Goal: Task Accomplishment & Management: Manage account settings

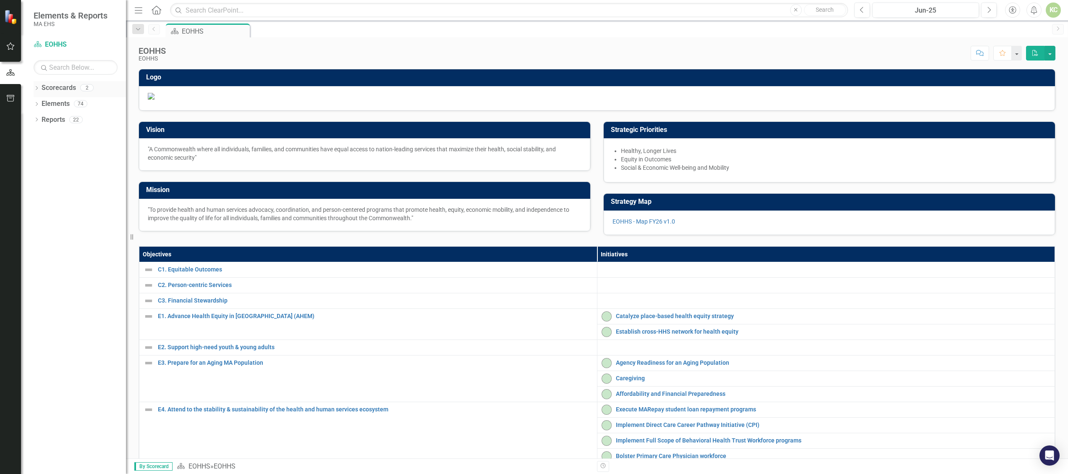
click at [34, 86] on icon "Dropdown" at bounding box center [37, 88] width 6 height 5
click at [39, 106] on icon "Dropdown" at bounding box center [41, 103] width 6 height 5
click at [64, 118] on link "DPH" at bounding box center [90, 120] width 71 height 10
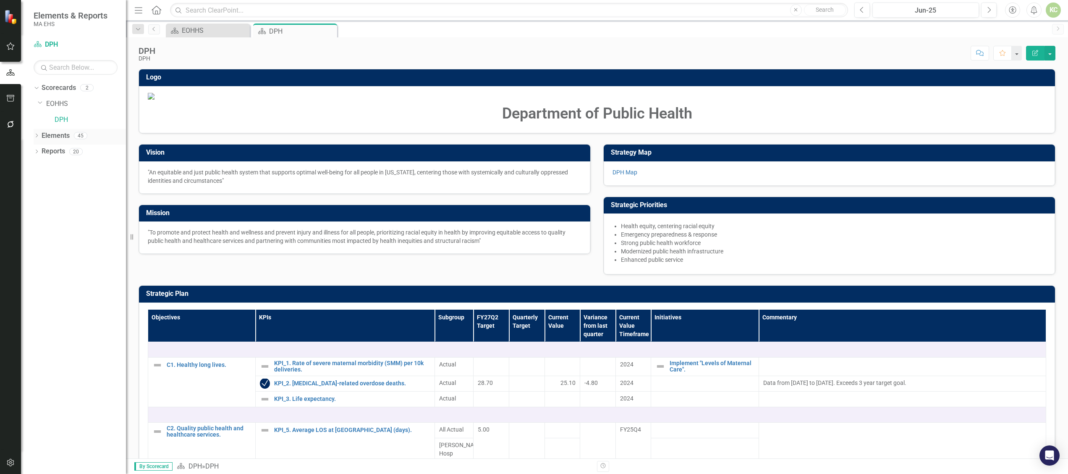
click at [36, 134] on icon "Dropdown" at bounding box center [37, 136] width 6 height 5
click at [42, 181] on div "Dropdown" at bounding box center [41, 184] width 6 height 7
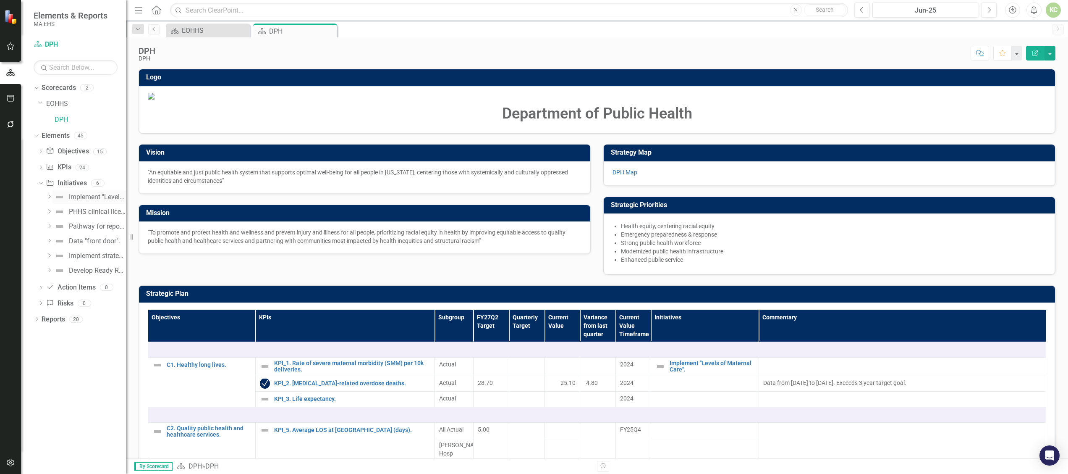
click at [86, 196] on div "Implement "Levels of Maternal Care"." at bounding box center [97, 197] width 57 height 8
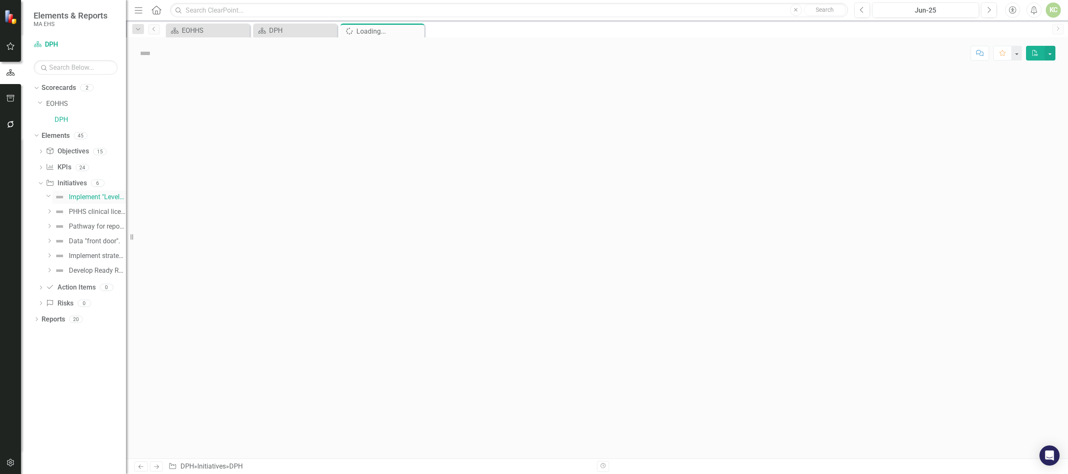
click at [86, 196] on div "Implement "Levels of Maternal Care"." at bounding box center [97, 197] width 57 height 8
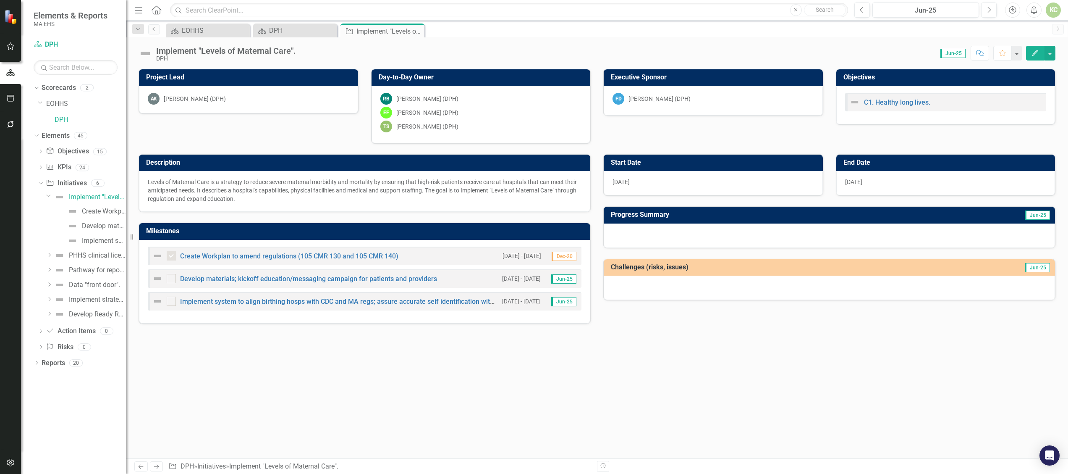
click at [637, 234] on div at bounding box center [829, 235] width 451 height 24
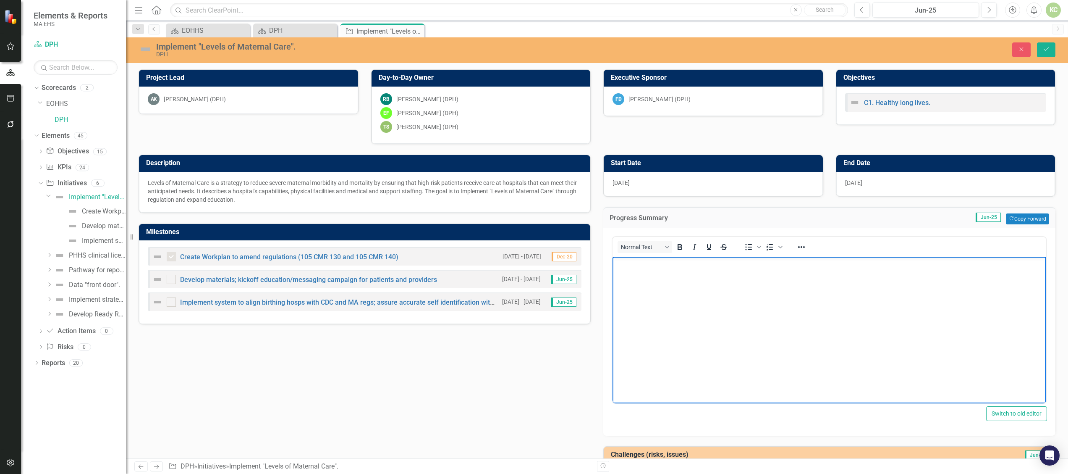
click at [668, 298] on body "Rich Text Area. Press ALT-0 for help." at bounding box center [829, 319] width 434 height 126
click at [991, 266] on p "The team has built a proposal to amend the regulatory framework that is undergo…" at bounding box center [829, 263] width 429 height 10
click at [613, 265] on body "The team has built a proposal to amend the regulatory framework that is undergo…" at bounding box center [829, 319] width 434 height 126
click at [1025, 258] on p "PROGRESS: The team has built a proposal to amend the regulatory framework that …" at bounding box center [829, 263] width 429 height 10
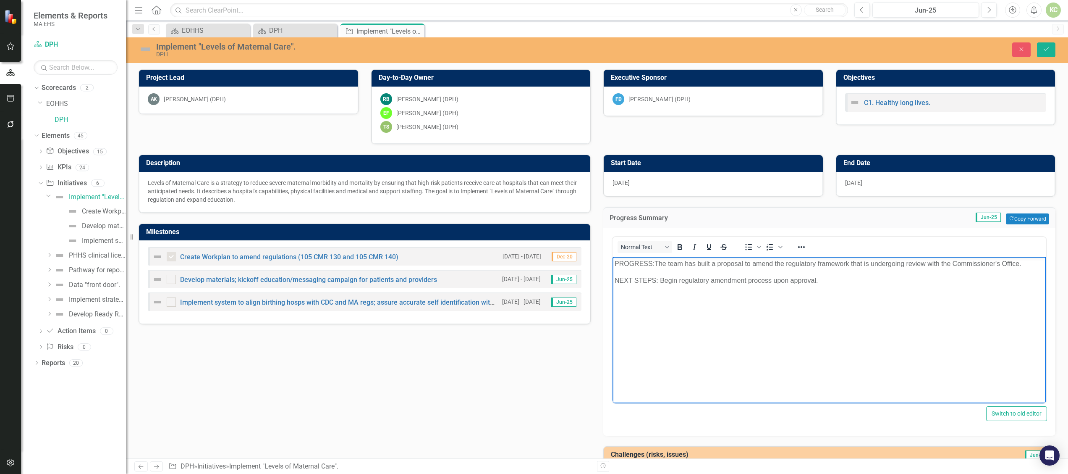
scroll to position [39, 0]
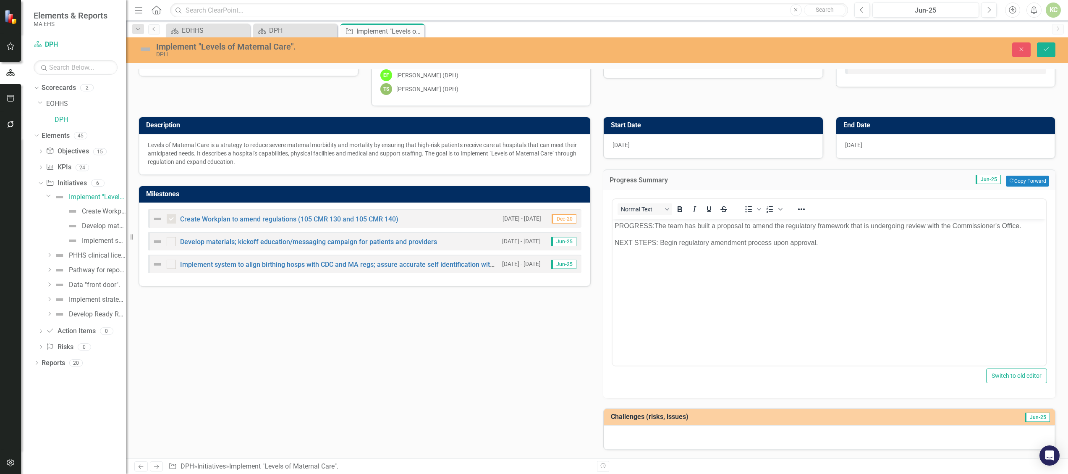
click at [687, 436] on div at bounding box center [829, 437] width 451 height 24
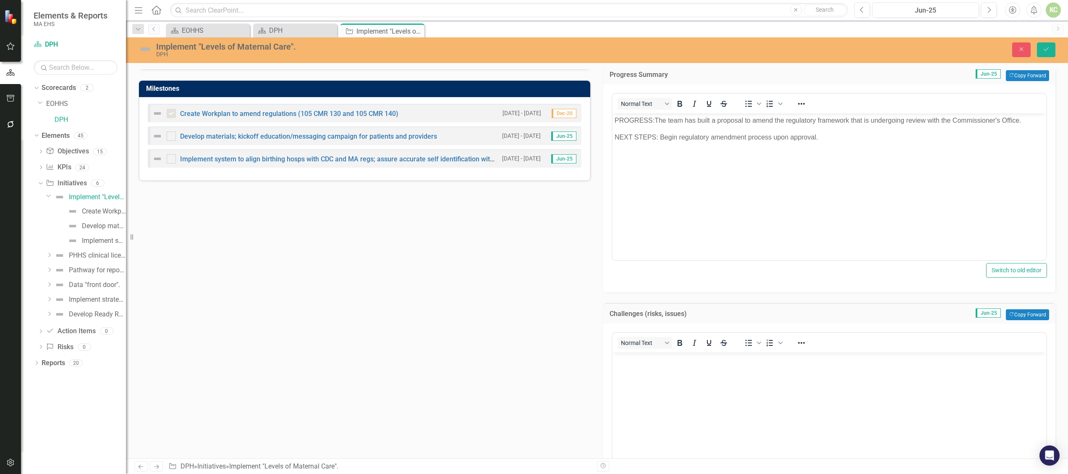
scroll to position [144, 0]
click at [702, 388] on body "Rich Text Area. Press ALT-0 for help." at bounding box center [829, 414] width 434 height 126
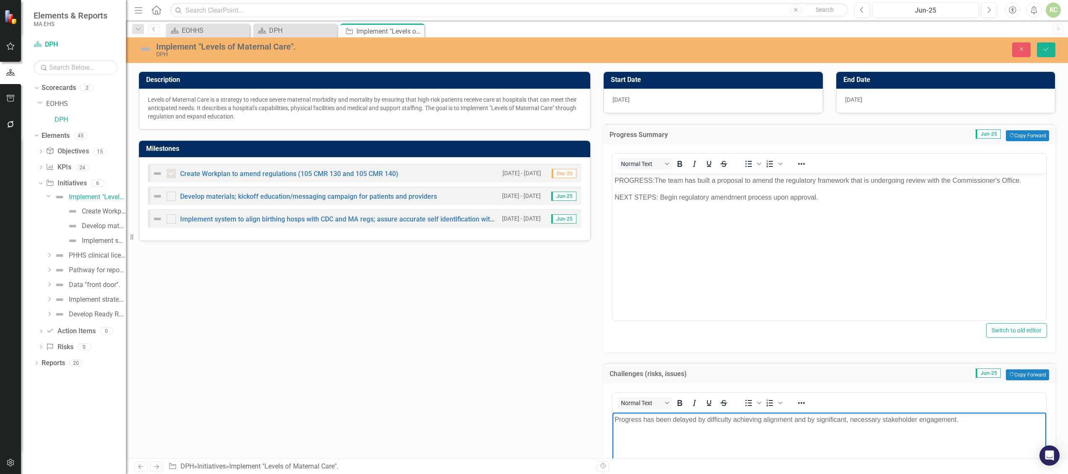
scroll to position [0, 0]
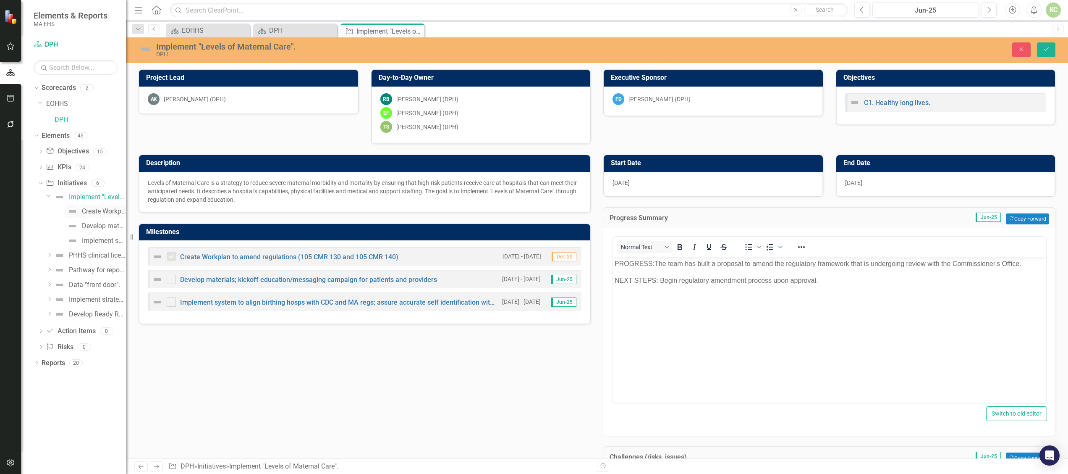
click at [86, 212] on div "Create Workplan to amend regulations (105 CMR 130 and 105 CMR 140)" at bounding box center [104, 211] width 44 height 8
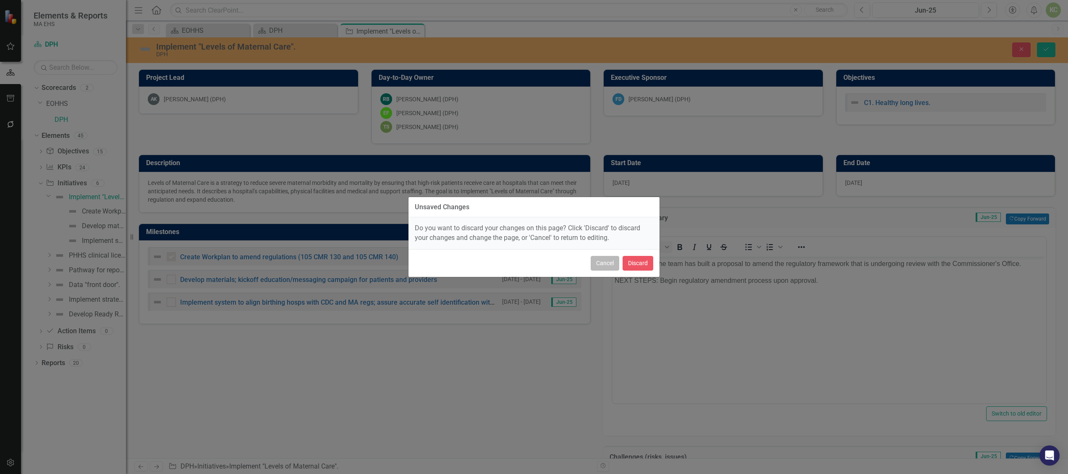
click at [594, 266] on button "Cancel" at bounding box center [605, 263] width 29 height 15
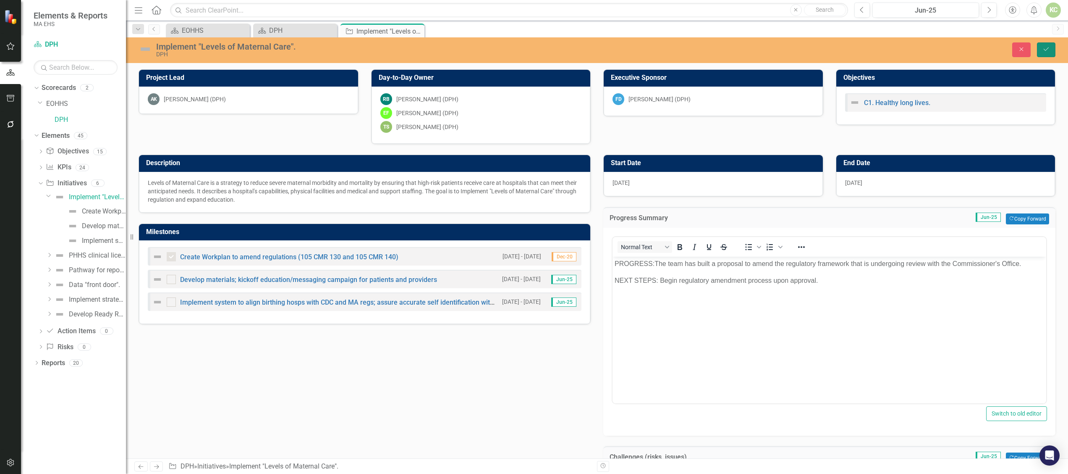
click at [1046, 49] on icon "Save" at bounding box center [1046, 49] width 8 height 6
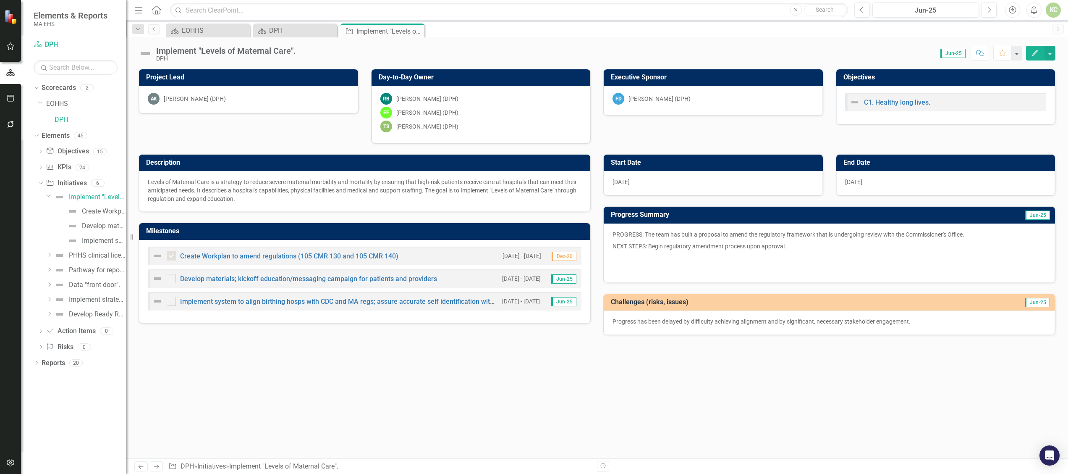
checkbox input "true"
click at [94, 223] on div "Develop materials; kickoff education/messaging campaign for patients and provid…" at bounding box center [104, 226] width 44 height 8
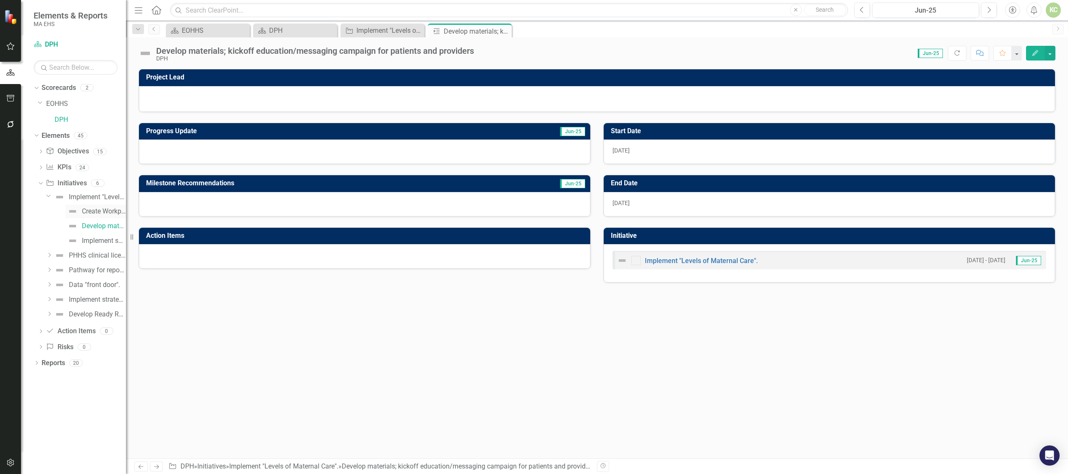
click at [100, 211] on div "Create Workplan to amend regulations (105 CMR 130 and 105 CMR 140)" at bounding box center [104, 211] width 44 height 8
click at [99, 230] on link "Develop materials; kickoff education/messaging campaign for patients and provid…" at bounding box center [95, 225] width 60 height 13
click at [234, 151] on div at bounding box center [364, 151] width 451 height 24
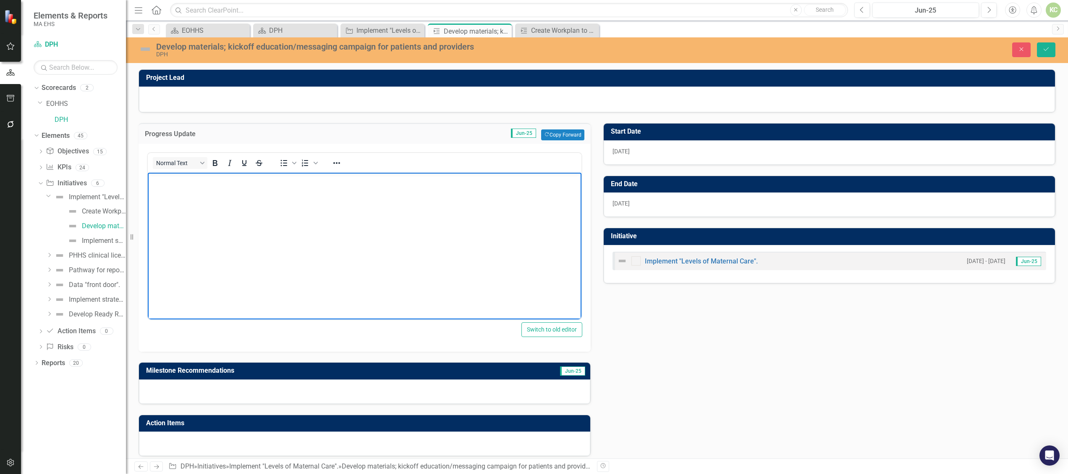
click at [211, 202] on body "Rich Text Area. Press ALT-0 for help." at bounding box center [365, 236] width 434 height 126
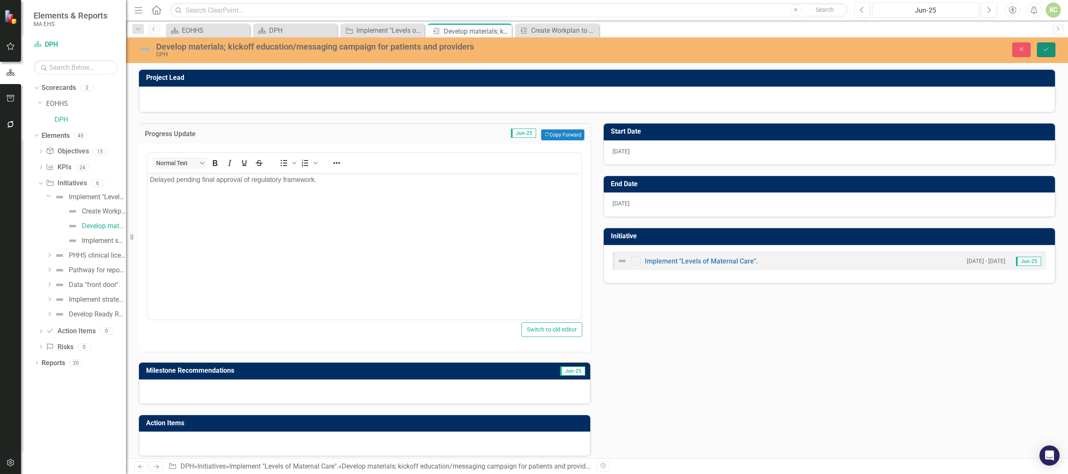
click at [1046, 50] on icon "submit" at bounding box center [1046, 48] width 5 height 3
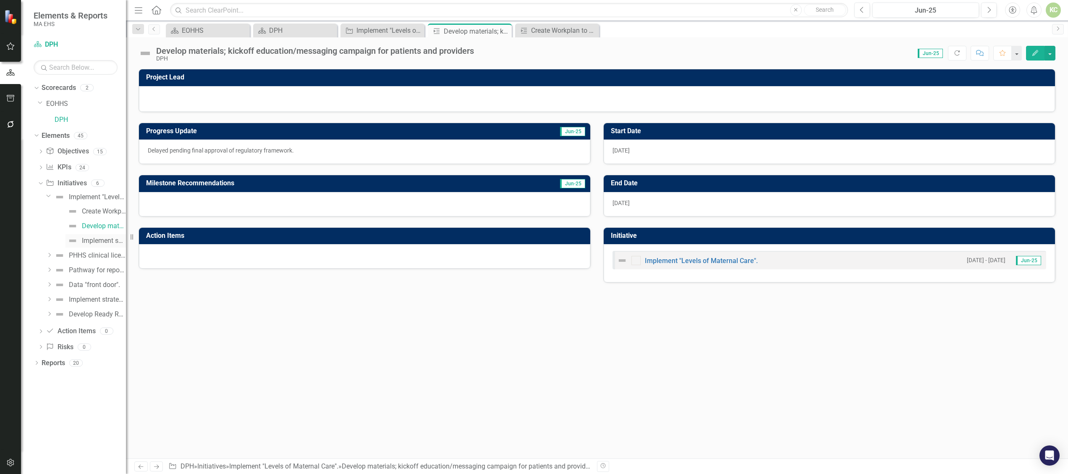
click at [94, 241] on div "Implement system to align birthing hosps with CDC and MA regs; assure accurate …" at bounding box center [104, 241] width 44 height 8
click at [640, 205] on div "6/1/26" at bounding box center [829, 204] width 451 height 24
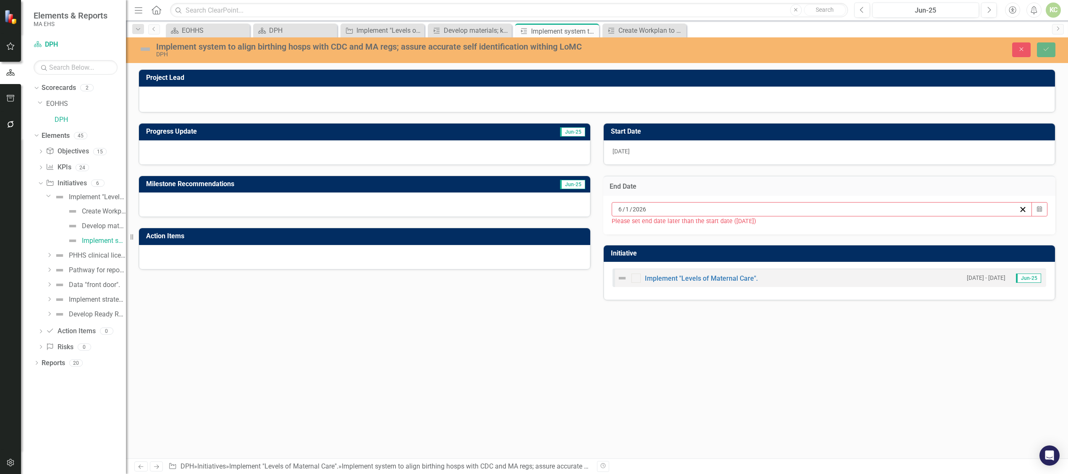
click at [640, 205] on div "6 / 1 / 2026" at bounding box center [822, 209] width 421 height 14
click at [640, 205] on div "2026-06-01 6 / 1 / 2026 « ‹ June 2026 › » Sun Mon Tue Wed Thu Fri Sat 31 1 2 3 …" at bounding box center [822, 209] width 421 height 14
click at [622, 209] on input "6" at bounding box center [620, 209] width 4 height 8
type input "12"
type input "31"
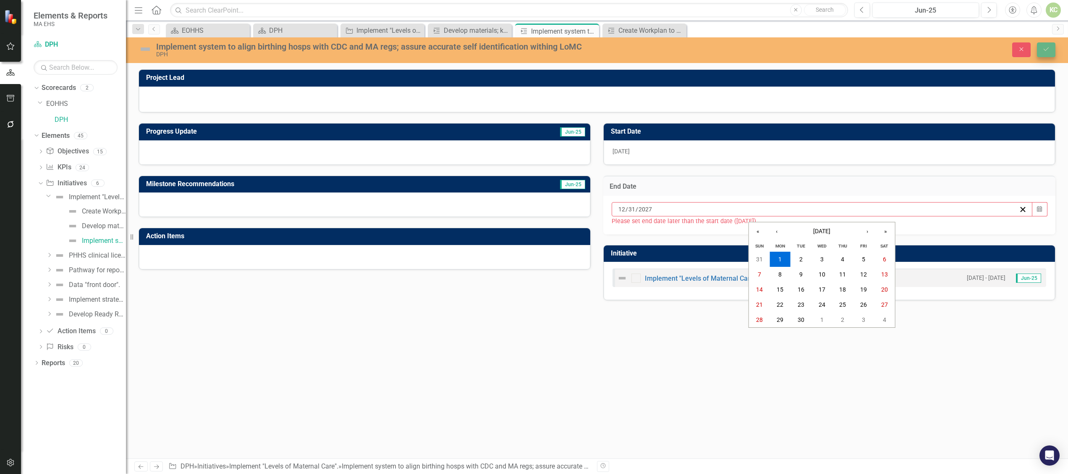
type input "2027"
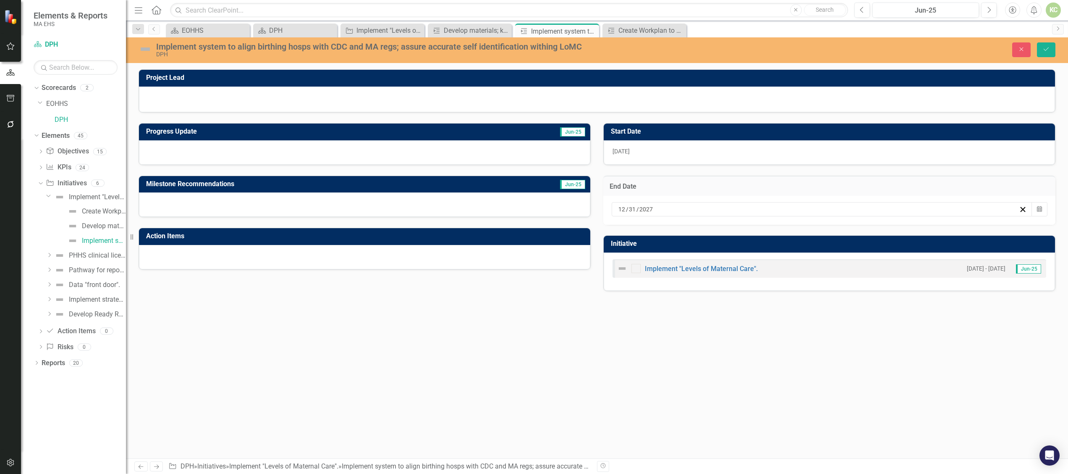
click at [788, 362] on div "Project Lead Progress Update Jun-25 Milestone Recommendations Jun-25 Action Ite…" at bounding box center [597, 263] width 942 height 389
click at [1049, 50] on icon "Save" at bounding box center [1046, 49] width 8 height 6
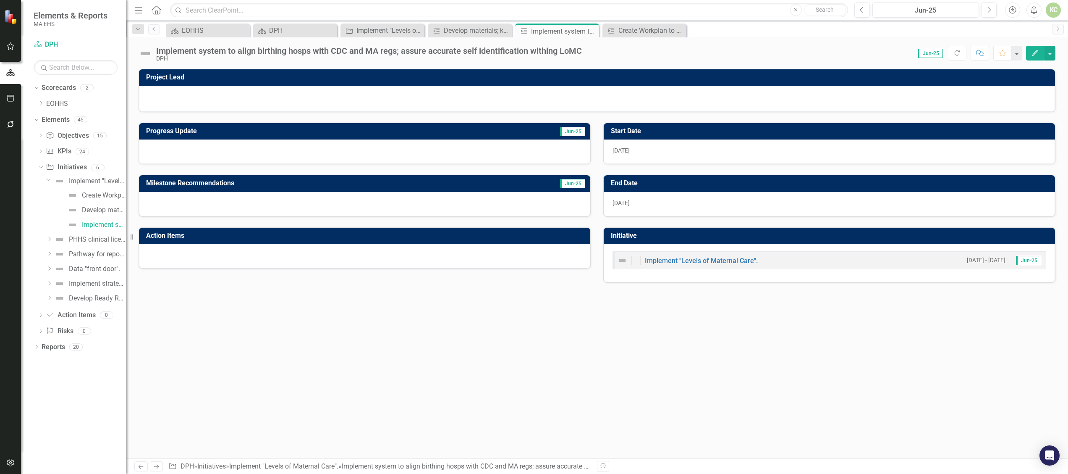
click at [48, 181] on icon at bounding box center [49, 180] width 4 height 2
click at [51, 196] on icon "Dropdown" at bounding box center [49, 195] width 6 height 5
click at [102, 197] on div "PHHS clinical licensure standards." at bounding box center [97, 196] width 57 height 8
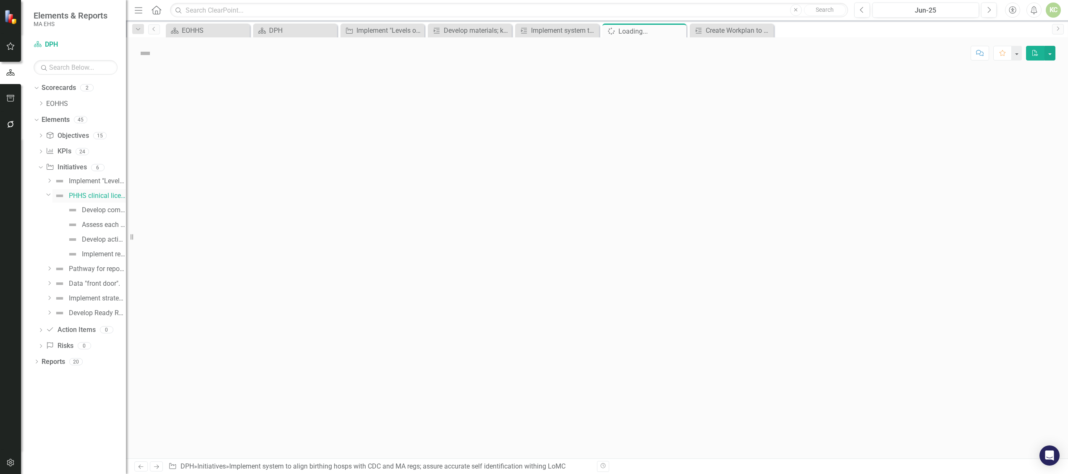
click at [102, 197] on div "PHHS clinical licensure standards." at bounding box center [97, 196] width 57 height 8
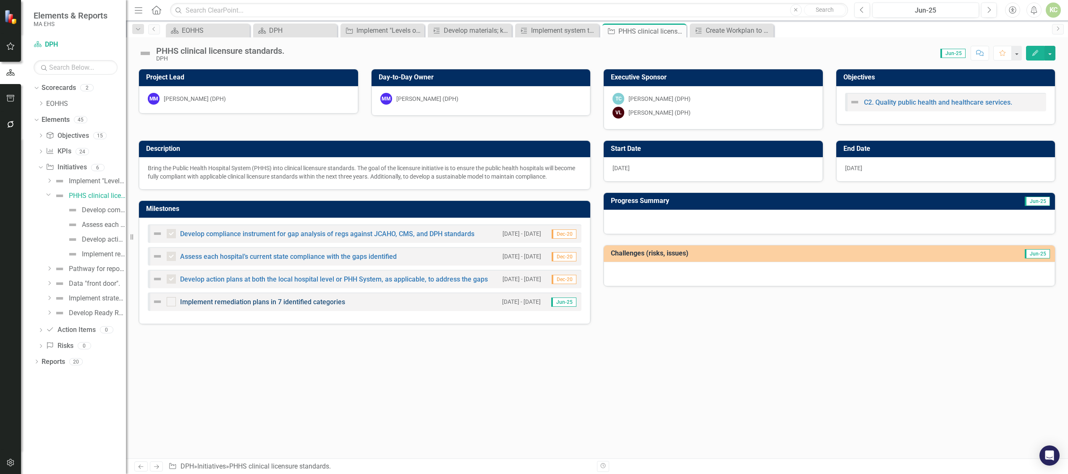
click at [231, 304] on link "Implement remediation plans in 7 identified categories" at bounding box center [262, 302] width 165 height 8
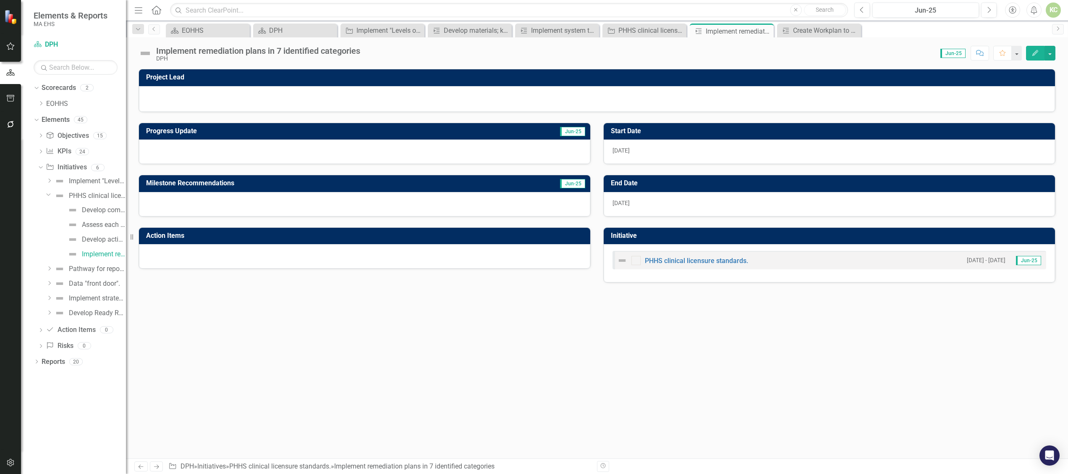
click at [215, 151] on div at bounding box center [364, 151] width 451 height 24
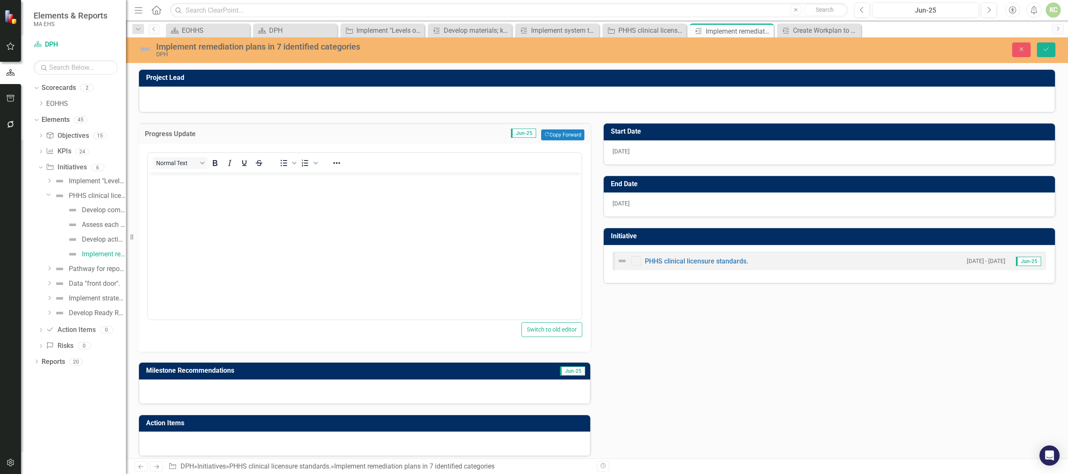
click at [225, 218] on body "Rich Text Area. Press ALT-0 for help." at bounding box center [365, 236] width 434 height 126
click at [1048, 53] on button "Save" at bounding box center [1046, 49] width 18 height 15
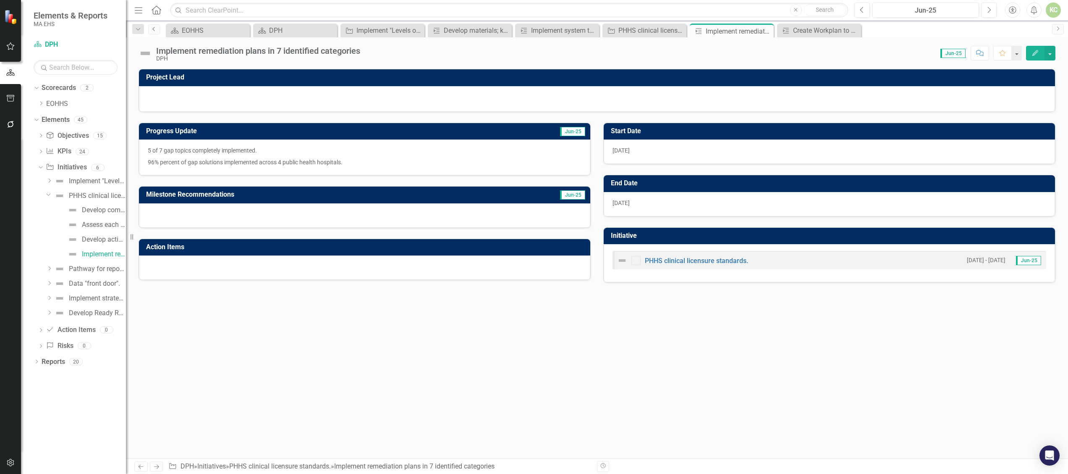
click at [152, 31] on icon "Previous" at bounding box center [154, 28] width 7 height 5
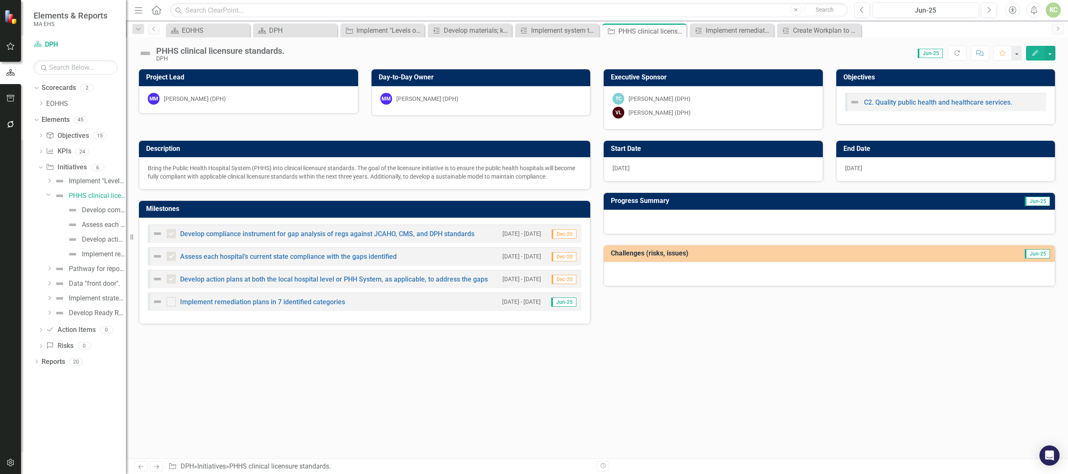
click at [658, 219] on div at bounding box center [829, 221] width 451 height 24
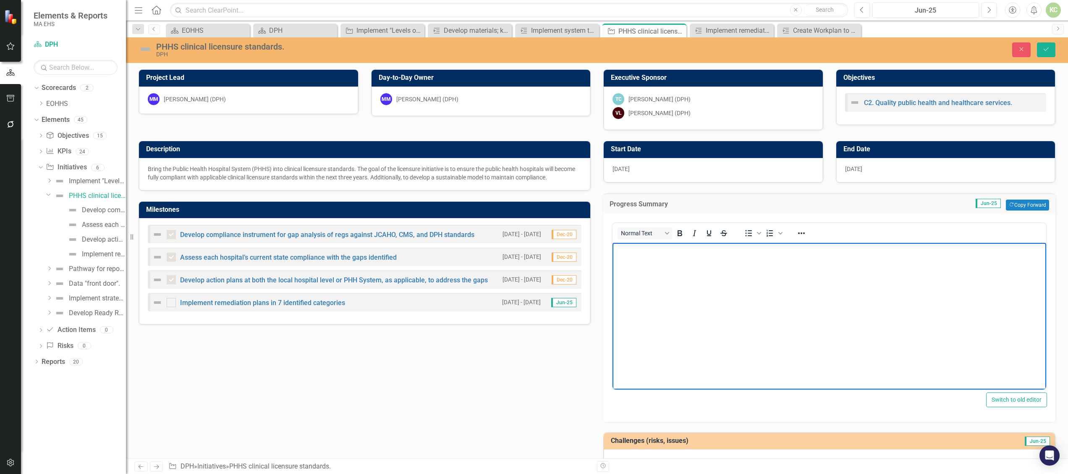
click at [652, 272] on body "Rich Text Area. Press ALT-0 for help." at bounding box center [829, 305] width 434 height 126
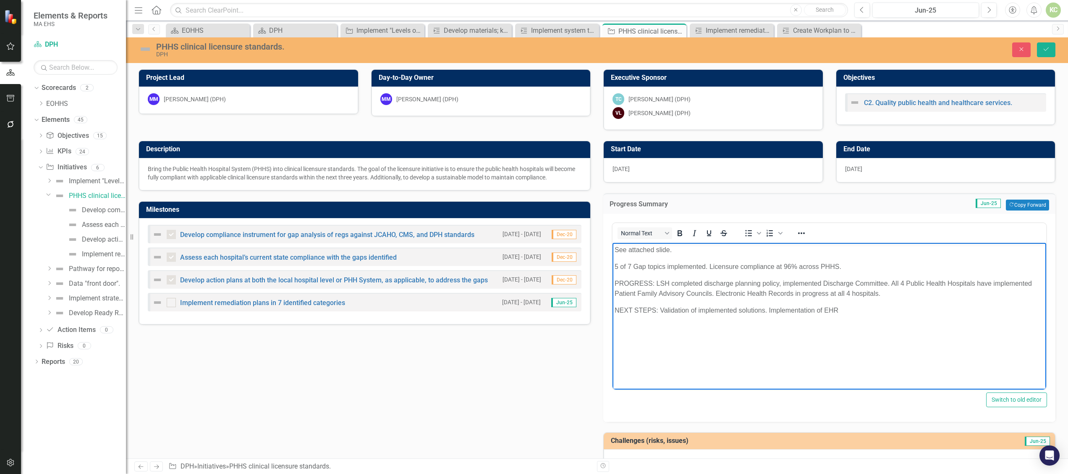
scroll to position [26, 0]
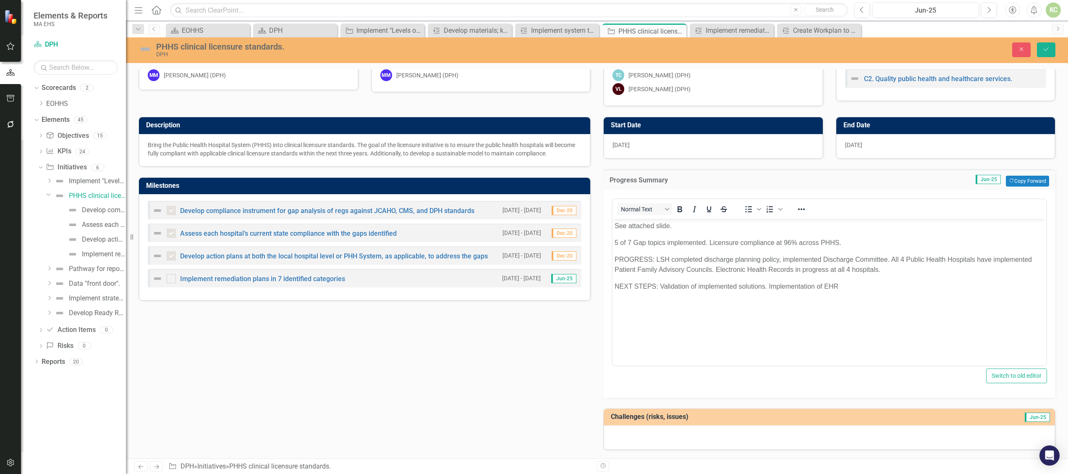
click at [686, 437] on div at bounding box center [829, 437] width 451 height 24
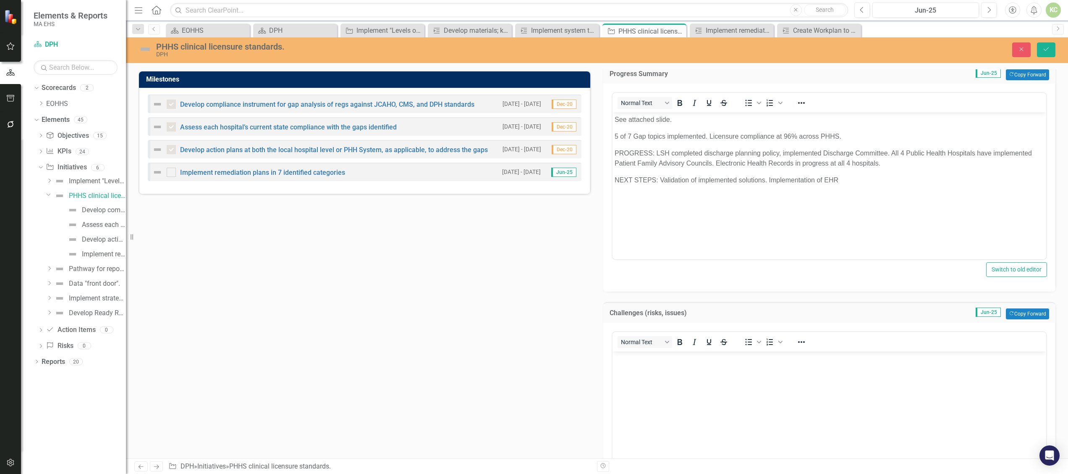
scroll to position [131, 0]
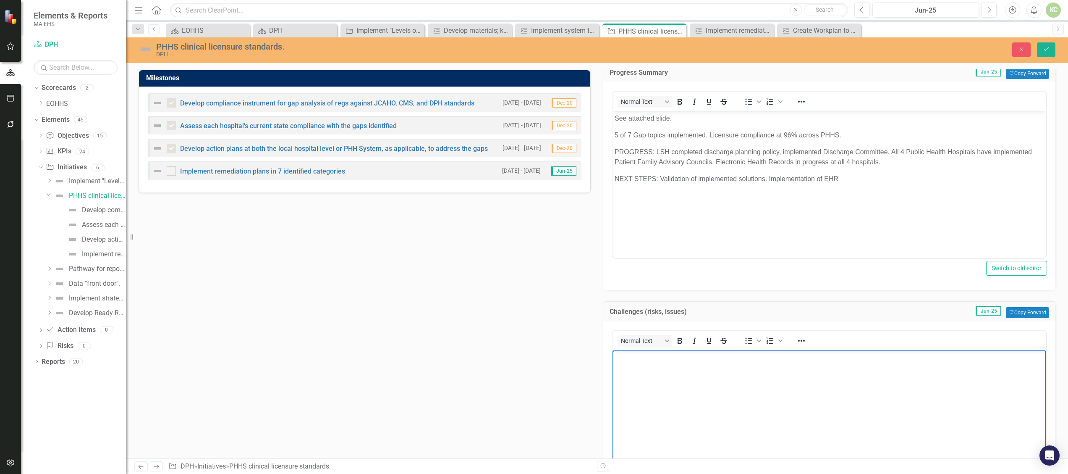
click at [686, 370] on body "Rich Text Area. Press ALT-0 for help." at bounding box center [829, 413] width 434 height 126
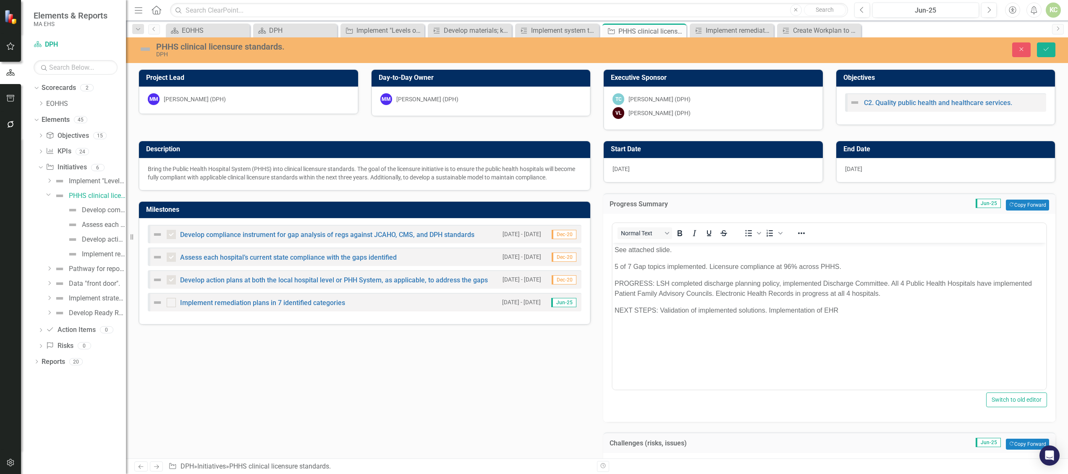
click at [143, 47] on img at bounding box center [145, 48] width 13 height 13
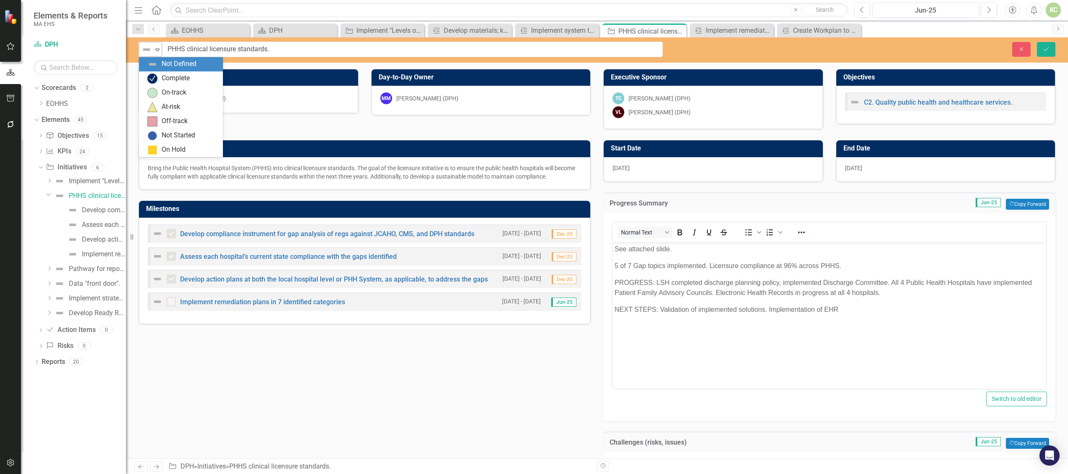
click at [158, 50] on icon "Expand" at bounding box center [157, 49] width 8 height 7
click at [169, 88] on div "On-track" at bounding box center [174, 93] width 25 height 10
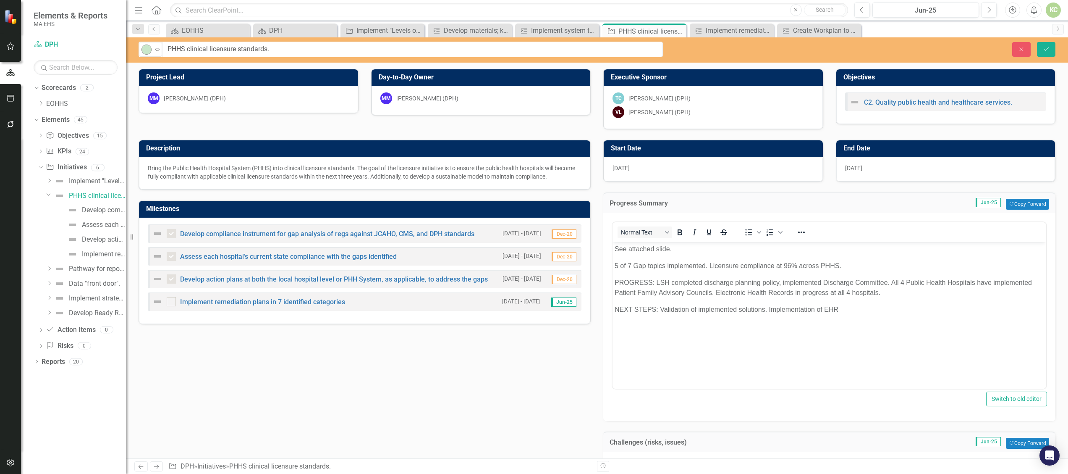
click at [160, 304] on img at bounding box center [157, 301] width 10 height 10
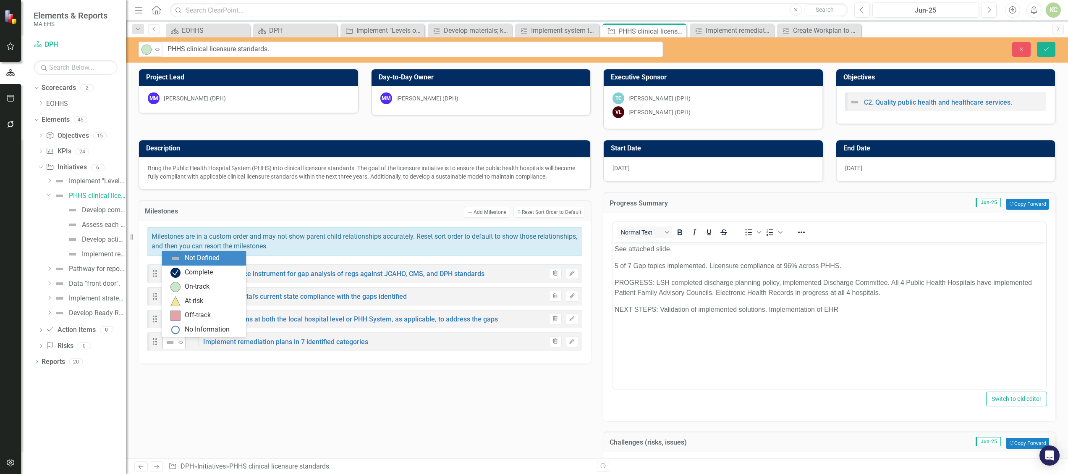
click at [178, 342] on icon "Expand" at bounding box center [180, 342] width 8 height 7
click at [183, 283] on div "On-track" at bounding box center [205, 287] width 71 height 10
click at [164, 274] on img at bounding box center [167, 273] width 10 height 10
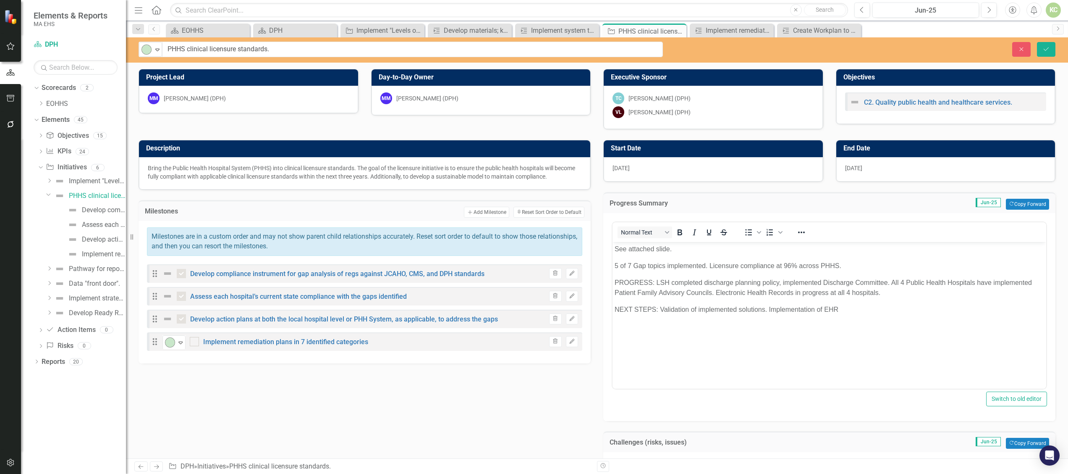
click at [167, 274] on img at bounding box center [167, 273] width 10 height 10
click at [175, 379] on div "Description Bring the Public Health Hospital System (PHHS) into clinical licens…" at bounding box center [596, 394] width 929 height 530
click at [165, 275] on img at bounding box center [167, 273] width 10 height 10
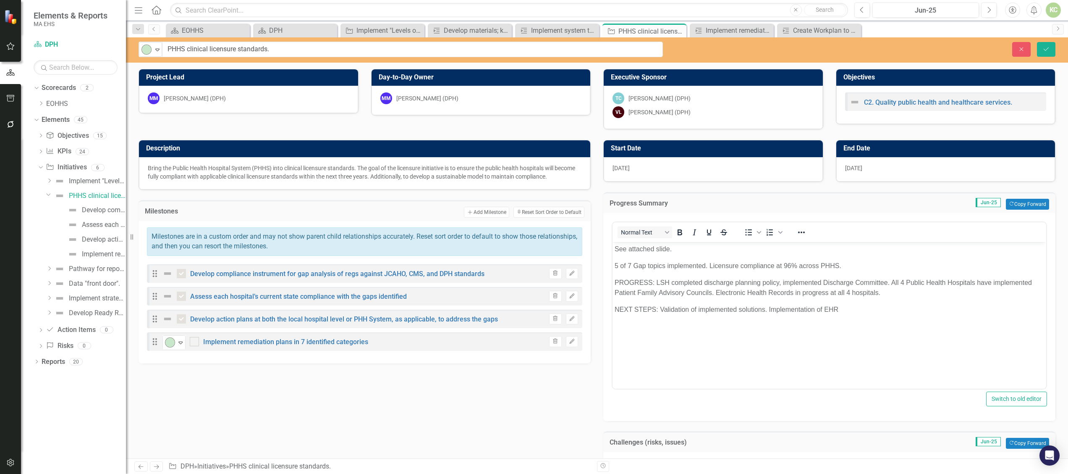
click at [165, 275] on img at bounding box center [167, 273] width 10 height 10
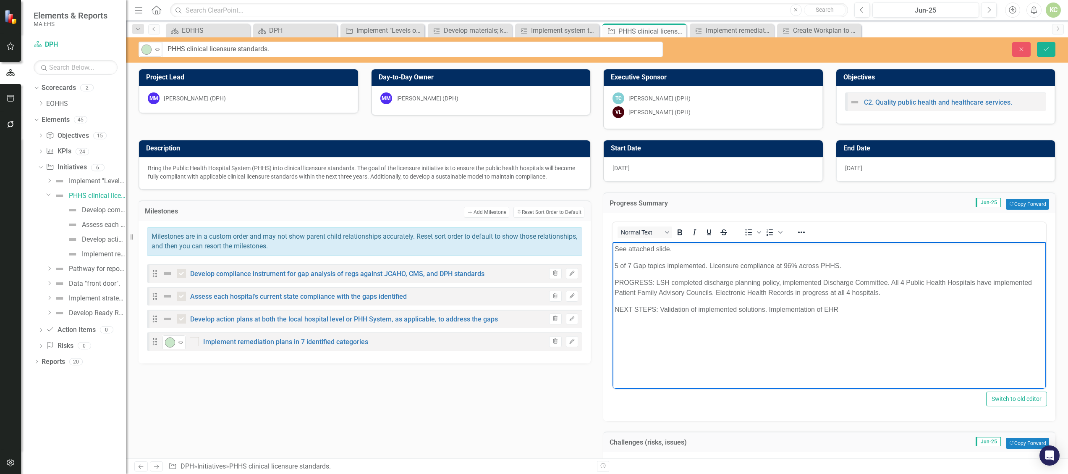
click at [677, 360] on body "See attached slide. 5 of 7 Gap topics implemented. Licensure compliance at 96% …" at bounding box center [829, 305] width 434 height 126
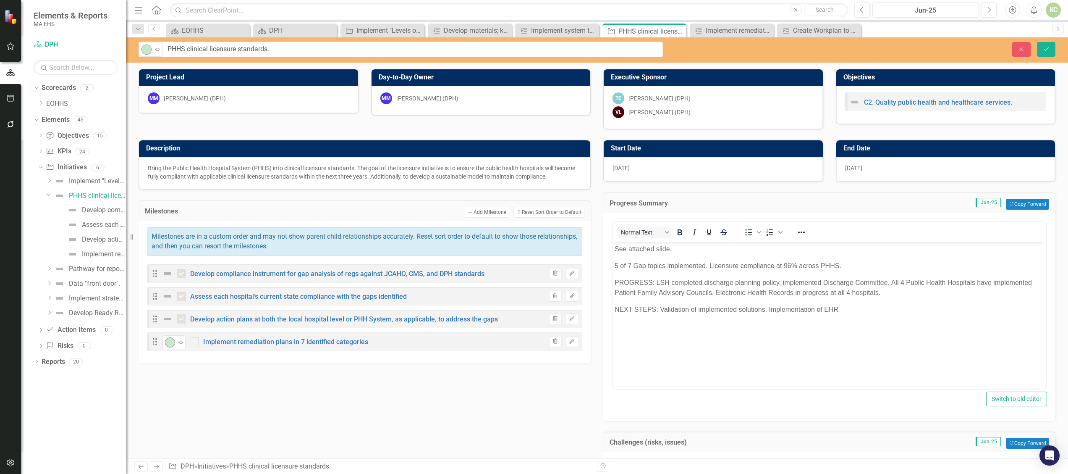
click at [168, 274] on img at bounding box center [167, 273] width 10 height 10
click at [219, 402] on div "Description Bring the Public Health Hospital System (PHHS) into clinical licens…" at bounding box center [596, 394] width 929 height 530
click at [1042, 48] on icon "Save" at bounding box center [1046, 49] width 8 height 6
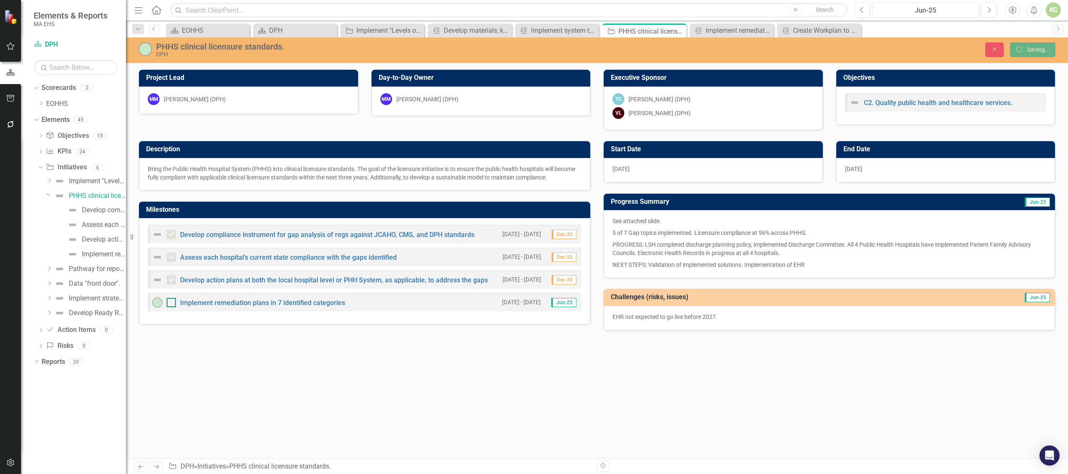
checkbox input "false"
checkbox input "true"
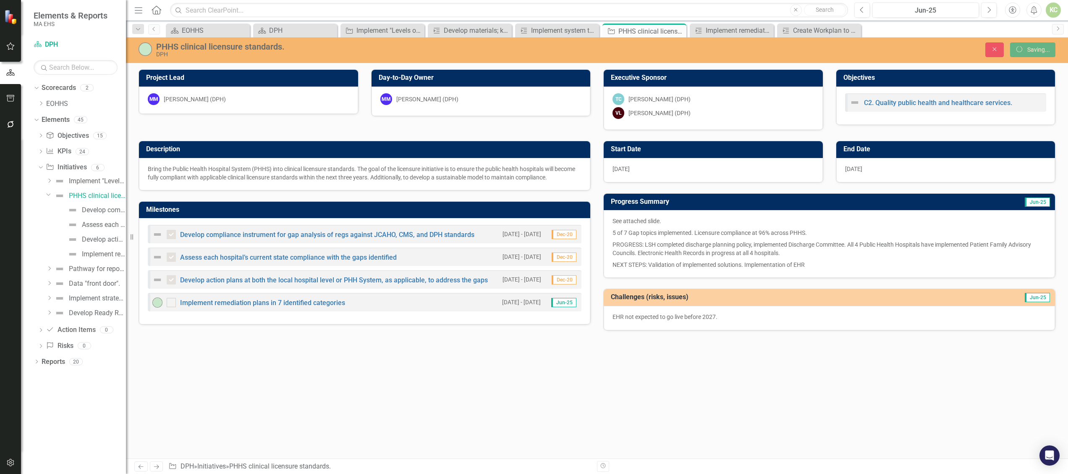
checkbox input "true"
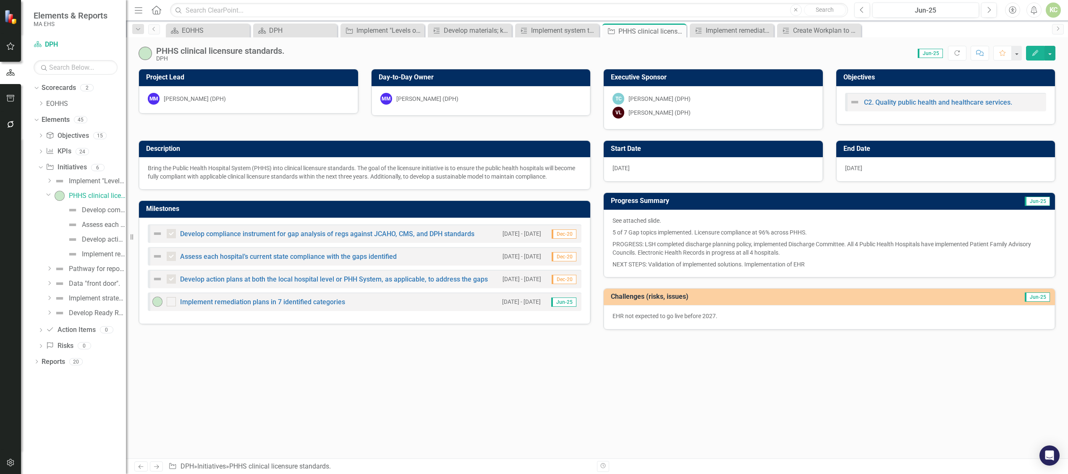
drag, startPoint x: 158, startPoint y: 286, endPoint x: 157, endPoint y: 280, distance: 6.4
click at [157, 280] on img at bounding box center [157, 279] width 10 height 10
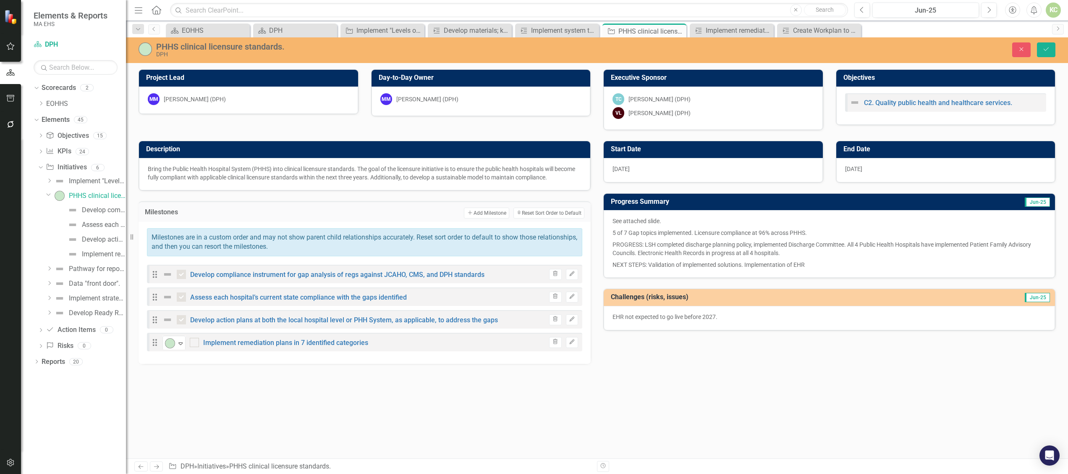
click at [167, 321] on img at bounding box center [167, 319] width 10 height 10
click at [80, 179] on div "Implement "Levels of Maternal Care"." at bounding box center [97, 181] width 57 height 8
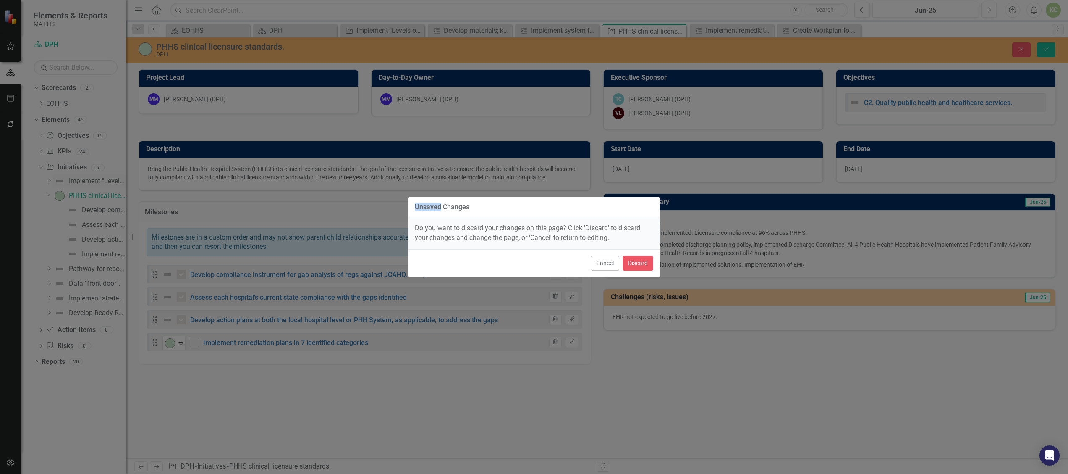
click at [80, 179] on div "Unsaved Changes Do you want to discard your changes on this page? Click 'Discar…" at bounding box center [534, 237] width 1068 height 474
click at [613, 254] on div "Cancel Discard" at bounding box center [533, 263] width 251 height 28
click at [608, 261] on button "Cancel" at bounding box center [605, 263] width 29 height 15
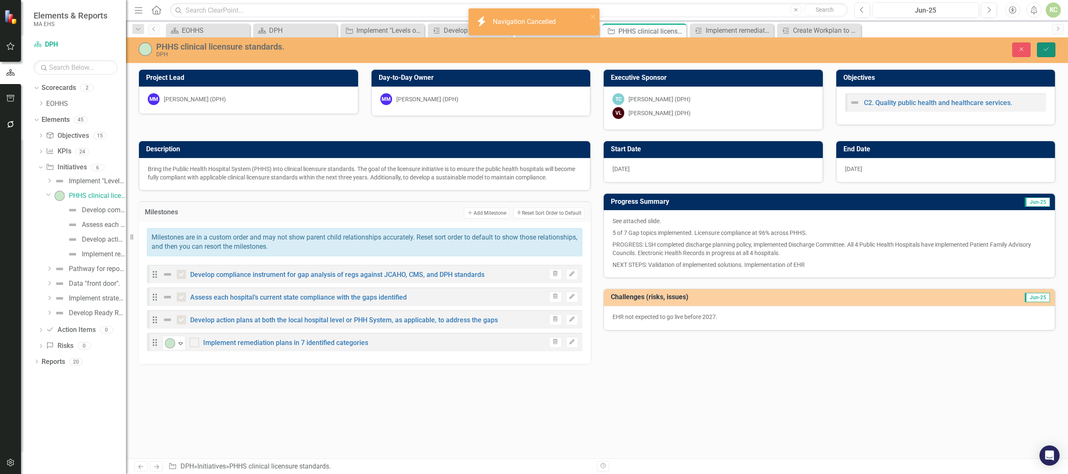
click at [1044, 49] on icon "Save" at bounding box center [1046, 49] width 8 height 6
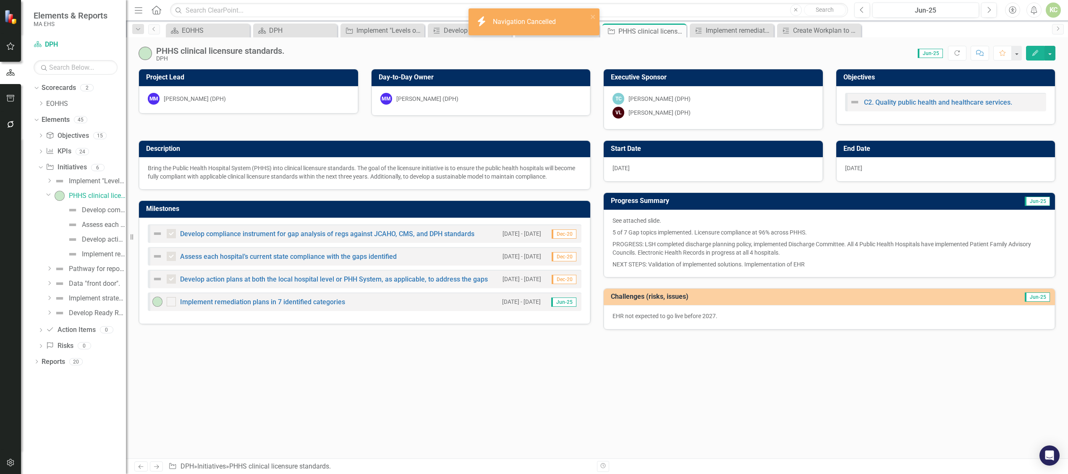
checkbox input "false"
checkbox input "true"
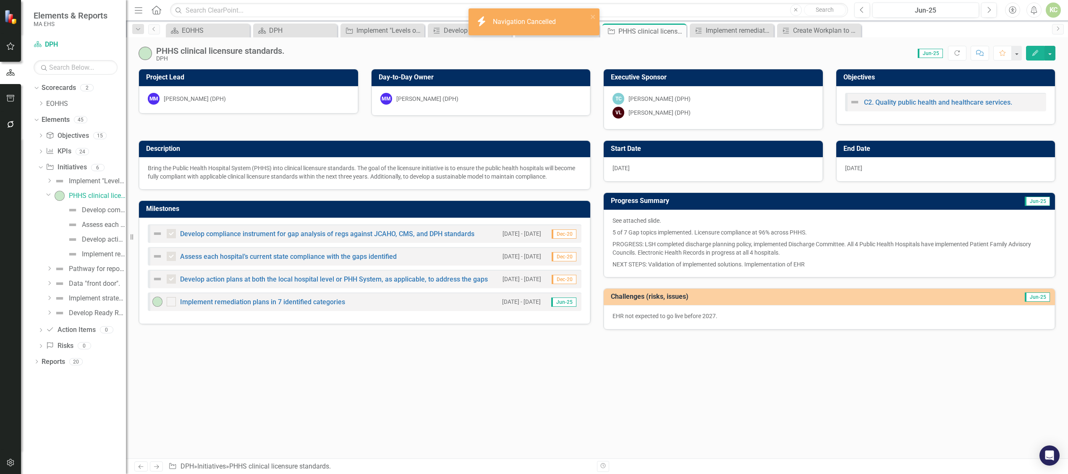
checkbox input "true"
click at [85, 182] on div "Implement "Levels of Maternal Care"." at bounding box center [97, 181] width 57 height 8
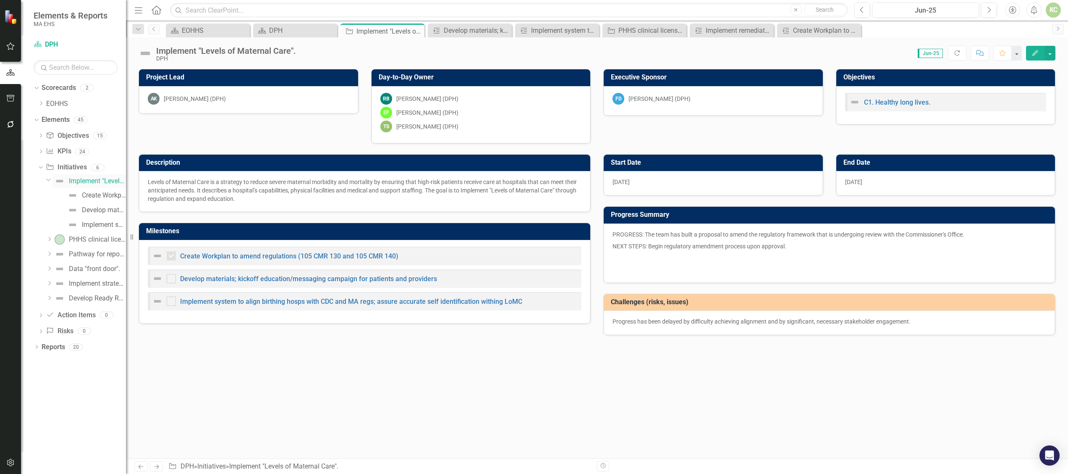
click at [85, 182] on div "Implement "Levels of Maternal Care"." at bounding box center [97, 181] width 57 height 8
checkbox input "true"
click at [154, 281] on img at bounding box center [157, 278] width 10 height 10
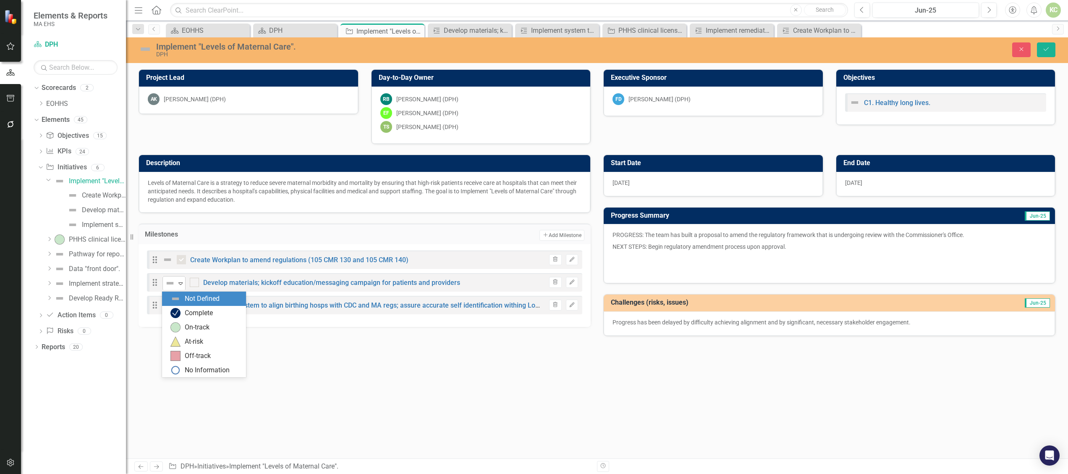
click at [181, 286] on icon "Expand" at bounding box center [180, 283] width 8 height 7
click at [195, 338] on div "At-risk" at bounding box center [194, 342] width 18 height 10
click at [172, 306] on img at bounding box center [170, 306] width 10 height 10
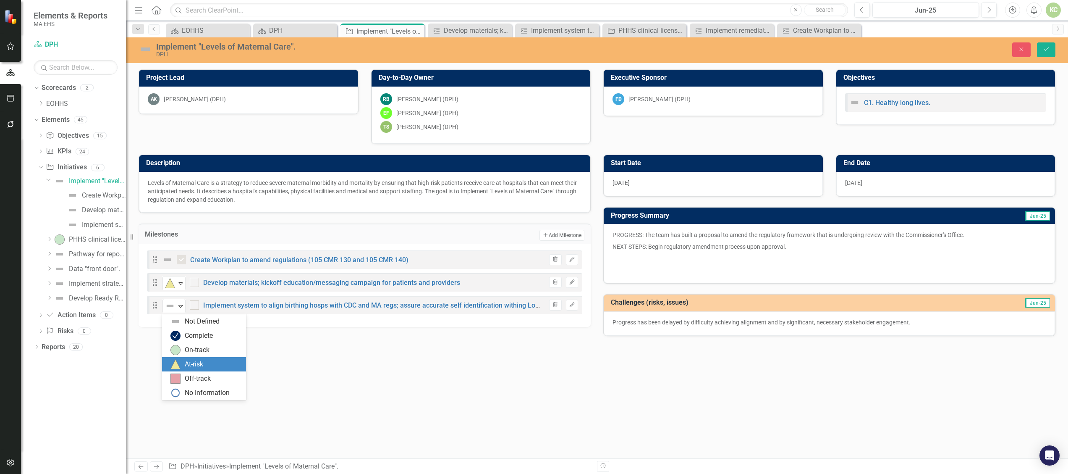
click at [182, 363] on div "At-risk" at bounding box center [205, 364] width 71 height 10
click at [143, 50] on img at bounding box center [145, 48] width 13 height 13
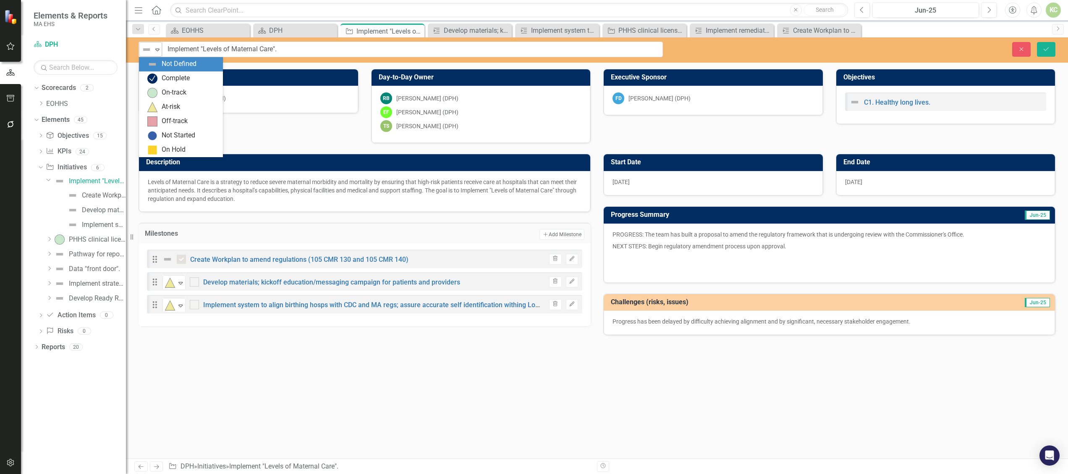
click at [158, 50] on icon "Expand" at bounding box center [157, 49] width 8 height 7
click at [173, 107] on div "At-risk" at bounding box center [171, 107] width 18 height 10
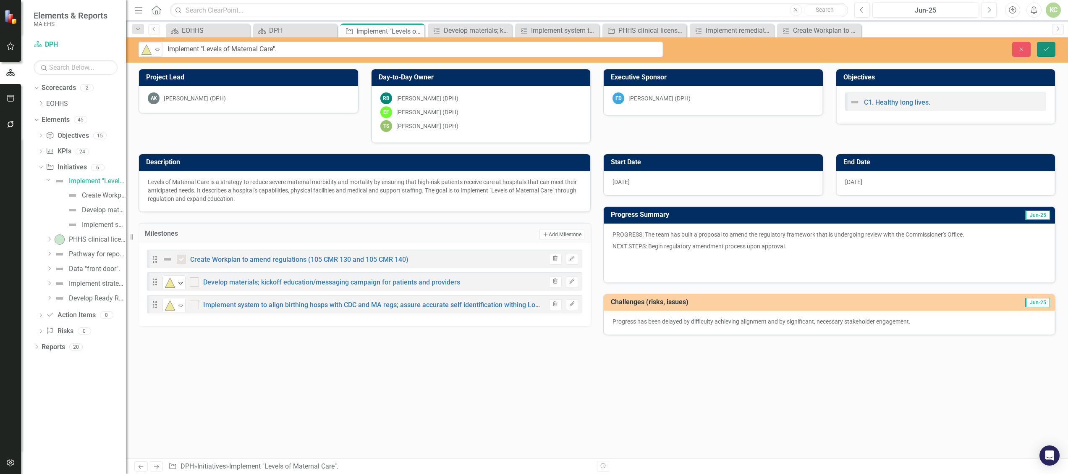
click at [1046, 44] on button "Save" at bounding box center [1046, 49] width 18 height 15
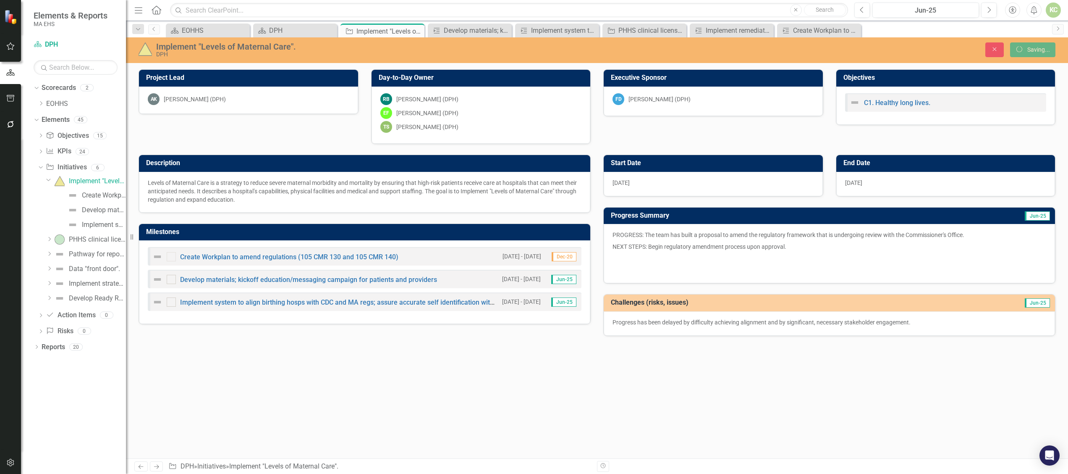
checkbox input "true"
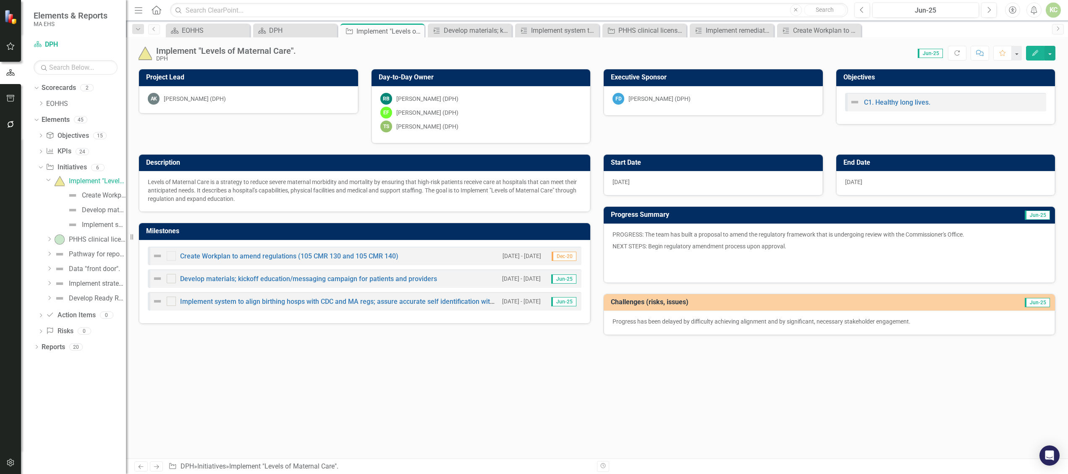
checkbox input "true"
click at [52, 253] on icon "Dropdown" at bounding box center [49, 253] width 6 height 5
click at [100, 209] on div "Pathway for reporting of substance-exposed newborns without protective concerns." at bounding box center [97, 211] width 57 height 8
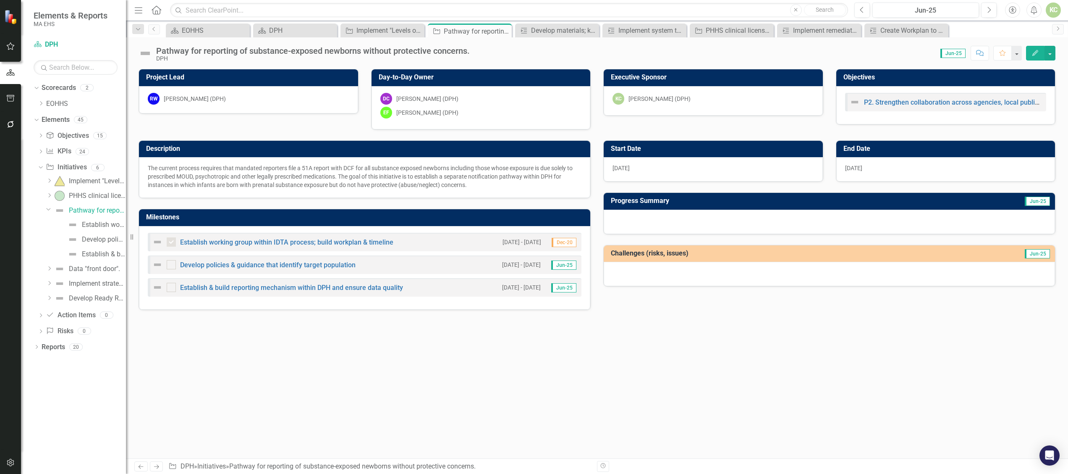
click at [673, 222] on div at bounding box center [829, 221] width 451 height 24
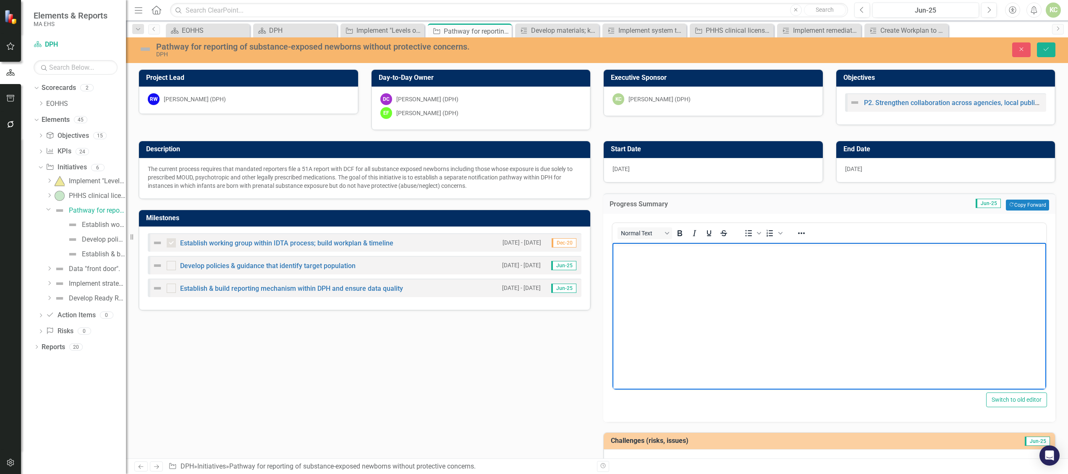
click at [673, 270] on body "Rich Text Area. Press ALT-0 for help." at bounding box center [829, 305] width 434 height 126
click at [862, 354] on body "PROGRESS: Draft regulatory amendments have been circulating between DPH team, D…" at bounding box center [829, 305] width 434 height 126
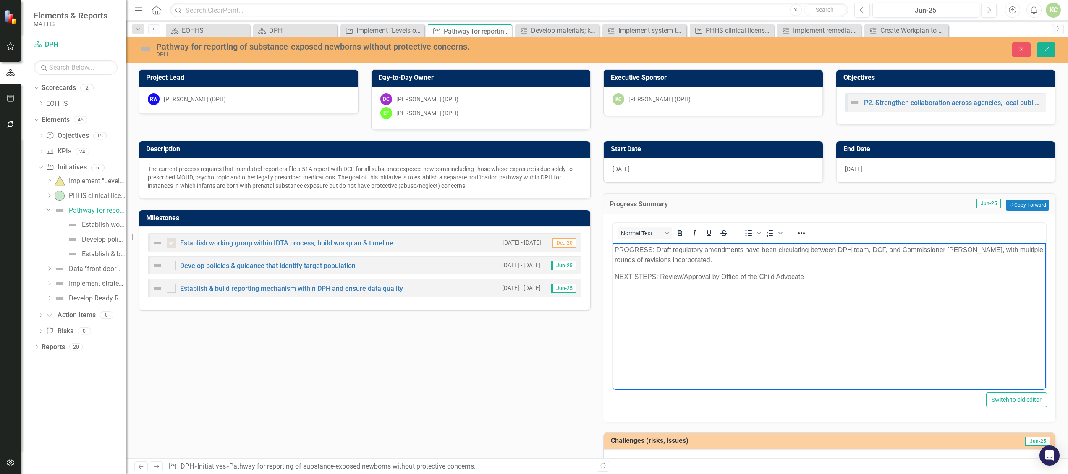
click at [902, 341] on body "PROGRESS: Draft regulatory amendments have been circulating between DPH team, D…" at bounding box center [829, 305] width 434 height 126
click at [703, 259] on p "PROGRESS: Draft regulatory amendments have been circulating between DPH team, D…" at bounding box center [829, 254] width 429 height 20
click at [971, 292] on body "PROGRESS: Draft regulatory amendments have been circulating between DPH team, D…" at bounding box center [829, 305] width 434 height 126
click at [854, 258] on p "PROGRESS: Draft regulatory amendments have been circulating between DPH team, D…" at bounding box center [829, 254] width 429 height 20
click at [659, 288] on p "NEXT STEPS: Review/Approval by Office of the Child Advocate" at bounding box center [829, 286] width 429 height 10
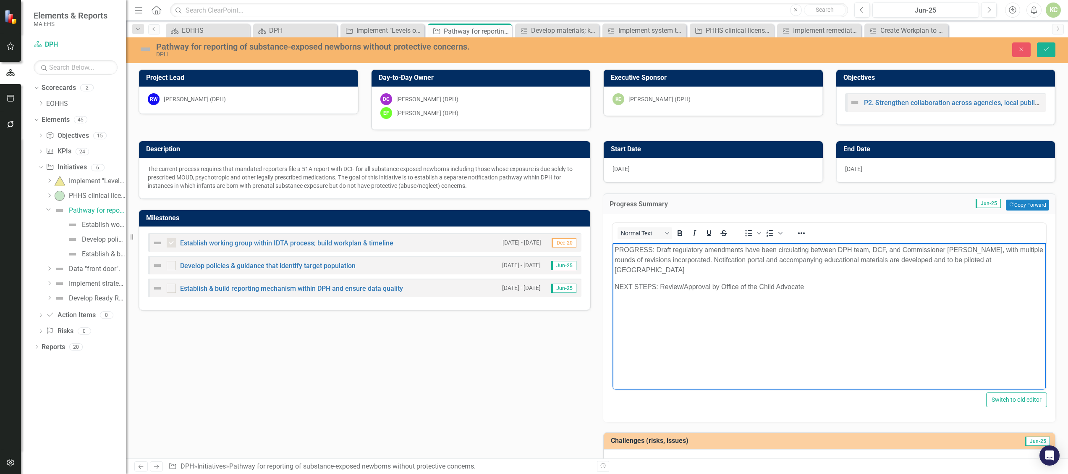
click at [664, 288] on p "NEXT STEPS: Review/Approval by Office of the Child Advocate" at bounding box center [829, 286] width 429 height 10
click at [857, 290] on p "NEXT STEPS: Regulatory review/approval by Office of the Child Advocate" at bounding box center [829, 286] width 429 height 10
click at [872, 358] on body "PROGRESS: Draft regulatory amendments have been circulating between DPH team, D…" at bounding box center [829, 305] width 434 height 126
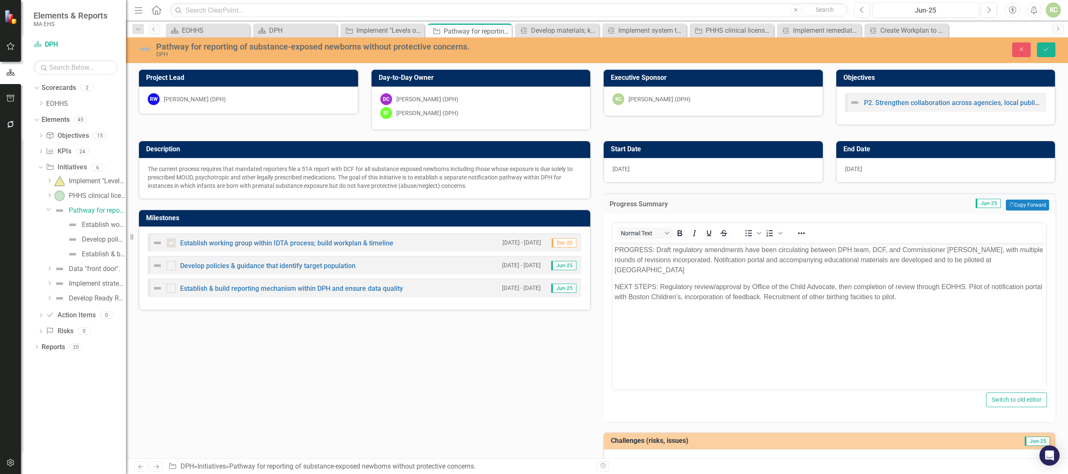
click at [459, 384] on div "Description The current process requires that mandated reporters file a 51A rep…" at bounding box center [596, 301] width 929 height 343
click at [316, 266] on link "Develop policies & guidance that identify target population" at bounding box center [267, 266] width 175 height 8
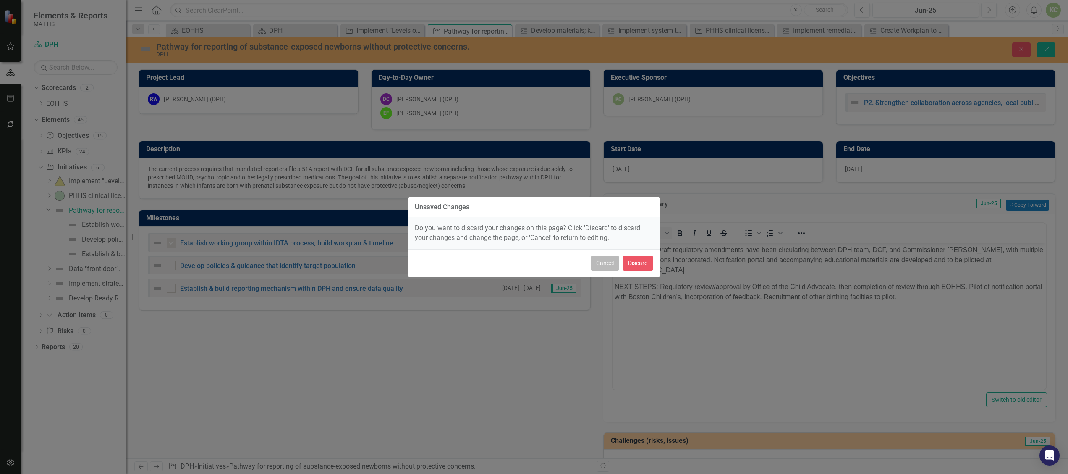
click at [604, 265] on button "Cancel" at bounding box center [605, 263] width 29 height 15
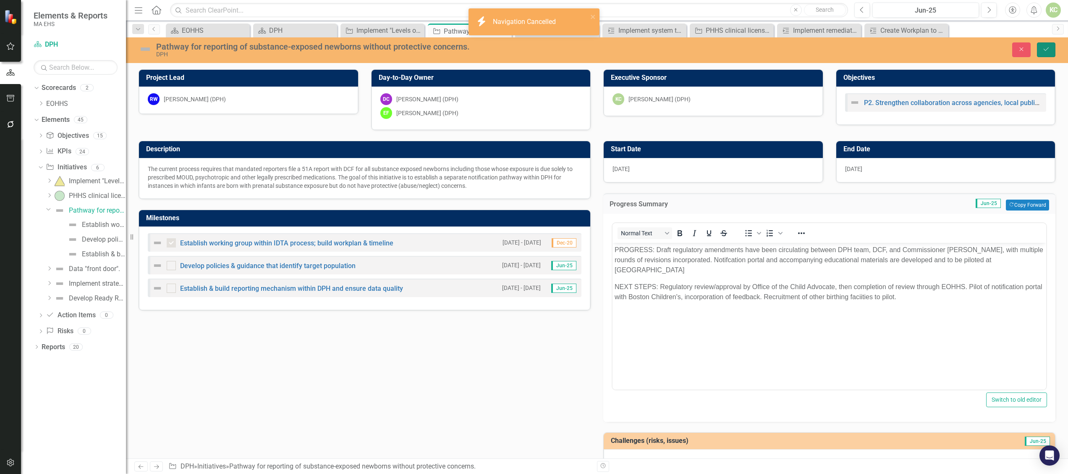
click at [1046, 47] on icon "Save" at bounding box center [1046, 49] width 8 height 6
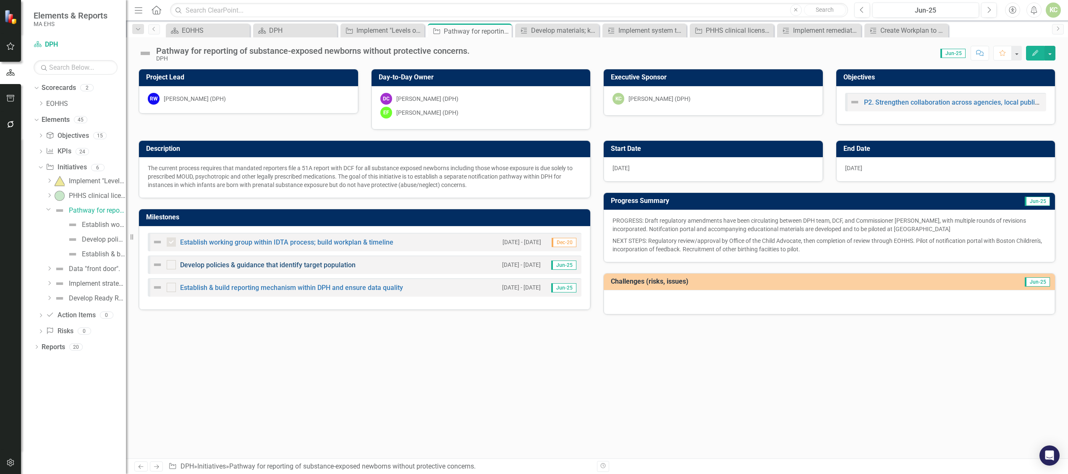
click at [285, 267] on link "Develop policies & guidance that identify target population" at bounding box center [267, 265] width 175 height 8
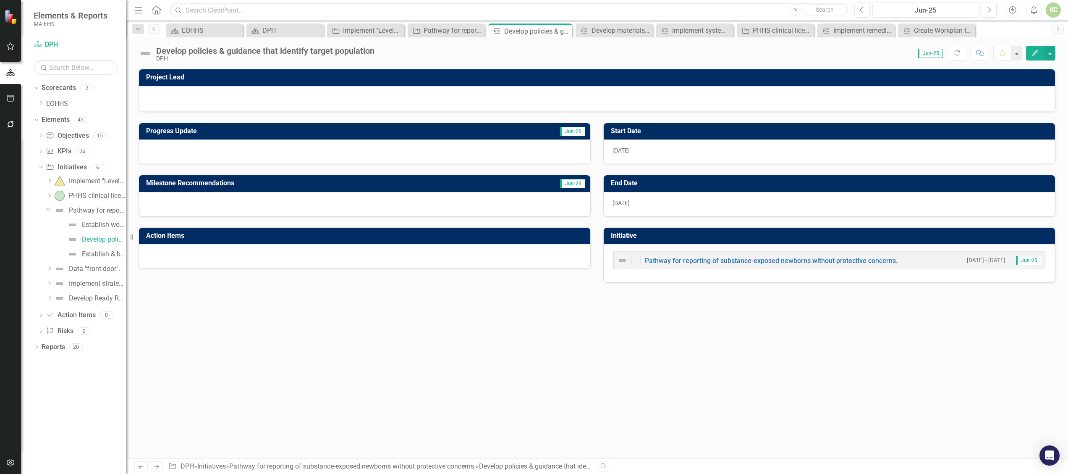
click at [613, 415] on div "Project Lead Progress Update Jun-25 Milestone Recommendations Jun-25 Action Ite…" at bounding box center [597, 263] width 942 height 389
click at [145, 55] on img at bounding box center [145, 53] width 13 height 13
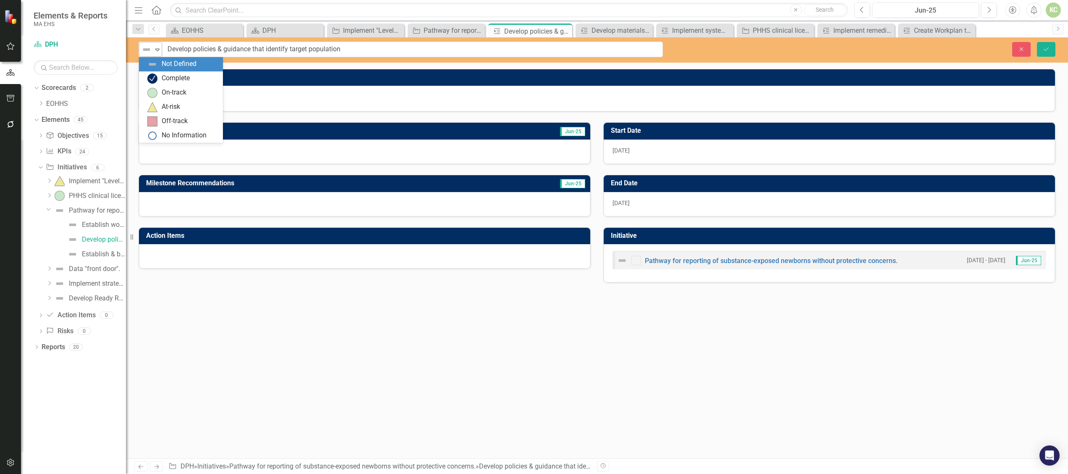
click at [155, 51] on icon "Expand" at bounding box center [157, 49] width 8 height 7
click at [168, 102] on div "At-risk" at bounding box center [171, 107] width 18 height 10
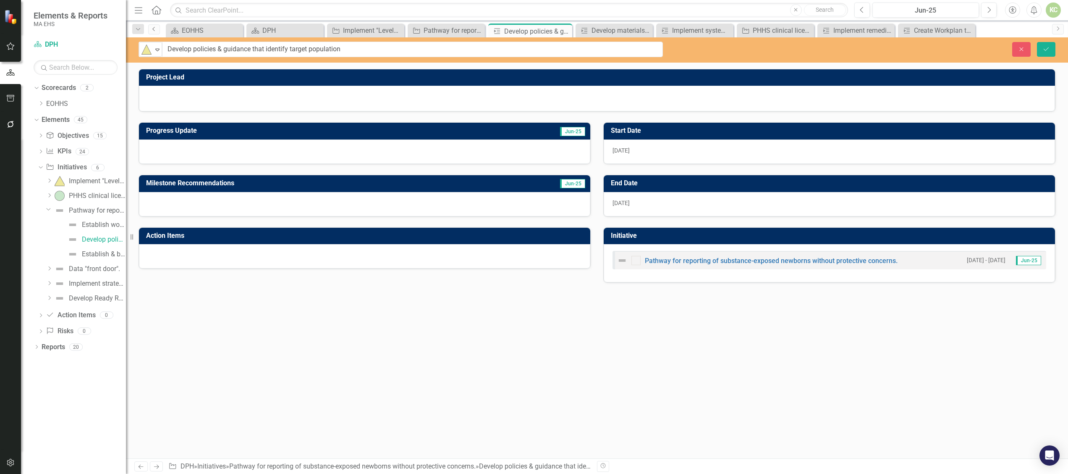
click at [153, 28] on icon "Previous" at bounding box center [154, 28] width 7 height 5
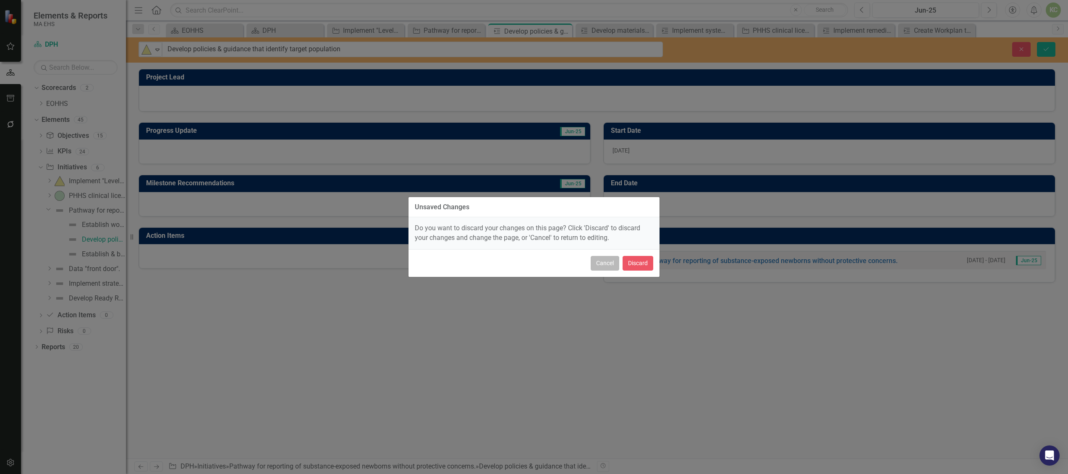
click at [604, 269] on button "Cancel" at bounding box center [605, 263] width 29 height 15
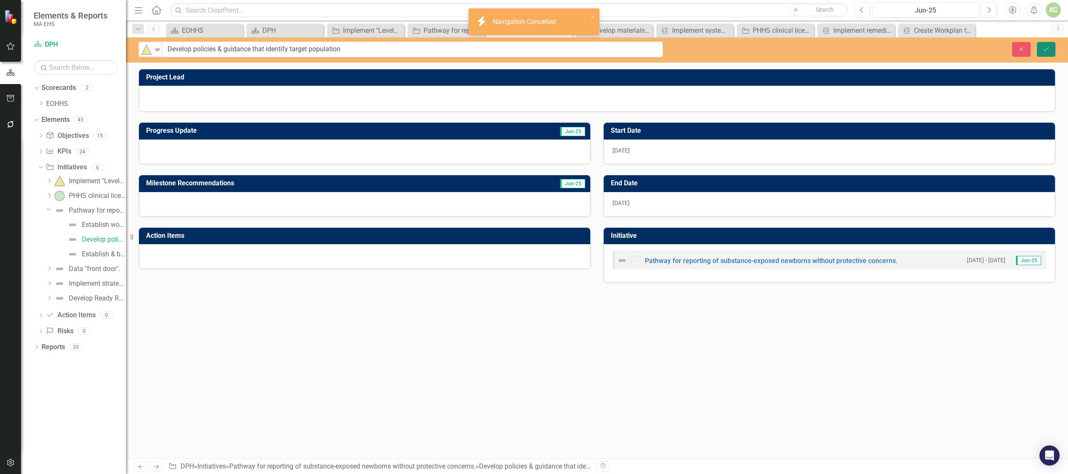
click at [1045, 48] on icon "Save" at bounding box center [1046, 49] width 8 height 6
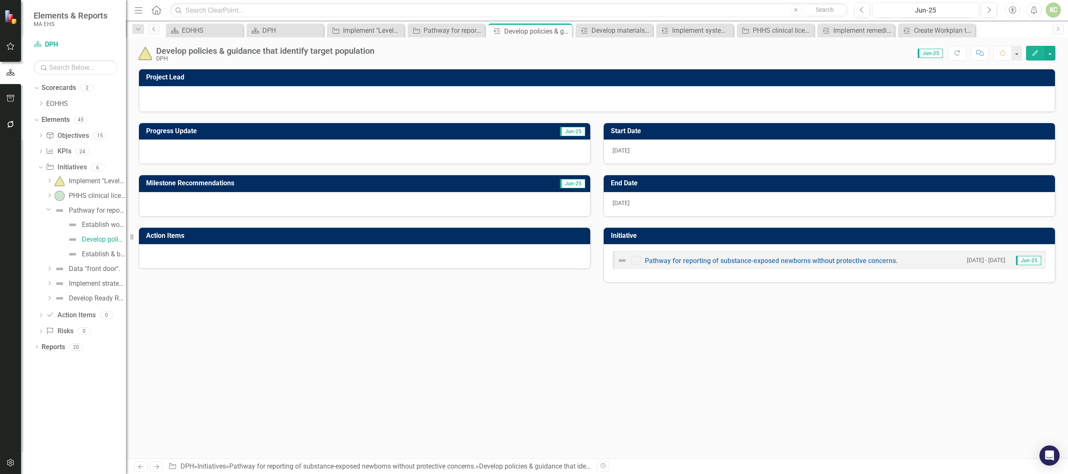
click at [153, 27] on icon "Previous" at bounding box center [154, 28] width 7 height 5
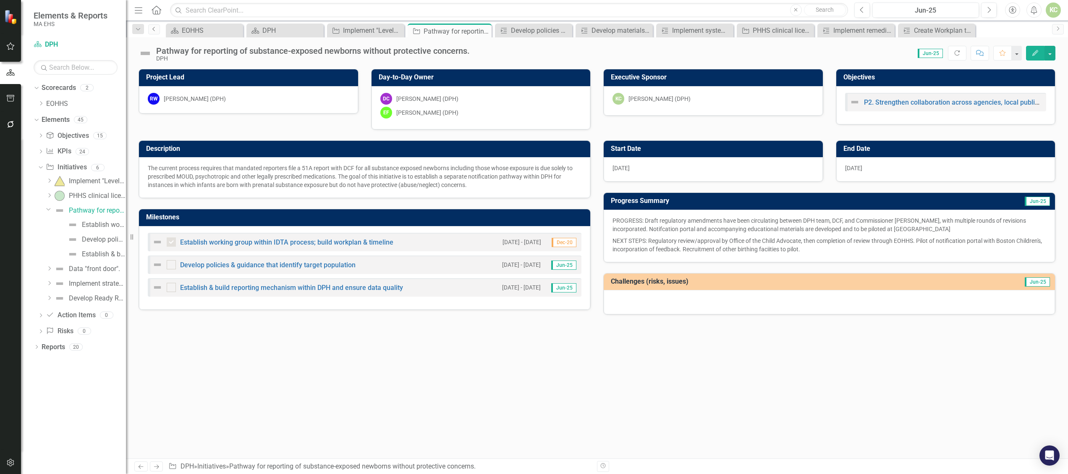
checkbox input "true"
click at [673, 308] on div at bounding box center [829, 302] width 451 height 24
click at [673, 301] on div at bounding box center [829, 302] width 451 height 24
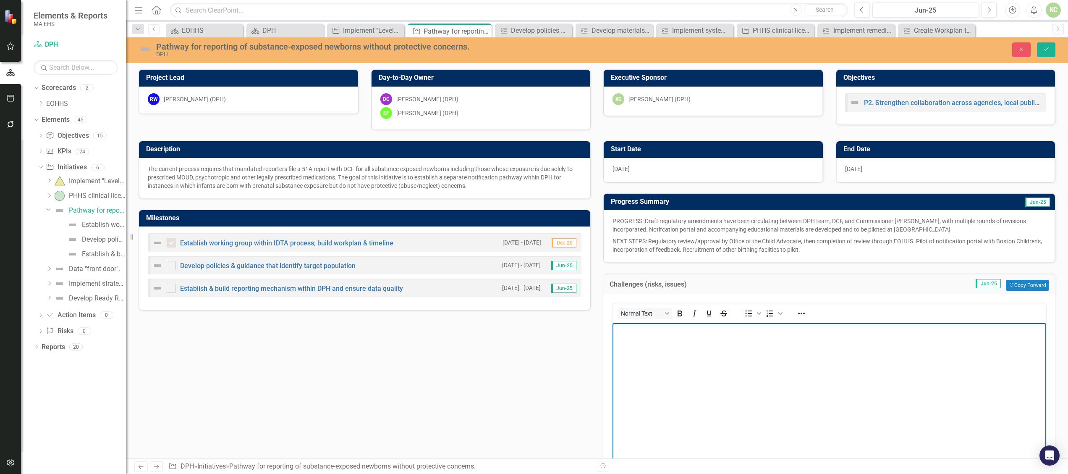
click at [668, 354] on body "Rich Text Area. Press ALT-0 for help." at bounding box center [829, 386] width 434 height 126
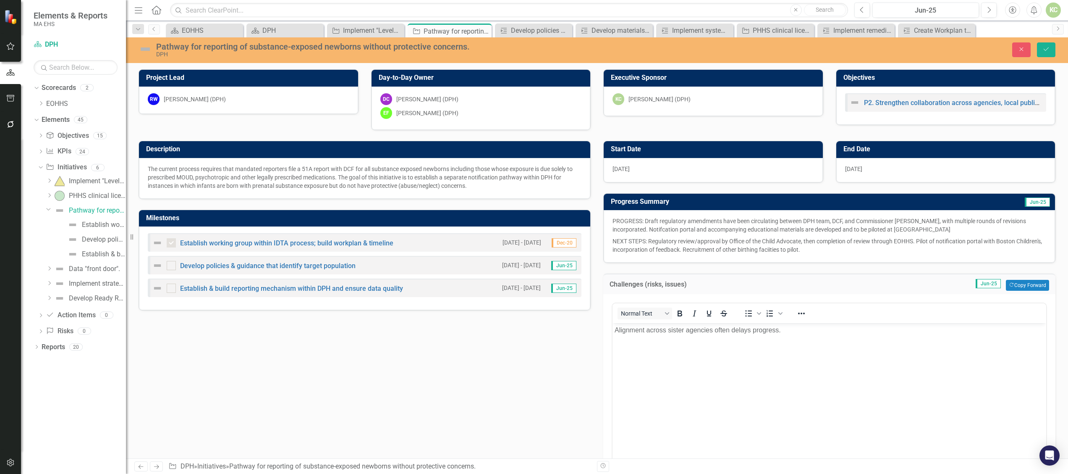
click at [158, 270] on img at bounding box center [157, 265] width 10 height 10
click at [153, 264] on img at bounding box center [157, 265] width 10 height 10
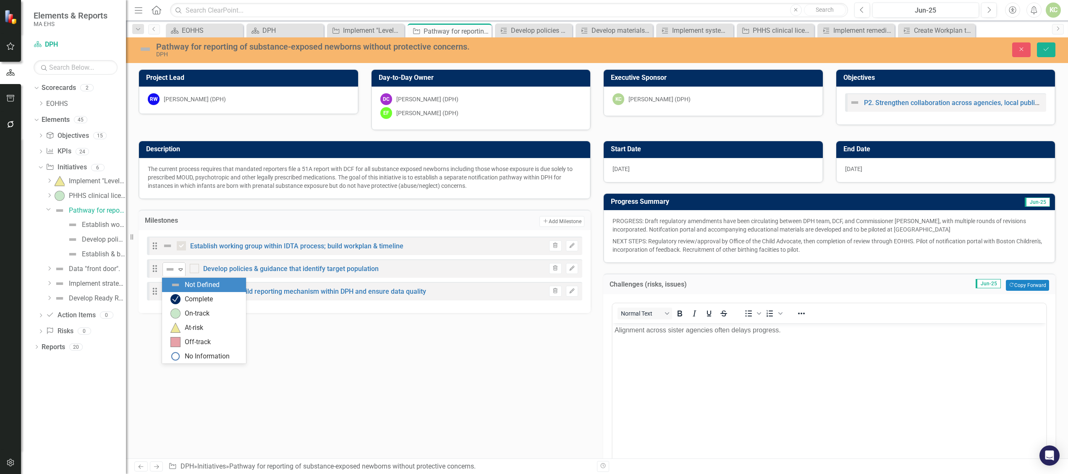
click at [180, 275] on div "Expand" at bounding box center [180, 269] width 8 height 14
click at [186, 330] on div "At-risk" at bounding box center [194, 328] width 18 height 10
click at [179, 295] on icon "Expand" at bounding box center [180, 291] width 8 height 7
click at [410, 353] on div "Description The current process requires that mandated reporters file a 51A rep…" at bounding box center [596, 316] width 929 height 372
click at [412, 395] on div "Description The current process requires that mandated reporters file a 51A rep…" at bounding box center [596, 316] width 929 height 372
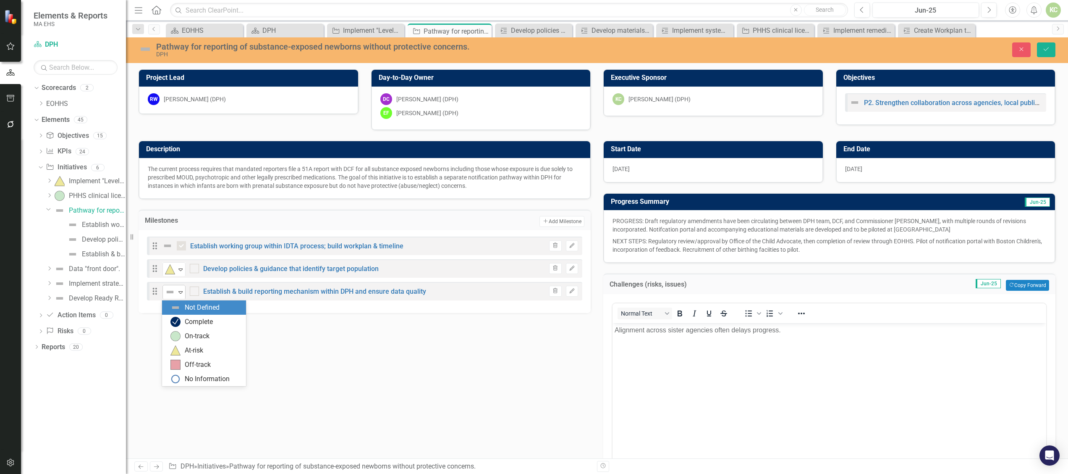
click at [178, 291] on icon "Expand" at bounding box center [180, 291] width 8 height 7
click at [196, 335] on div "On-track" at bounding box center [197, 336] width 25 height 10
click at [546, 221] on button "Add Add Milestone" at bounding box center [561, 221] width 45 height 11
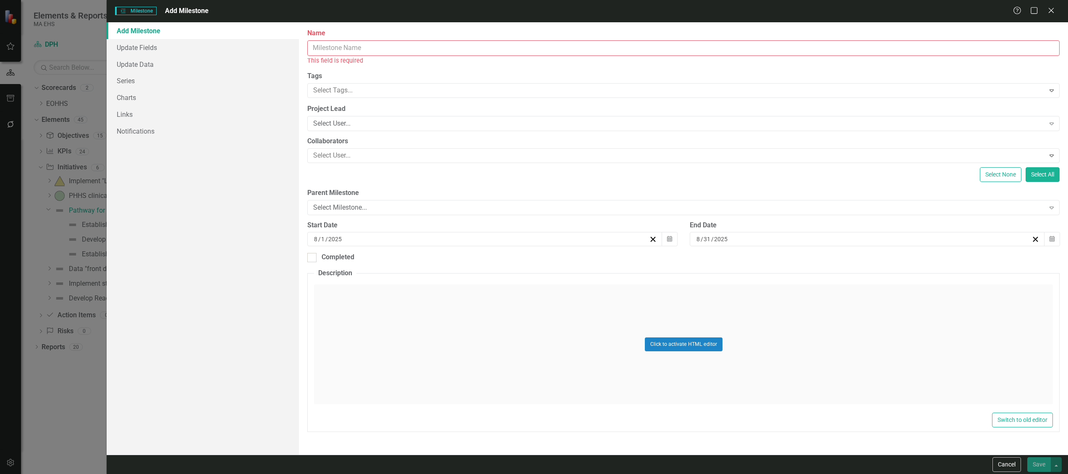
click at [405, 387] on div "Click to activate HTML editor" at bounding box center [683, 344] width 739 height 120
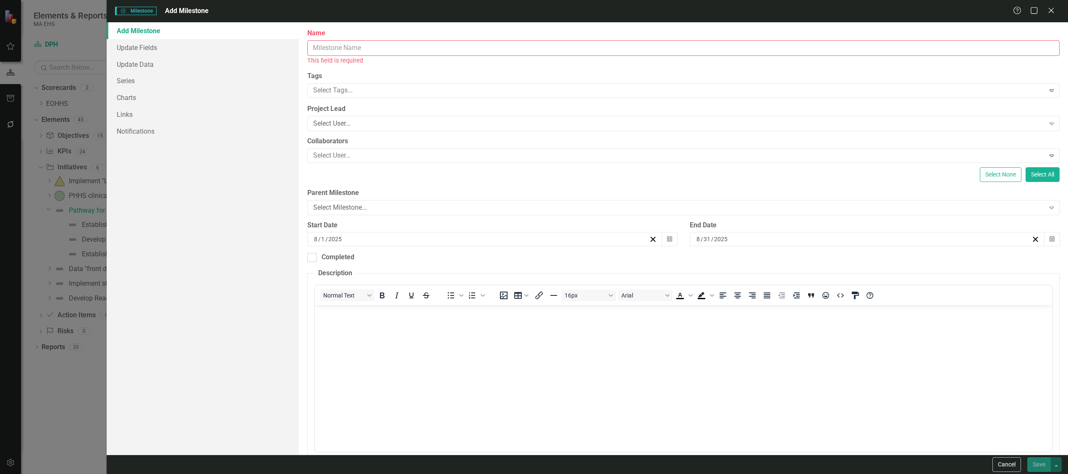
click at [374, 47] on input "Name" at bounding box center [683, 48] width 752 height 16
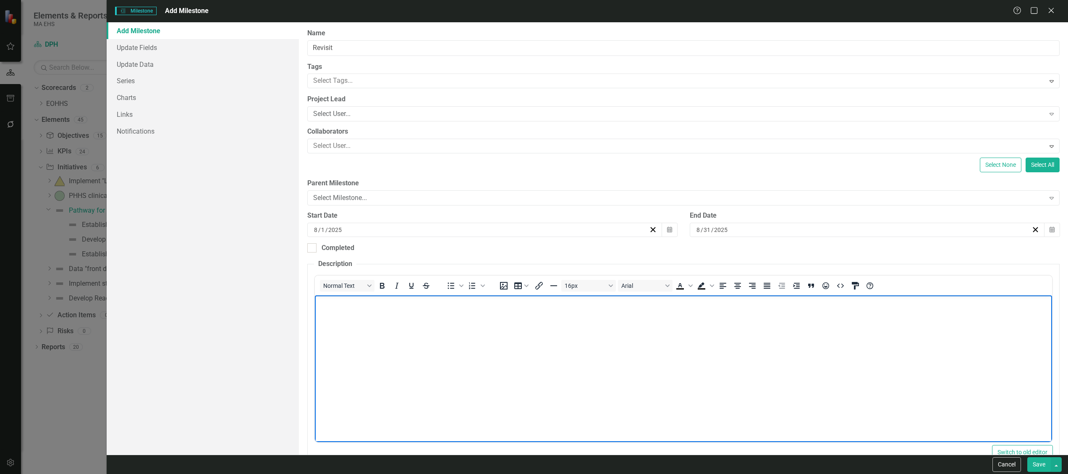
click at [796, 376] on body "Rich Text Area. Press ALT-0 for help." at bounding box center [683, 358] width 737 height 126
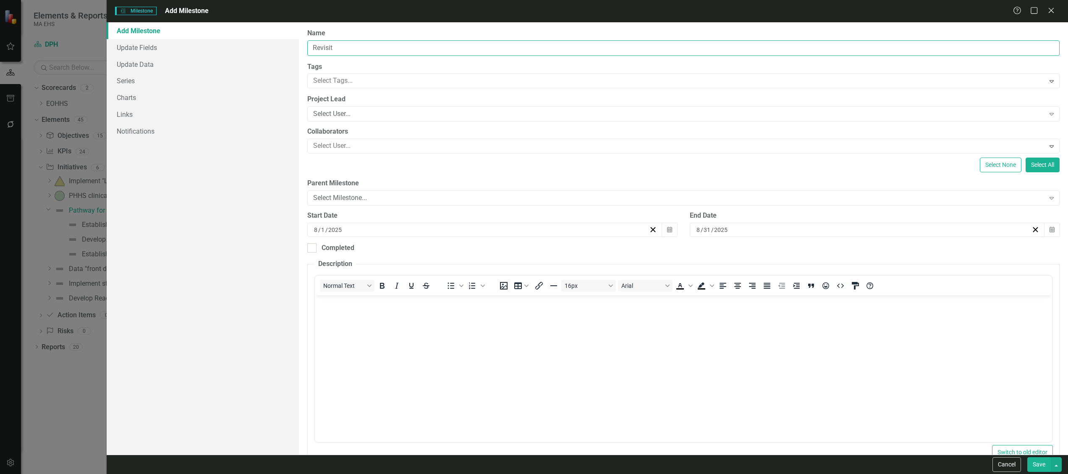
click at [415, 41] on input "Revisit" at bounding box center [683, 48] width 752 height 16
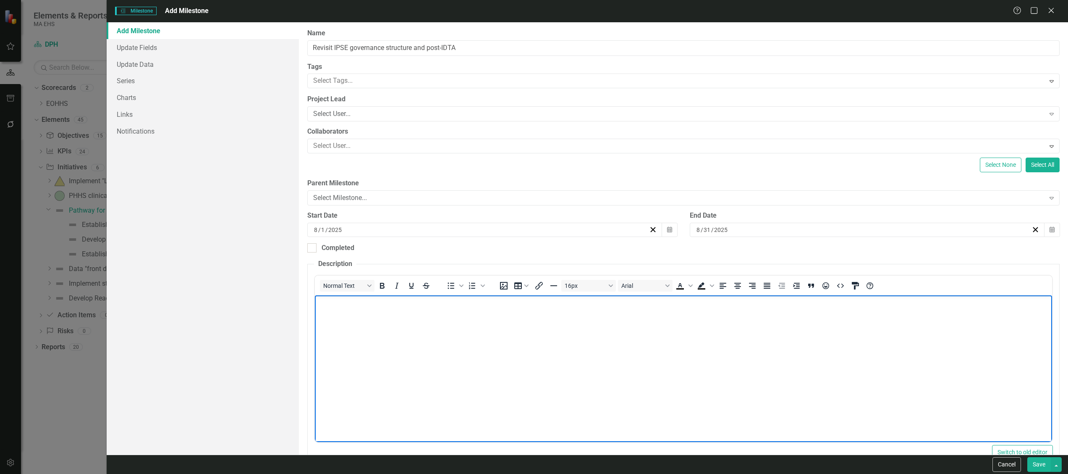
click at [672, 406] on body "Rich Text Area. Press ALT-0 for help." at bounding box center [683, 358] width 737 height 126
click at [427, 46] on input "Revisit IPSE governance structure and post-IDTA" at bounding box center [683, 48] width 752 height 16
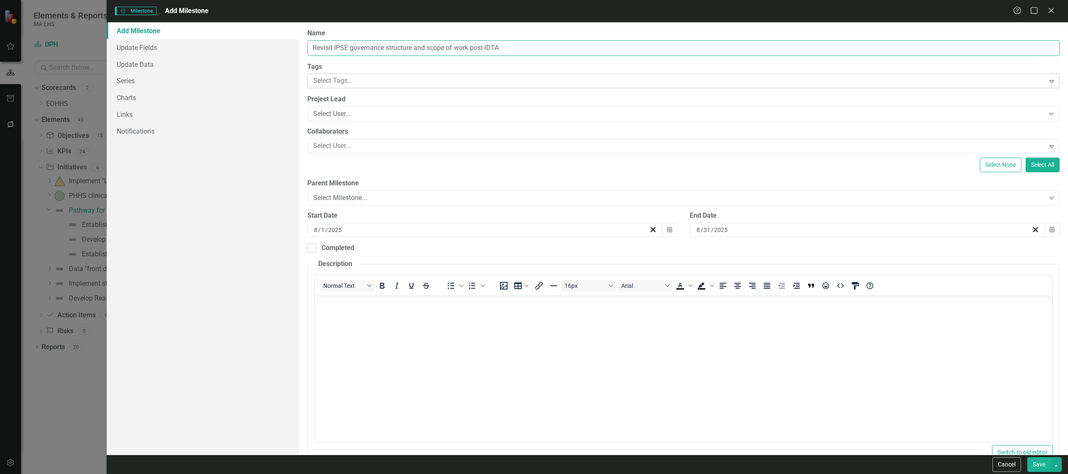
type input "Revisit IPSE governance structure and scope of work post-IDTA"
click at [1047, 79] on icon "Expand" at bounding box center [1051, 81] width 8 height 7
click at [1034, 68] on label "Tags" at bounding box center [683, 67] width 752 height 10
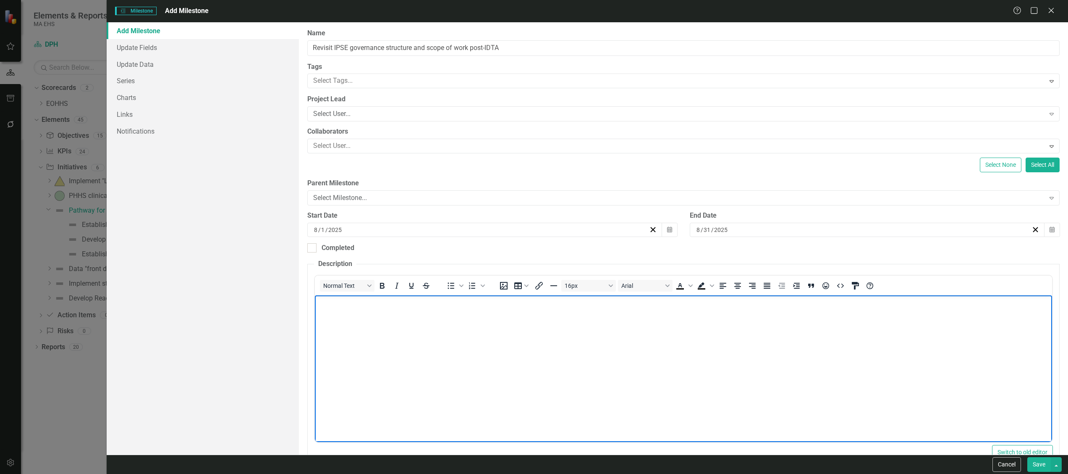
click at [746, 413] on body "Rich Text Area. Press ALT-0 for help." at bounding box center [683, 358] width 737 height 126
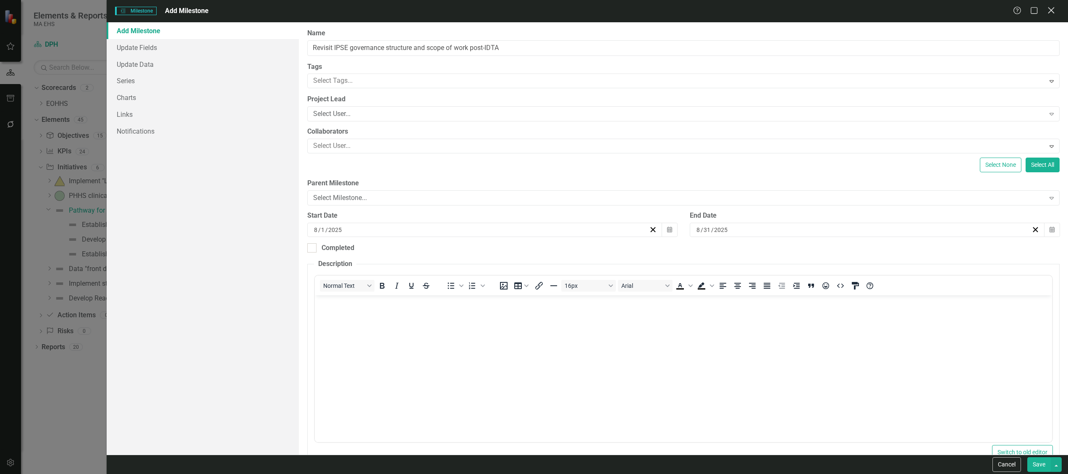
click at [1047, 10] on icon "Close" at bounding box center [1051, 10] width 10 height 8
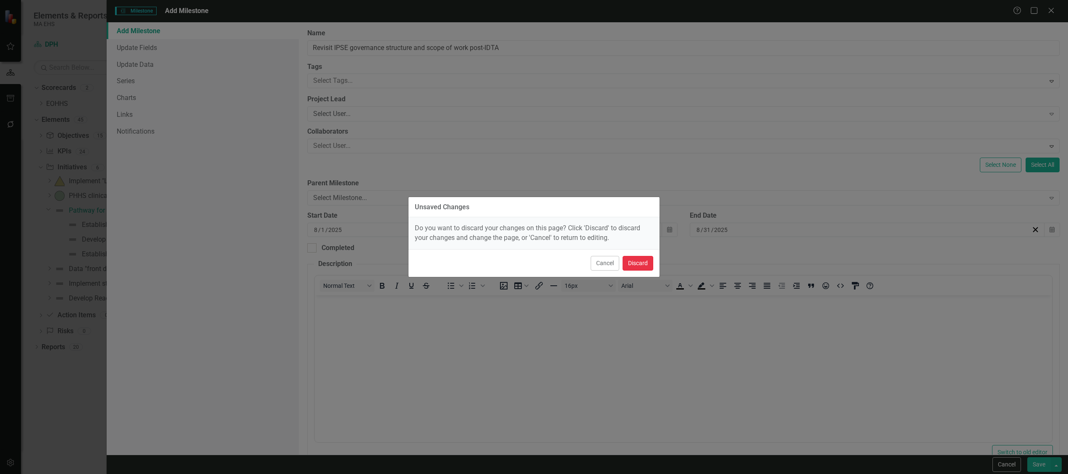
click at [630, 267] on button "Discard" at bounding box center [638, 263] width 31 height 15
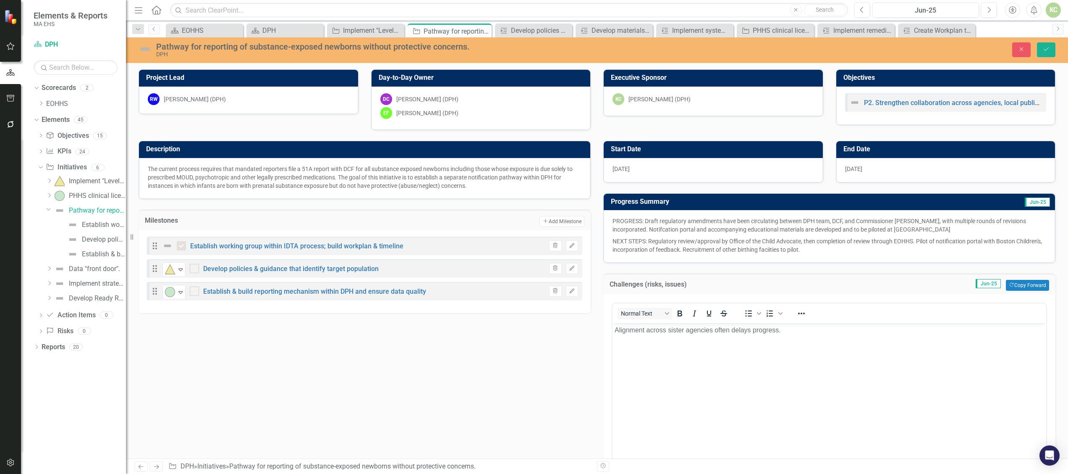
click at [145, 48] on img at bounding box center [145, 48] width 13 height 13
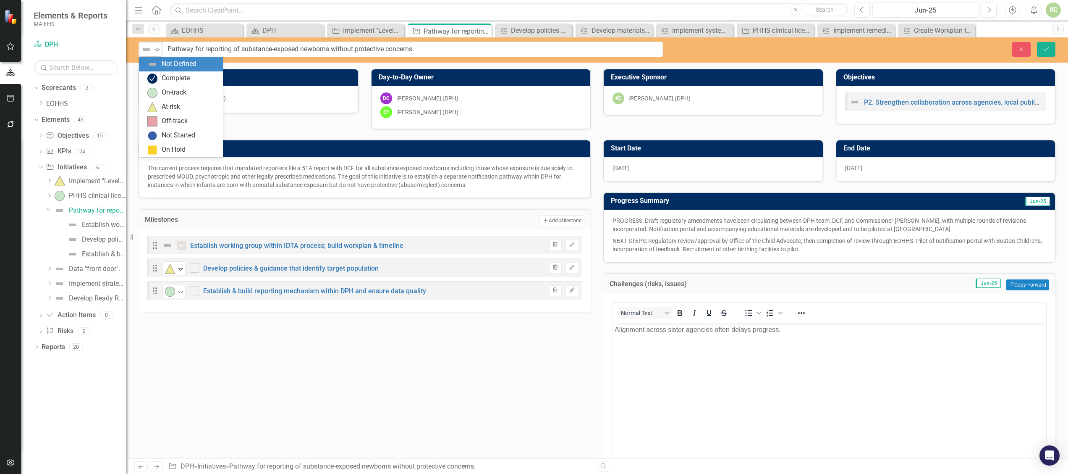
click at [159, 50] on icon at bounding box center [157, 50] width 4 height 3
click at [166, 88] on div "On-track" at bounding box center [174, 93] width 25 height 10
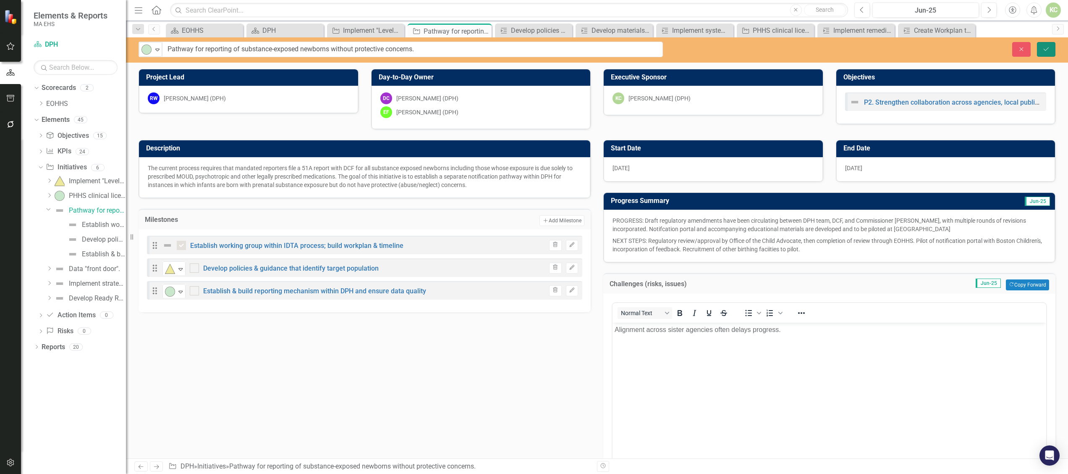
click at [1047, 47] on icon "Save" at bounding box center [1046, 49] width 8 height 6
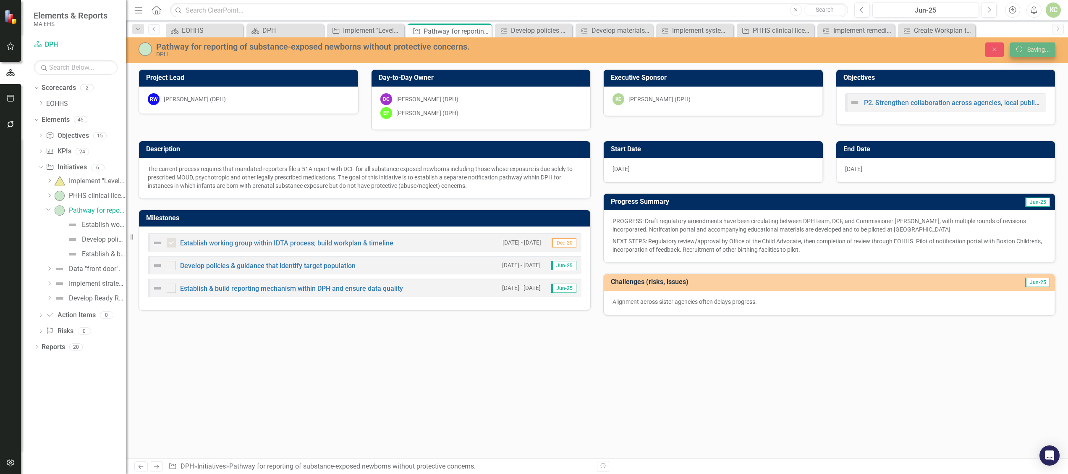
checkbox input "false"
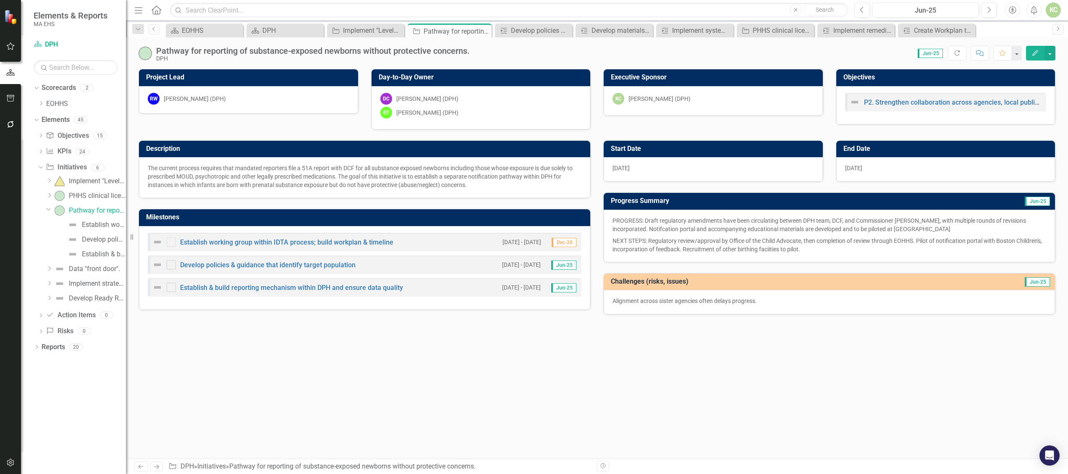
checkbox input "true"
click at [86, 269] on div "Data "front door"." at bounding box center [94, 269] width 51 height 8
click at [86, 269] on div "Dropdown Objective Objectives 15 C1. Healthy long lives. C2. Quality public hea…" at bounding box center [80, 234] width 92 height 211
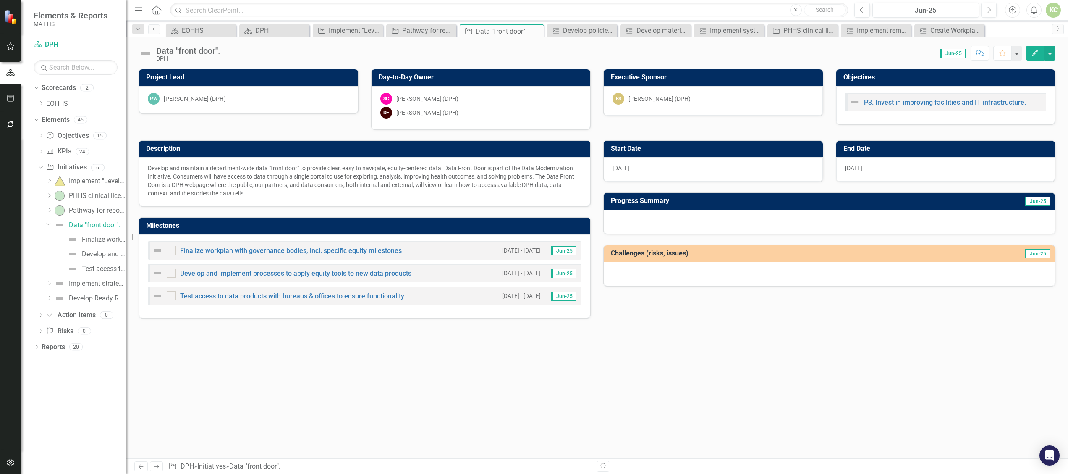
click at [679, 220] on div at bounding box center [829, 221] width 451 height 24
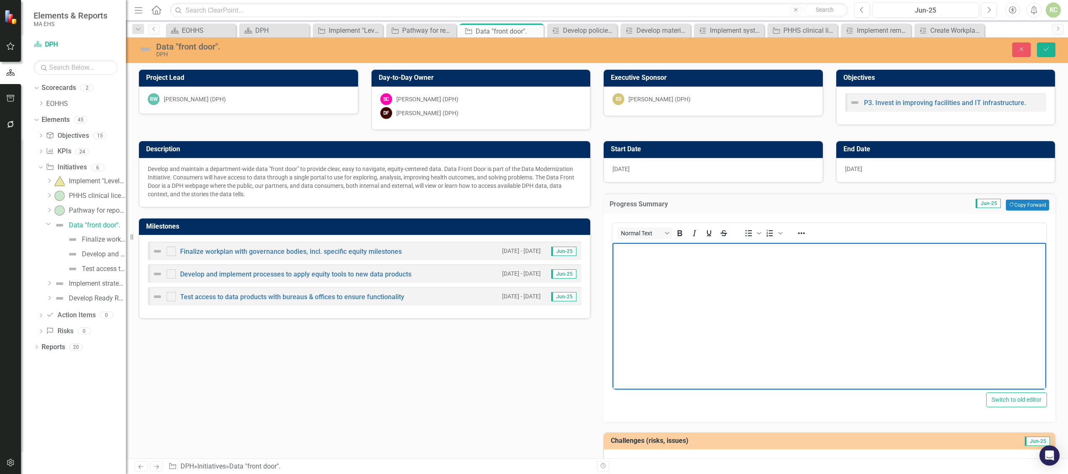
click at [660, 267] on body "Rich Text Area. Press ALT-0 for help." at bounding box center [829, 305] width 434 height 126
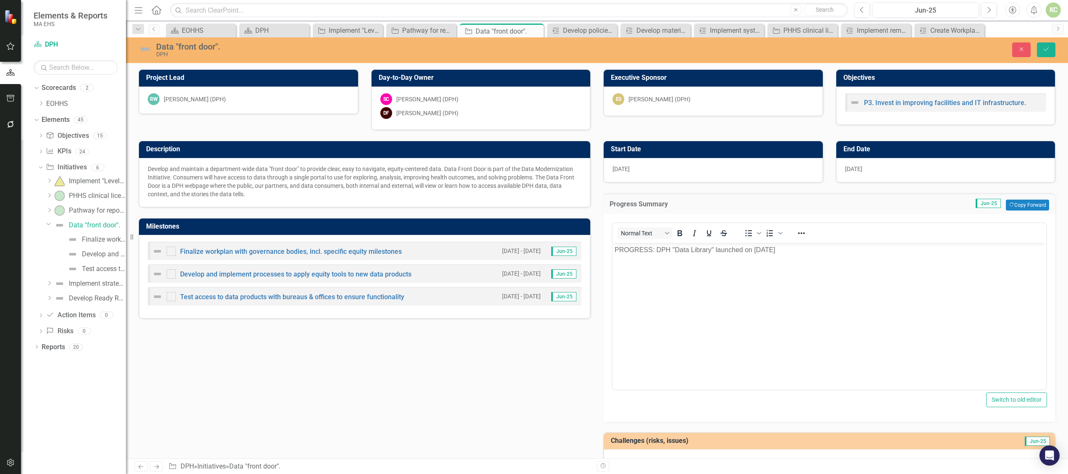
click at [357, 412] on div "Description Develop and maintain a department-wide data "front door" to provide…" at bounding box center [596, 301] width 929 height 343
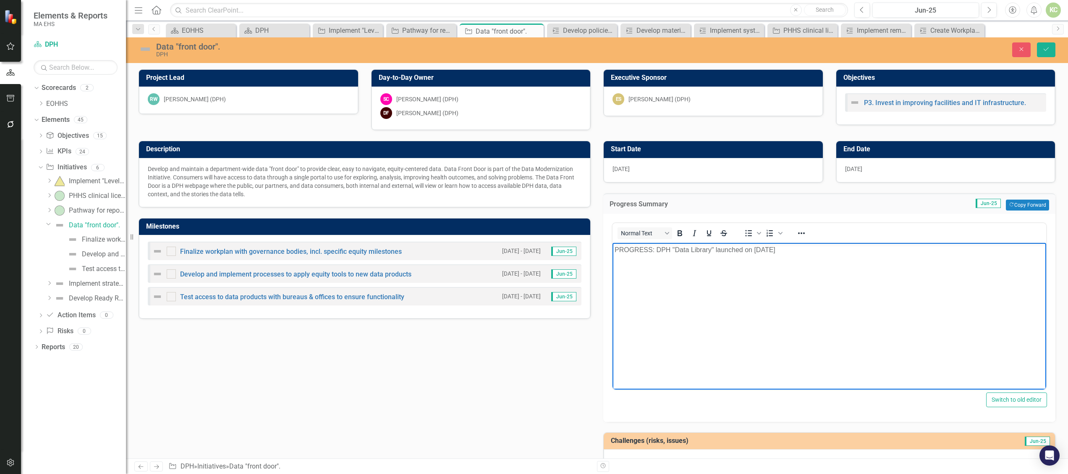
click at [780, 247] on p "PROGRESS: DPH "Data Library" launched on April 9" at bounding box center [829, 249] width 429 height 10
click at [776, 261] on p "PROGRESS: DPH "Data Library" launched on April 9. Transitioned from a vendor-su…" at bounding box center [829, 254] width 429 height 20
click at [798, 258] on p "PROGRESS: DPH "Data Library" launched on April 9. Transitioned from a vendor-su…" at bounding box center [829, 254] width 429 height 20
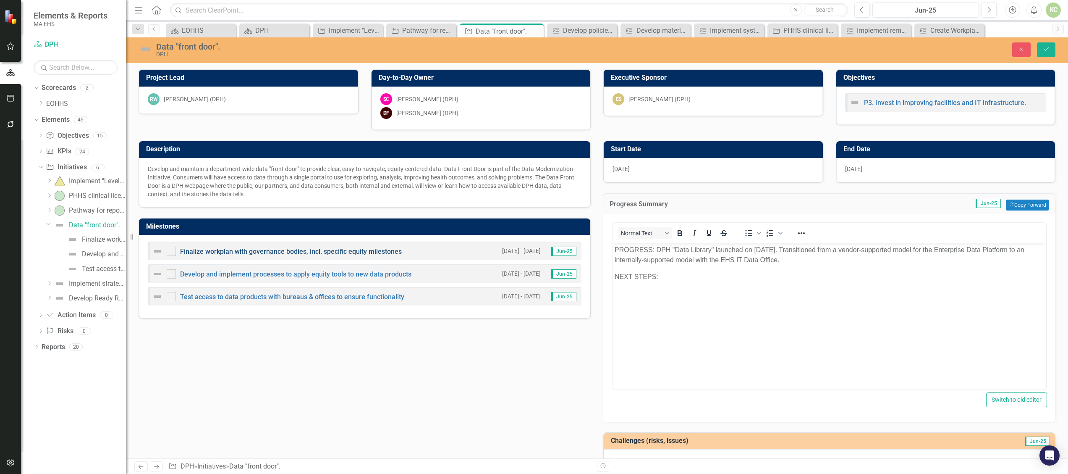
click at [204, 254] on link "Finalize workplan with governance bodies, incl. specific equity milestones" at bounding box center [291, 251] width 222 height 8
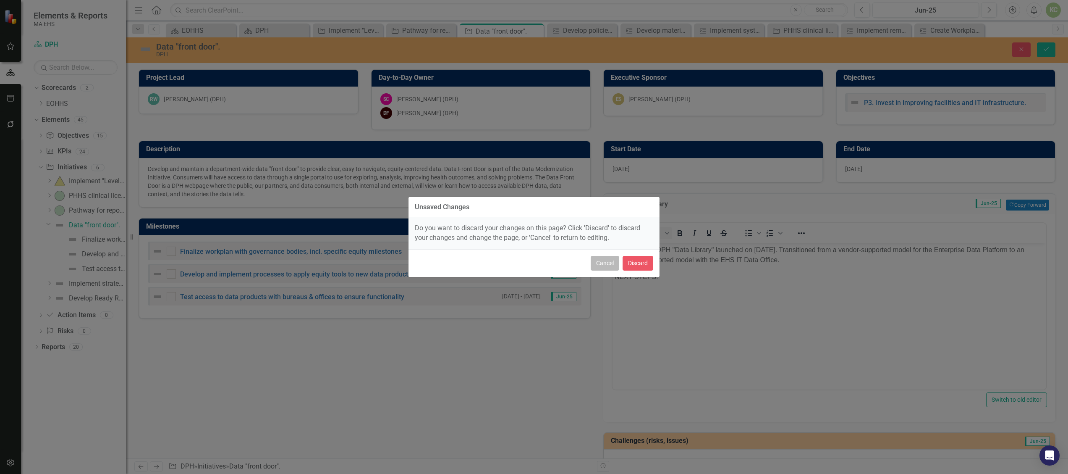
click at [601, 266] on button "Cancel" at bounding box center [605, 263] width 29 height 15
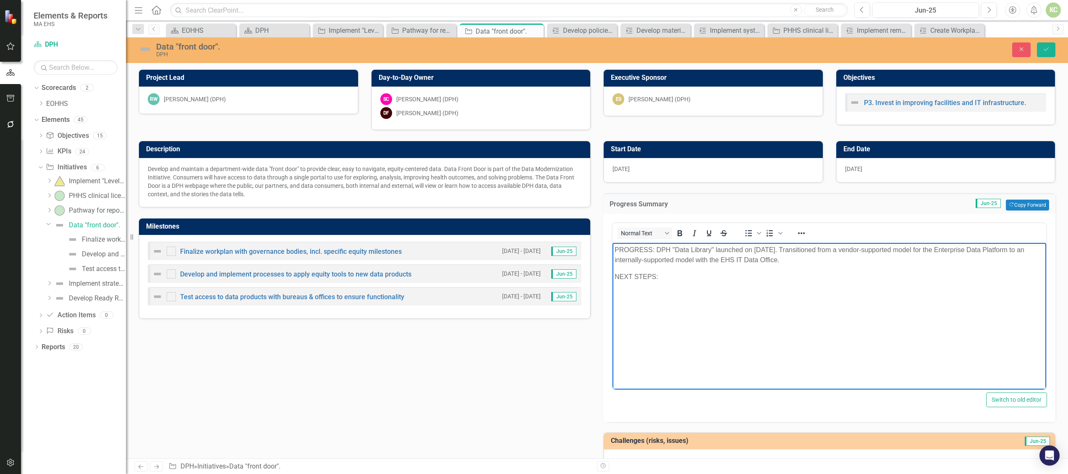
click at [694, 277] on p "NEXT STEPS:" at bounding box center [829, 276] width 429 height 10
click at [677, 276] on p "NEXT STEPS: Hiring for new leader of this team is ongoing." at bounding box center [829, 276] width 429 height 10
click at [844, 275] on p "NEXT STEPS: Hiring process for new leader of this team is ongoing." at bounding box center [829, 276] width 429 height 10
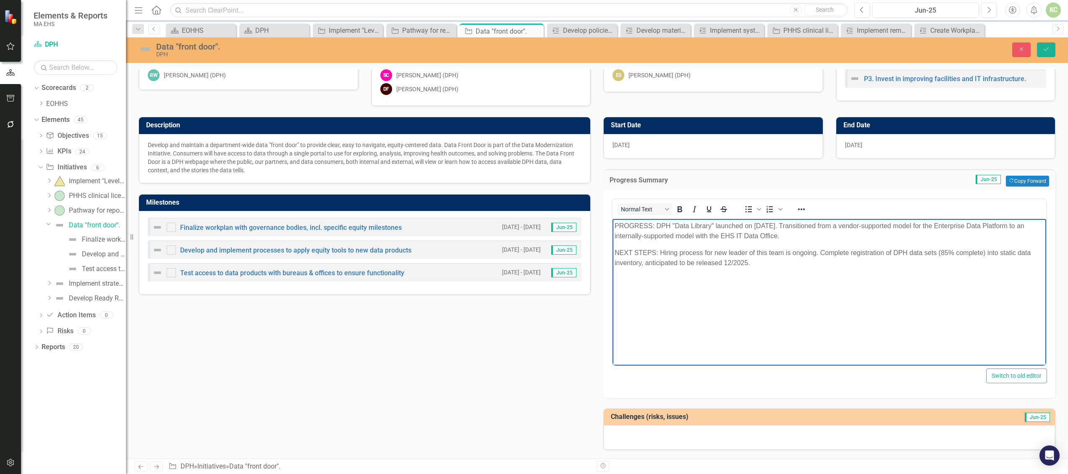
click at [735, 435] on div at bounding box center [829, 437] width 451 height 24
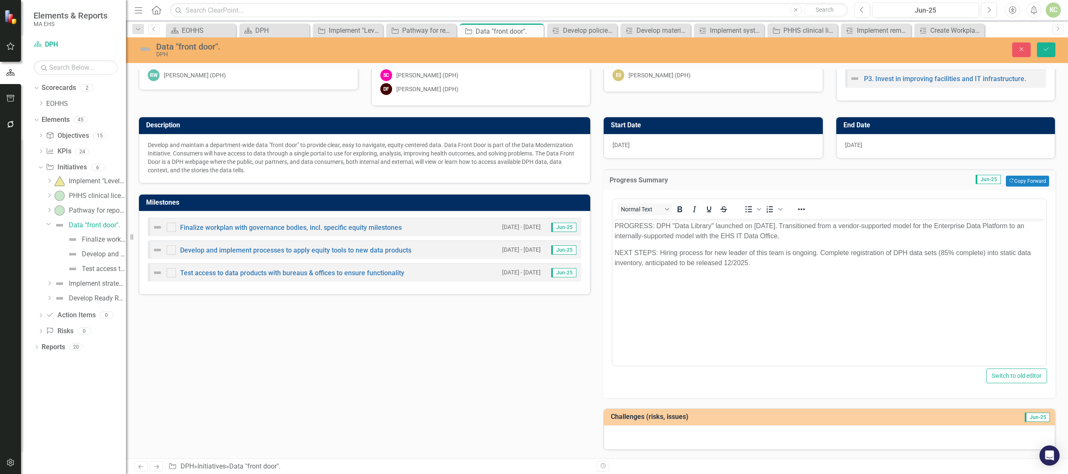
click at [735, 435] on div at bounding box center [829, 437] width 451 height 24
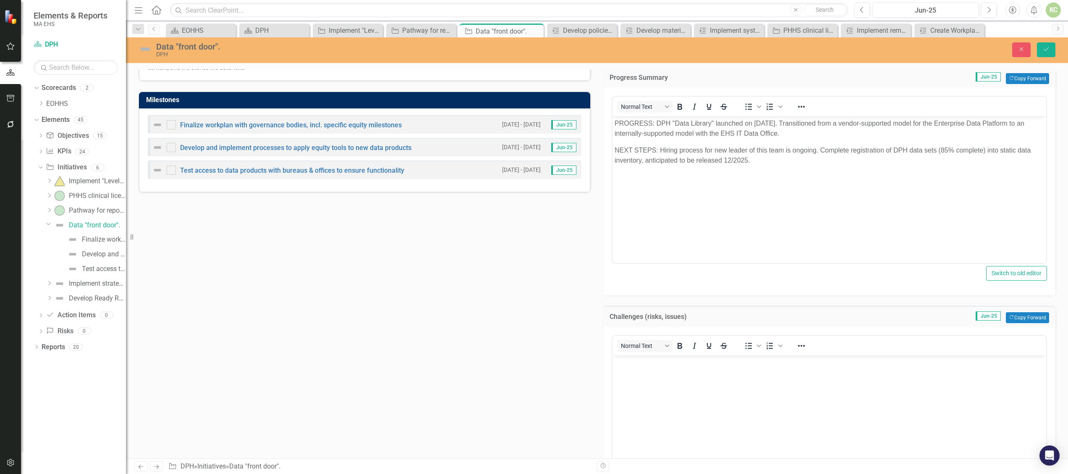
scroll to position [128, 0]
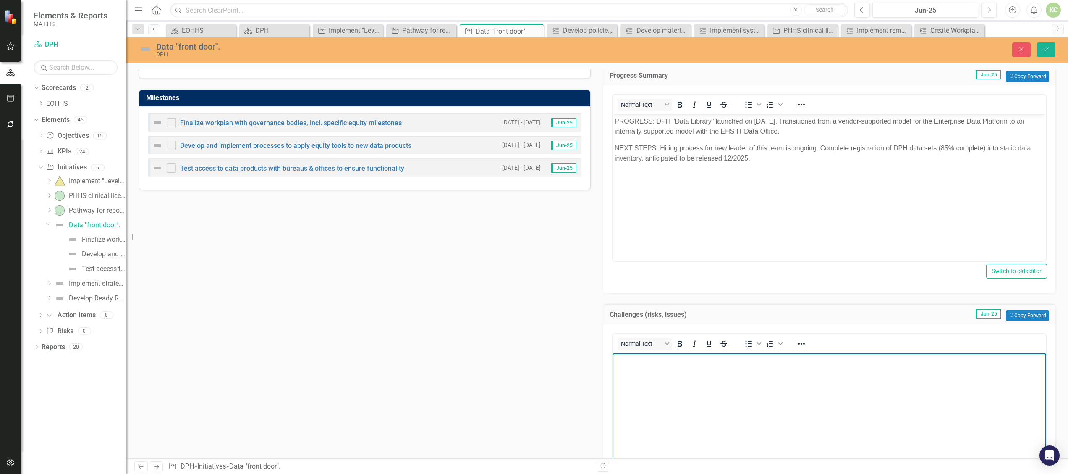
click at [678, 367] on body "Rich Text Area. Press ALT-0 for help." at bounding box center [829, 416] width 434 height 126
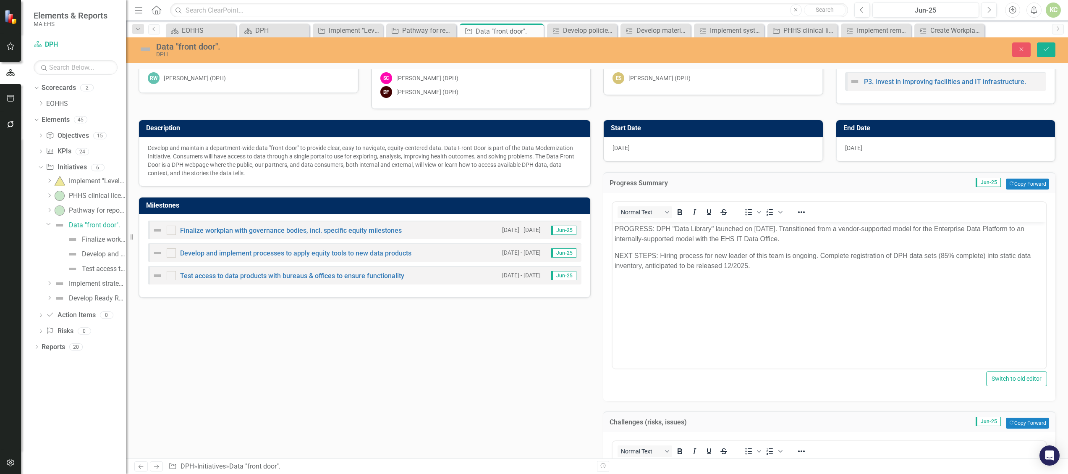
scroll to position [0, 0]
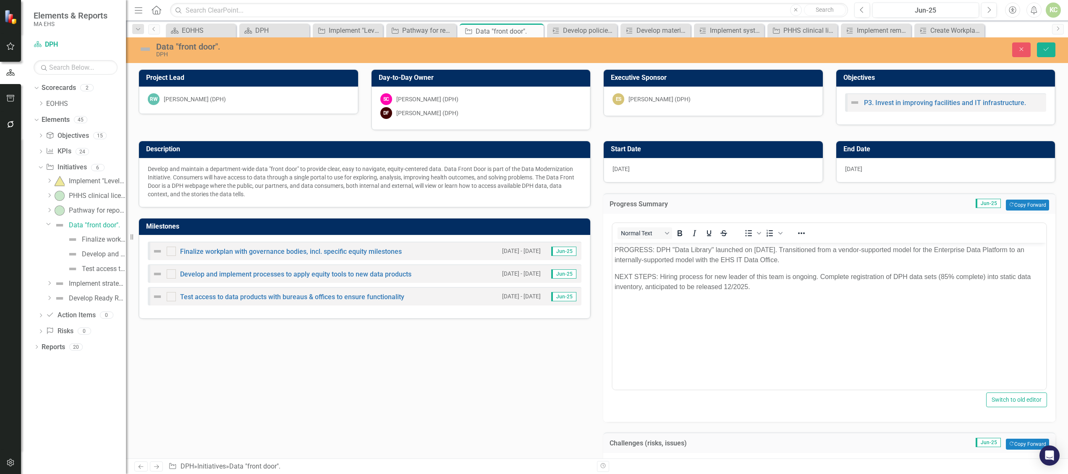
click at [146, 50] on img at bounding box center [145, 48] width 13 height 13
click at [143, 47] on img at bounding box center [145, 48] width 13 height 13
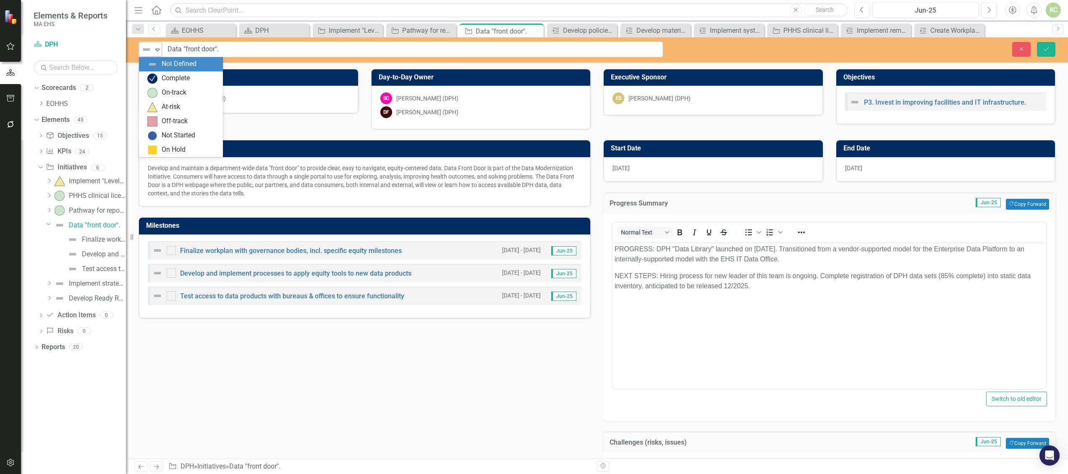
click at [156, 48] on icon "Expand" at bounding box center [157, 49] width 8 height 7
click at [165, 105] on div "At-risk" at bounding box center [171, 107] width 18 height 10
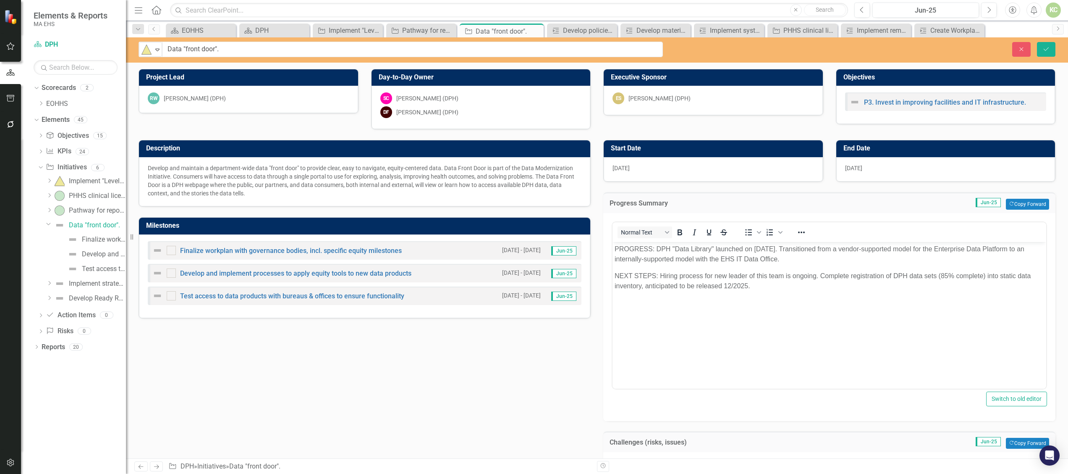
click at [156, 273] on img at bounding box center [157, 273] width 10 height 10
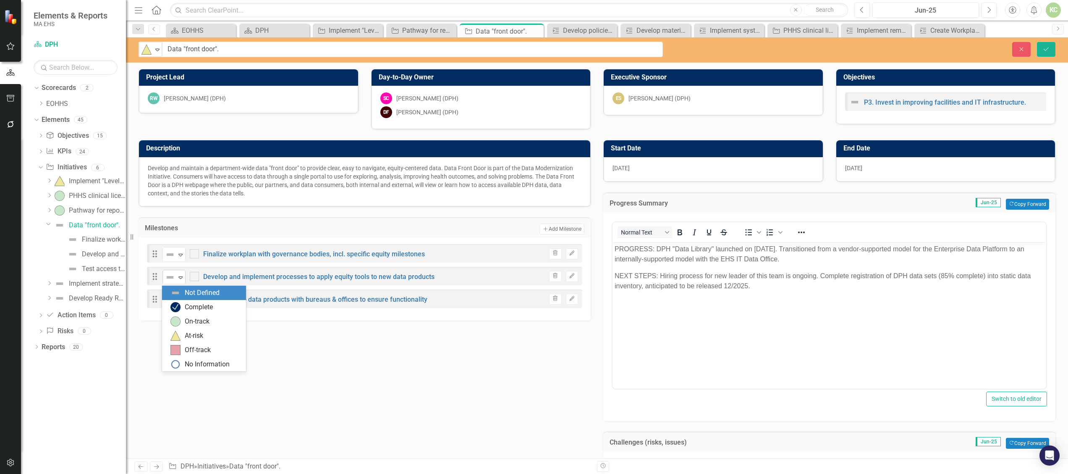
click at [180, 279] on icon at bounding box center [180, 277] width 4 height 3
click at [192, 317] on div "On-track" at bounding box center [197, 322] width 25 height 10
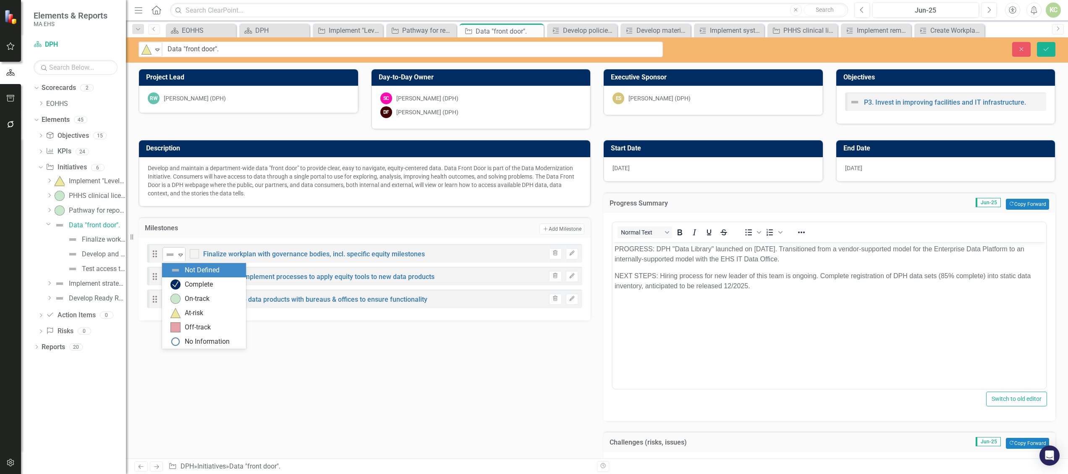
click at [177, 256] on icon "Expand" at bounding box center [180, 254] width 8 height 7
click at [186, 308] on div "At-risk" at bounding box center [194, 313] width 18 height 10
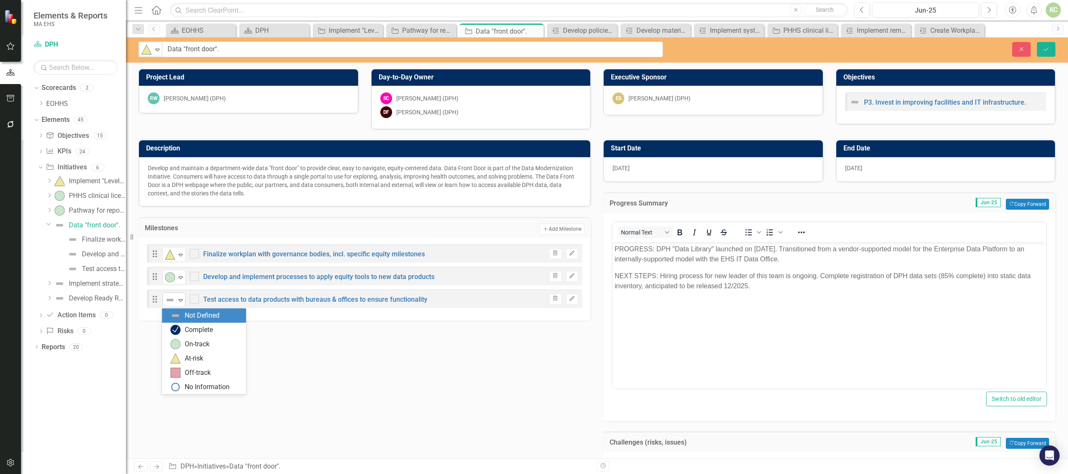
click at [177, 301] on icon "Expand" at bounding box center [180, 299] width 8 height 7
click at [183, 341] on div "On-track" at bounding box center [205, 344] width 71 height 10
click at [1048, 47] on icon "submit" at bounding box center [1046, 48] width 5 height 3
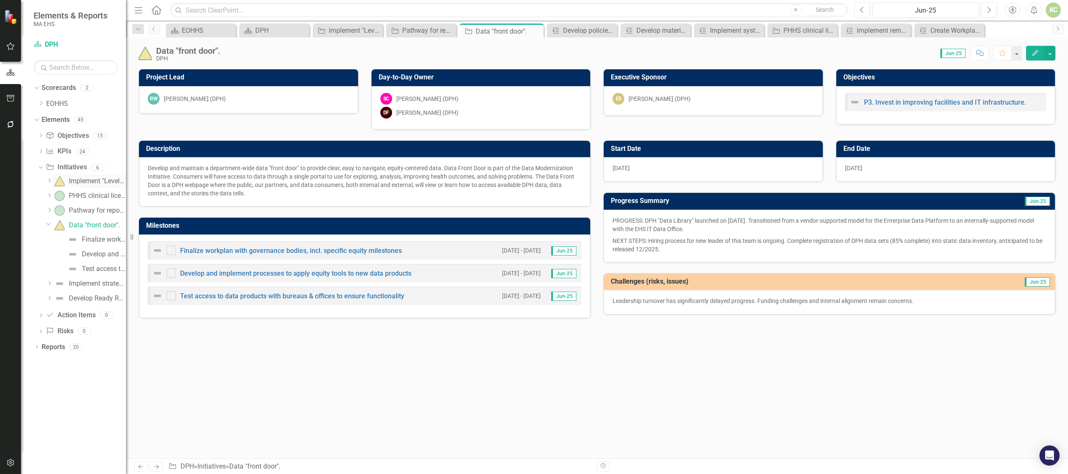
click at [92, 181] on div "Implement "Levels of Maternal Care"." at bounding box center [97, 181] width 57 height 8
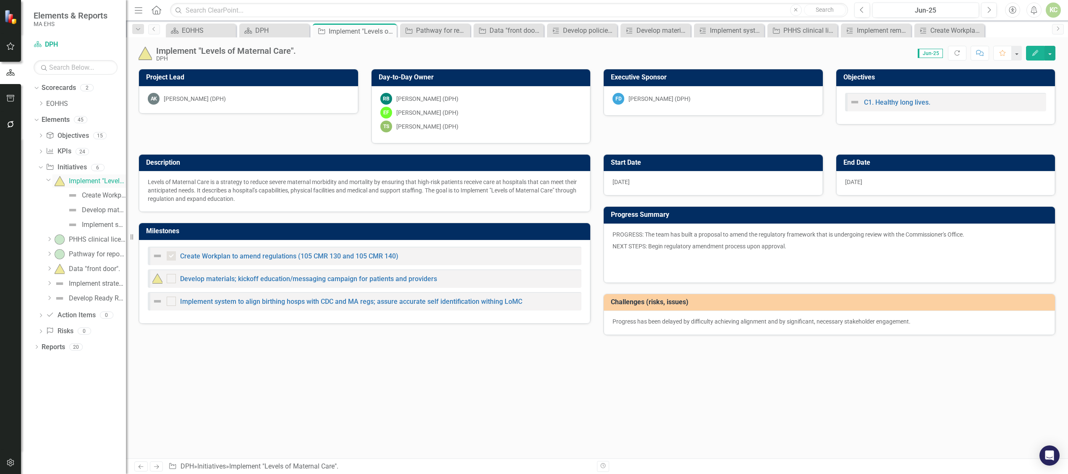
checkbox input "true"
click at [90, 269] on div "Data "front door"." at bounding box center [94, 269] width 51 height 8
click at [90, 269] on div "Dropdown Data "front door"." at bounding box center [84, 268] width 83 height 13
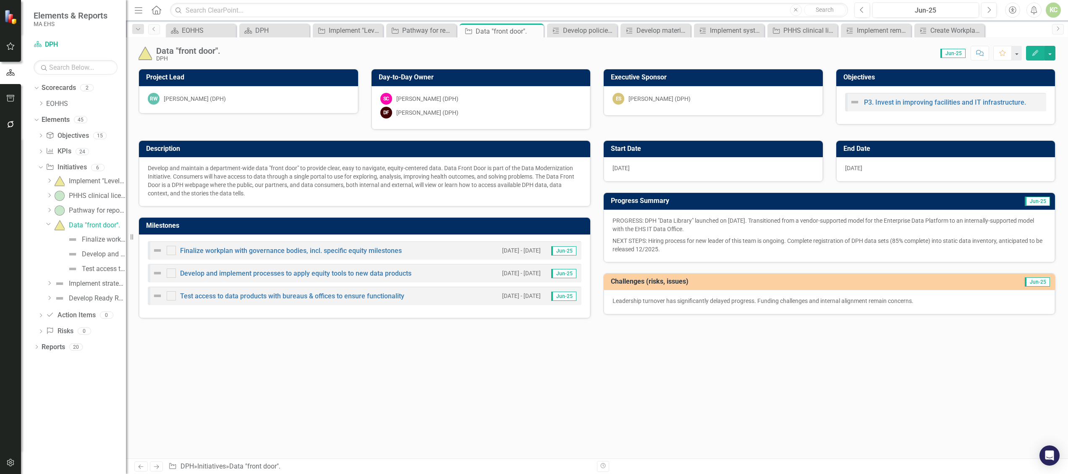
click at [155, 254] on img at bounding box center [157, 250] width 10 height 10
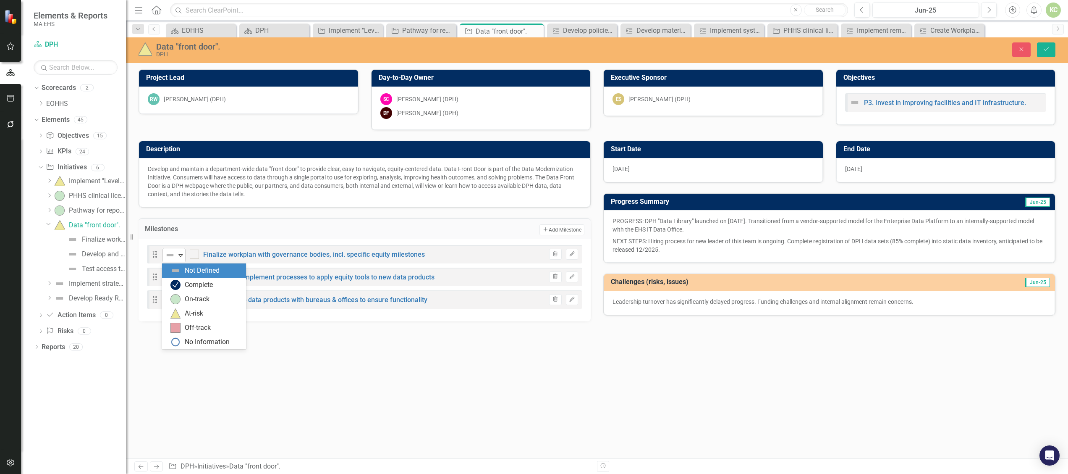
click at [181, 255] on icon at bounding box center [180, 255] width 4 height 3
click at [195, 308] on div "At-risk" at bounding box center [205, 313] width 71 height 10
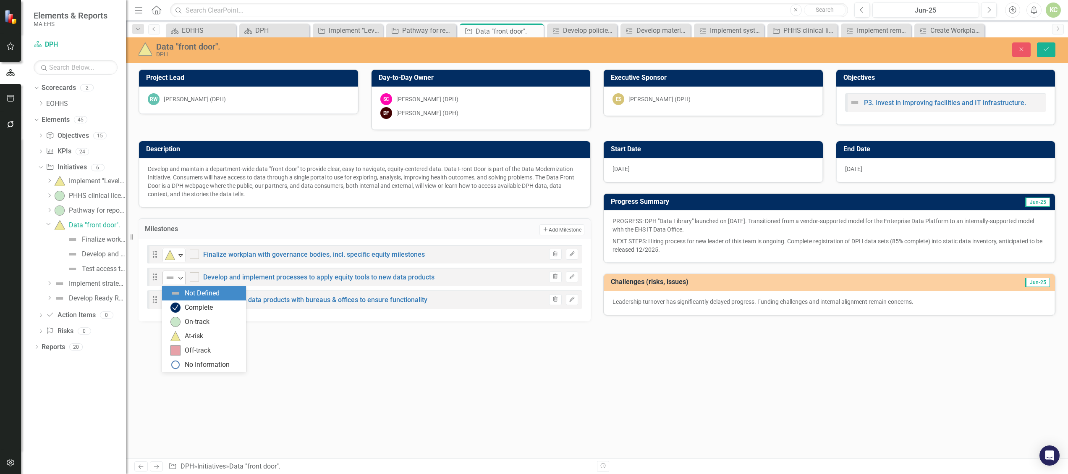
click at [180, 277] on icon "Expand" at bounding box center [180, 277] width 8 height 7
click at [191, 317] on div "On-track" at bounding box center [197, 322] width 25 height 10
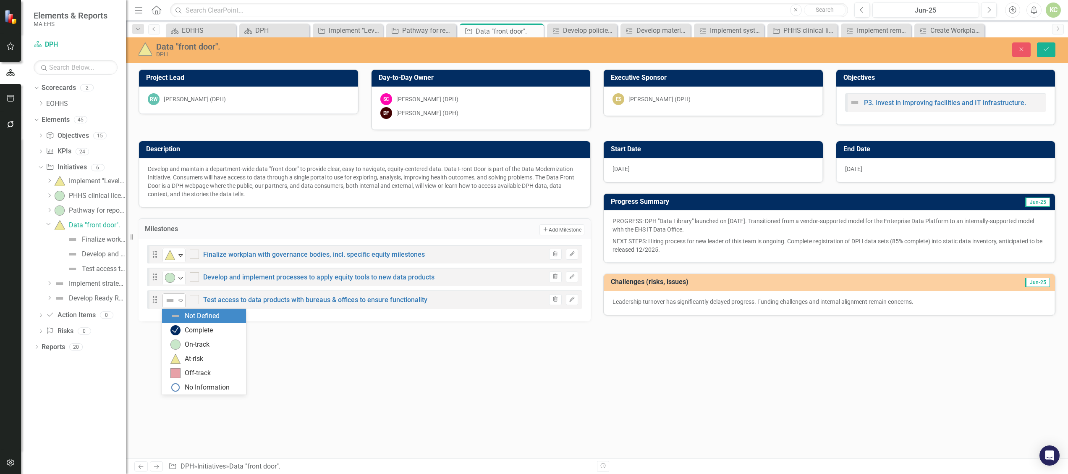
click at [181, 301] on icon "Expand" at bounding box center [180, 300] width 8 height 7
click at [194, 342] on div "On-track" at bounding box center [197, 345] width 25 height 10
click at [1047, 50] on icon "Save" at bounding box center [1046, 49] width 8 height 6
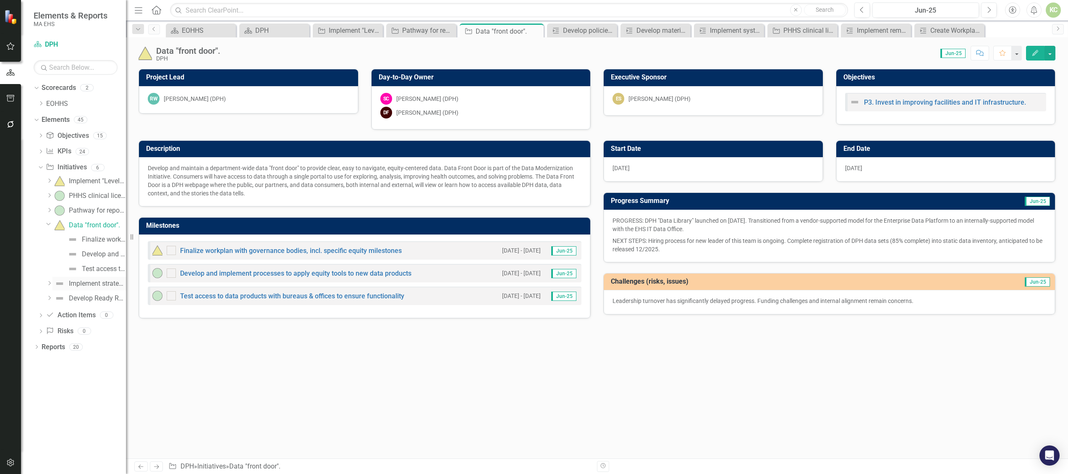
click at [87, 283] on div "Implement strategic plan to advance racial equity." at bounding box center [97, 284] width 57 height 8
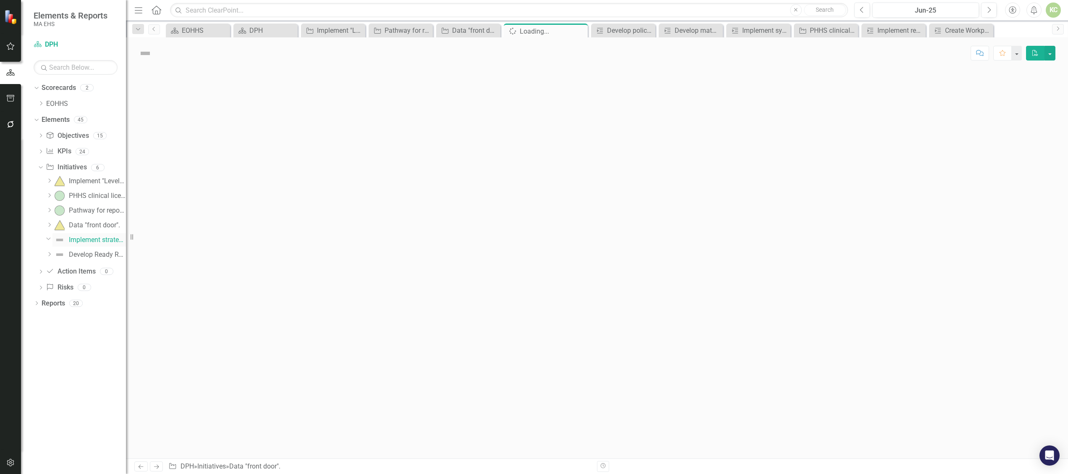
click at [87, 283] on div "Dropdown Objective Objectives 15 C1. Healthy long lives. C2. Quality public hea…" at bounding box center [80, 212] width 92 height 167
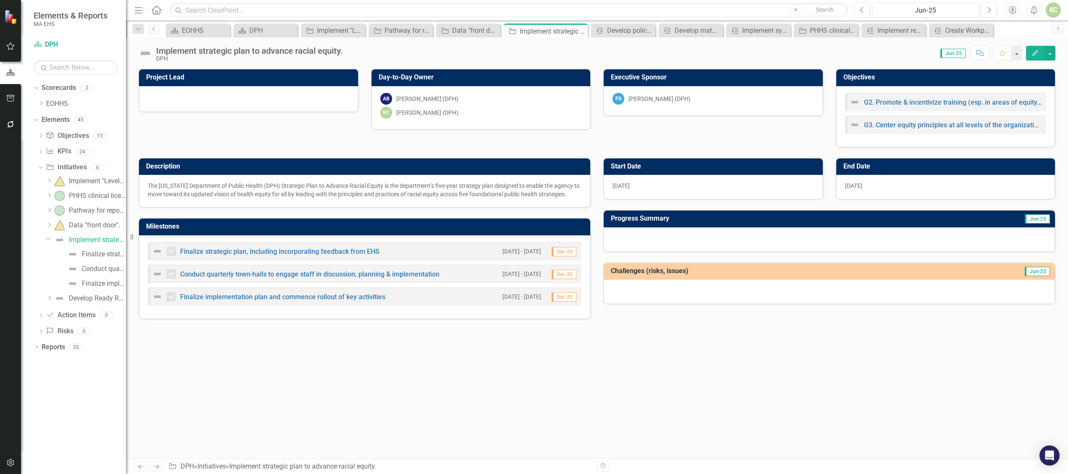
click at [145, 54] on img at bounding box center [145, 53] width 13 height 13
click at [192, 108] on div at bounding box center [248, 99] width 219 height 26
click at [191, 94] on div at bounding box center [249, 98] width 202 height 10
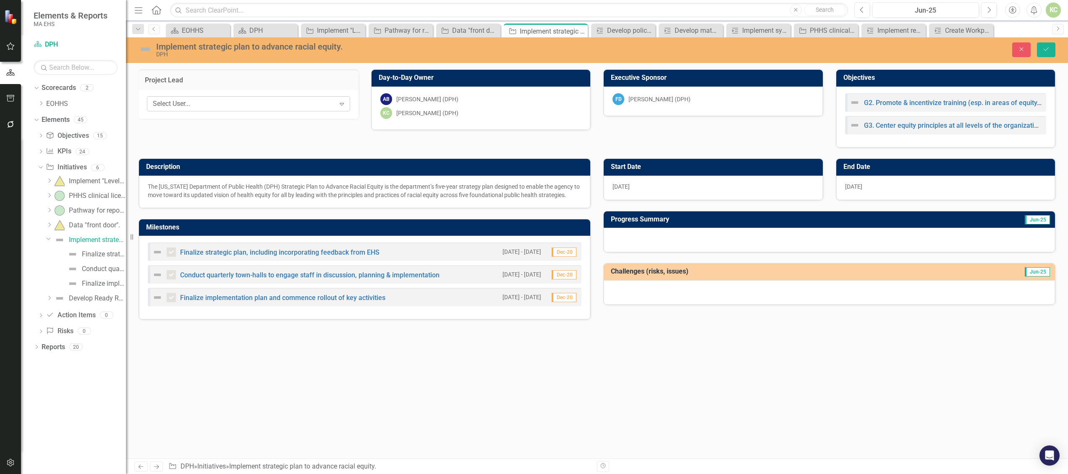
click at [198, 102] on div "Select User..." at bounding box center [244, 104] width 182 height 10
type input "kang"
click at [206, 118] on span "Kang" at bounding box center [231, 118] width 51 height 8
click at [1046, 44] on button "Save" at bounding box center [1046, 49] width 18 height 15
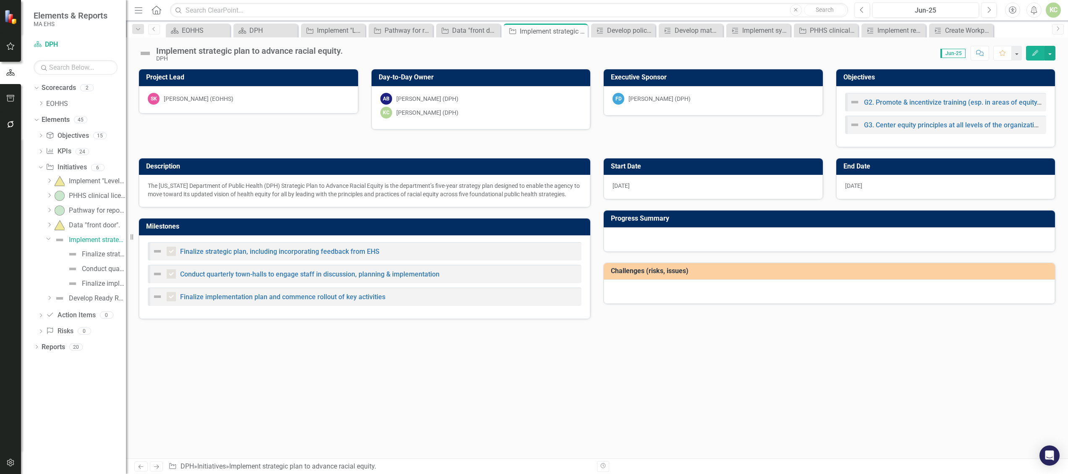
checkbox input "false"
checkbox input "true"
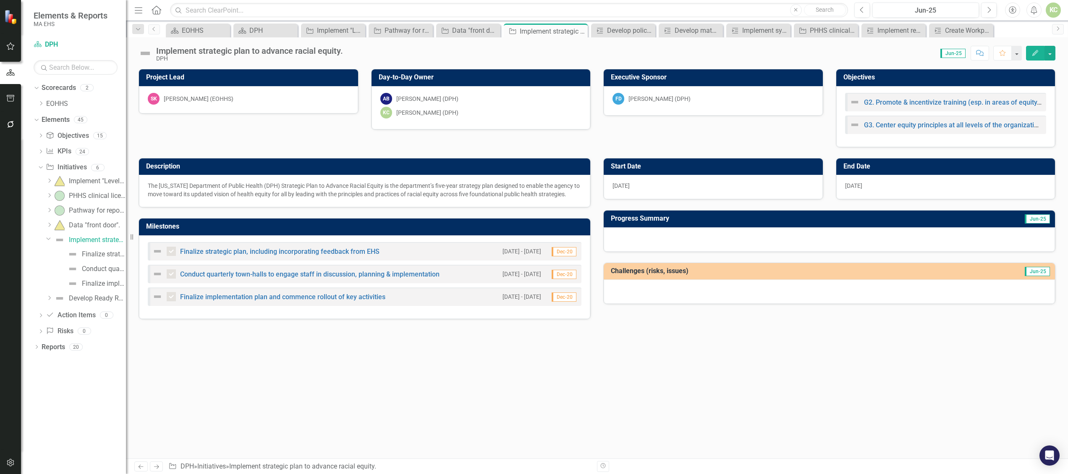
checkbox input "true"
click at [147, 51] on img at bounding box center [145, 53] width 13 height 13
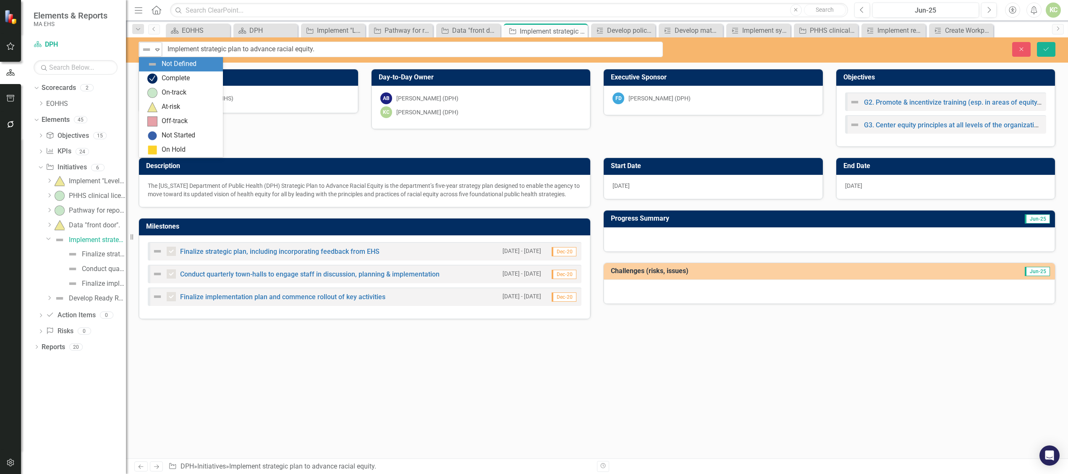
click at [160, 50] on icon "Expand" at bounding box center [157, 49] width 8 height 7
click at [165, 91] on div "On-track" at bounding box center [174, 93] width 25 height 10
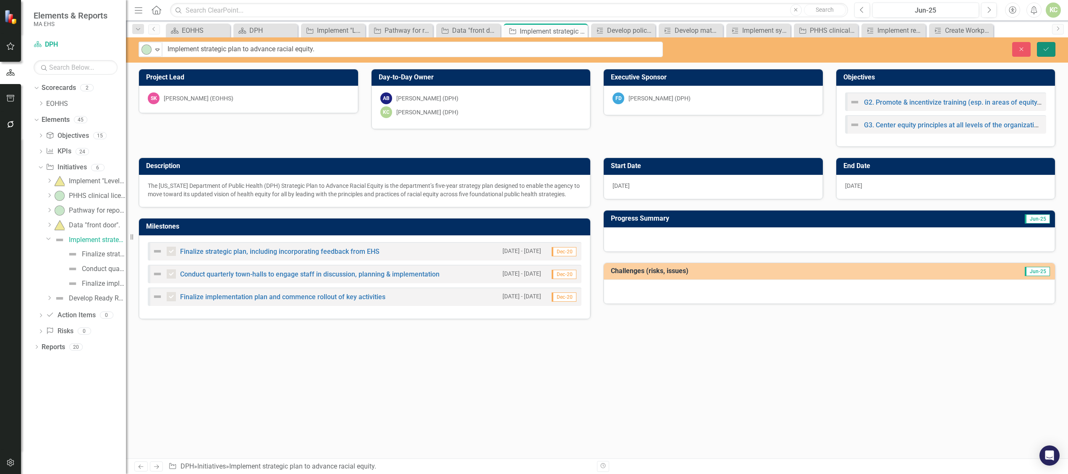
click at [1046, 49] on icon "Save" at bounding box center [1046, 49] width 8 height 6
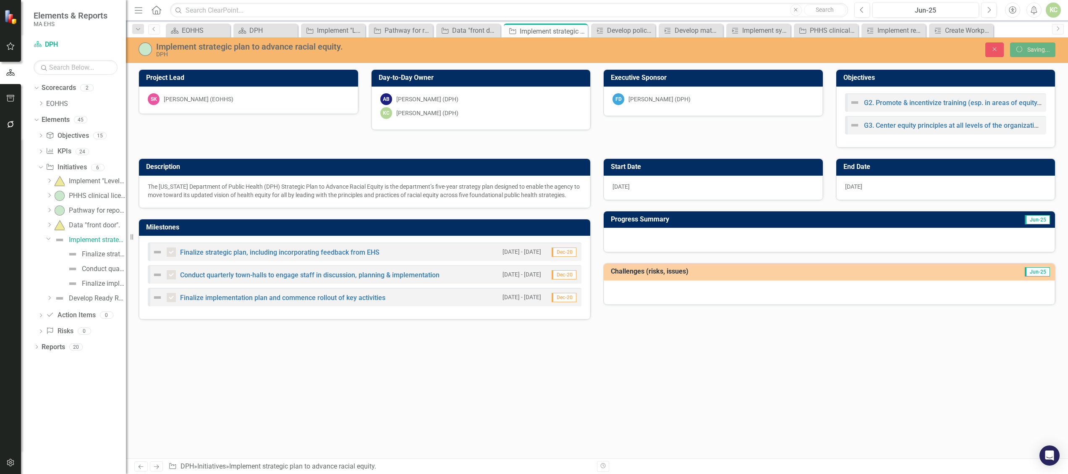
checkbox input "false"
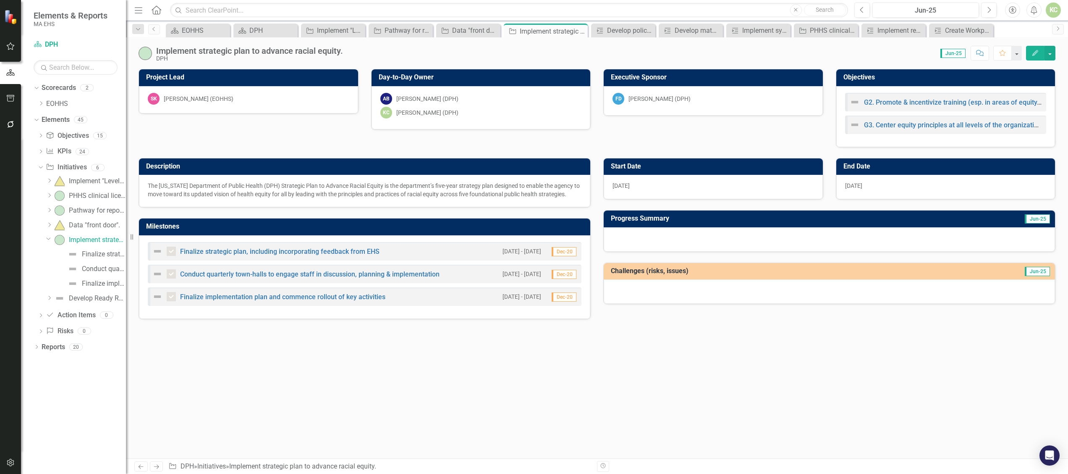
click at [649, 236] on div at bounding box center [829, 239] width 451 height 24
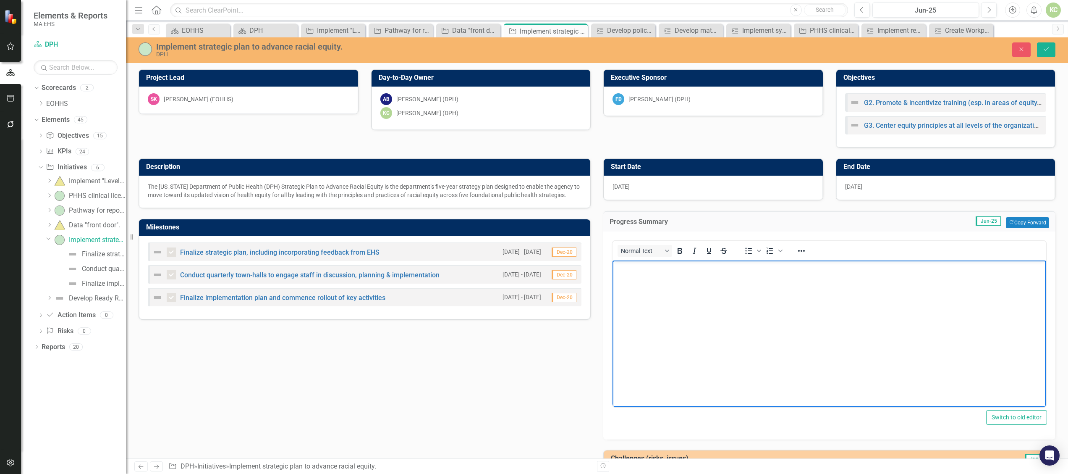
click at [650, 279] on body "Rich Text Area. Press ALT-0 for help." at bounding box center [829, 323] width 434 height 126
click at [944, 262] on p "PROGRESS: Racial equity survey complete. Preliminary results delivered at 5th R…" at bounding box center [829, 267] width 429 height 10
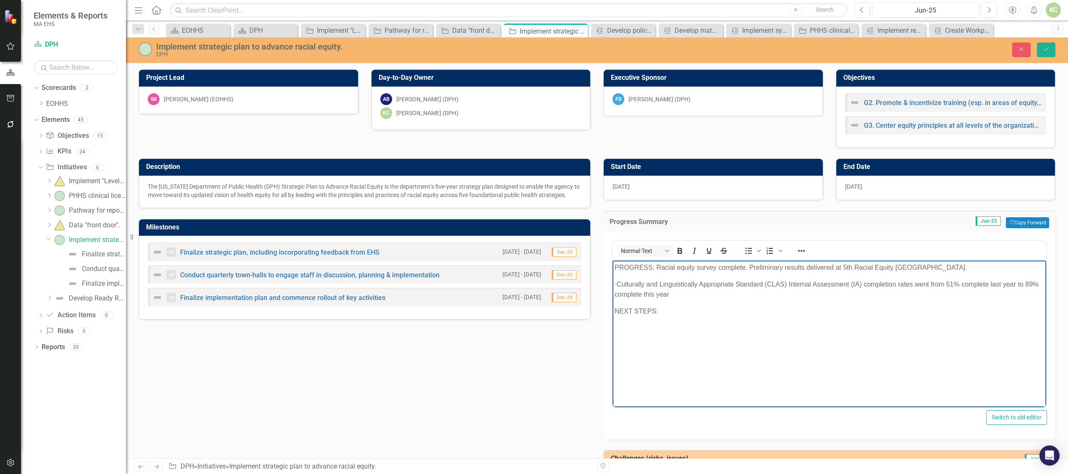
click at [646, 280] on p "· Culturally and Linguistically Appropriate Standard (CLAS) Internal Assessment…" at bounding box center [829, 289] width 429 height 20
click at [843, 277] on p "PROGRESS: Racial equity survey complete. Preliminary results delivered at 5th R…" at bounding box center [829, 277] width 429 height 30
click at [1018, 277] on p "PROGRESS: Racial equity survey complete. Preliminary results delivered at 5th R…" at bounding box center [829, 277] width 429 height 30
click at [930, 279] on p "PROGRESS: Racial equity survey complete. Preliminary results delivered at 5th R…" at bounding box center [829, 277] width 429 height 30
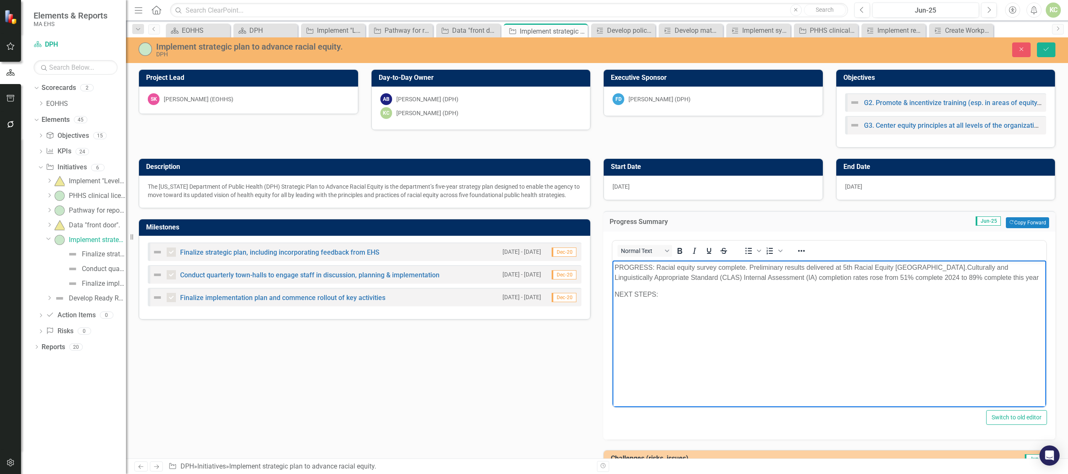
click at [1001, 277] on p "PROGRESS: Racial equity survey complete. Preliminary results delivered at 5th R…" at bounding box center [829, 272] width 429 height 20
click at [675, 297] on p "NEXT STEPS:" at bounding box center [829, 294] width 429 height 10
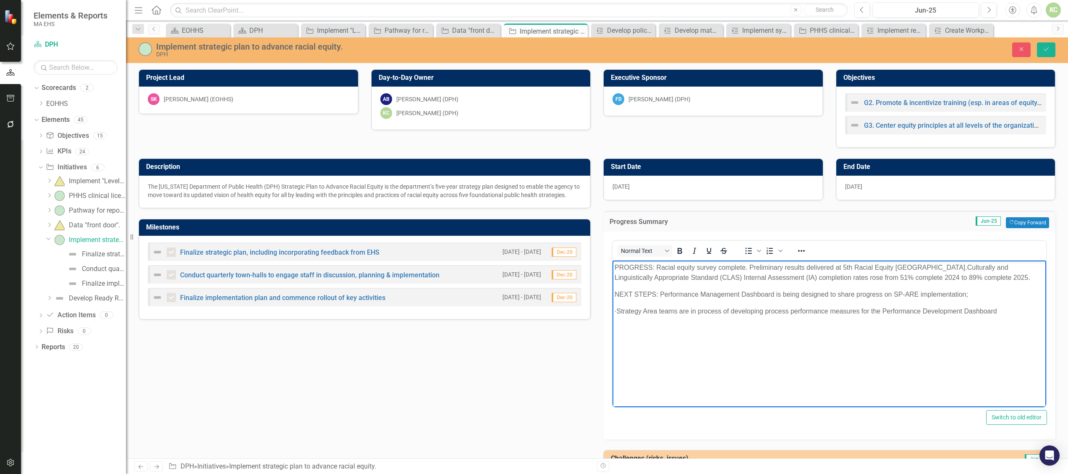
click at [646, 312] on p "· Strategy Area teams are in process of developing process performance measures…" at bounding box center [829, 311] width 429 height 10
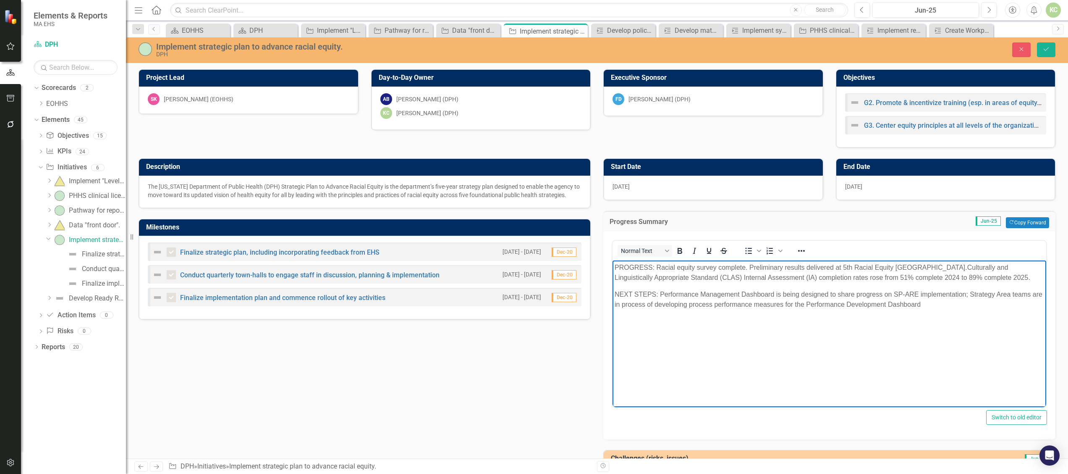
click at [930, 304] on p "NEXT STEPS: Performance Management Dashboard is being designed to share progres…" at bounding box center [829, 299] width 429 height 20
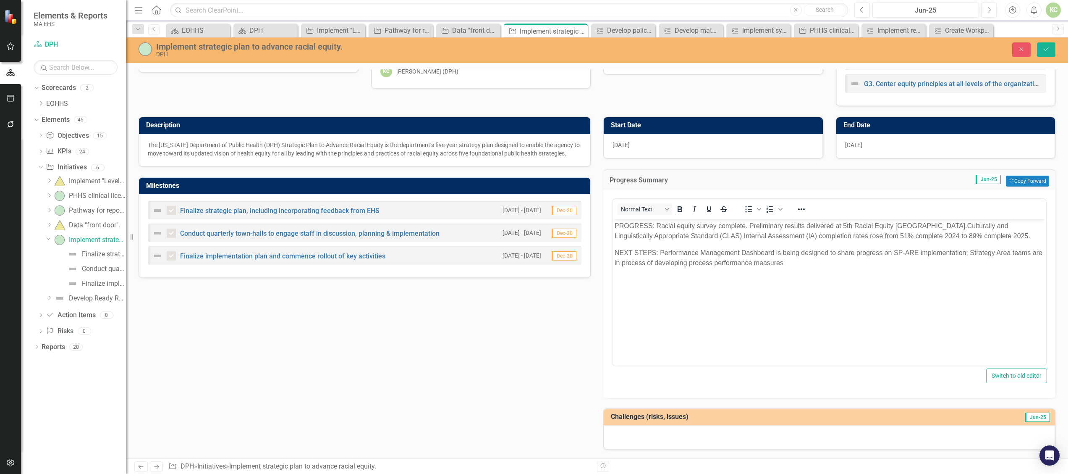
click at [662, 435] on div at bounding box center [829, 437] width 451 height 24
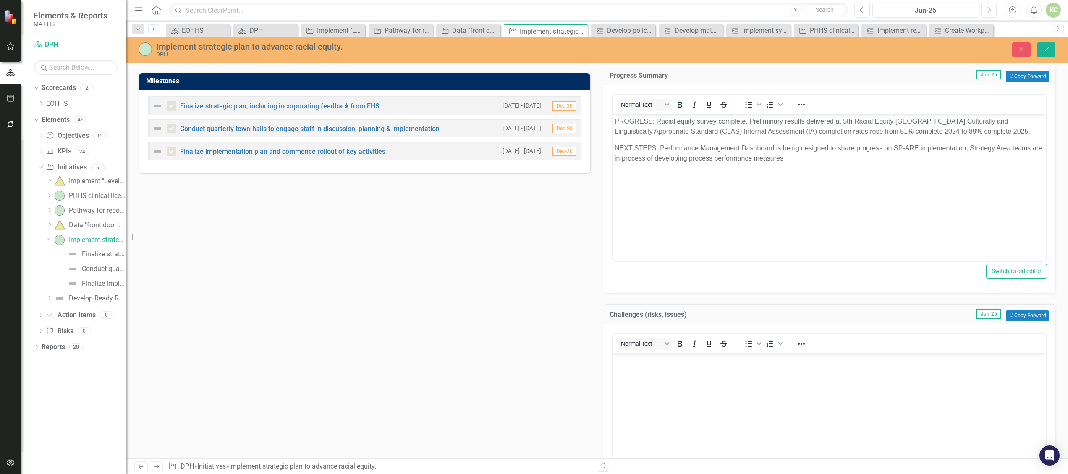
scroll to position [160, 0]
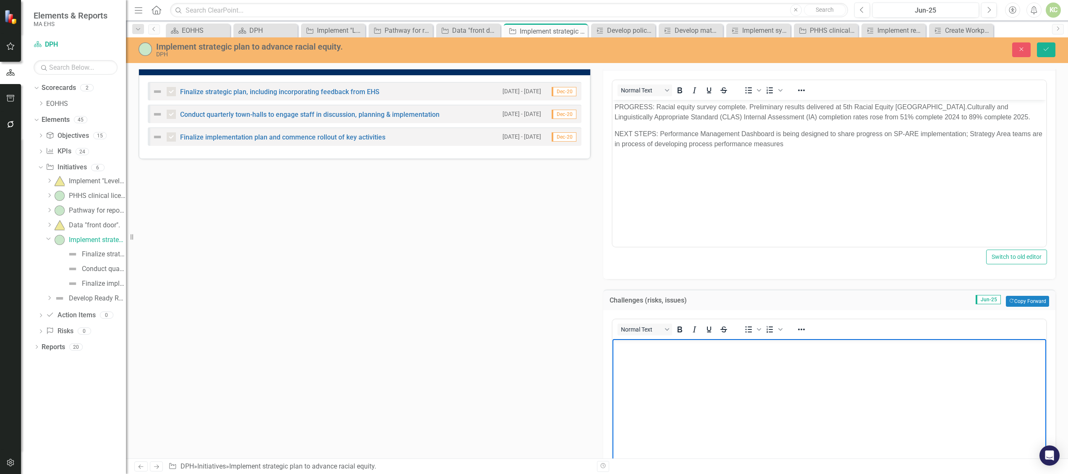
click at [675, 355] on body "Rich Text Area. Press ALT-0 for help." at bounding box center [829, 401] width 434 height 126
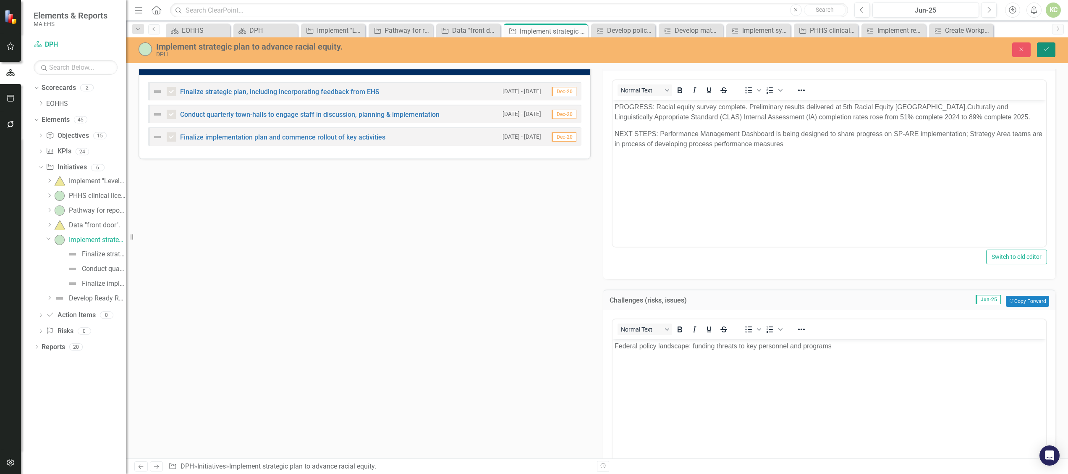
click at [1049, 51] on icon "Save" at bounding box center [1046, 49] width 8 height 6
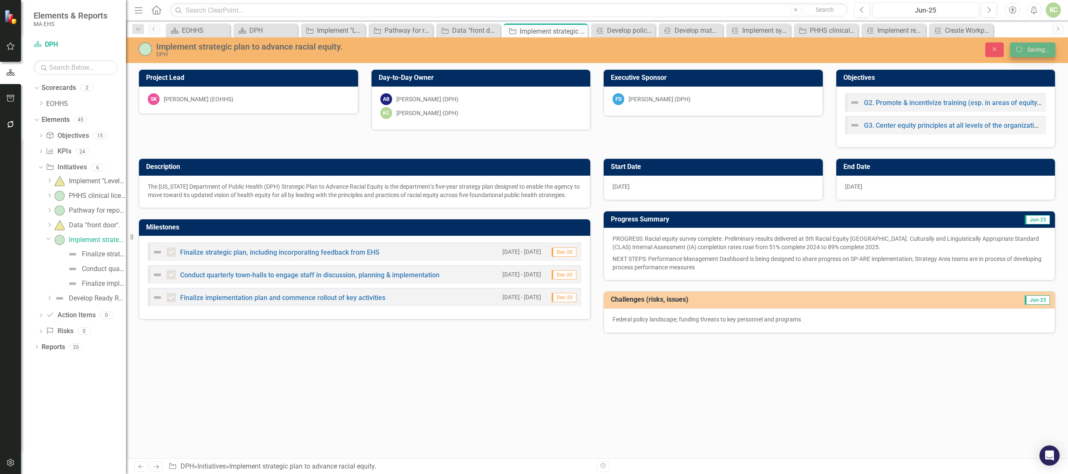
scroll to position [0, 0]
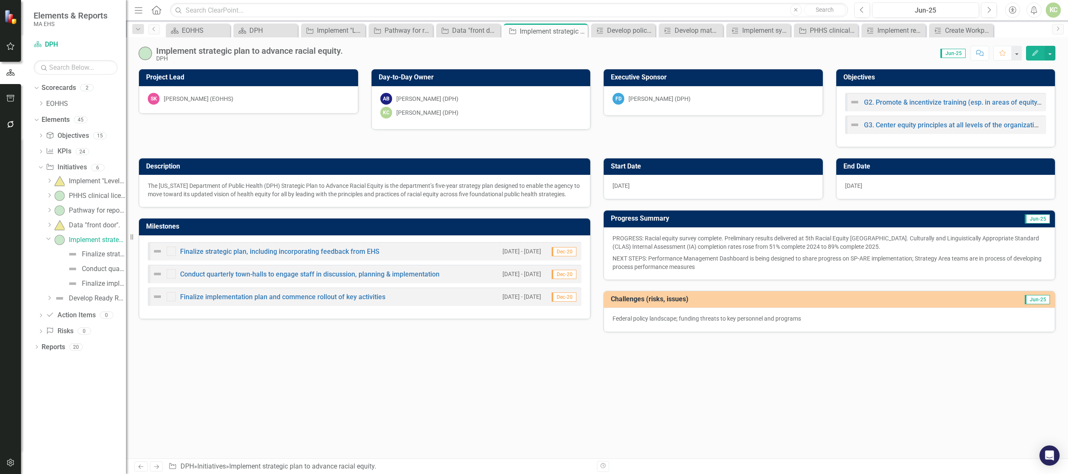
checkbox input "true"
click at [50, 301] on div "Dropdown" at bounding box center [49, 297] width 6 height 7
click at [91, 252] on div "Develop Ready Responder program." at bounding box center [97, 255] width 57 height 8
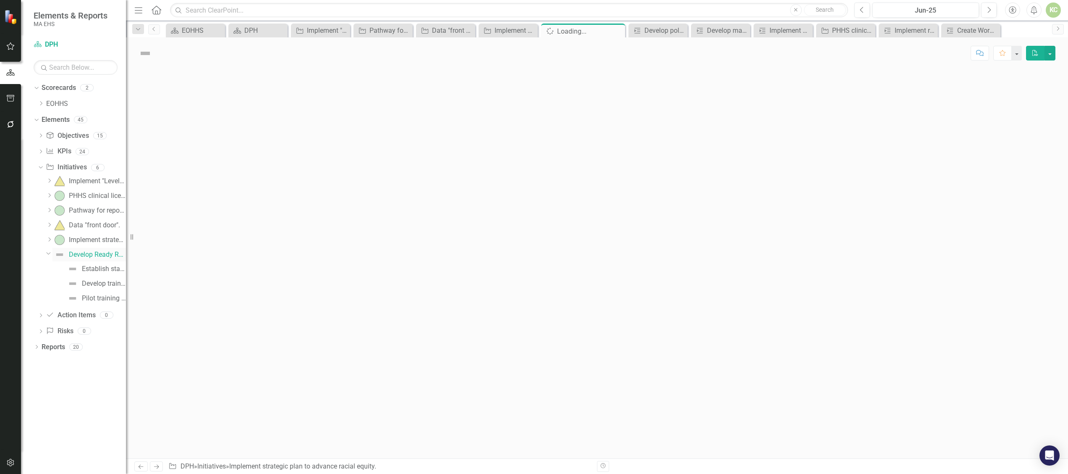
click at [91, 252] on div "Develop Ready Responder program." at bounding box center [97, 255] width 57 height 8
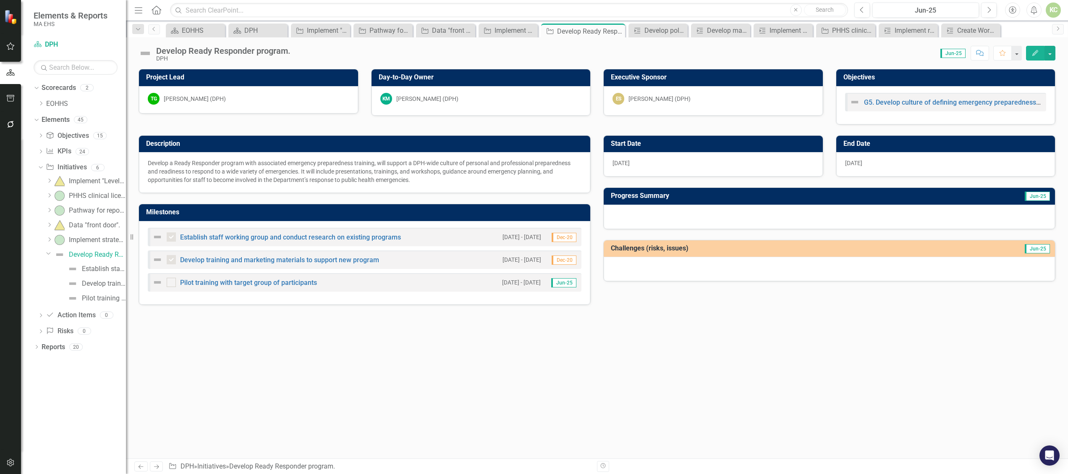
click at [157, 282] on img at bounding box center [157, 282] width 10 height 10
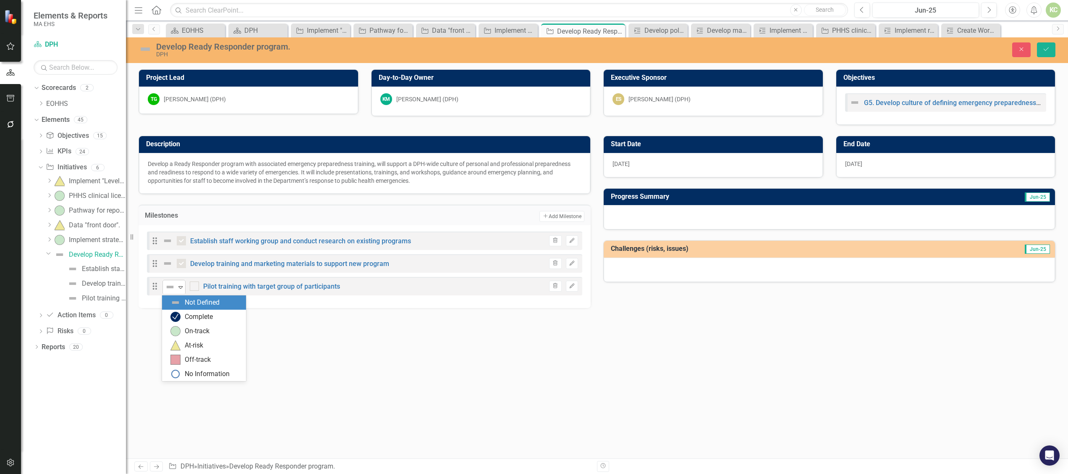
click at [182, 290] on icon "Expand" at bounding box center [180, 286] width 8 height 7
click at [187, 330] on div "On-track" at bounding box center [197, 331] width 25 height 10
click at [143, 46] on img at bounding box center [145, 48] width 13 height 13
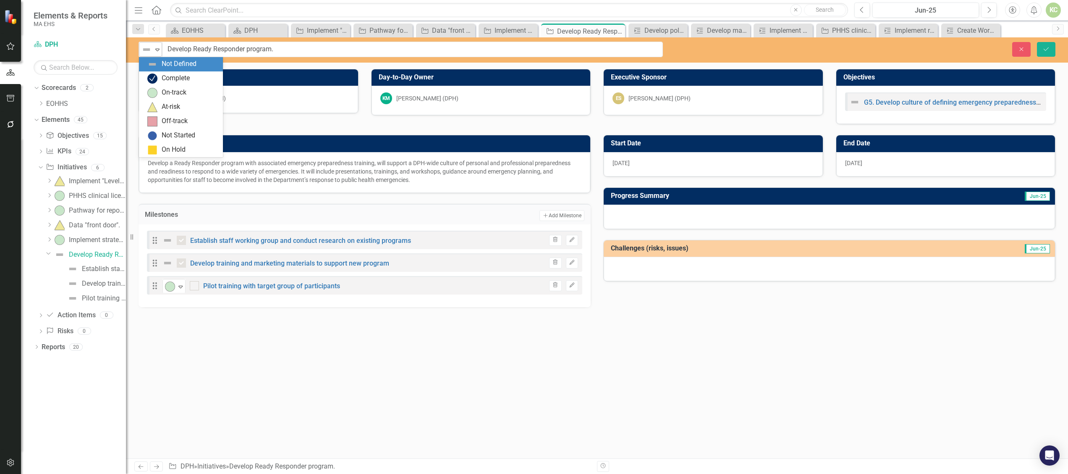
click at [158, 51] on icon "Expand" at bounding box center [157, 49] width 8 height 7
click at [165, 89] on div "On-track" at bounding box center [174, 93] width 25 height 10
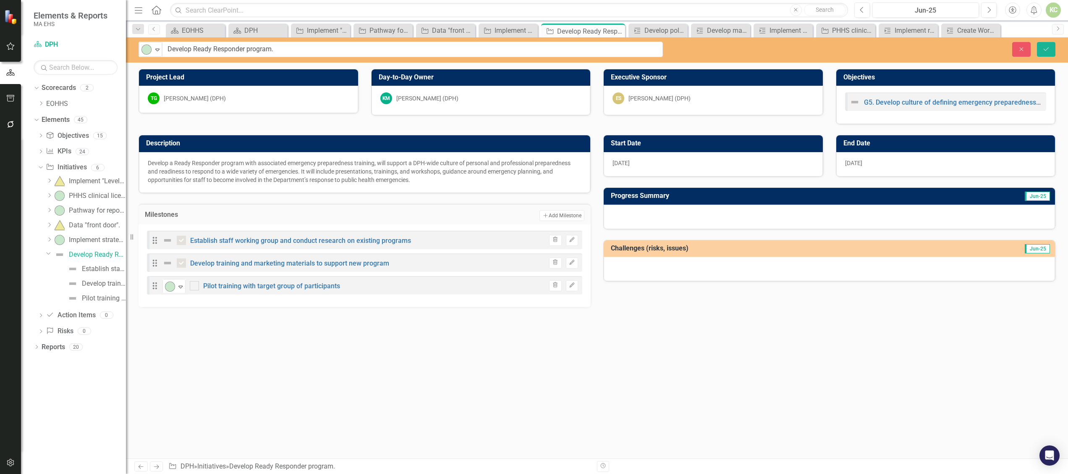
click at [643, 212] on div at bounding box center [829, 216] width 451 height 24
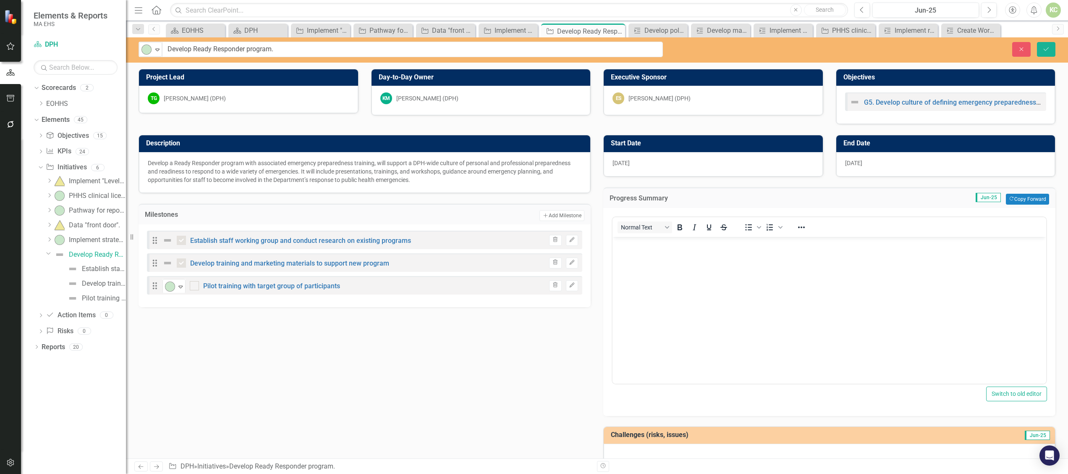
click at [642, 262] on body "Rich Text Area. Press ALT-0 for help." at bounding box center [829, 300] width 434 height 126
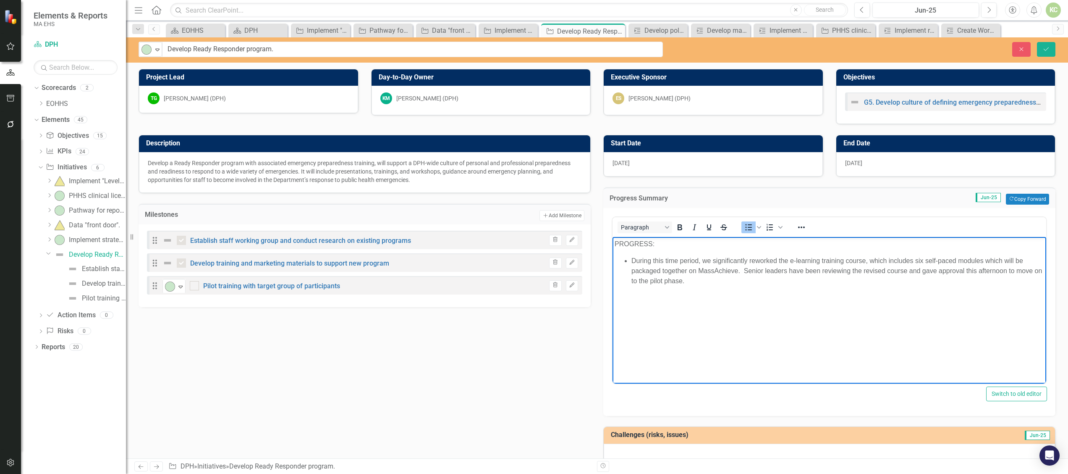
click at [631, 260] on ul "During this time period, we significantly reworked the e-learning training cour…" at bounding box center [829, 271] width 429 height 30
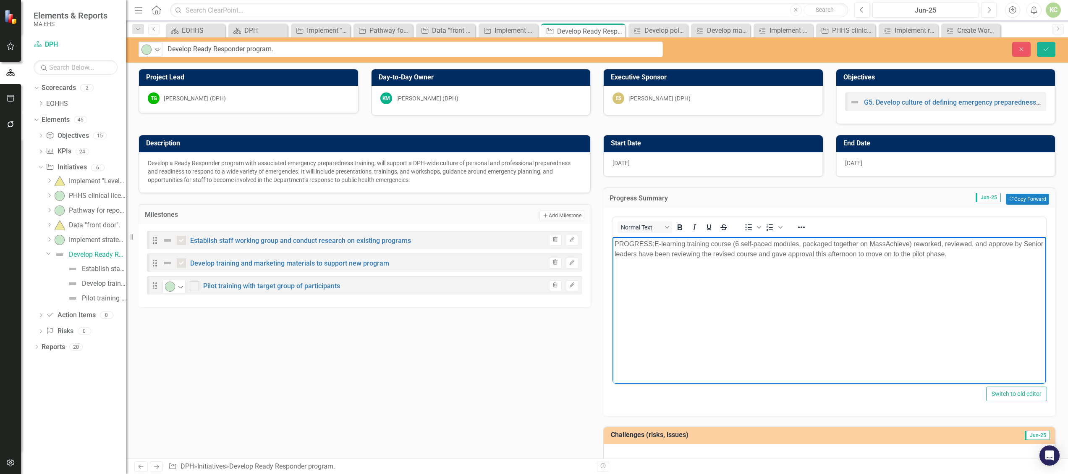
click at [659, 256] on p "PROGRESS: E-learning training course (6 self-paced modules, packaged together o…" at bounding box center [829, 249] width 429 height 20
click at [756, 255] on p "PROGRESS: E-learning training course (6 self-paced modules, packaged together o…" at bounding box center [829, 249] width 429 height 20
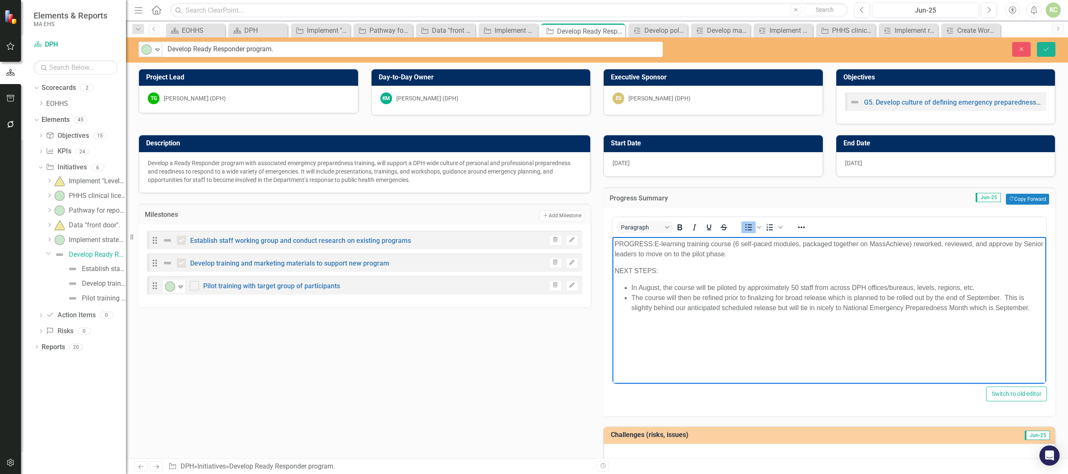
click at [629, 288] on ul "In August, the course will be piloted by approximately 50 staff from across DPH…" at bounding box center [829, 298] width 429 height 30
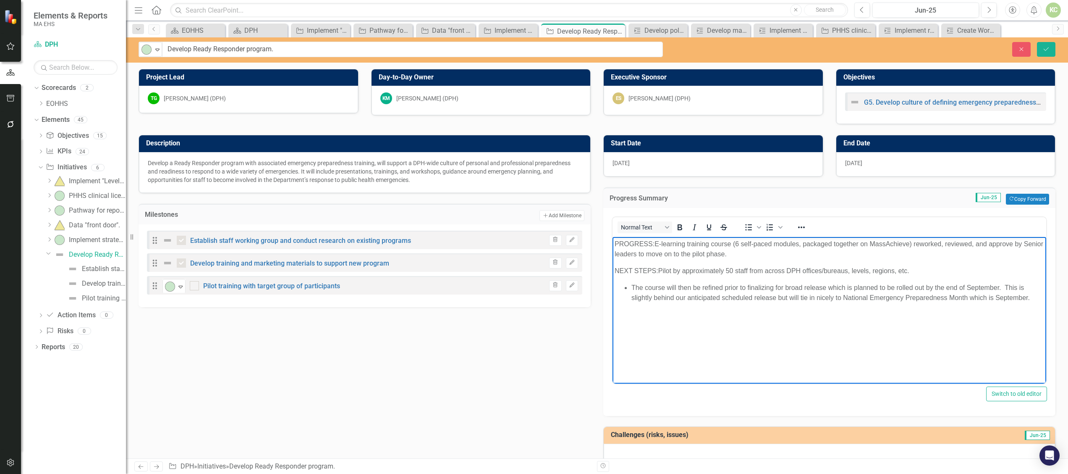
click at [926, 273] on p "NEXT STEPS: Pilot by approximately 50 staff from across DPH offices/bureaus, le…" at bounding box center [829, 271] width 429 height 10
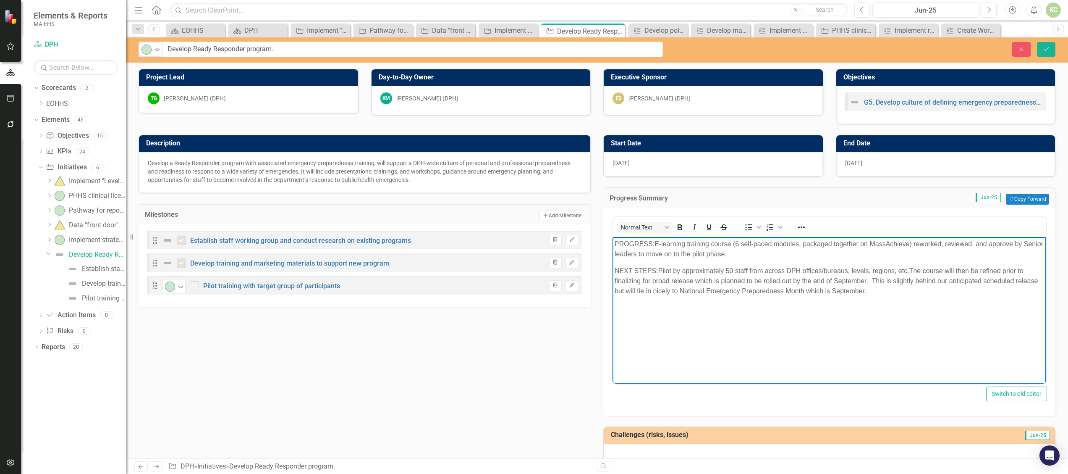
click at [870, 281] on p "NEXT STEPS: Pilot by approximately 50 staff from across DPH offices/bureaus, le…" at bounding box center [829, 281] width 429 height 30
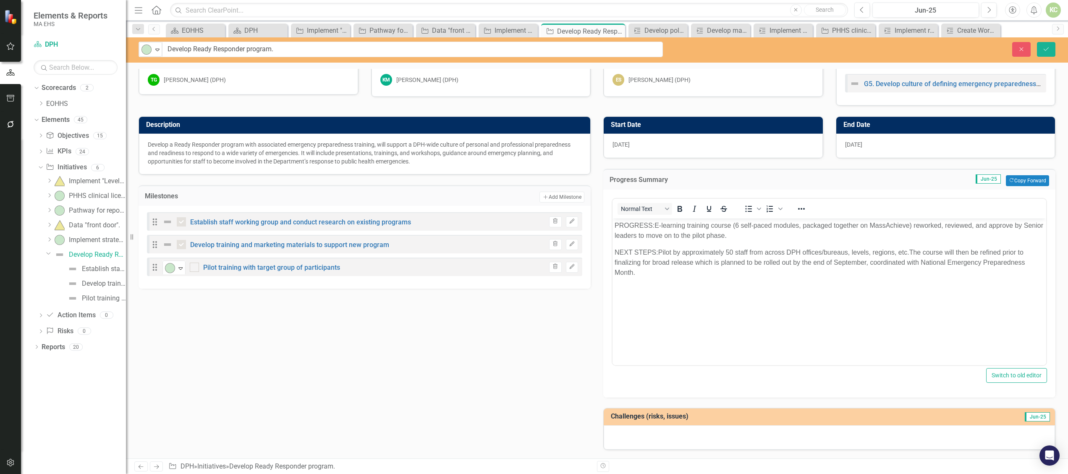
click at [624, 437] on div at bounding box center [829, 437] width 451 height 24
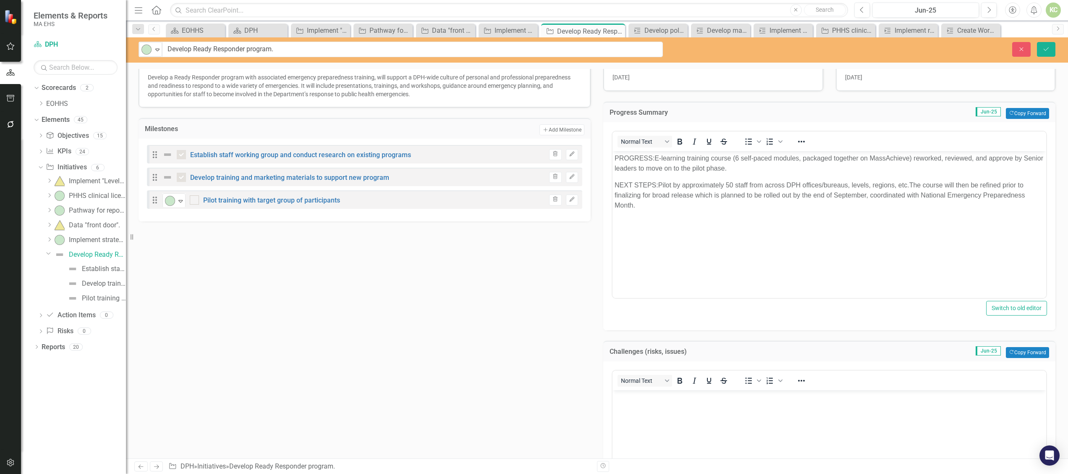
scroll to position [113, 0]
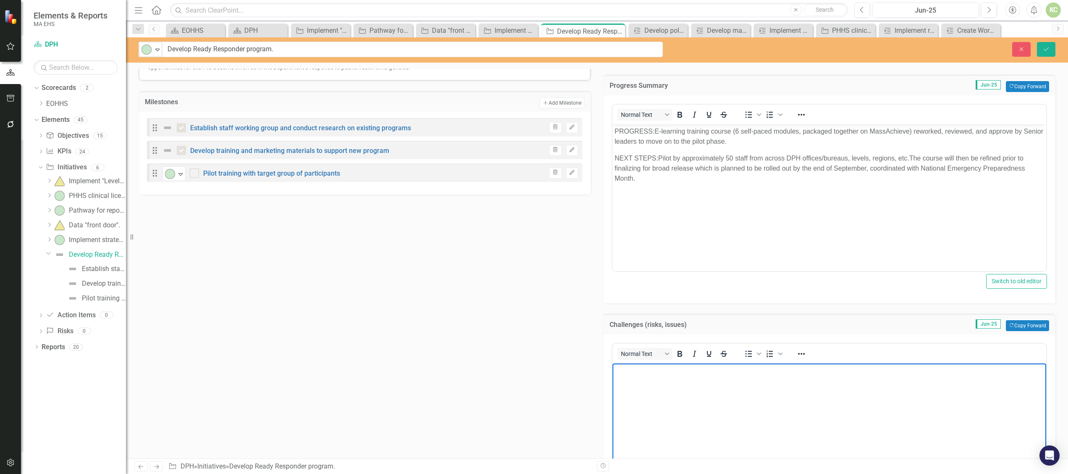
click at [657, 390] on body "Rich Text Area. Press ALT-0 for help." at bounding box center [829, 426] width 434 height 126
click at [723, 372] on p "Federal policy landscape challenges have pulled focus and lengthened timeline." at bounding box center [829, 370] width 429 height 10
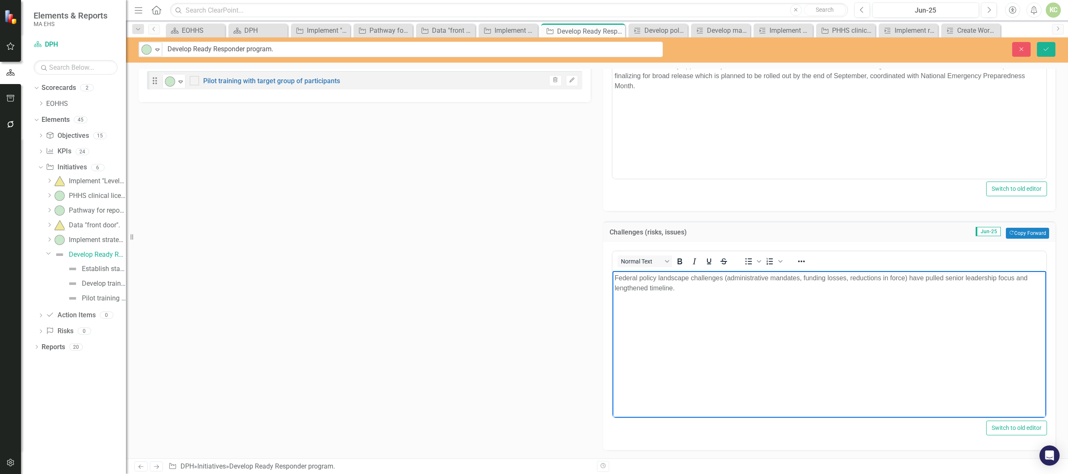
scroll to position [0, 0]
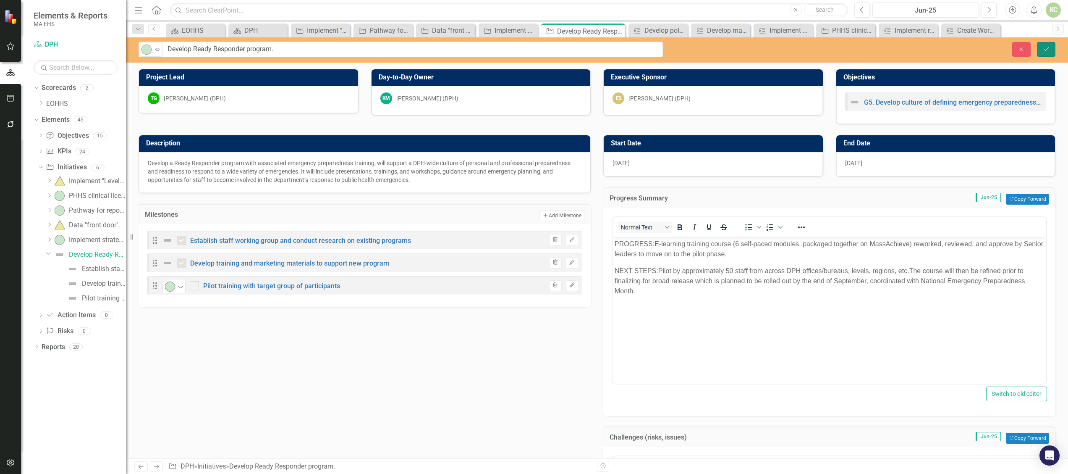
click at [1047, 44] on button "Save" at bounding box center [1046, 49] width 18 height 15
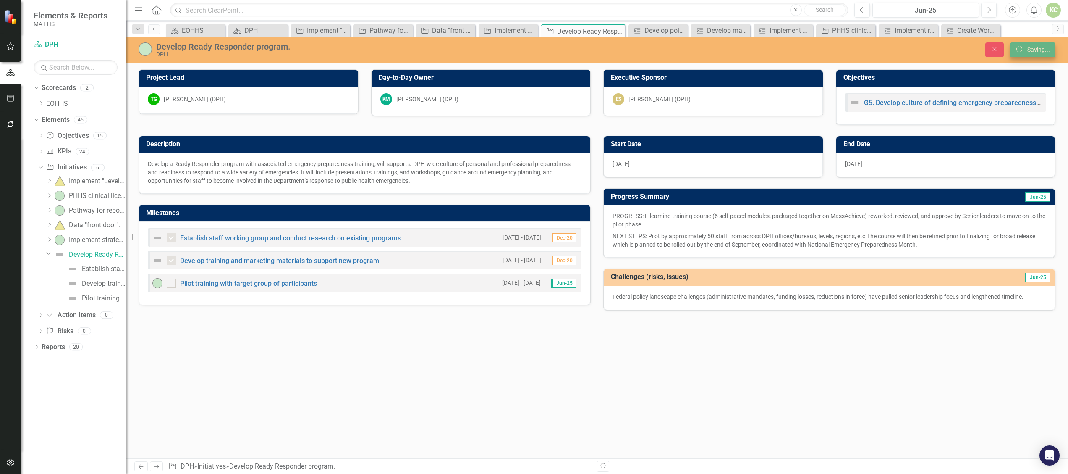
checkbox input "false"
checkbox input "true"
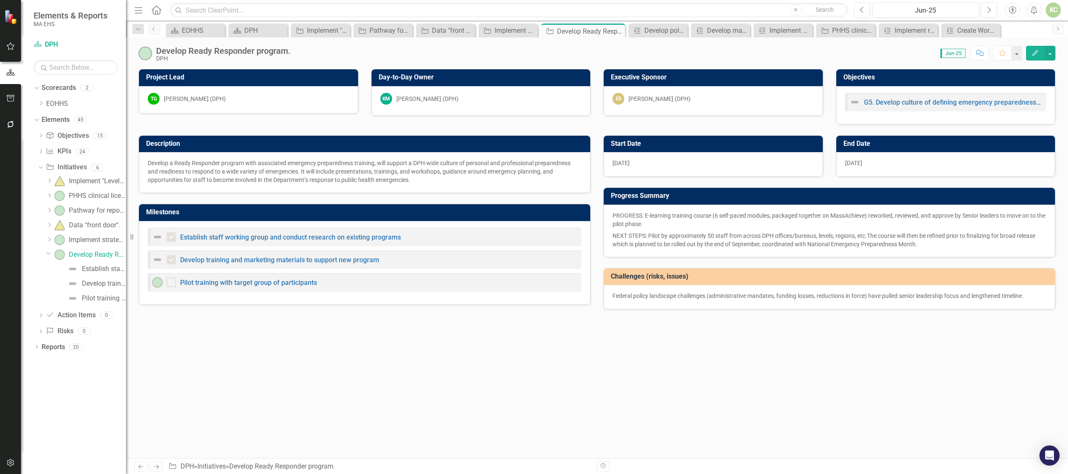
checkbox input "false"
checkbox input "true"
click at [41, 167] on icon "Dropdown" at bounding box center [39, 167] width 5 height 6
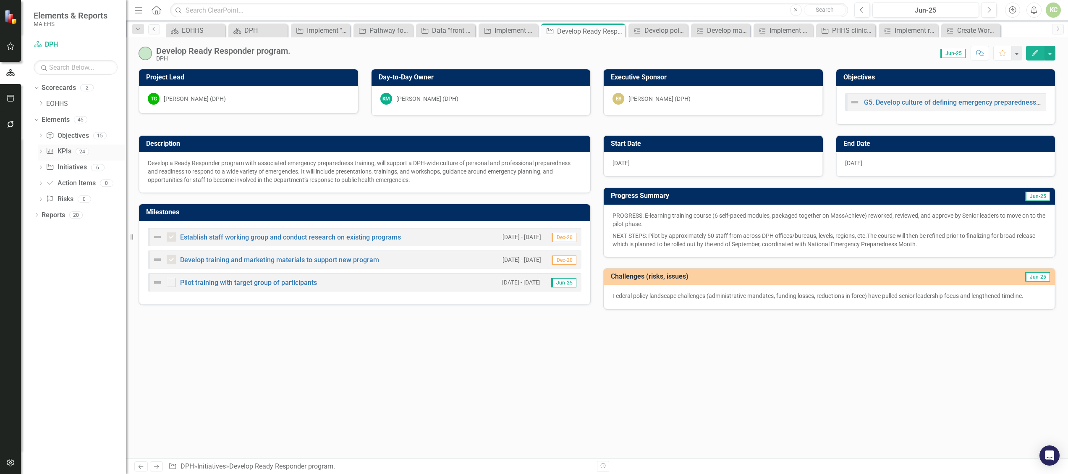
click at [43, 149] on div "Dropdown" at bounding box center [41, 152] width 6 height 7
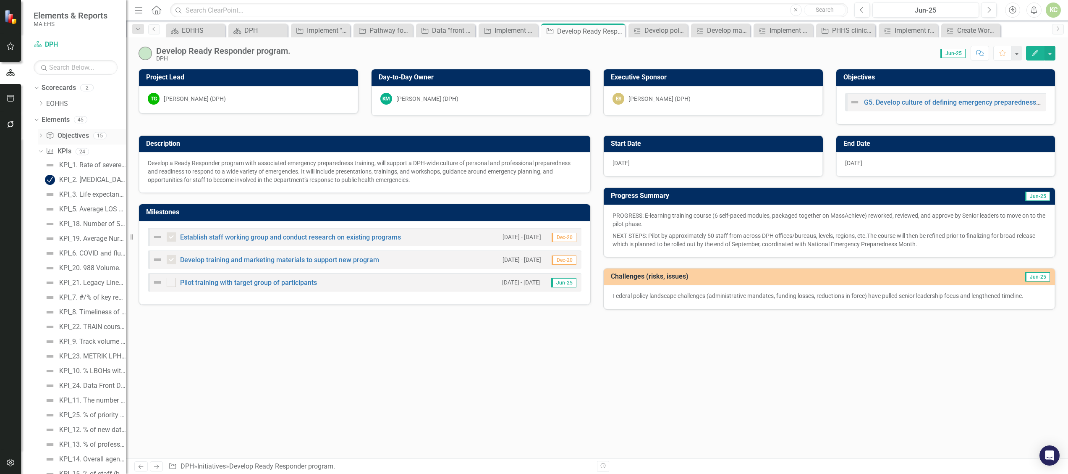
click at [42, 131] on div "Dropdown Objective Objectives 15" at bounding box center [82, 137] width 88 height 16
click at [41, 136] on icon "Dropdown" at bounding box center [41, 136] width 6 height 5
click at [83, 150] on div "C1. Healthy long lives." at bounding box center [91, 150] width 65 height 8
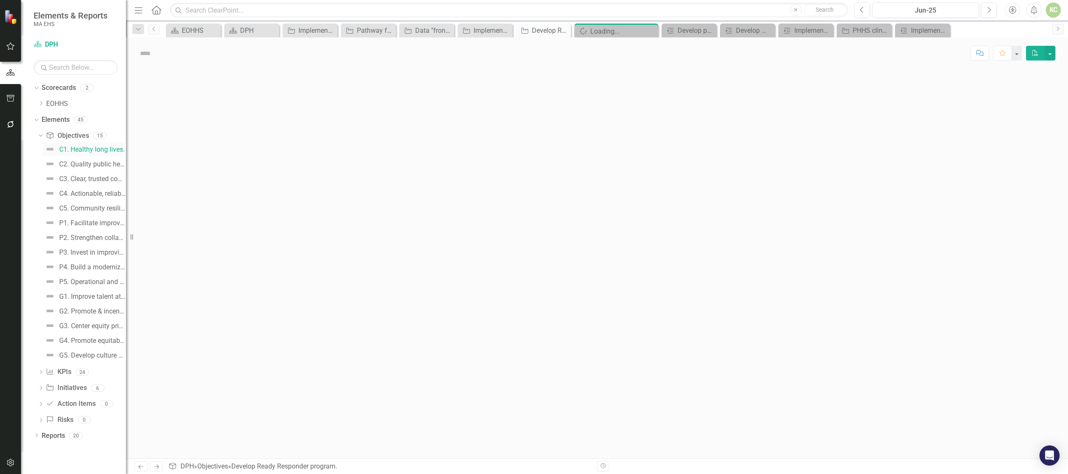
click at [83, 150] on div "C1. Healthy long lives." at bounding box center [91, 150] width 65 height 8
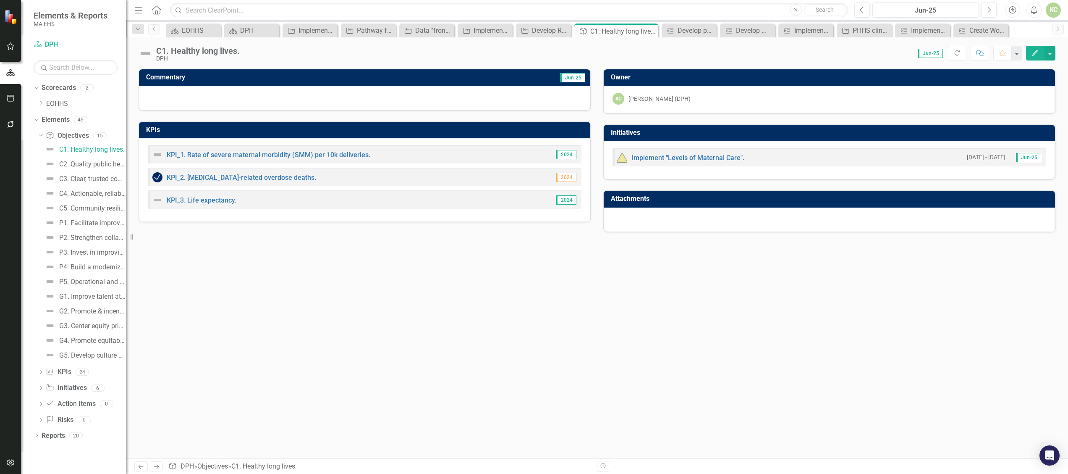
click at [272, 99] on div at bounding box center [364, 98] width 451 height 24
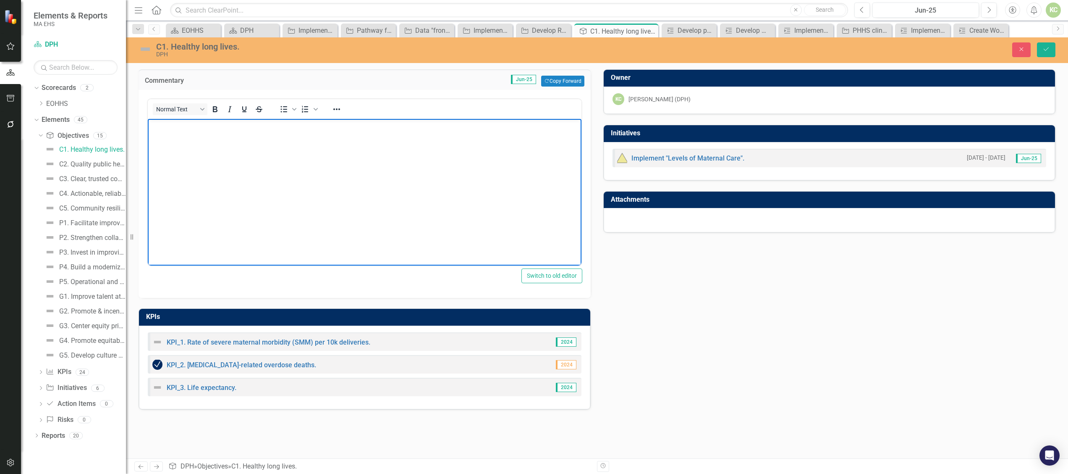
click at [228, 159] on body "Rich Text Area. Press ALT-0 for help." at bounding box center [365, 182] width 434 height 126
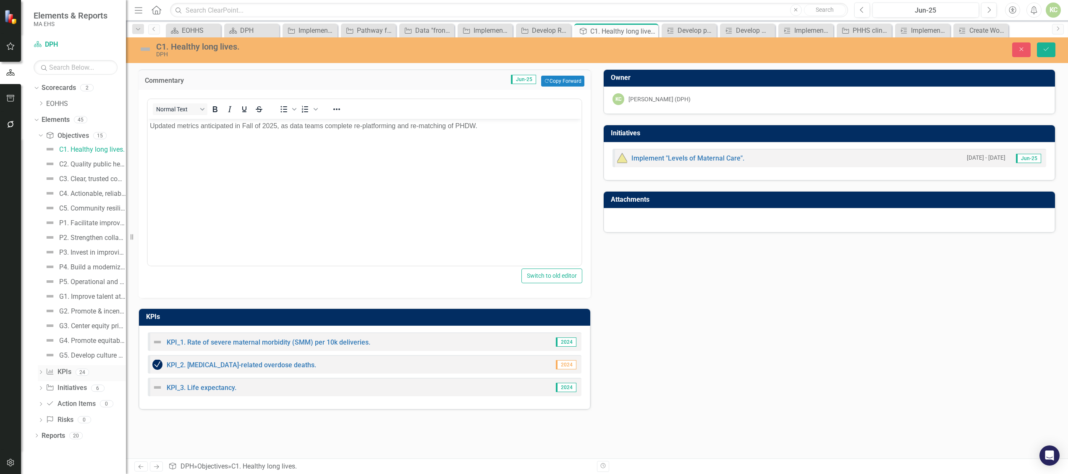
click at [39, 370] on icon "Dropdown" at bounding box center [41, 372] width 6 height 5
click at [96, 163] on div "KPI_1. Rate of severe maternal morbidity (SMM) per 10k deliveries." at bounding box center [92, 165] width 67 height 8
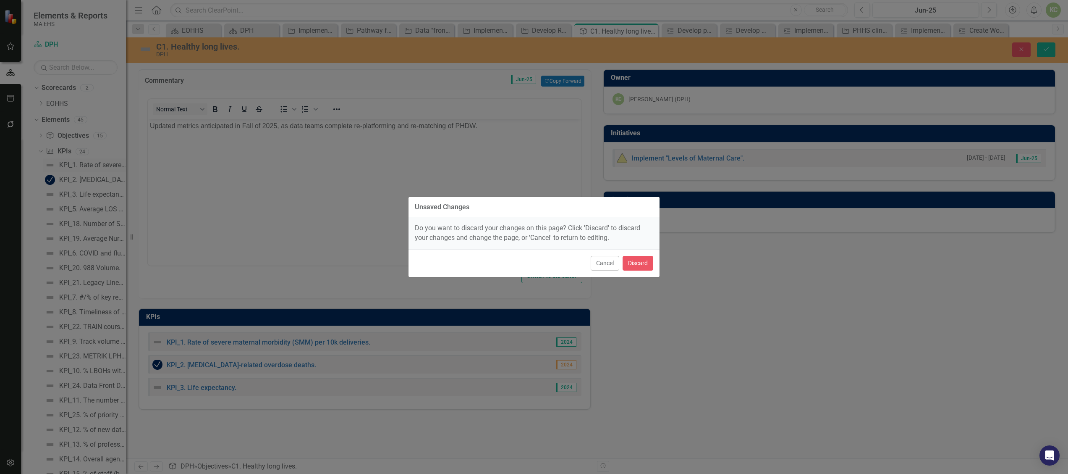
click at [96, 163] on div "Unsaved Changes Do you want to discard your changes on this page? Click 'Discar…" at bounding box center [534, 237] width 1068 height 474
click at [605, 263] on button "Cancel" at bounding box center [605, 263] width 29 height 15
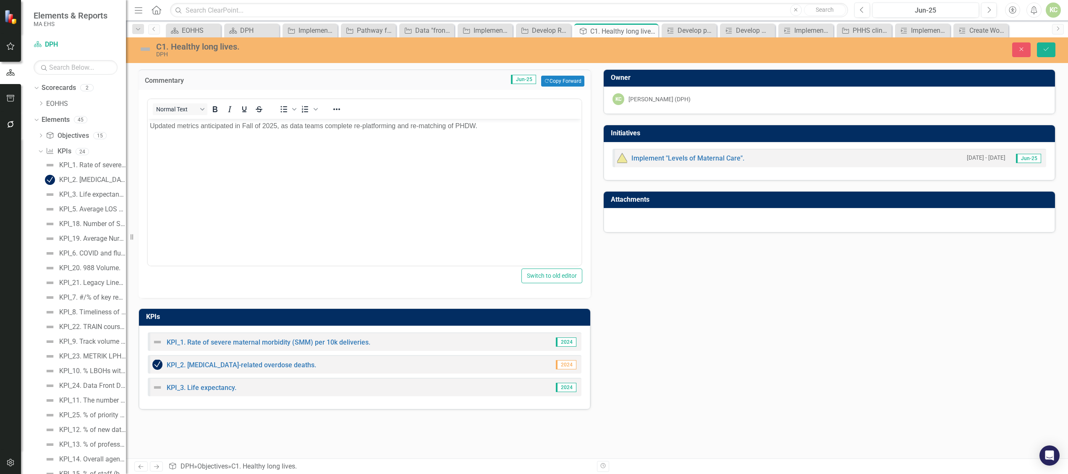
click at [144, 52] on img at bounding box center [145, 48] width 13 height 13
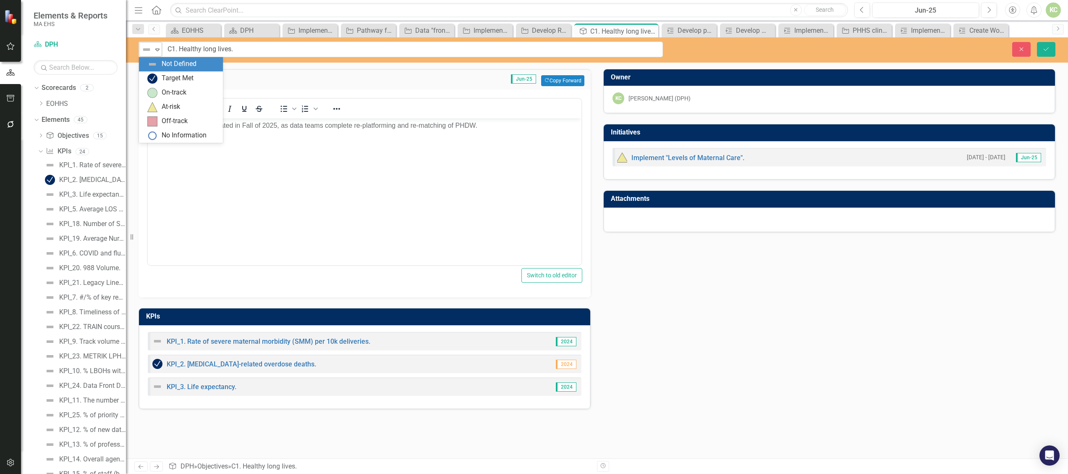
click at [161, 52] on icon "Expand" at bounding box center [157, 49] width 8 height 7
click at [162, 91] on div "On-track" at bounding box center [174, 93] width 25 height 10
click at [155, 54] on div "Expand" at bounding box center [157, 49] width 8 height 14
click at [165, 138] on div "No Information" at bounding box center [184, 136] width 45 height 10
click at [1045, 51] on icon "Save" at bounding box center [1046, 49] width 8 height 6
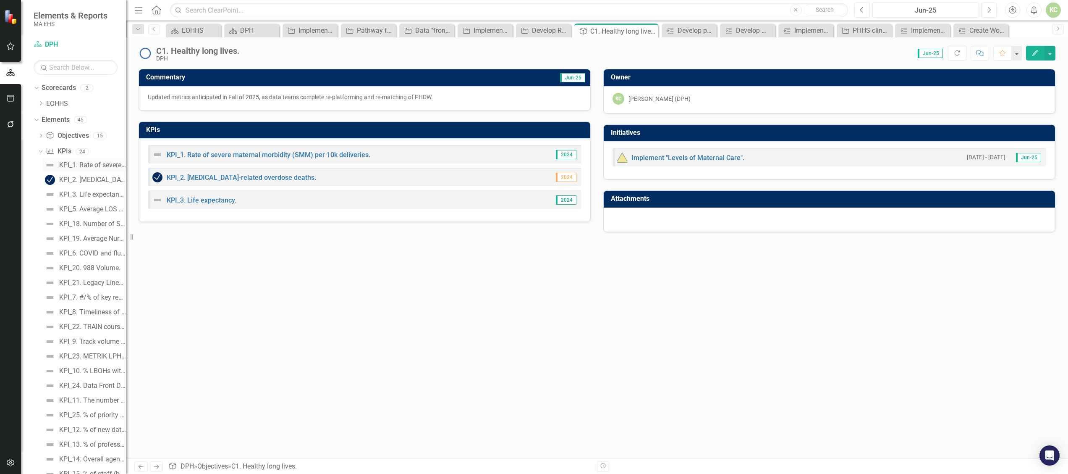
click at [94, 165] on div "KPI_1. Rate of severe maternal morbidity (SMM) per 10k deliveries." at bounding box center [92, 165] width 67 height 8
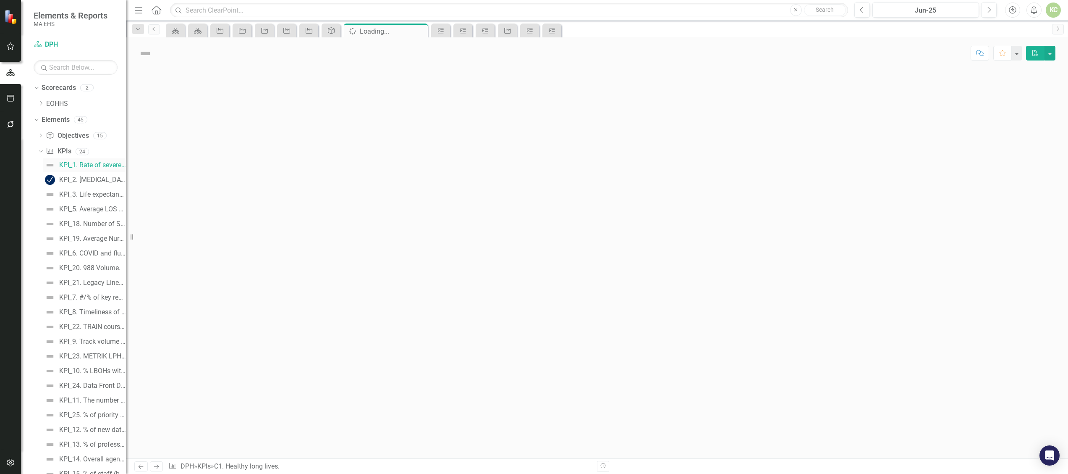
click at [94, 165] on div "KPI_1. Rate of severe maternal morbidity (SMM) per 10k deliveries." at bounding box center [92, 165] width 67 height 8
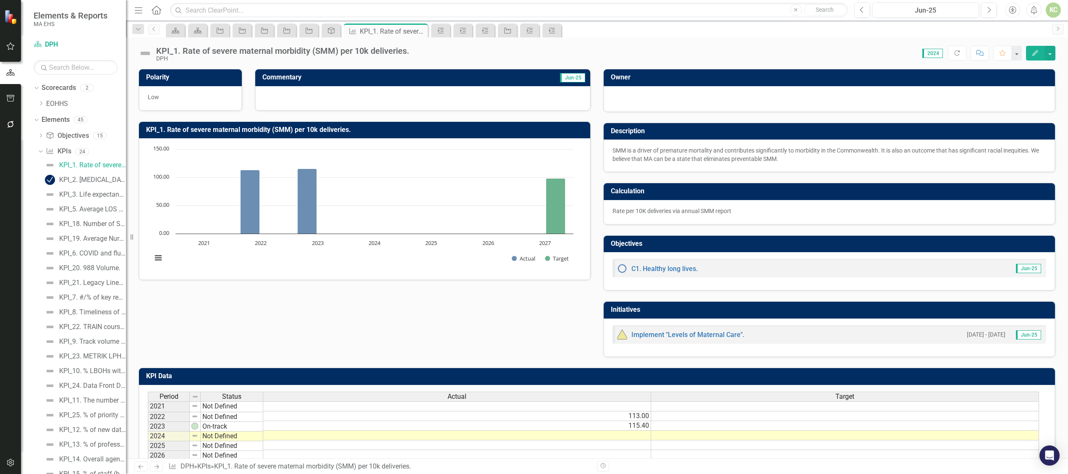
click at [145, 53] on img at bounding box center [145, 53] width 13 height 13
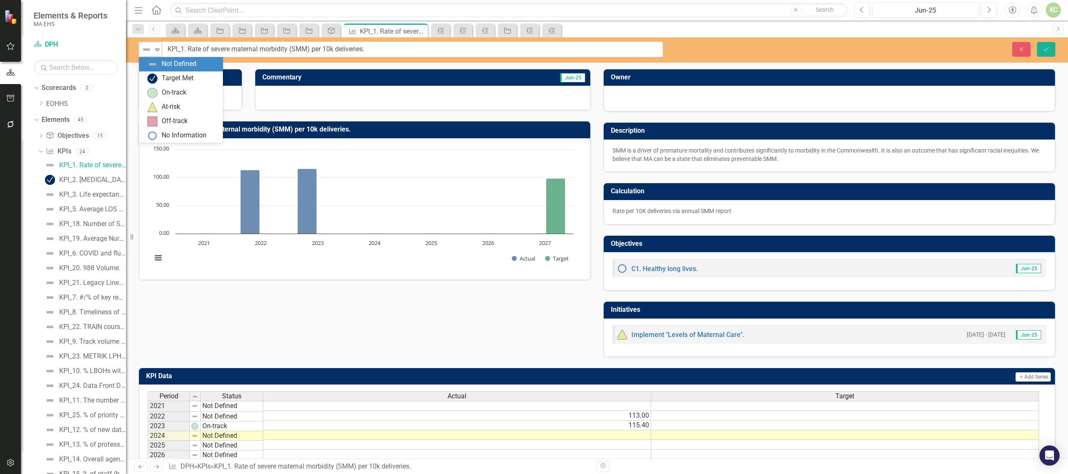
click at [158, 50] on icon "Expand" at bounding box center [157, 49] width 8 height 7
click at [170, 138] on div "No Information" at bounding box center [184, 136] width 45 height 10
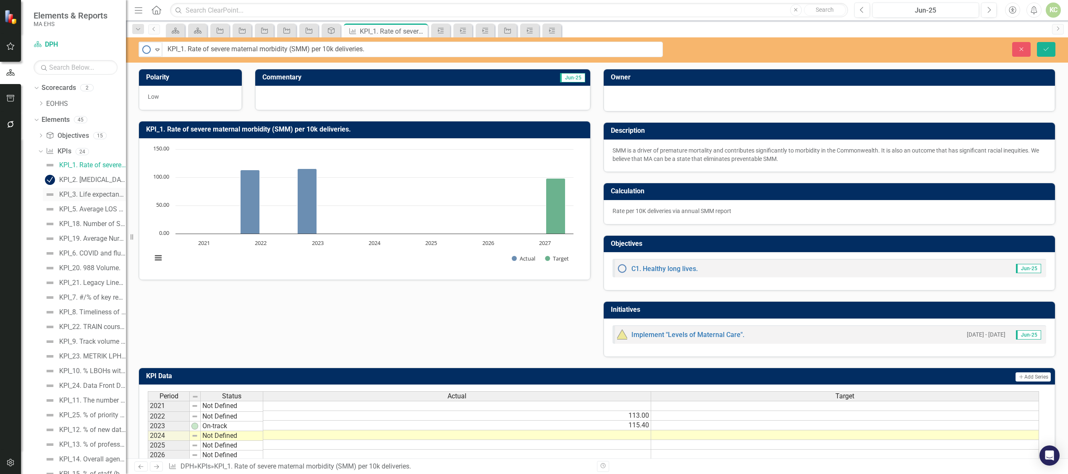
click at [84, 194] on div "KPI_3. Life expectancy." at bounding box center [92, 195] width 67 height 8
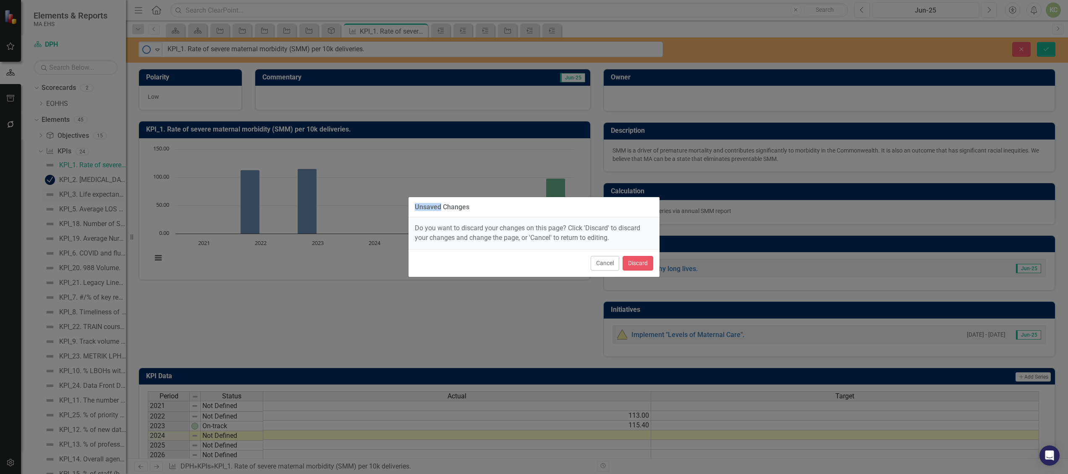
click at [84, 194] on div "Unsaved Changes Do you want to discard your changes on this page? Click 'Discar…" at bounding box center [534, 237] width 1068 height 474
click at [335, 312] on div "Unsaved Changes Do you want to discard your changes on this page? Click 'Discar…" at bounding box center [534, 237] width 1068 height 474
click at [595, 264] on button "Cancel" at bounding box center [605, 263] width 29 height 15
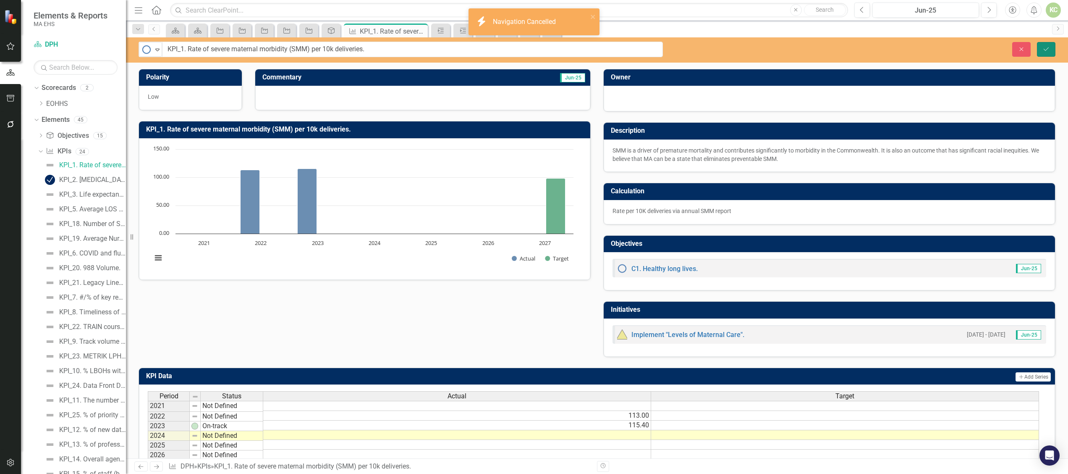
click at [1046, 52] on button "Save" at bounding box center [1046, 49] width 18 height 15
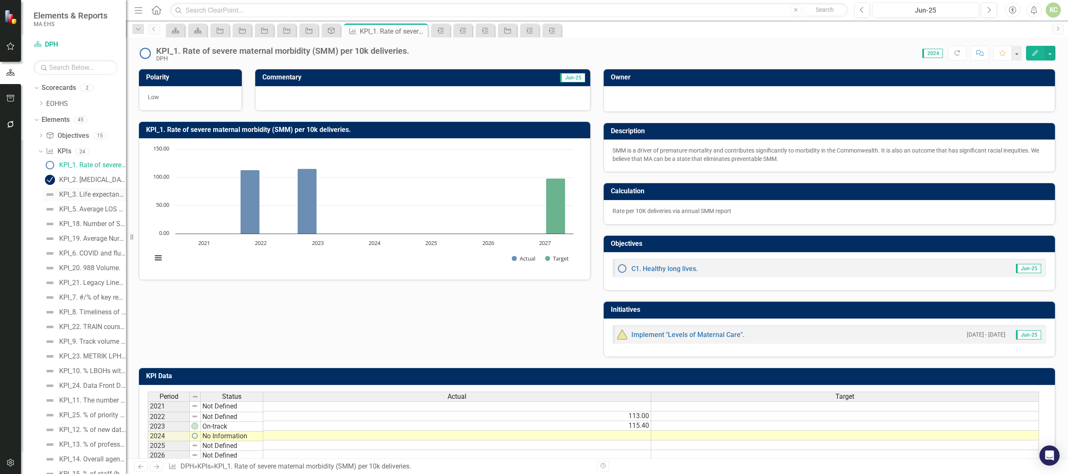
click at [54, 192] on img at bounding box center [50, 194] width 10 height 10
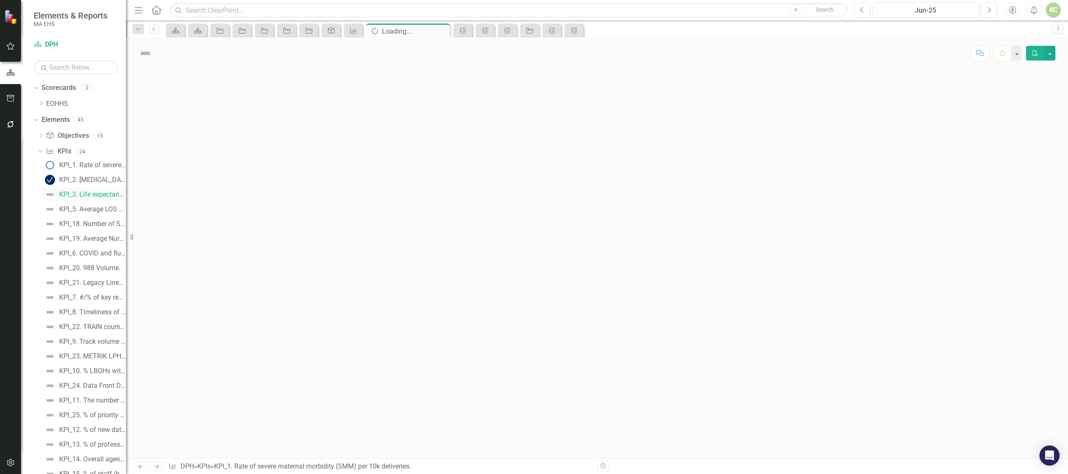
click at [54, 192] on img at bounding box center [50, 194] width 10 height 10
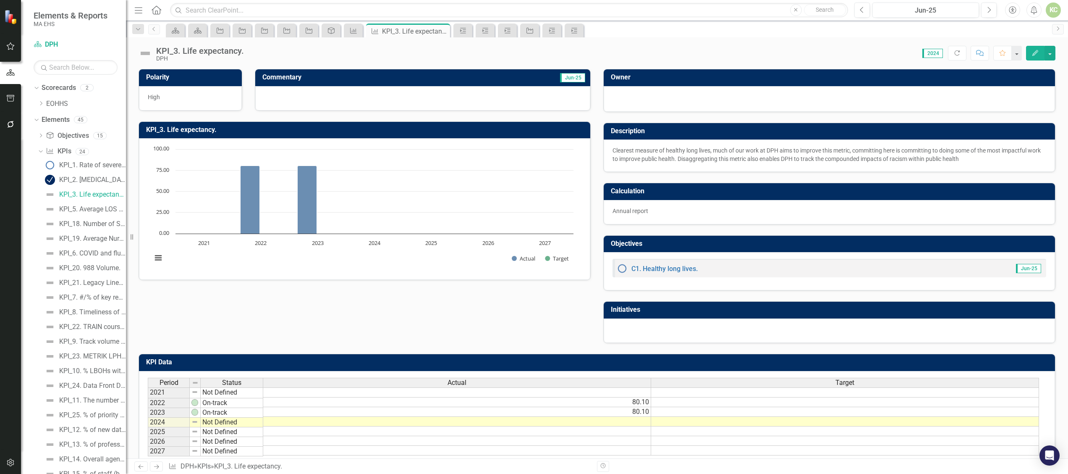
click at [144, 54] on img at bounding box center [145, 53] width 13 height 13
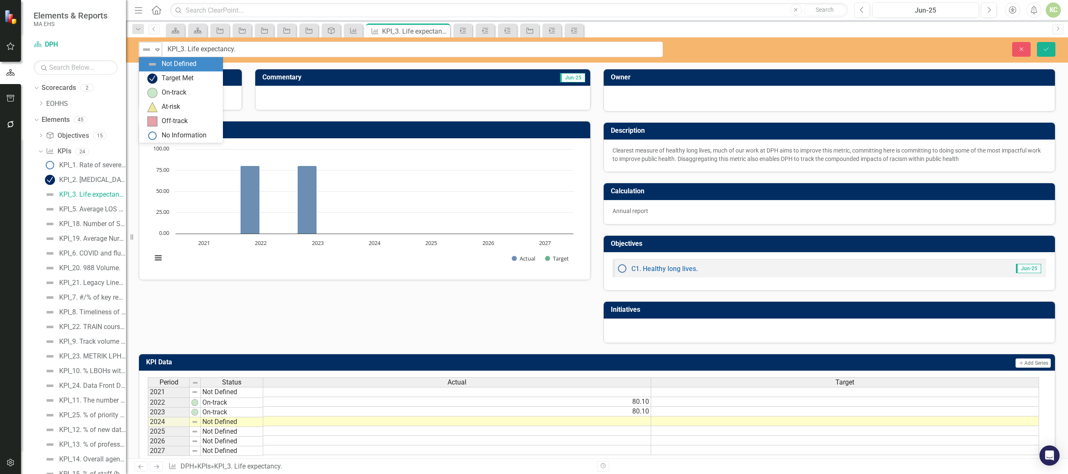
click at [158, 51] on icon "Expand" at bounding box center [157, 49] width 8 height 7
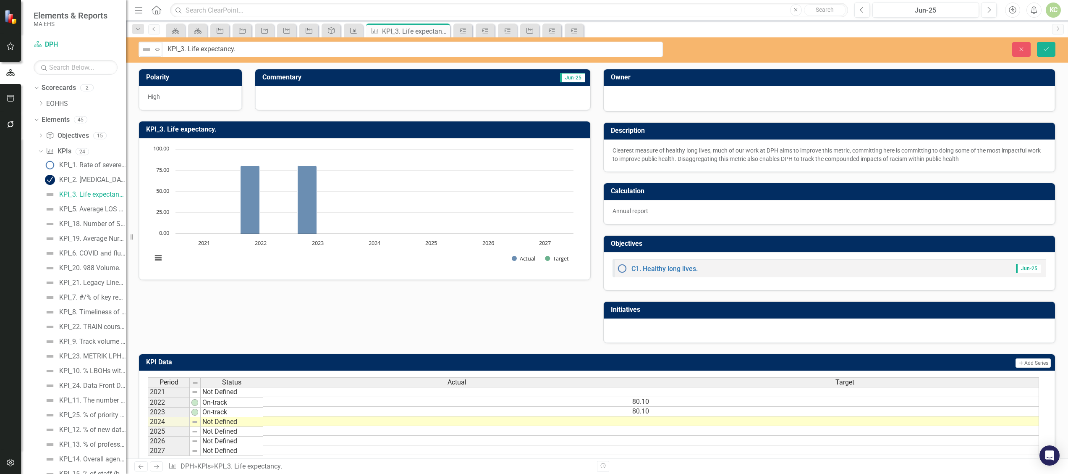
click at [168, 144] on div "Chart Bar chart with 2 data series. KPI_3. Life expectancy. (Chart Type: Column…" at bounding box center [364, 208] width 451 height 141
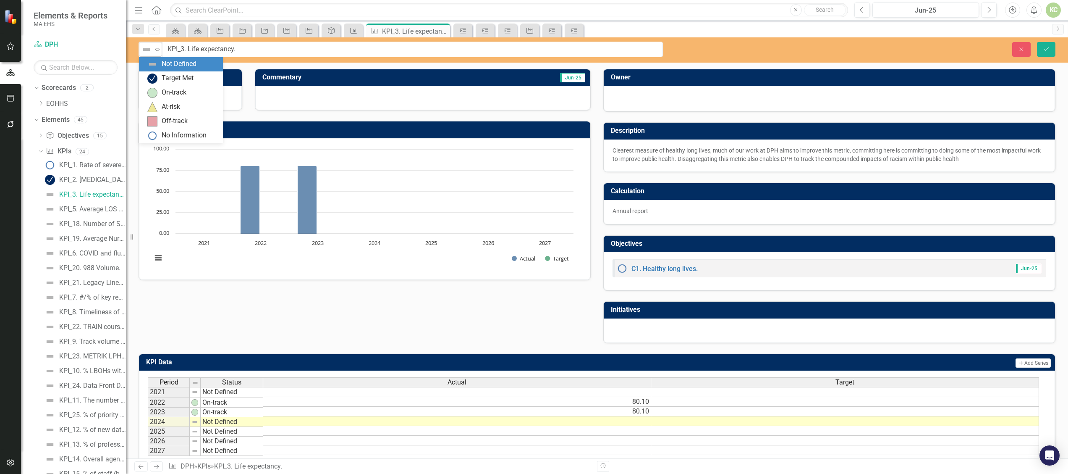
click at [156, 51] on icon "Expand" at bounding box center [157, 49] width 8 height 7
click at [173, 132] on div "No Information" at bounding box center [184, 136] width 45 height 10
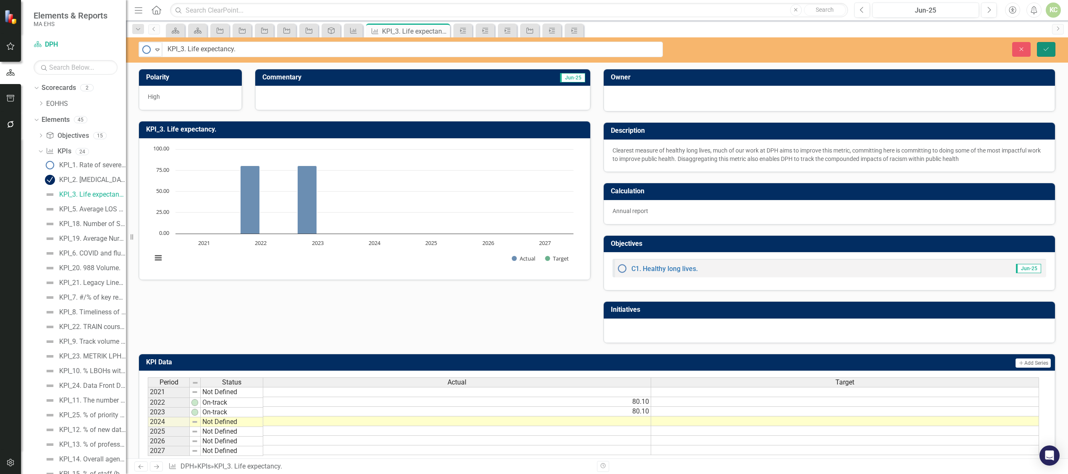
click at [1046, 42] on button "Save" at bounding box center [1046, 49] width 18 height 15
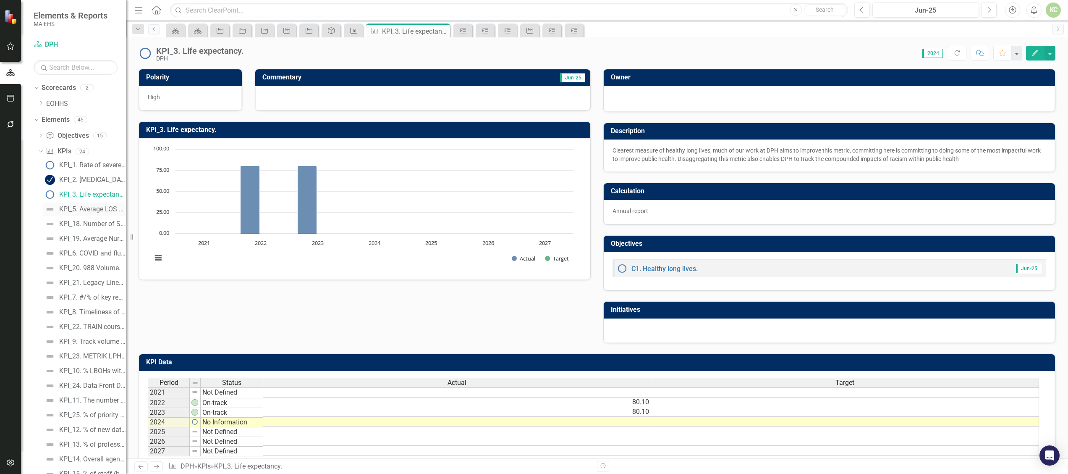
click at [96, 212] on div "KPI_5. Average LOS at [GEOGRAPHIC_DATA] (days)." at bounding box center [92, 209] width 67 height 8
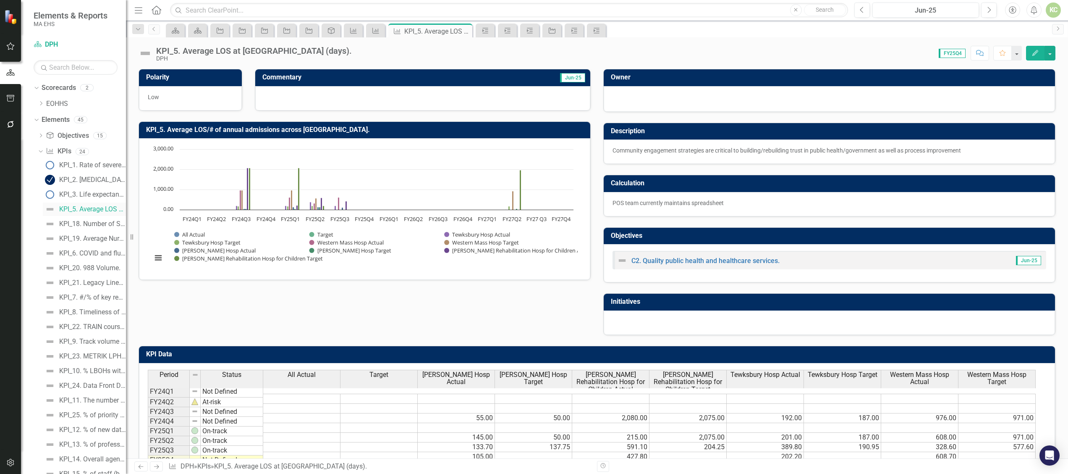
click at [96, 212] on div "KPI_5. Average LOS at [GEOGRAPHIC_DATA] (days)." at bounding box center [92, 209] width 67 height 8
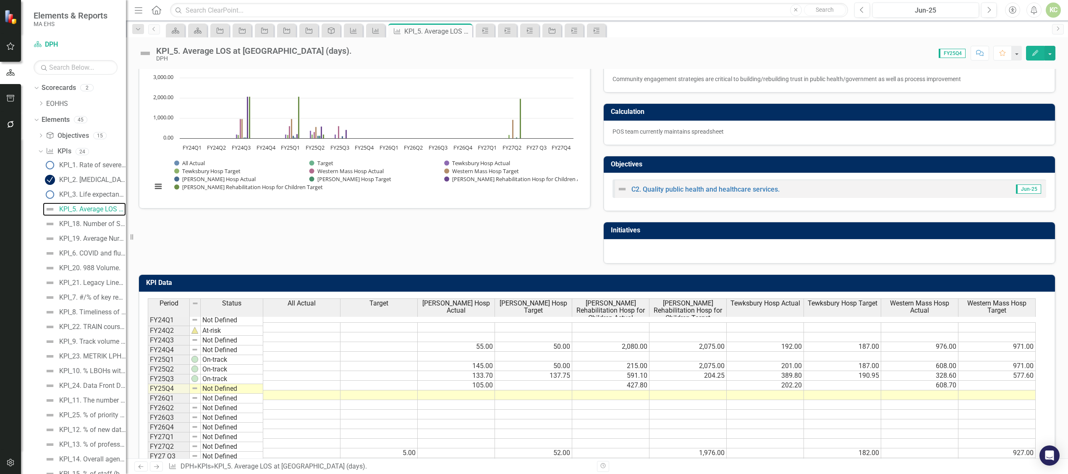
scroll to position [88, 0]
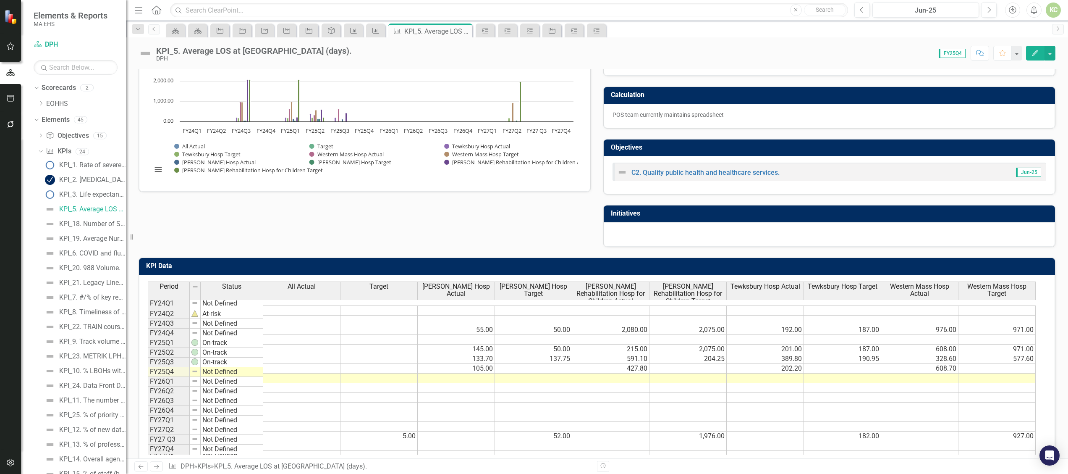
click at [776, 373] on td at bounding box center [765, 378] width 77 height 10
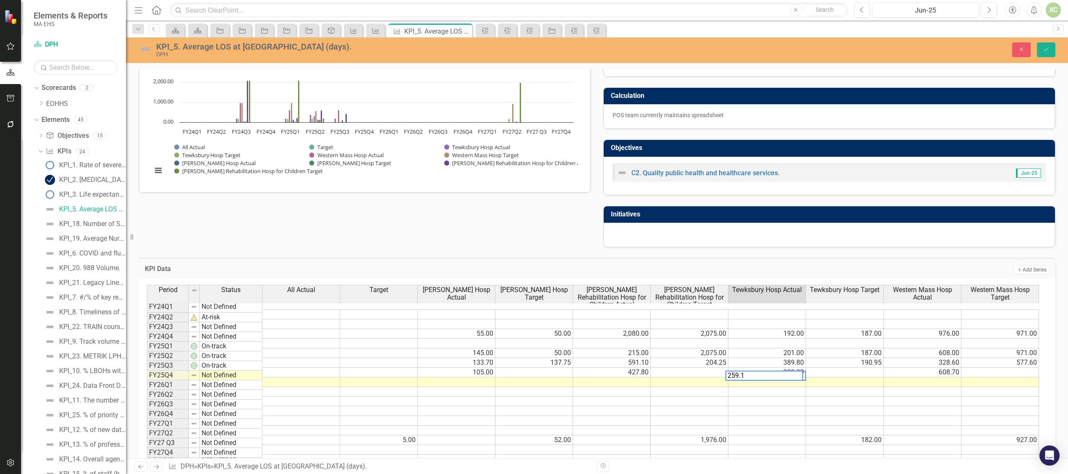
type textarea "259.1"
click at [479, 377] on td at bounding box center [457, 382] width 78 height 10
type textarea "139.9"
type textarea "493.4"
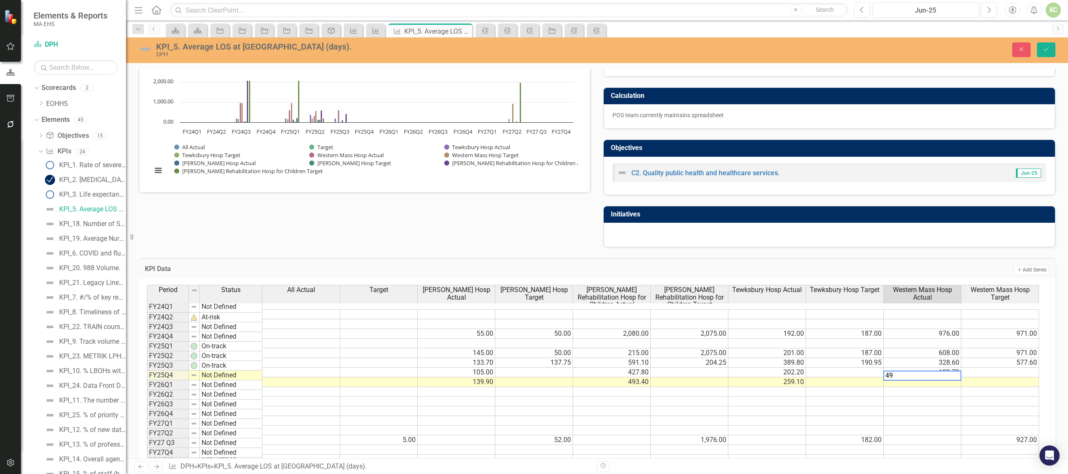
type textarea "497"
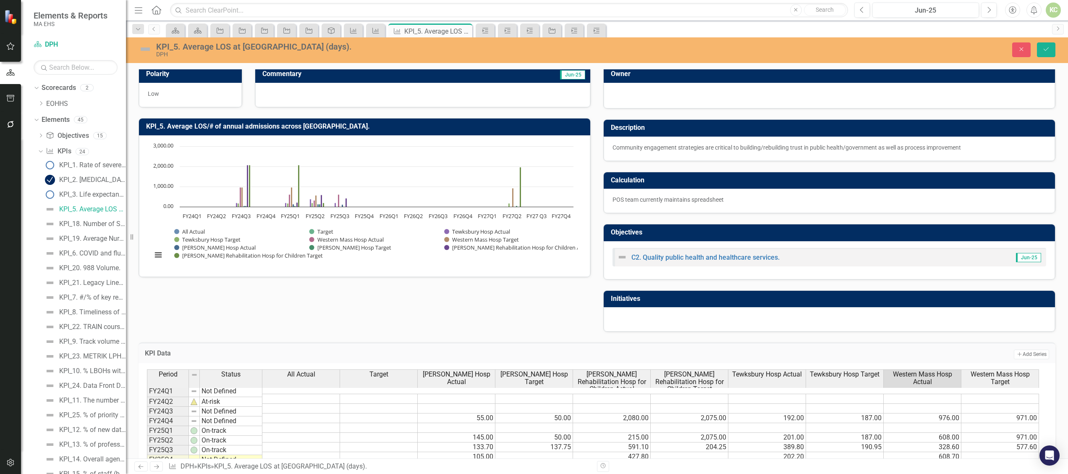
scroll to position [0, 0]
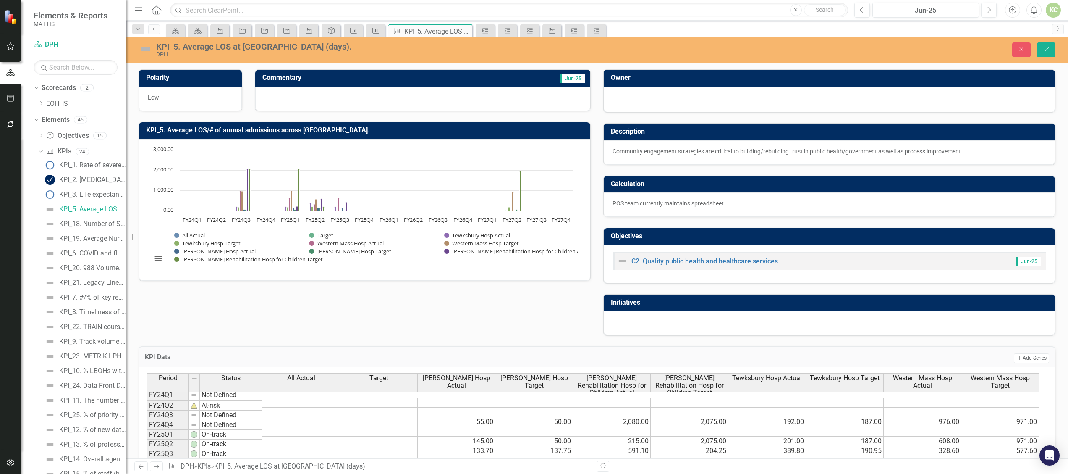
click at [394, 102] on div at bounding box center [422, 98] width 335 height 24
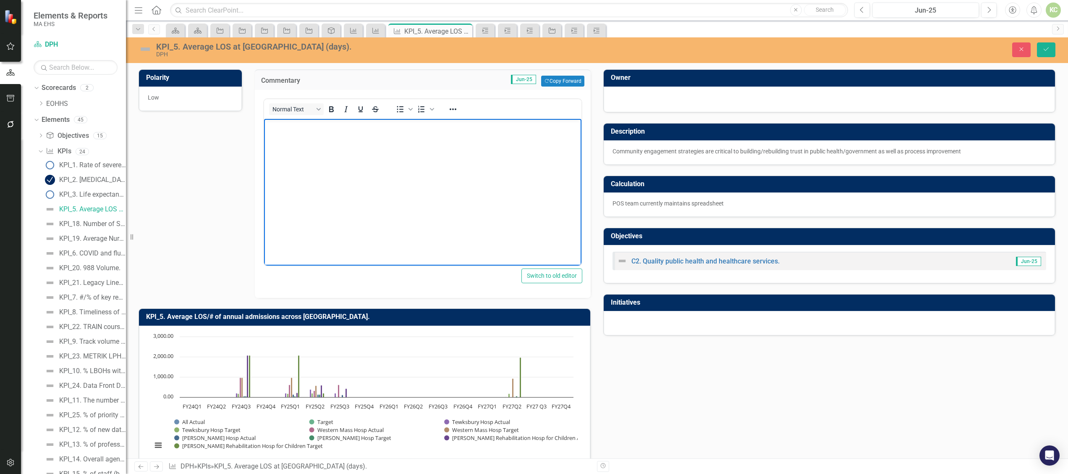
click at [362, 153] on body "Rich Text Area. Press ALT-0 for help." at bounding box center [422, 182] width 317 height 126
click at [147, 48] on img at bounding box center [145, 48] width 13 height 13
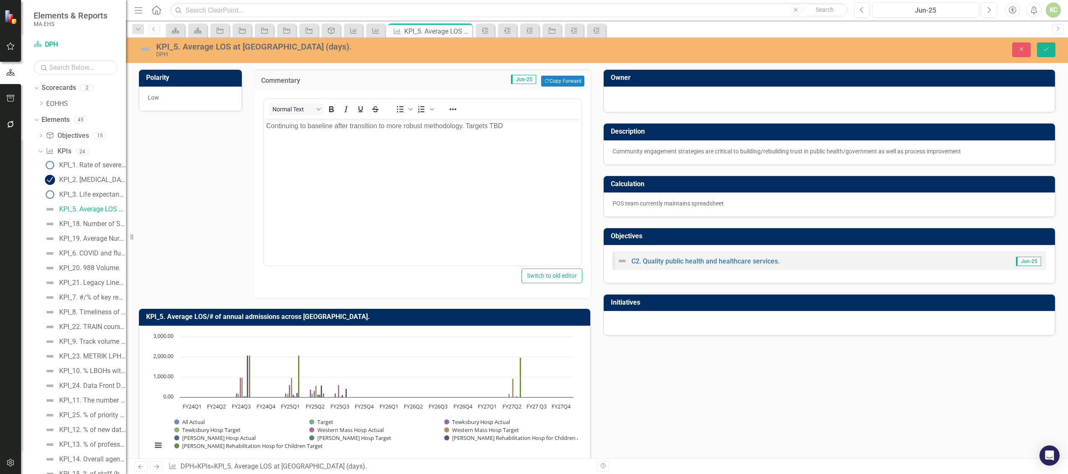
click at [147, 48] on img at bounding box center [145, 48] width 13 height 13
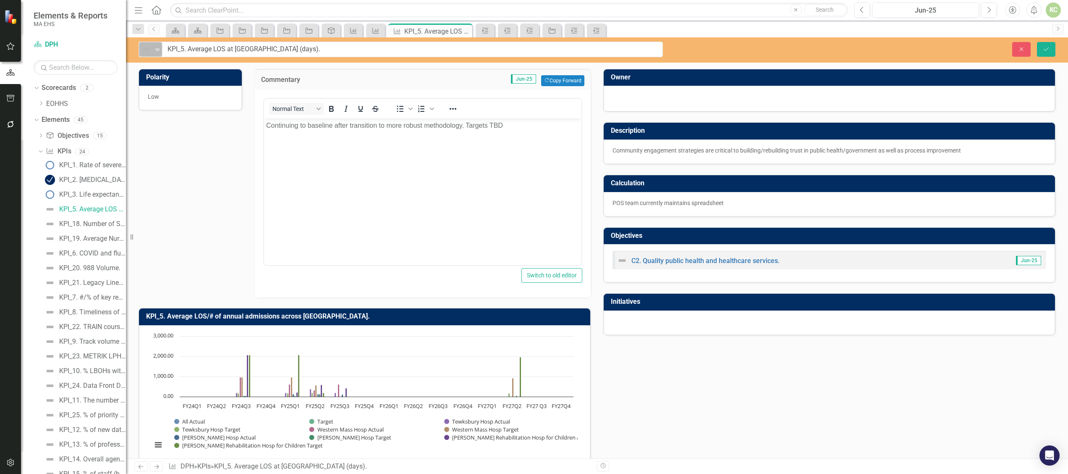
click at [160, 49] on icon "Expand" at bounding box center [157, 49] width 8 height 7
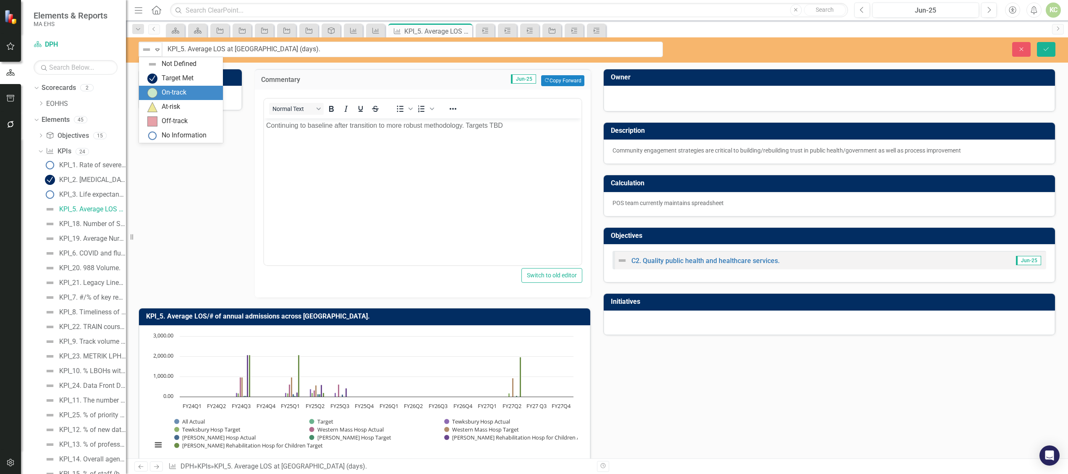
click at [169, 89] on div "On-track" at bounding box center [174, 93] width 25 height 10
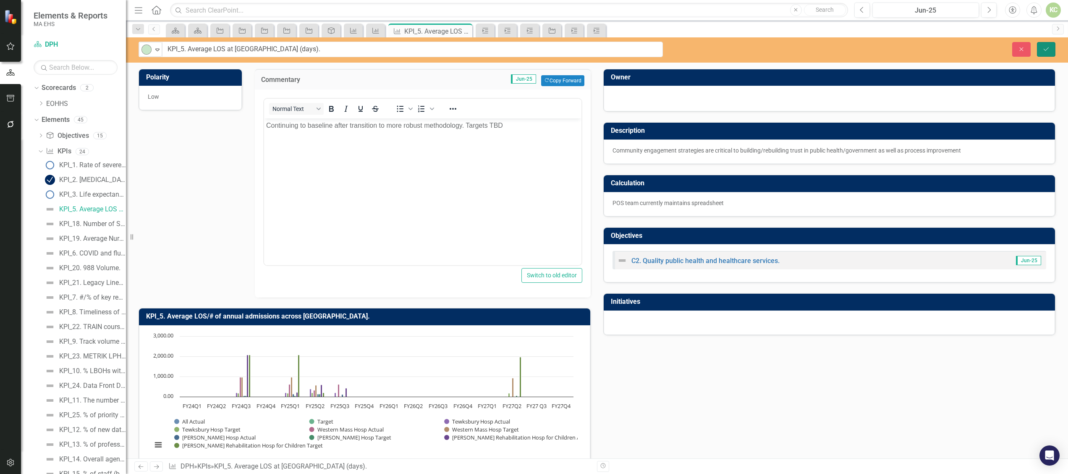
click at [1047, 49] on icon "Save" at bounding box center [1046, 49] width 8 height 6
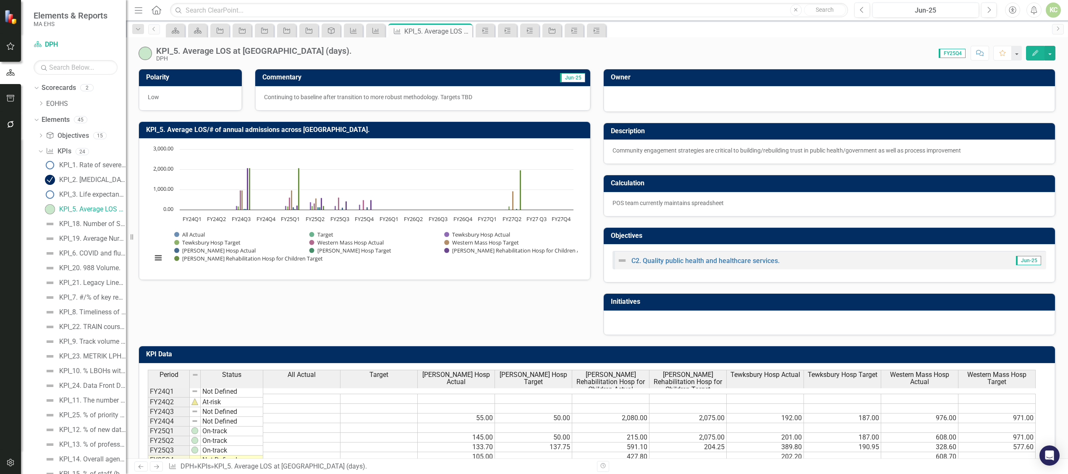
scroll to position [19, 0]
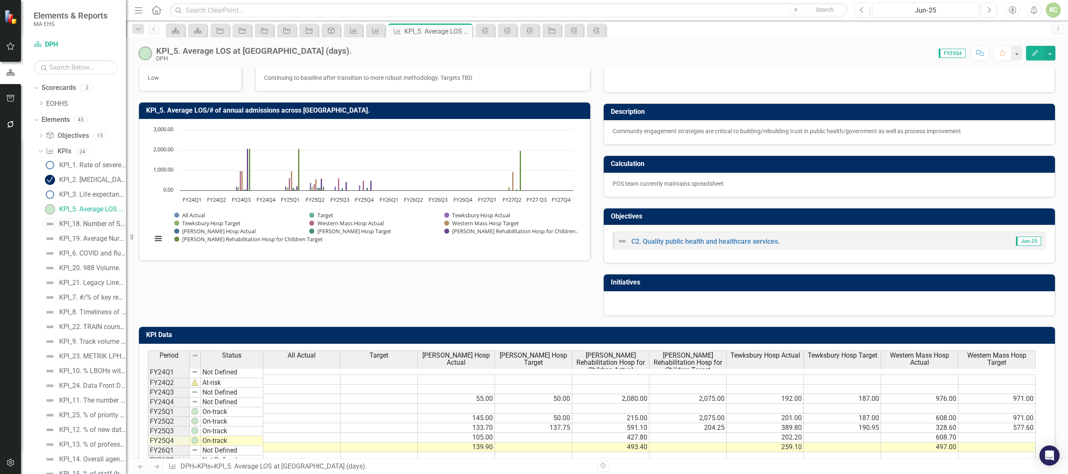
click at [84, 225] on div "KPI_18. Number of SREs at [GEOGRAPHIC_DATA]." at bounding box center [92, 224] width 67 height 8
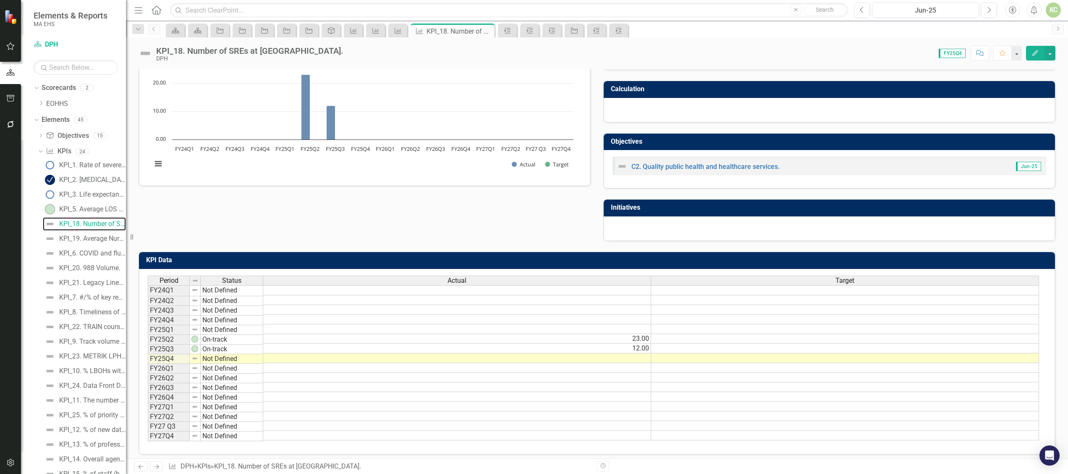
scroll to position [96, 0]
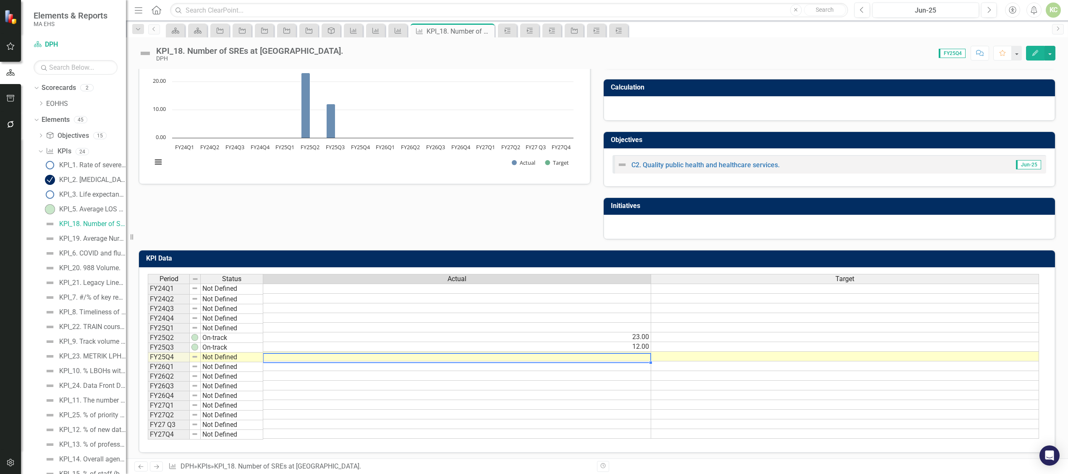
click at [630, 359] on td at bounding box center [457, 356] width 388 height 10
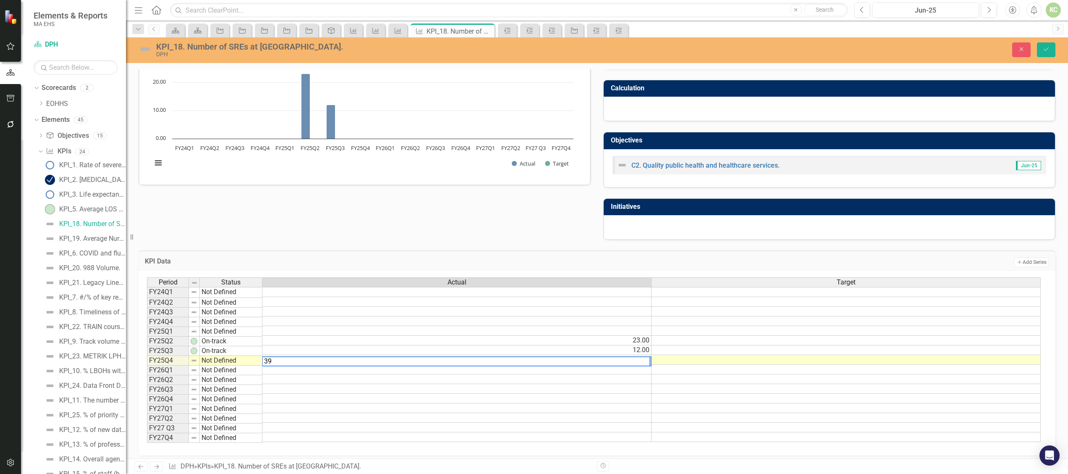
type textarea "39"
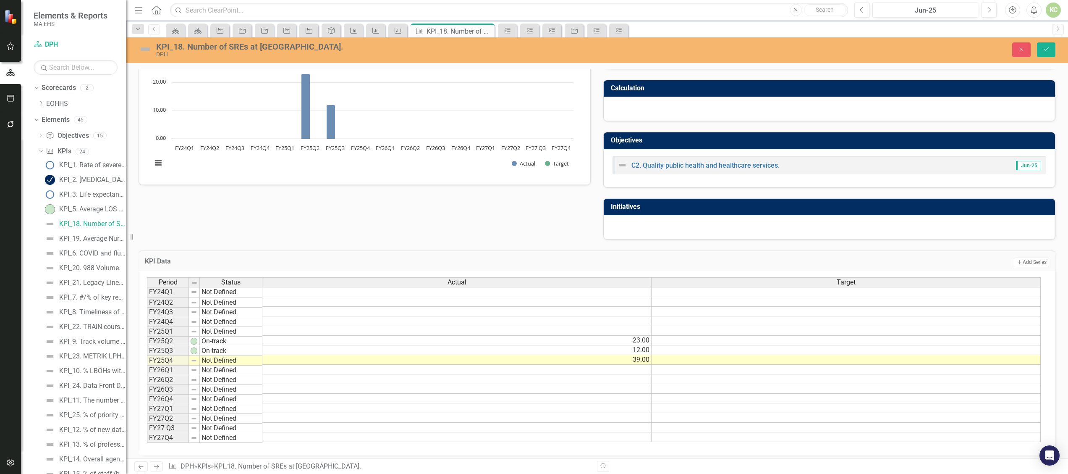
click at [205, 234] on div "Polarity Low Commentary Jun-25 Number of SREs at PHHS Chart Bar chart with 2 da…" at bounding box center [596, 101] width 929 height 277
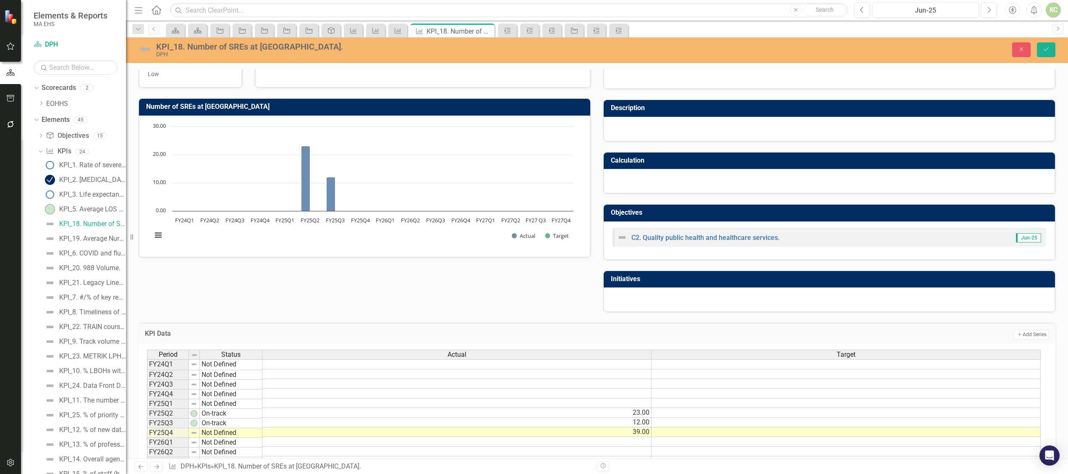
scroll to position [0, 0]
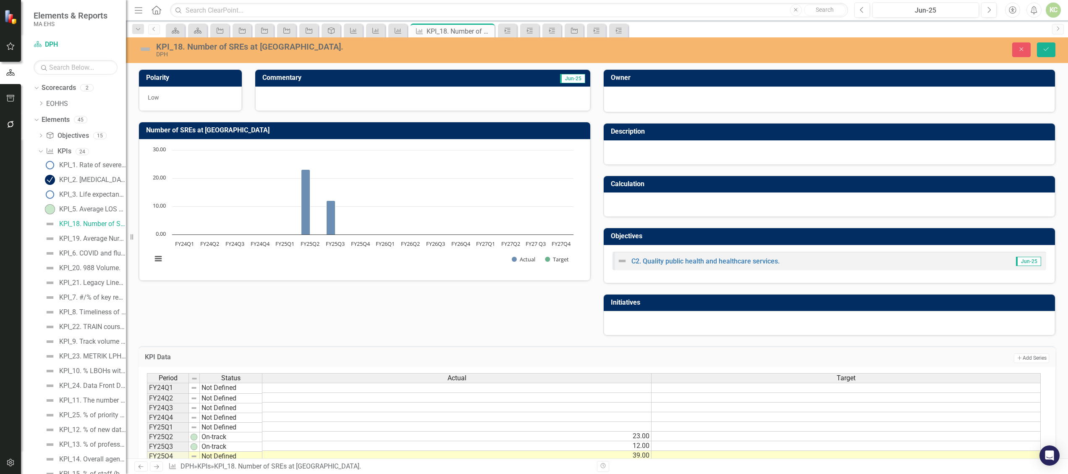
click at [143, 50] on img at bounding box center [145, 48] width 13 height 13
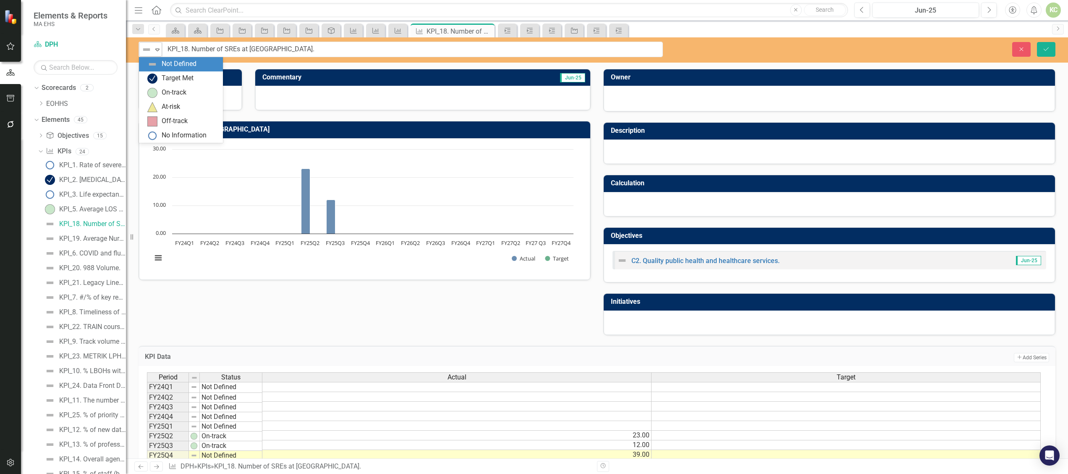
click at [156, 50] on icon at bounding box center [157, 50] width 4 height 3
click at [166, 89] on div "On-track" at bounding box center [174, 93] width 25 height 10
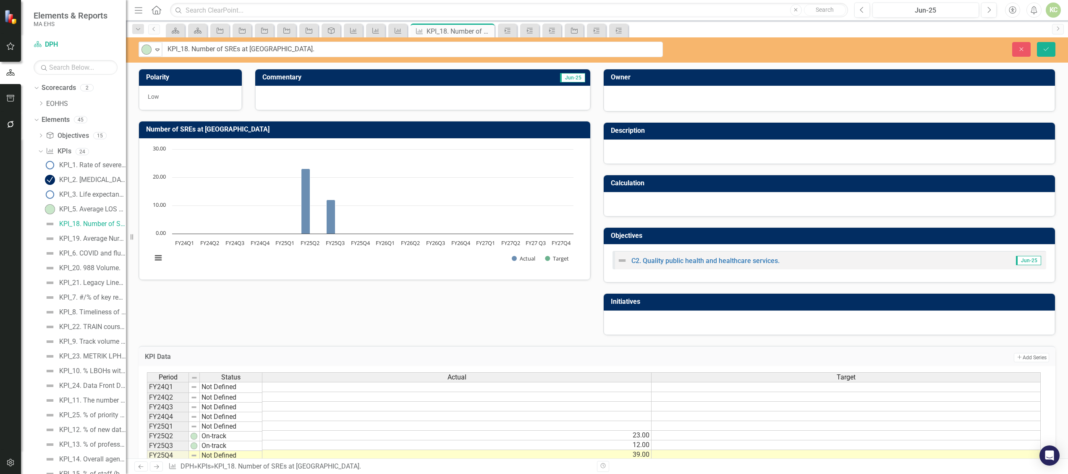
click at [284, 95] on div at bounding box center [422, 98] width 335 height 24
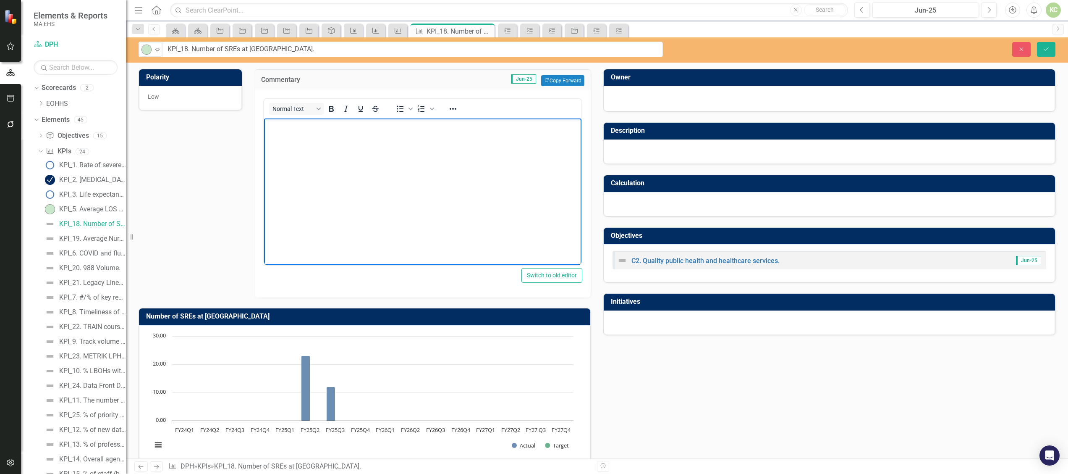
click at [296, 142] on body "Rich Text Area. Press ALT-0 for help." at bounding box center [422, 181] width 317 height 126
click at [296, 142] on body "Inclusion of this KPI is" at bounding box center [422, 181] width 317 height 126
click at [394, 129] on p "Inclusion of this KPI is" at bounding box center [422, 125] width 313 height 10
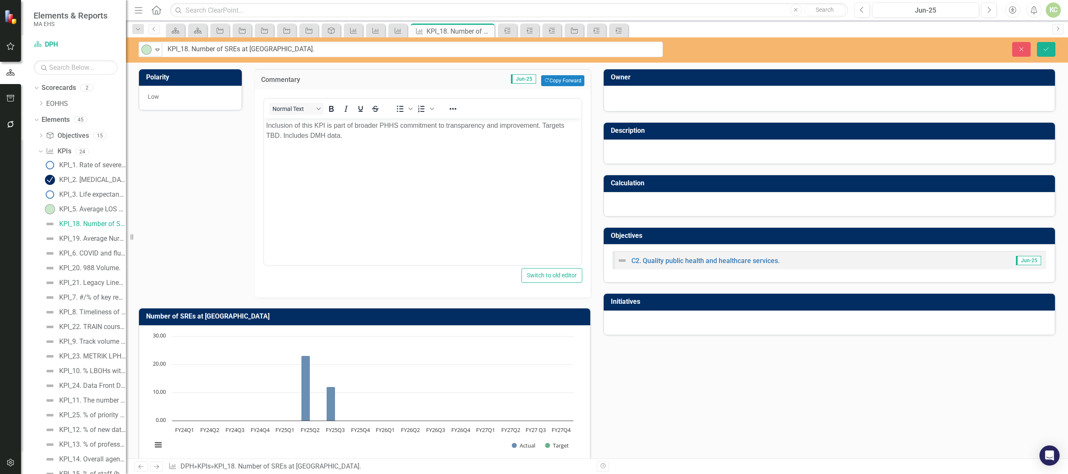
click at [691, 319] on div at bounding box center [829, 322] width 451 height 24
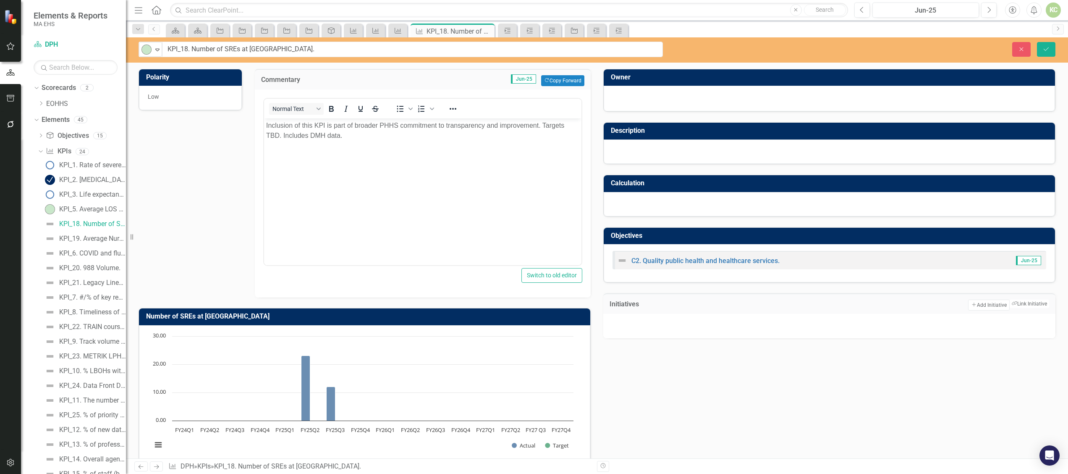
click at [704, 325] on div at bounding box center [829, 326] width 452 height 24
click at [1011, 306] on button "Link Tag Link Initiative" at bounding box center [1029, 303] width 40 height 9
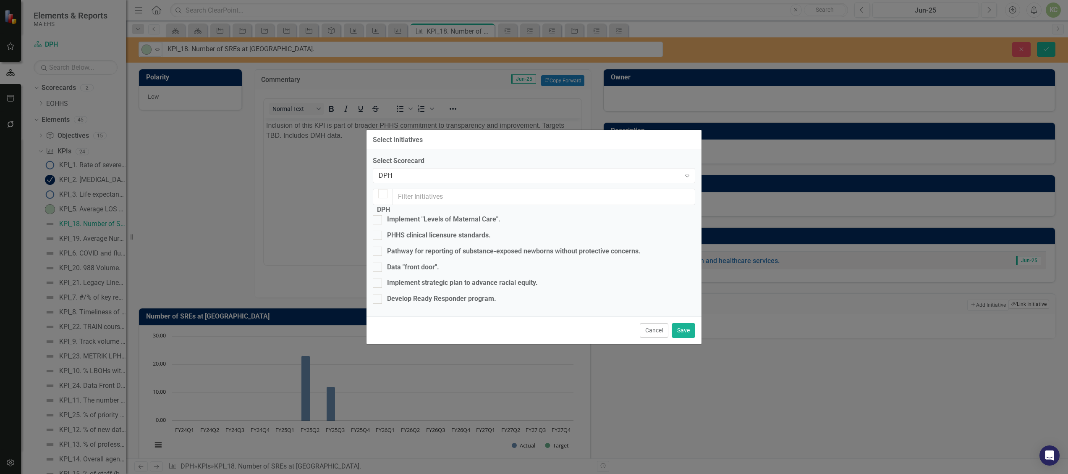
checkbox input "false"
click at [382, 230] on div at bounding box center [377, 234] width 9 height 9
click at [378, 230] on input "PHHS clinical licensure standards." at bounding box center [375, 232] width 5 height 5
checkbox input "true"
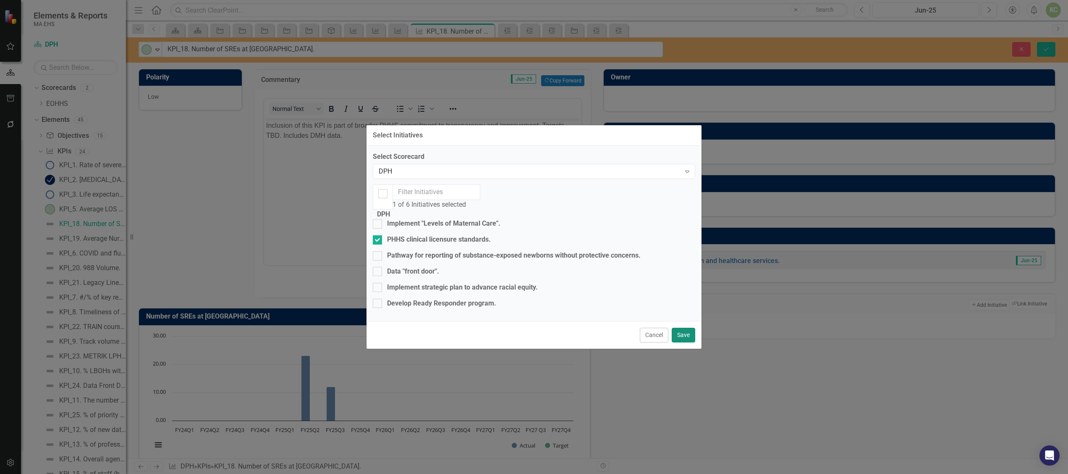
click at [683, 342] on button "Save" at bounding box center [684, 334] width 24 height 15
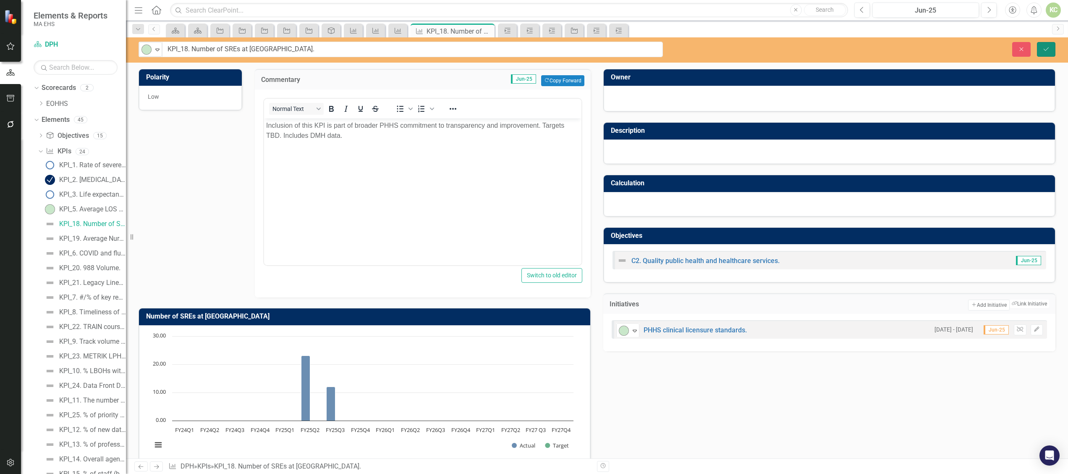
click at [1047, 44] on button "Save" at bounding box center [1046, 49] width 18 height 15
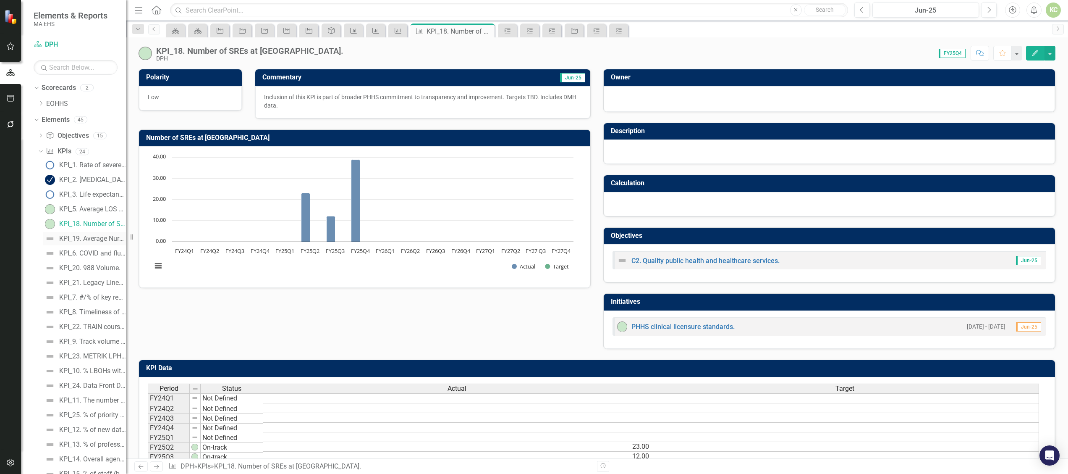
click at [88, 237] on div "KPI_19. Average Nursing Home Performance Score." at bounding box center [92, 239] width 67 height 8
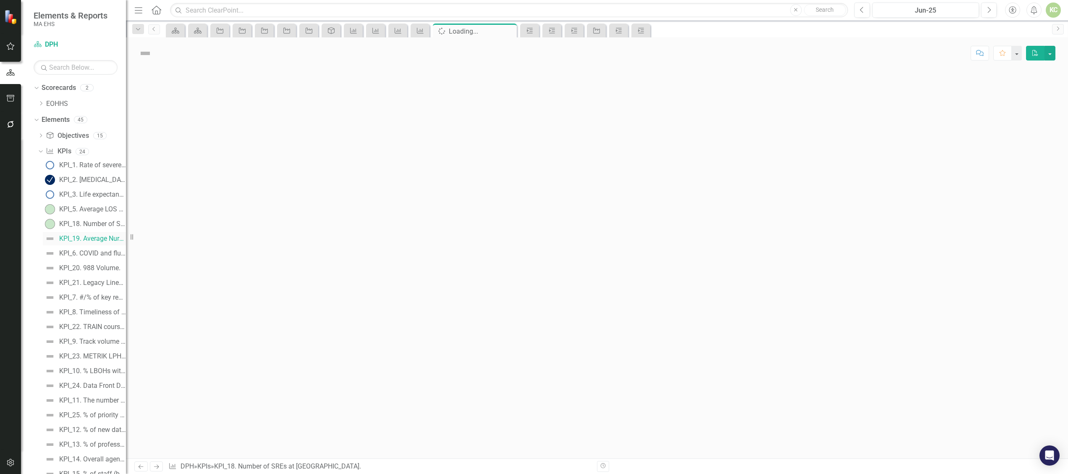
click at [88, 237] on div "KPI_19. Average Nursing Home Performance Score." at bounding box center [92, 239] width 67 height 8
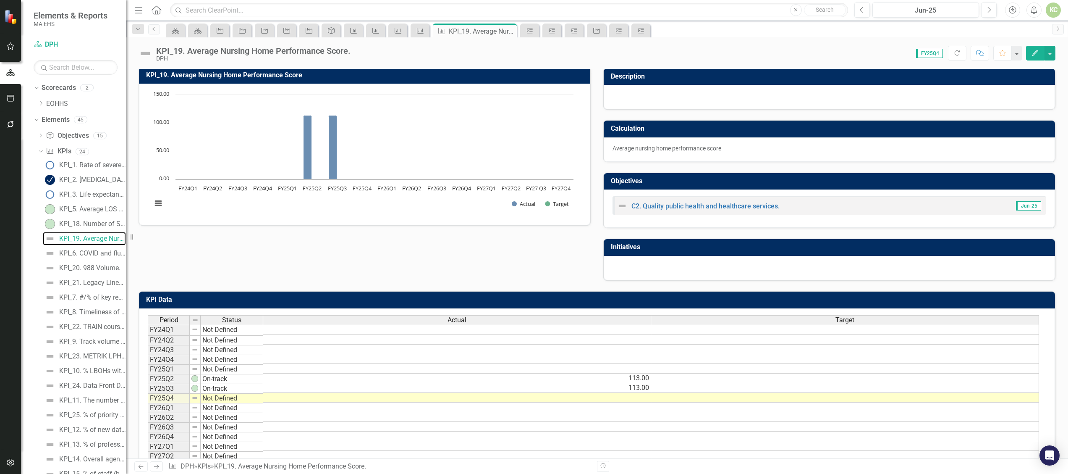
scroll to position [55, 0]
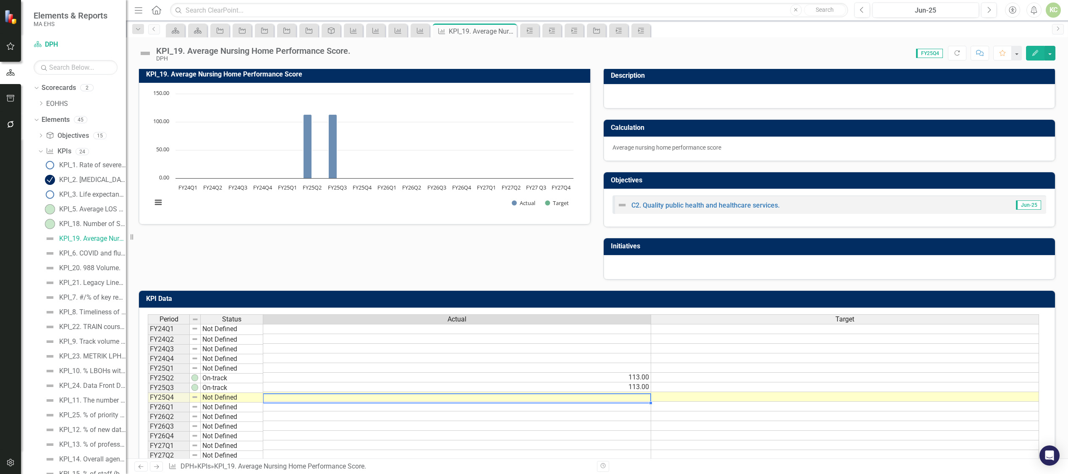
click at [637, 397] on td at bounding box center [457, 397] width 388 height 10
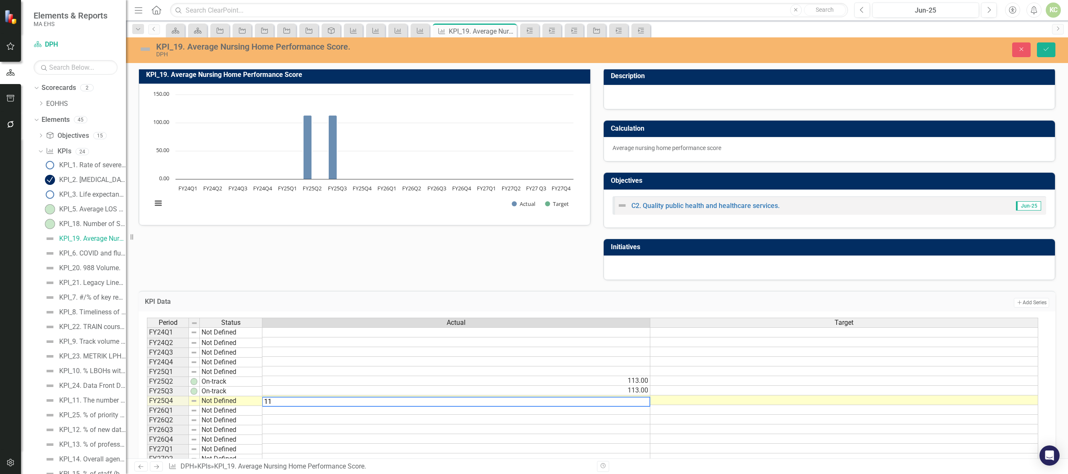
type textarea "113"
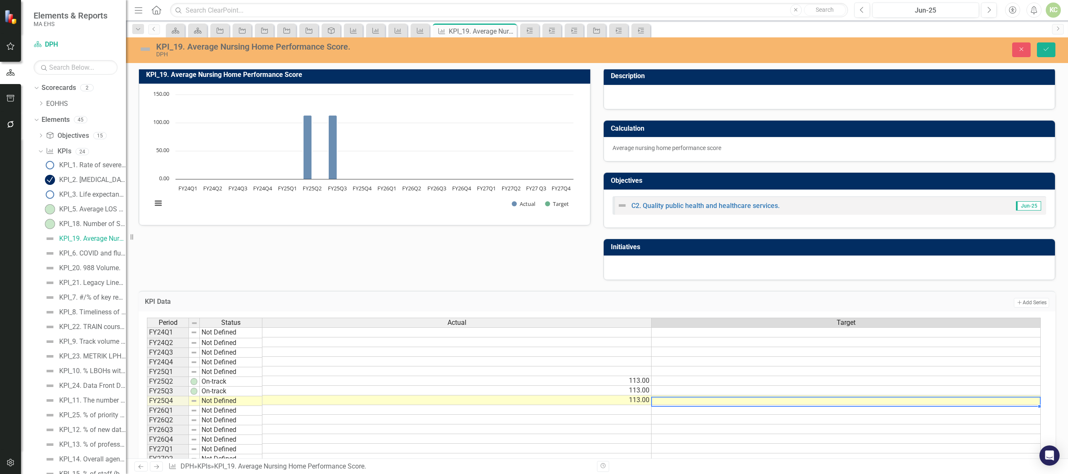
scroll to position [0, 0]
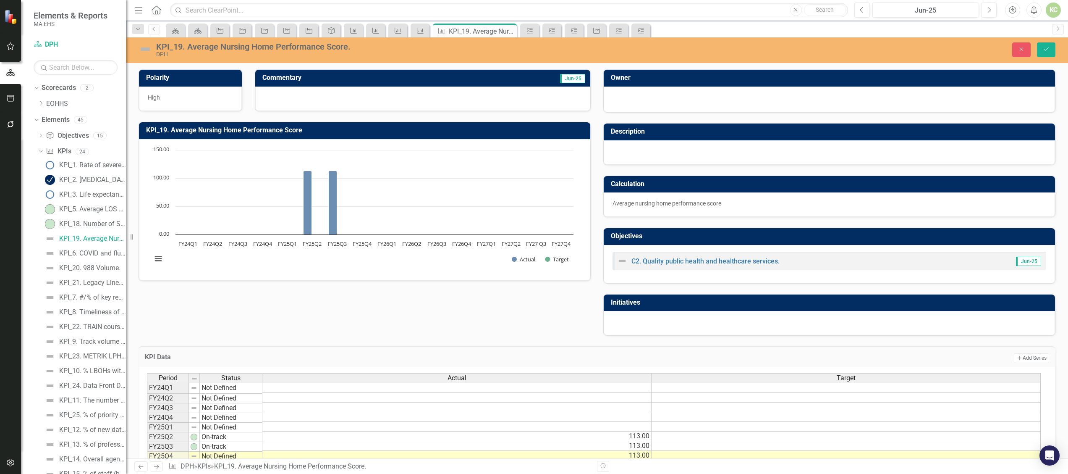
click at [144, 52] on img at bounding box center [145, 48] width 13 height 13
click at [145, 47] on img at bounding box center [145, 48] width 13 height 13
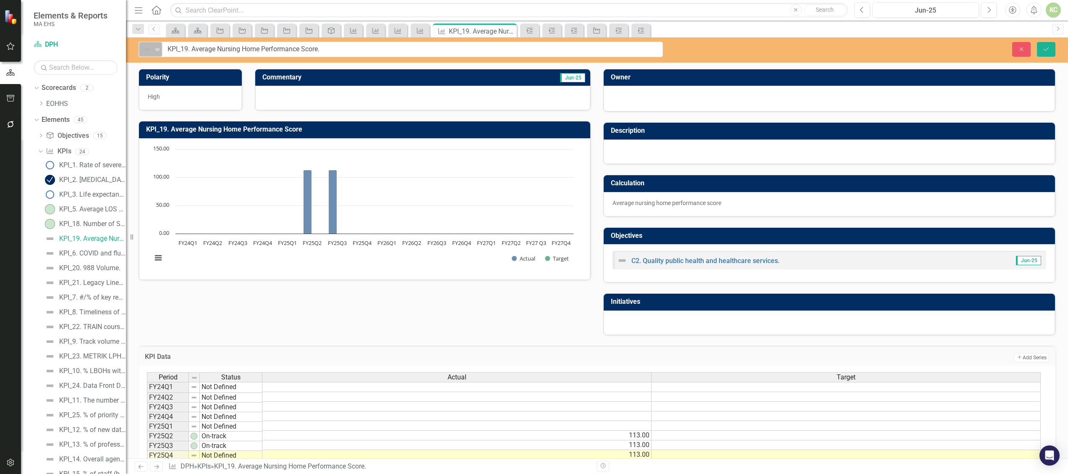
click at [158, 50] on icon at bounding box center [157, 50] width 4 height 3
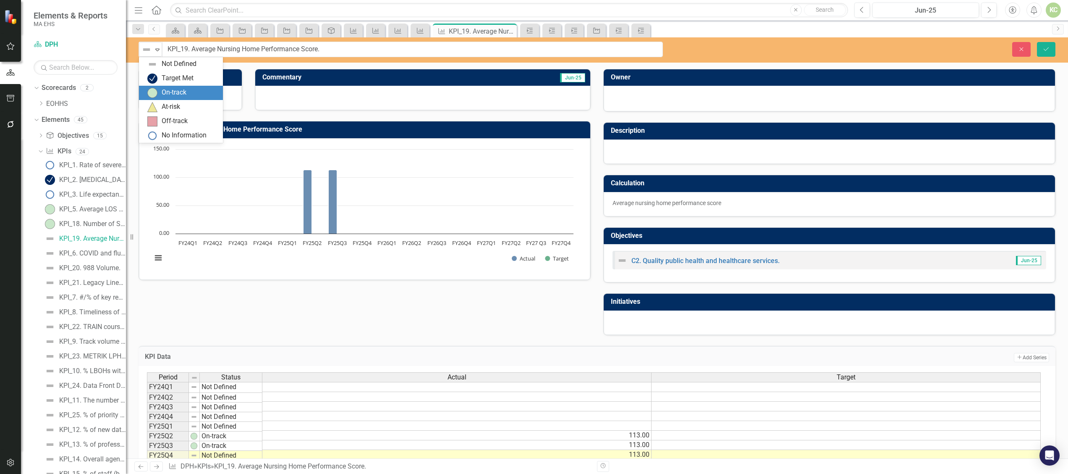
click at [164, 91] on div "On-track" at bounding box center [174, 93] width 25 height 10
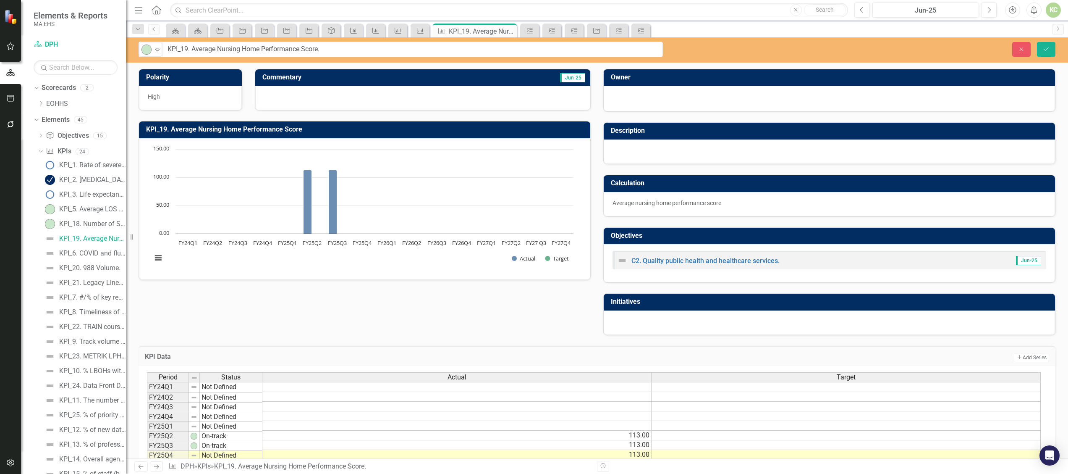
click at [288, 105] on div at bounding box center [422, 98] width 335 height 24
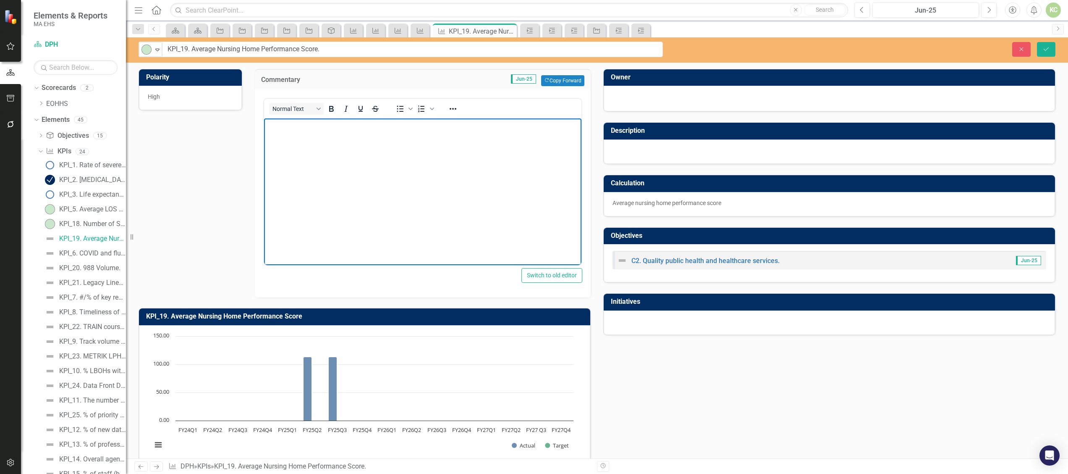
click at [287, 142] on body "Rich Text Area. Press ALT-0 for help." at bounding box center [422, 181] width 317 height 126
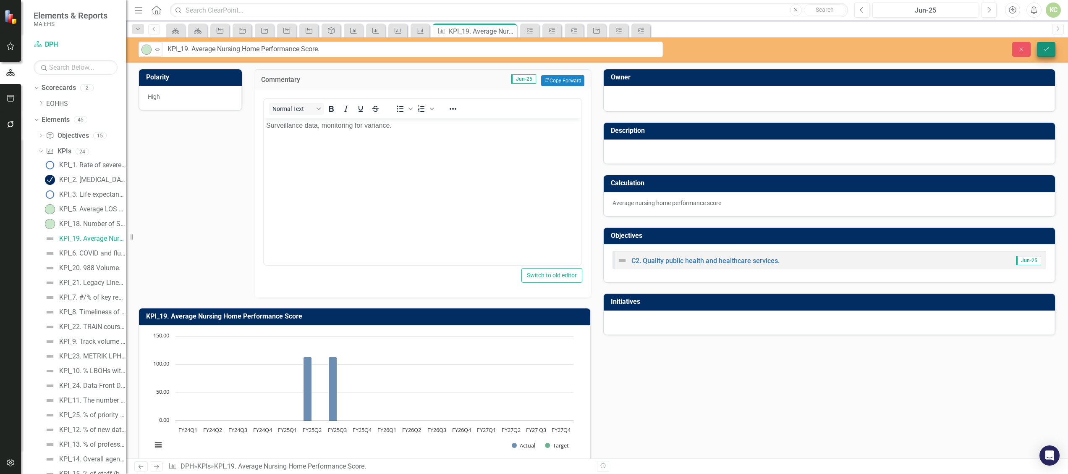
click at [1044, 45] on button "Save" at bounding box center [1046, 49] width 18 height 15
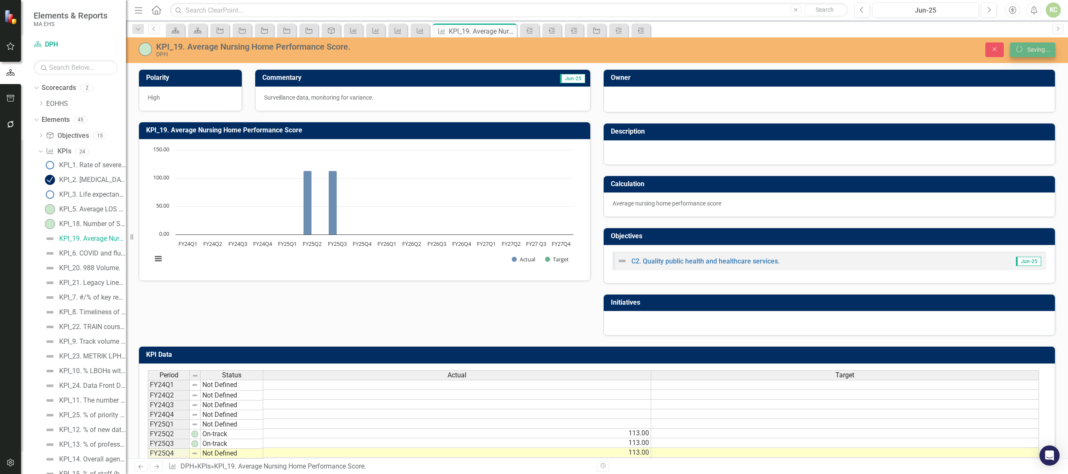
scroll to position [0, 5]
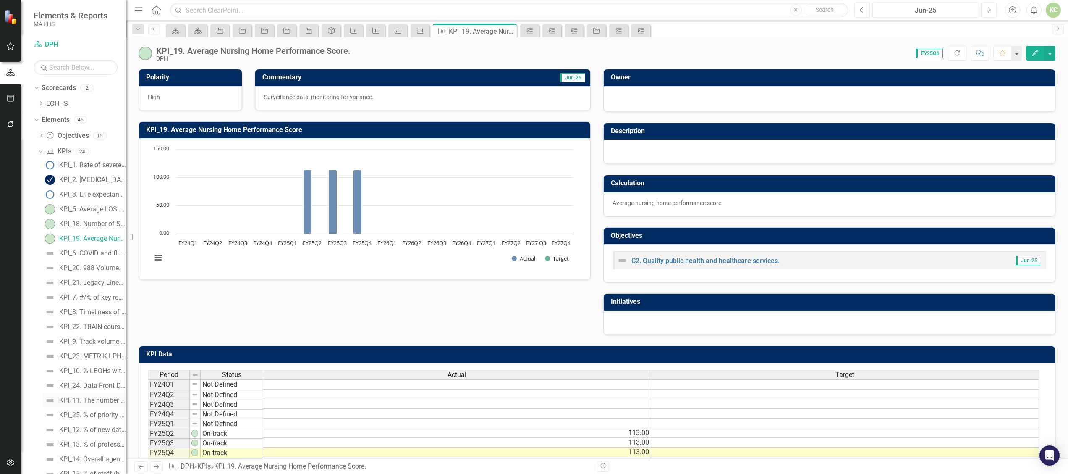
click at [93, 397] on div "KPI_11. The number of core data services aligned to DMI (Data Modernization Ini…" at bounding box center [92, 400] width 67 height 8
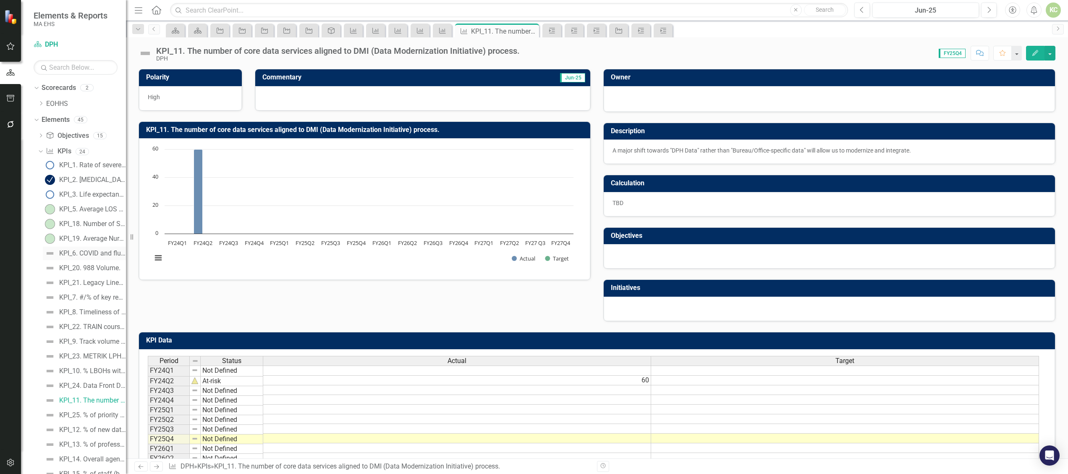
click at [92, 254] on div "KPI_6. COVID and flu vaccine uptake as a percentage of resident population." at bounding box center [92, 253] width 67 height 8
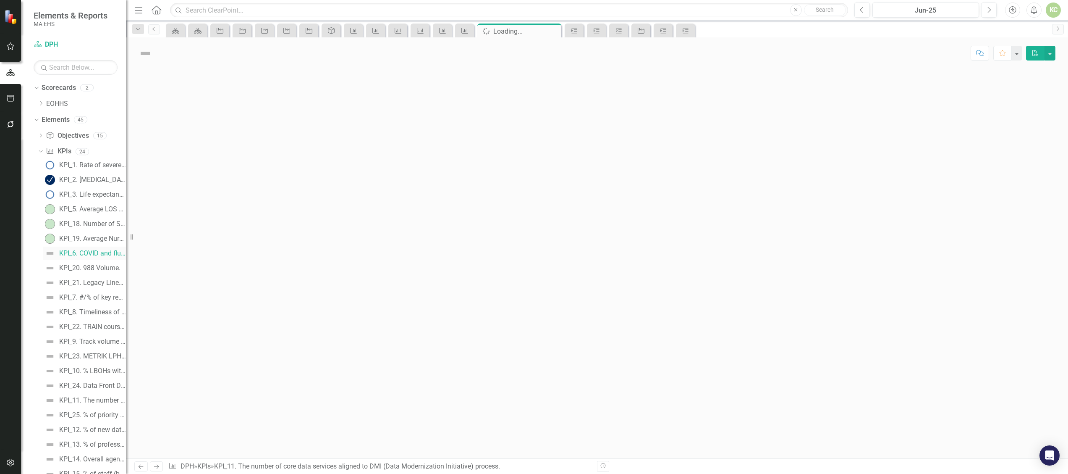
click at [92, 254] on div "KPI_6. COVID and flu vaccine uptake as a percentage of resident population." at bounding box center [92, 253] width 67 height 8
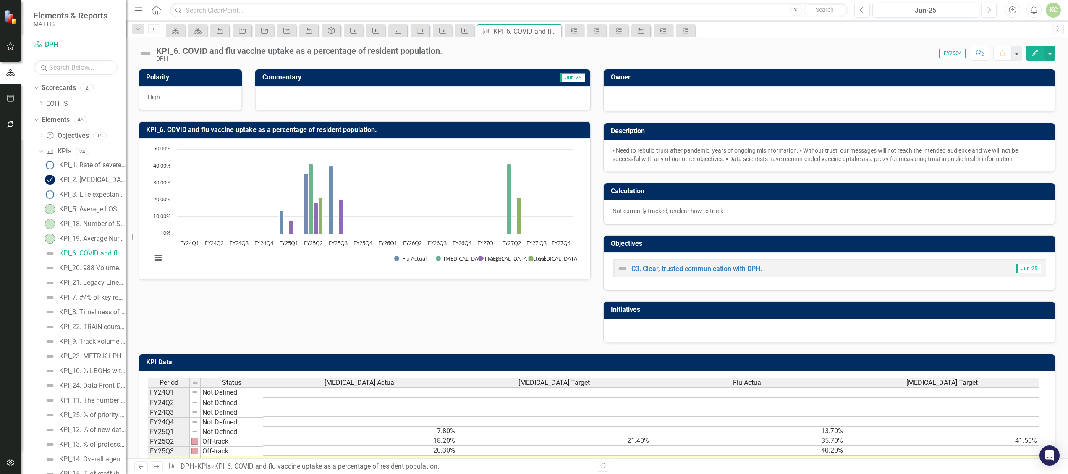
click at [145, 55] on img at bounding box center [145, 53] width 13 height 13
click at [145, 49] on img at bounding box center [145, 53] width 13 height 13
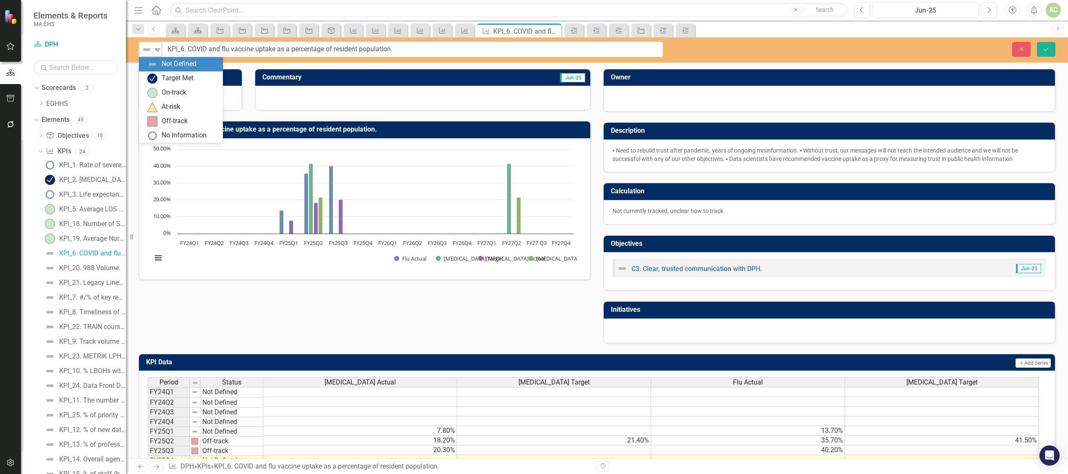
click at [160, 49] on icon "Expand" at bounding box center [157, 49] width 8 height 7
click at [167, 135] on div "No Information" at bounding box center [184, 136] width 45 height 10
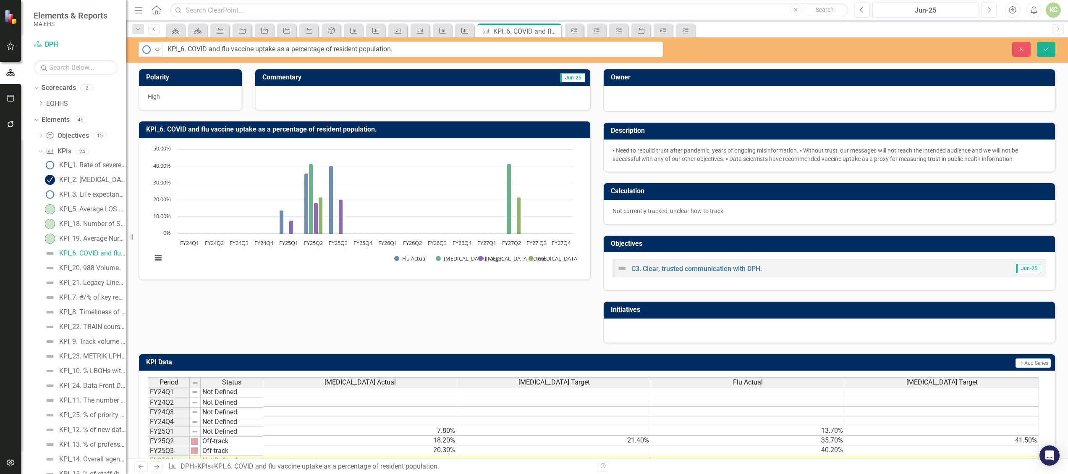
click at [302, 92] on div at bounding box center [422, 98] width 335 height 24
click at [297, 99] on div at bounding box center [422, 98] width 335 height 24
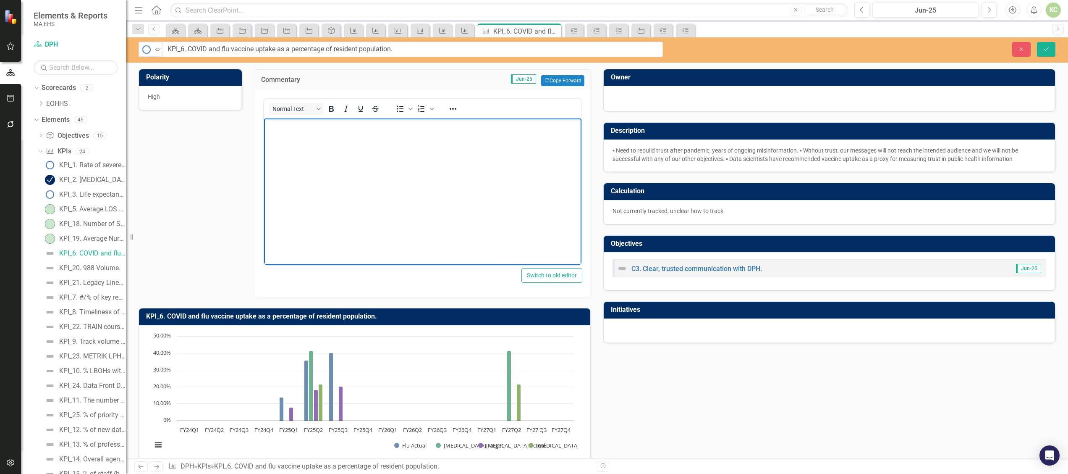
click at [297, 130] on p "Rich Text Area. Press ALT-0 for help." at bounding box center [422, 125] width 313 height 10
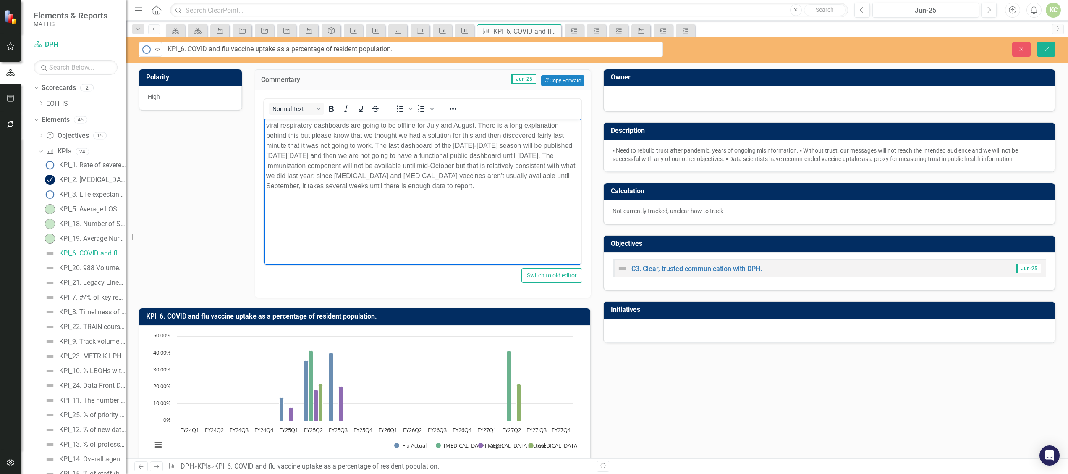
click at [267, 125] on p "viral respiratory dashboards are going to be offline for July and August. There…" at bounding box center [422, 155] width 313 height 71
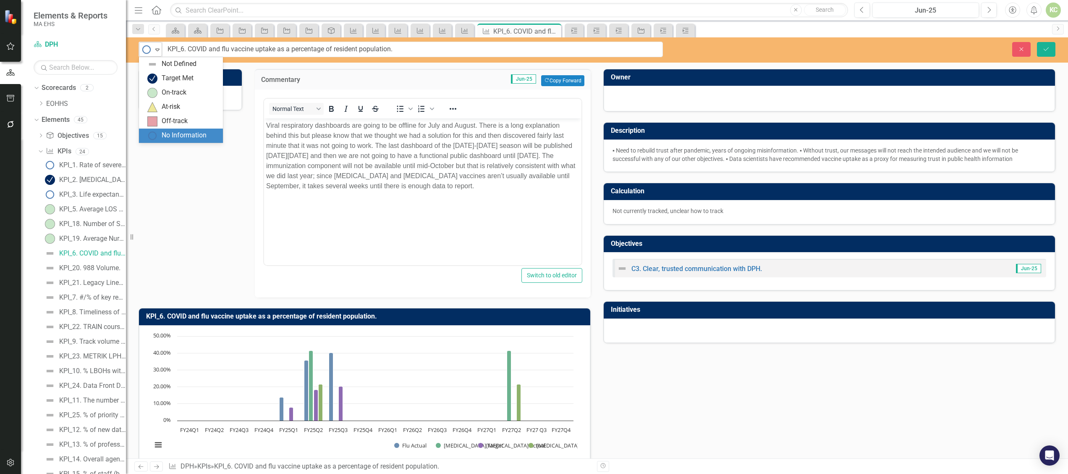
click at [157, 52] on icon "Expand" at bounding box center [157, 49] width 8 height 7
click at [172, 125] on div "Off-track" at bounding box center [175, 121] width 26 height 10
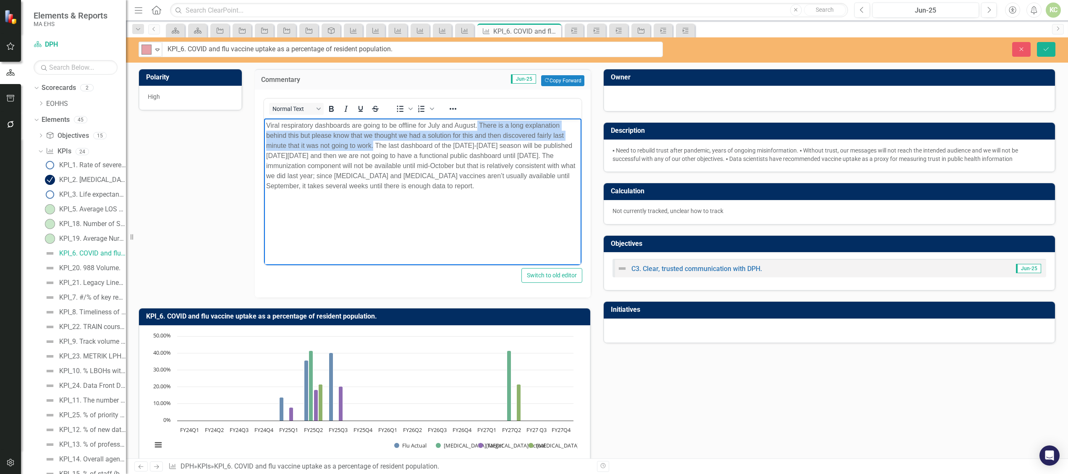
drag, startPoint x: 477, startPoint y: 126, endPoint x: 373, endPoint y: 144, distance: 105.5
click at [373, 144] on p "Viral respiratory dashboards are going to be offline for July and August. There…" at bounding box center [422, 155] width 313 height 71
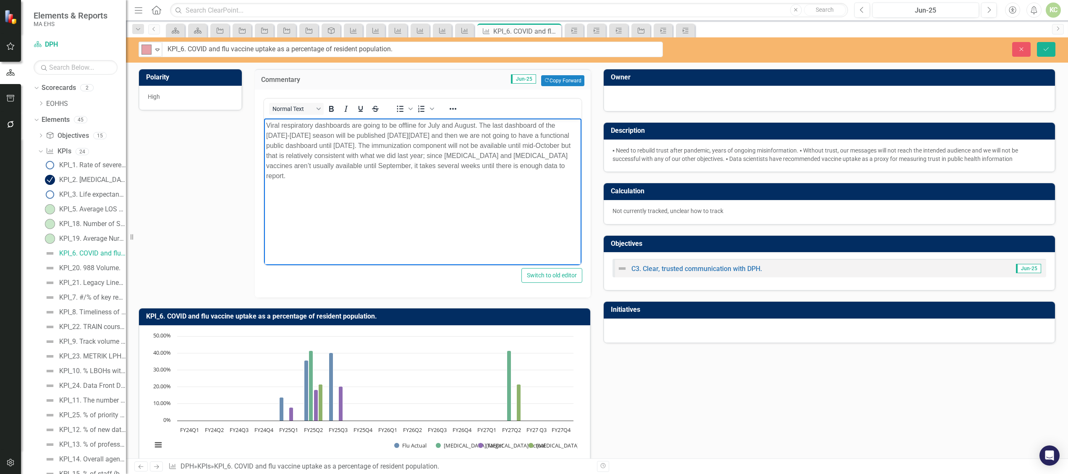
click at [395, 127] on p "Viral respiratory dashboards are going to be offline for July and August. The l…" at bounding box center [422, 150] width 313 height 60
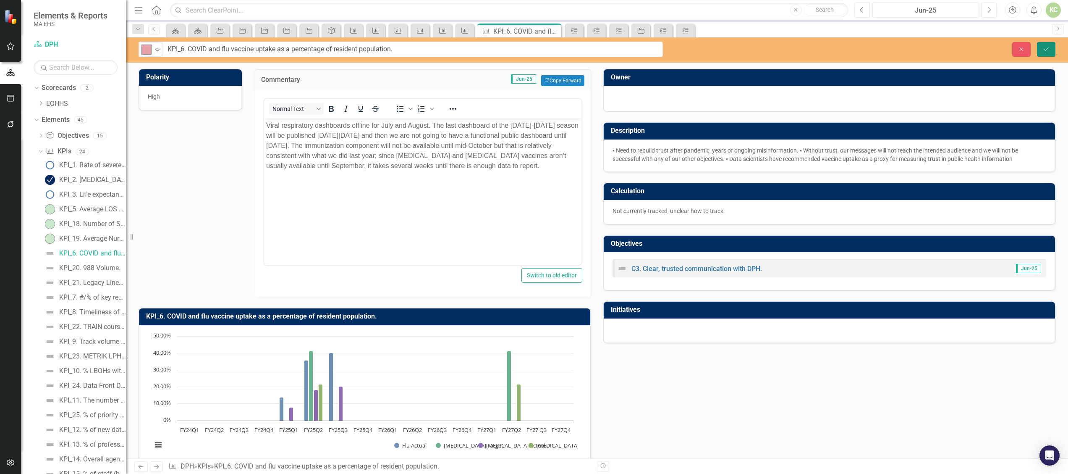
click at [1043, 49] on icon "Save" at bounding box center [1046, 49] width 8 height 6
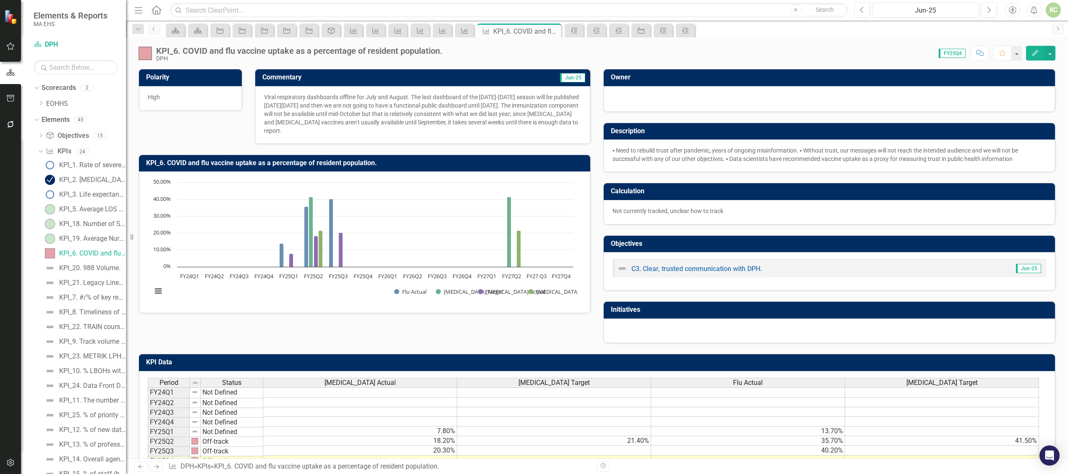
scroll to position [2, 0]
click at [93, 268] on div "KPI_20. 988 Volume." at bounding box center [89, 268] width 61 height 8
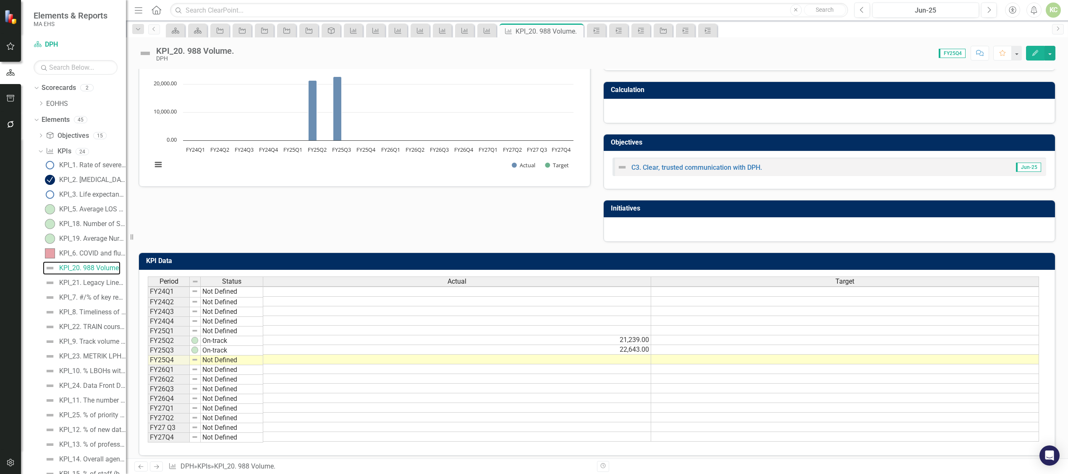
scroll to position [108, 0]
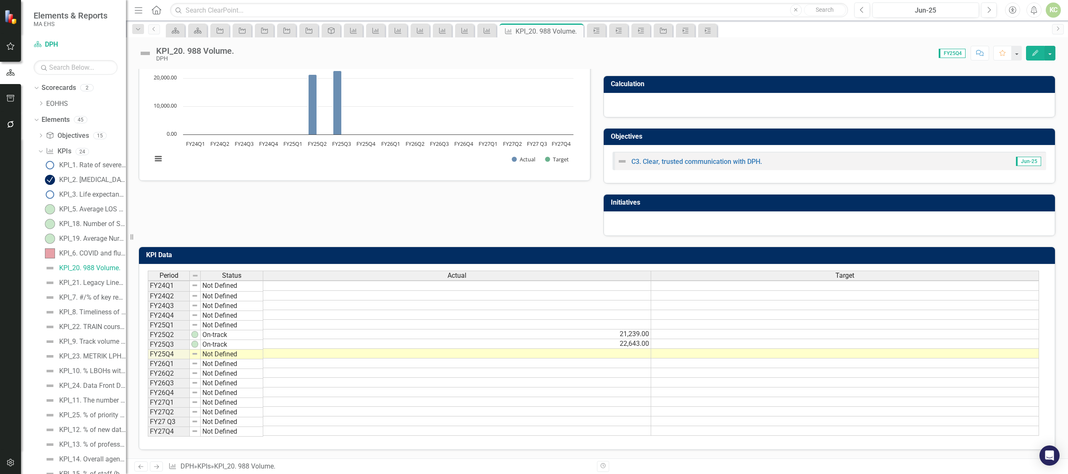
click at [625, 348] on td at bounding box center [457, 353] width 388 height 10
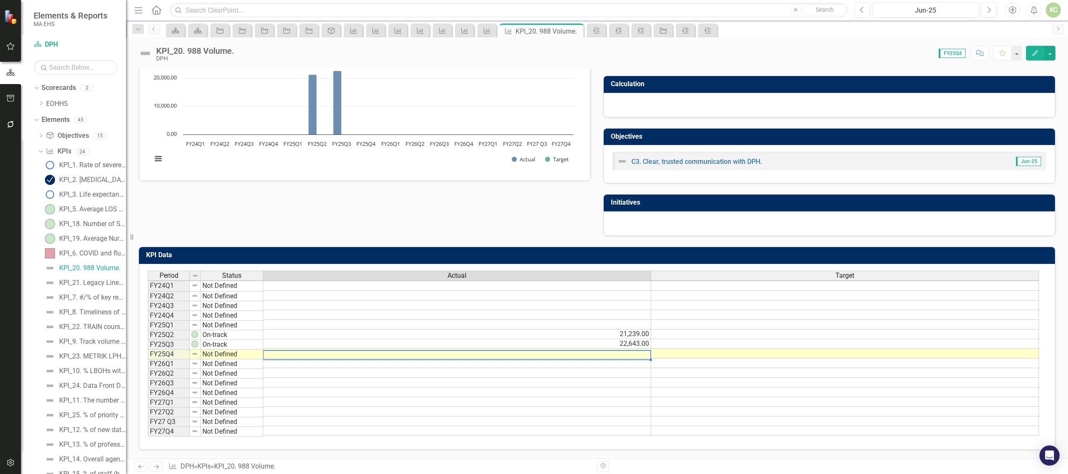
click at [625, 348] on td at bounding box center [457, 353] width 388 height 10
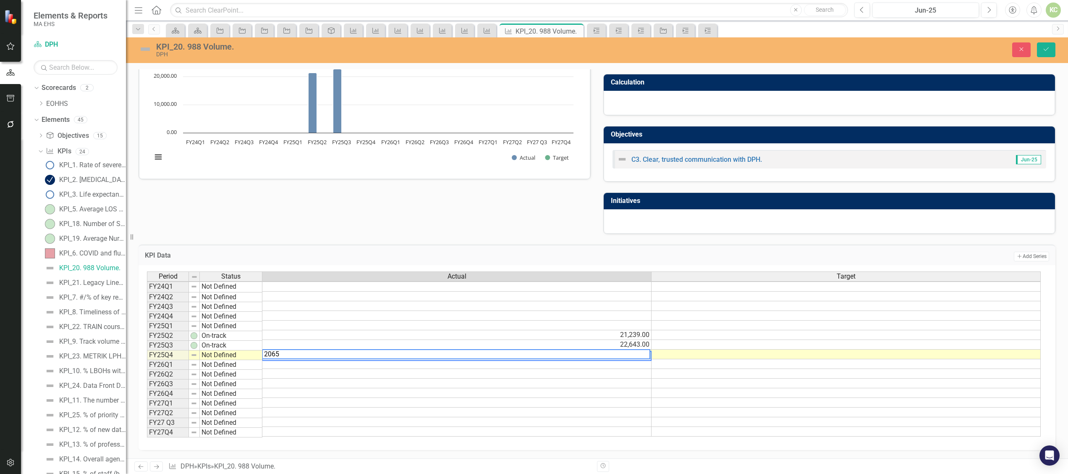
type textarea "20655"
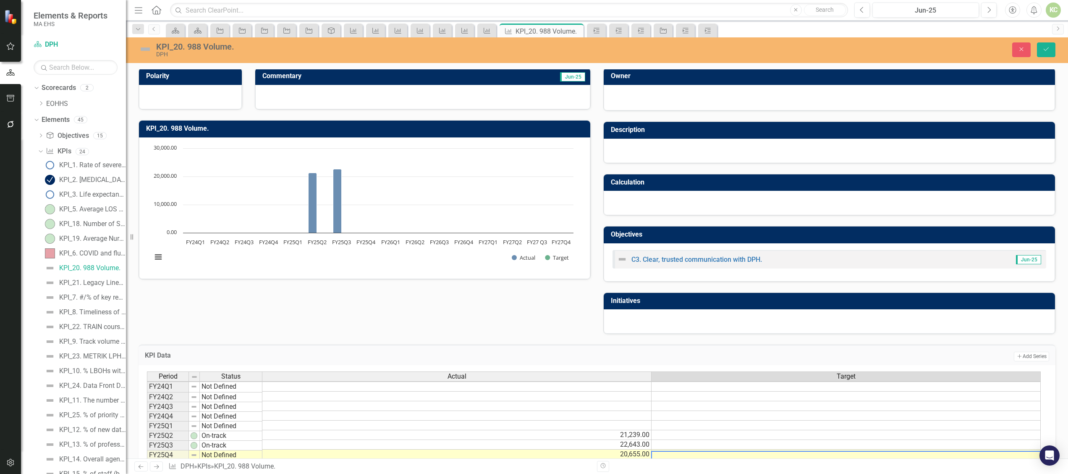
scroll to position [0, 0]
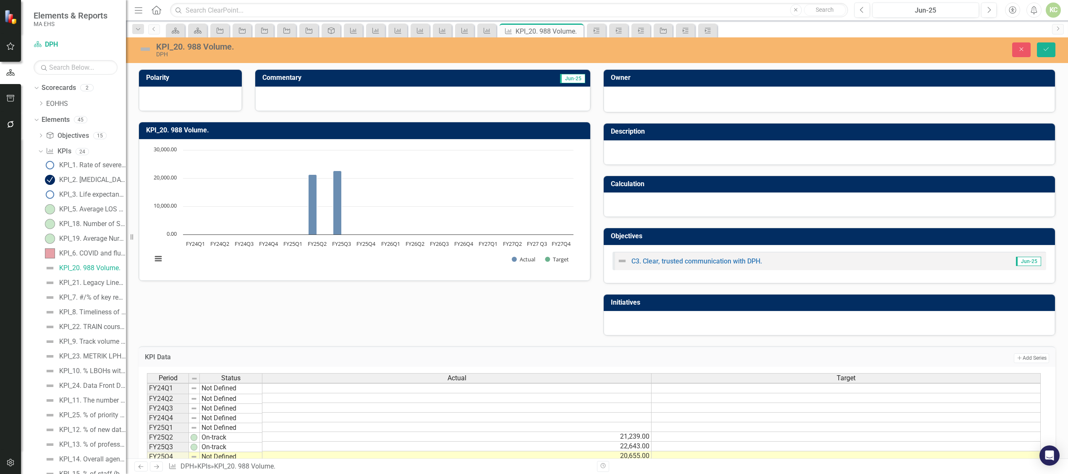
click at [335, 96] on div at bounding box center [422, 98] width 335 height 24
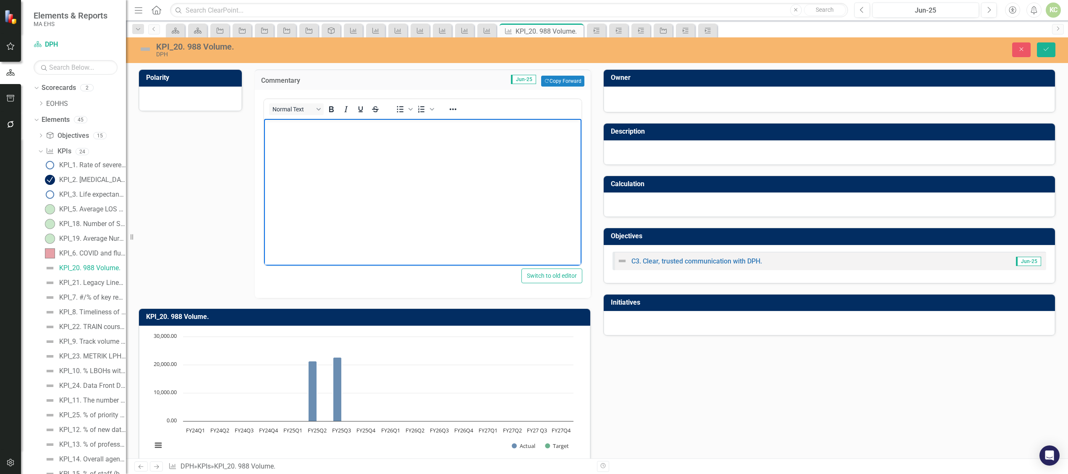
click at [316, 145] on body "Rich Text Area. Press ALT-0 for help." at bounding box center [422, 182] width 317 height 126
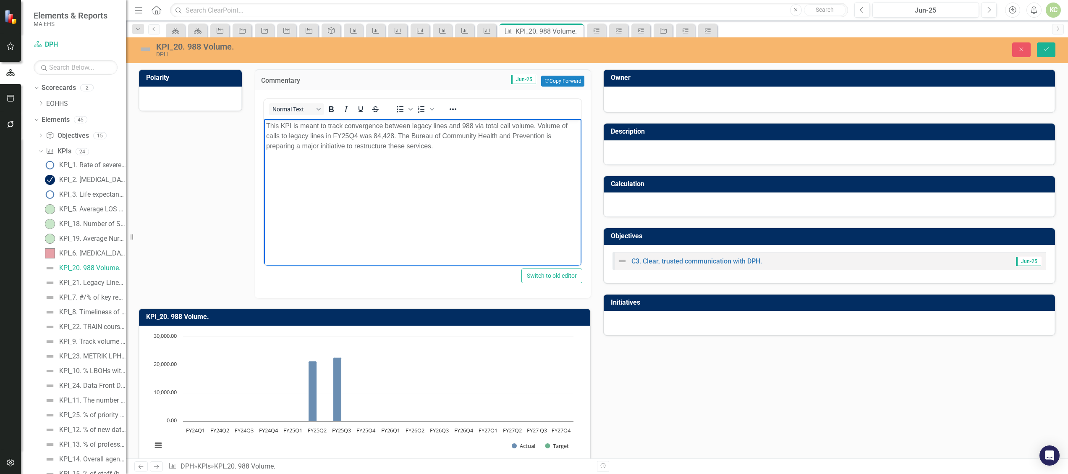
click at [145, 52] on img at bounding box center [145, 48] width 13 height 13
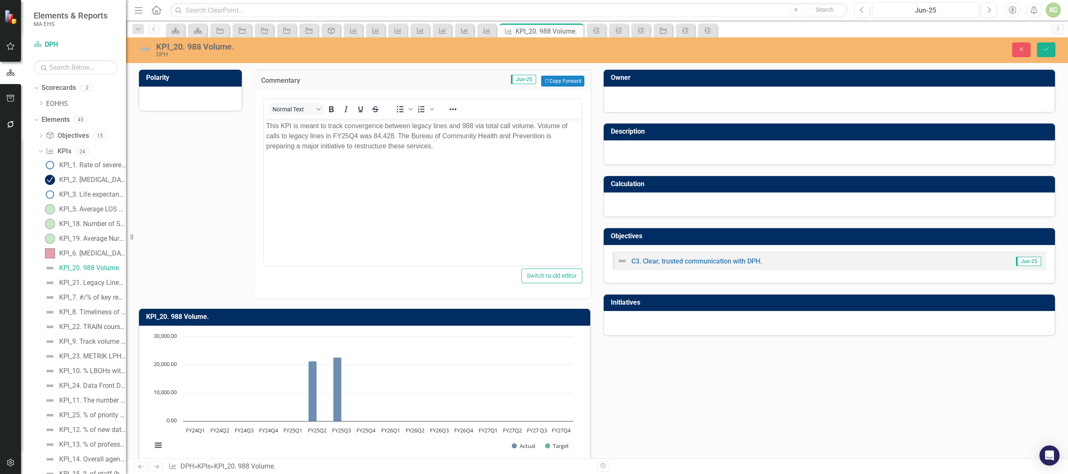
click at [145, 51] on img at bounding box center [145, 48] width 13 height 13
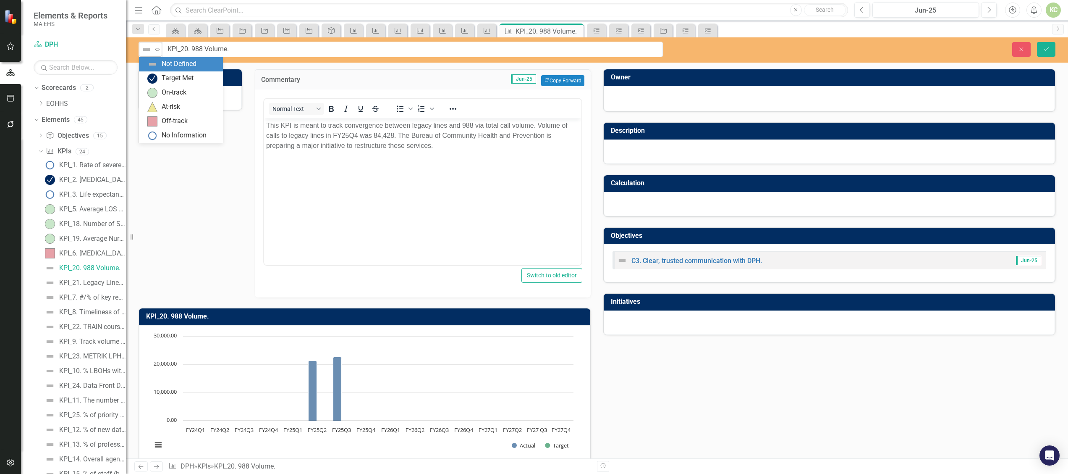
click at [157, 51] on icon "Expand" at bounding box center [157, 49] width 8 height 7
click at [163, 89] on div "On-track" at bounding box center [174, 93] width 25 height 10
click at [1046, 51] on icon "Save" at bounding box center [1046, 49] width 8 height 6
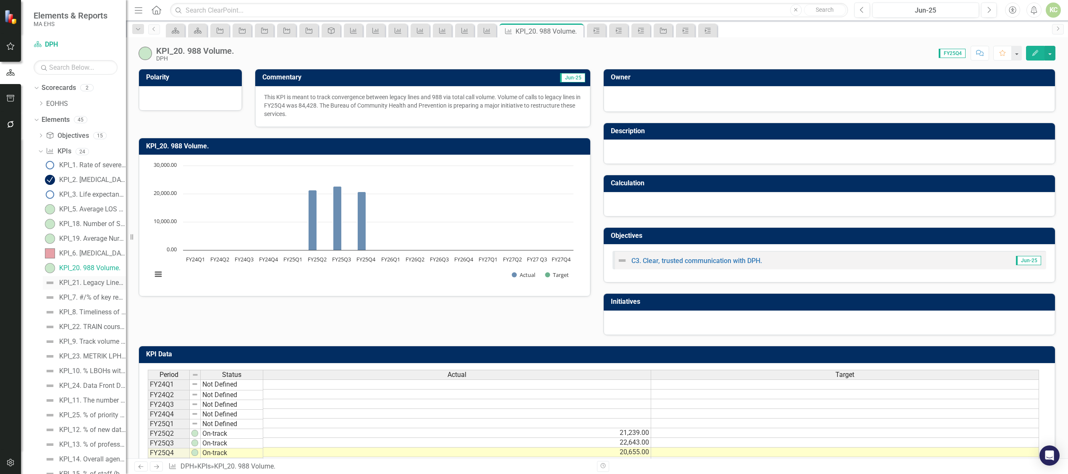
click at [87, 284] on div "KPI_21. Legacy Lines Call Volume." at bounding box center [92, 283] width 67 height 8
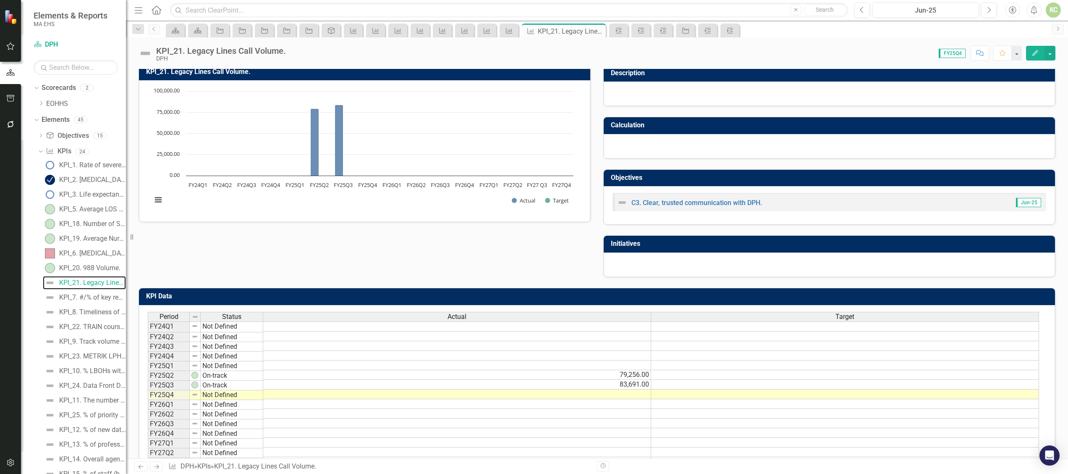
scroll to position [59, 0]
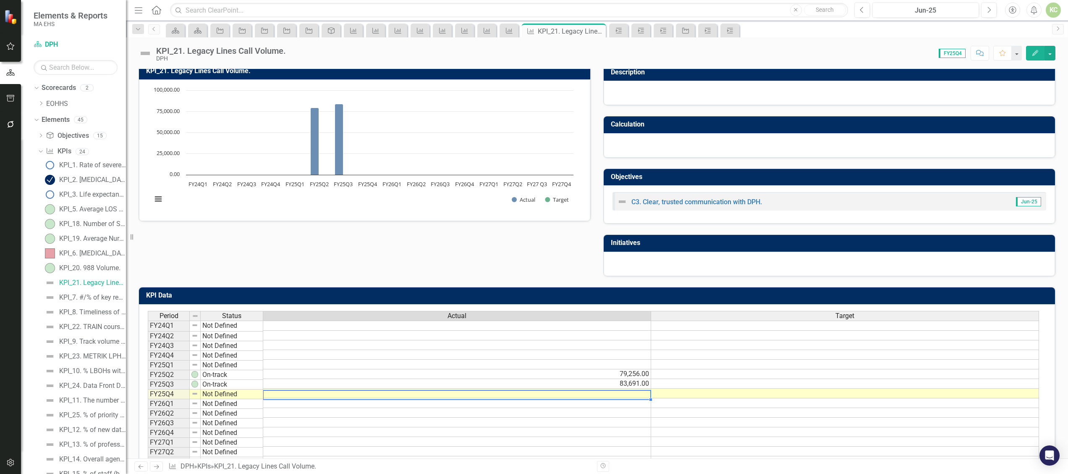
click at [631, 393] on td at bounding box center [457, 393] width 388 height 10
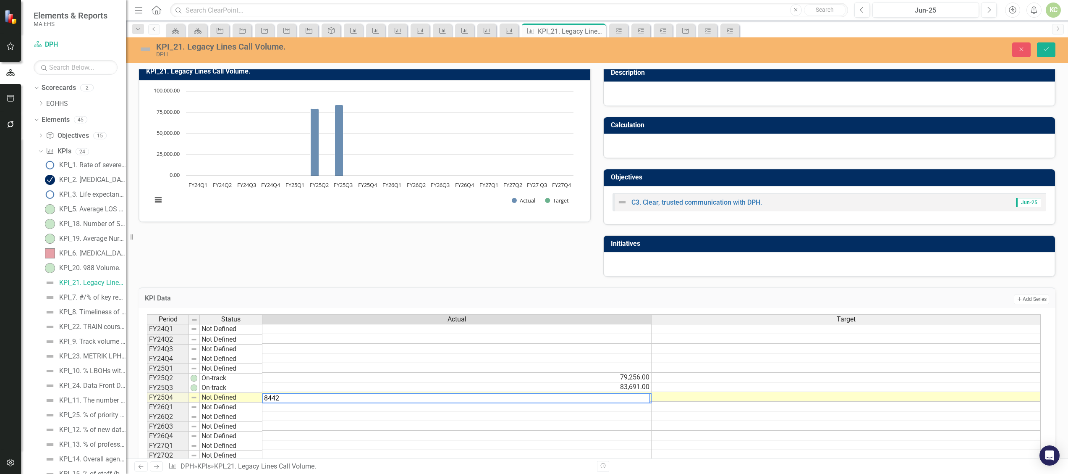
type textarea "84428"
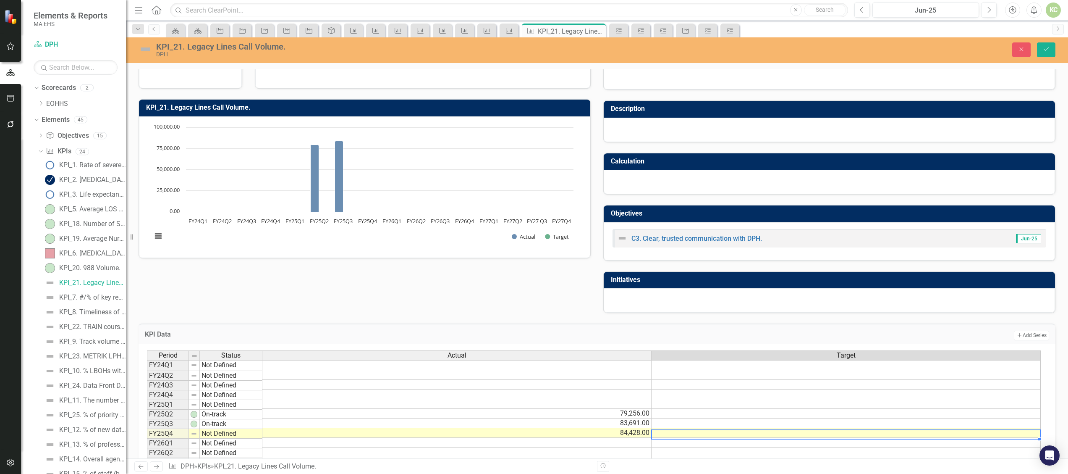
scroll to position [0, 0]
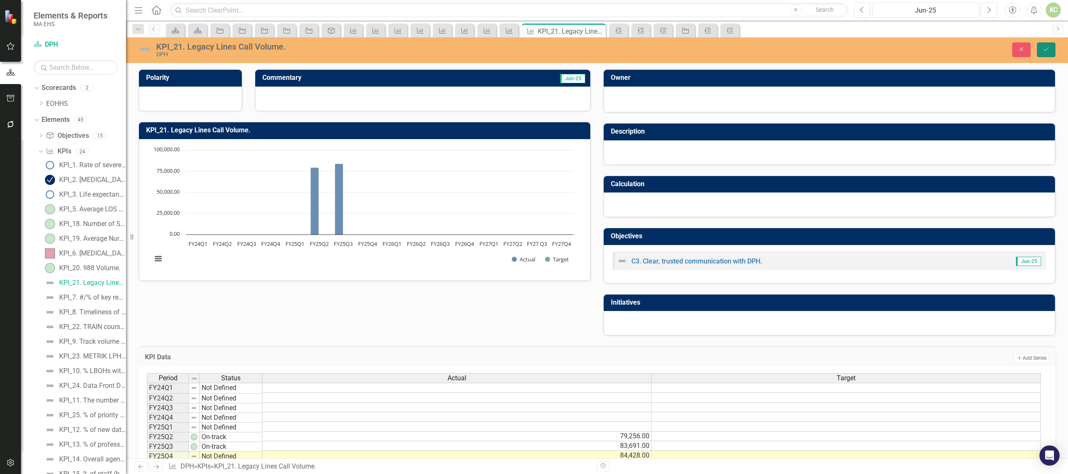
click at [1046, 47] on icon "Save" at bounding box center [1046, 49] width 8 height 6
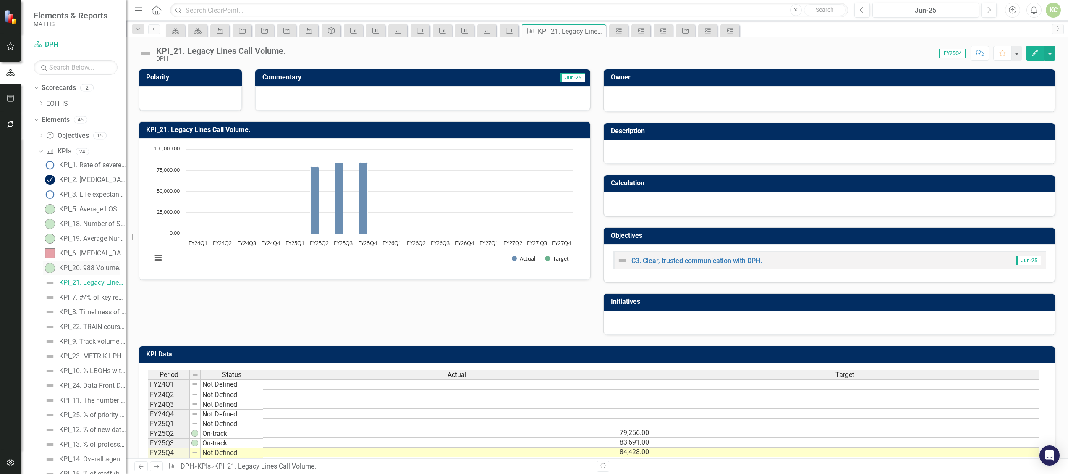
click at [94, 269] on div "KPI_20. 988 Volume." at bounding box center [89, 268] width 61 height 8
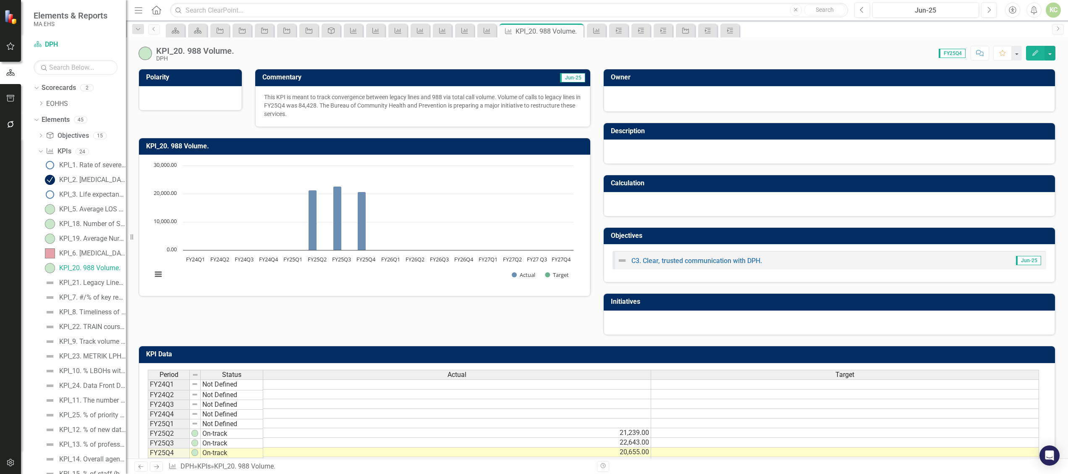
drag, startPoint x: 339, startPoint y: 111, endPoint x: 268, endPoint y: 95, distance: 73.2
click at [268, 95] on p "This KPI is meant to track convergence between legacy lines and 988 via total c…" at bounding box center [422, 105] width 317 height 25
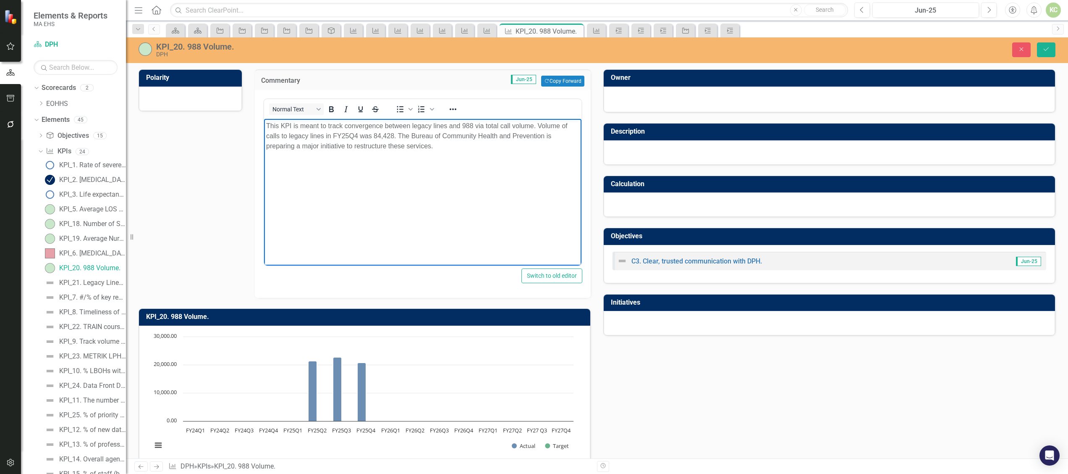
drag, startPoint x: 432, startPoint y: 146, endPoint x: 294, endPoint y: 122, distance: 139.3
click at [294, 122] on p "This KPI is meant to track convergence between legacy lines and 988 via total c…" at bounding box center [422, 136] width 313 height 30
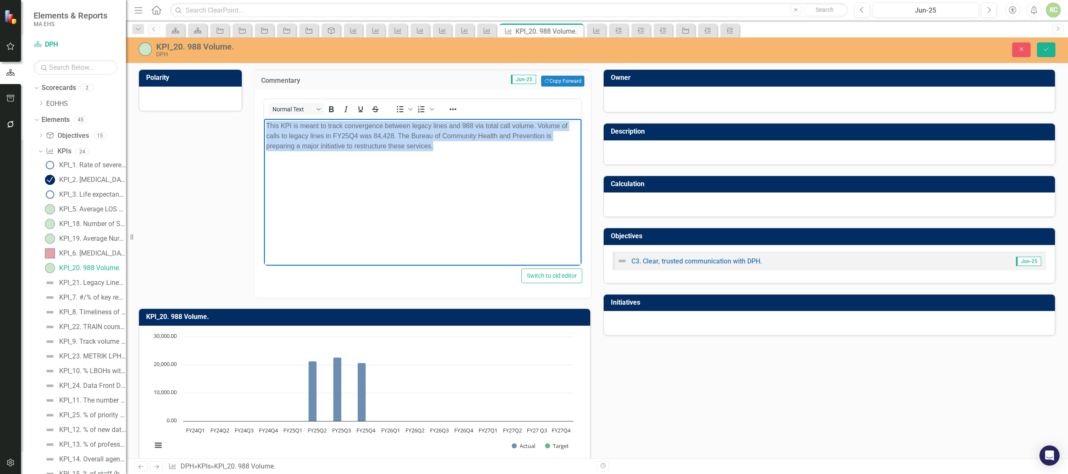
click at [294, 122] on p "This KPI is meant to track convergence between legacy lines and 988 via total c…" at bounding box center [422, 136] width 313 height 30
copy p "This KPI is meant to track convergence between legacy lines and 988 via total c…"
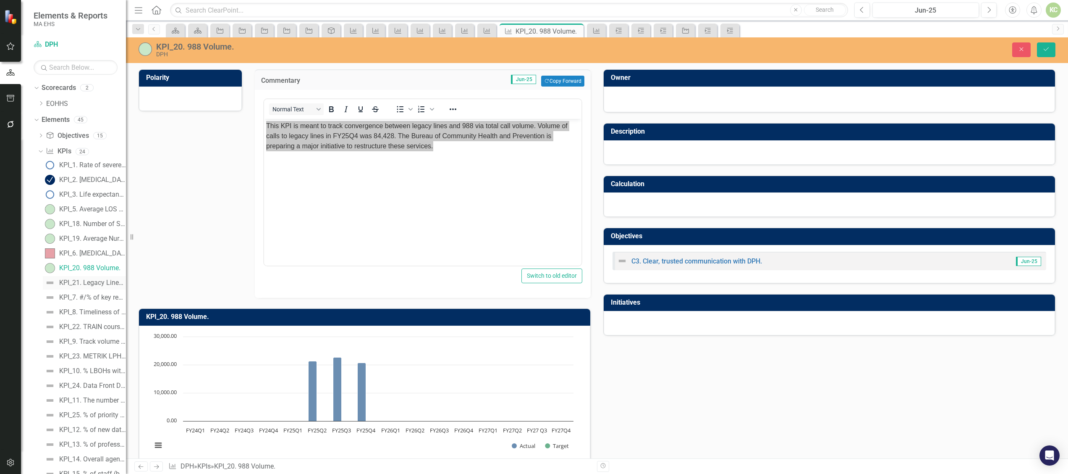
click at [85, 277] on link "KPI_21. Legacy Lines Call Volume." at bounding box center [84, 282] width 83 height 13
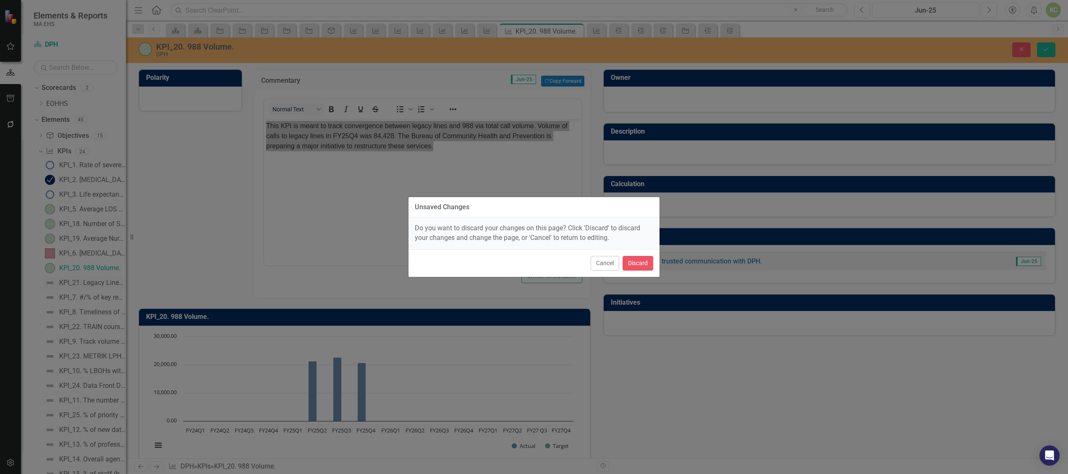
click at [85, 277] on div "Unsaved Changes Do you want to discard your changes on this page? Click 'Discar…" at bounding box center [534, 237] width 1068 height 474
click at [600, 267] on button "Cancel" at bounding box center [605, 263] width 29 height 15
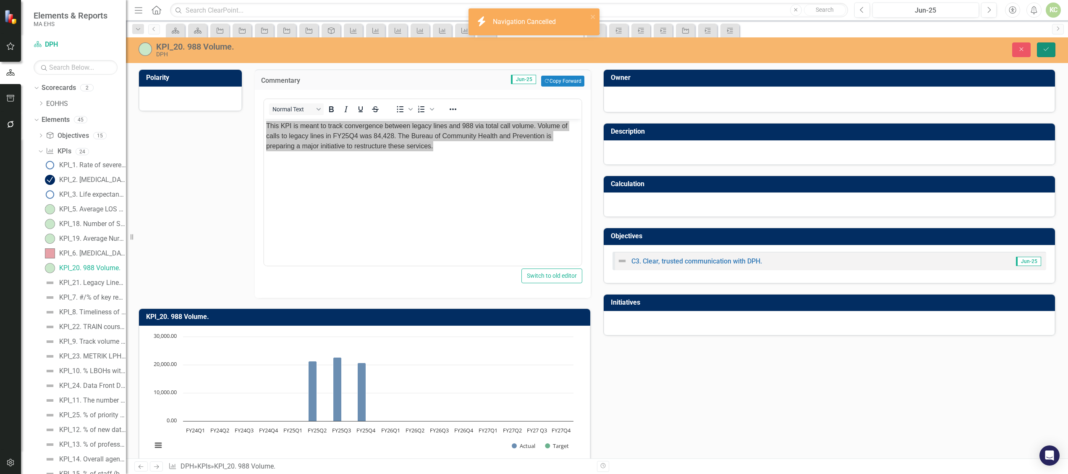
click at [1043, 50] on icon "Save" at bounding box center [1046, 49] width 8 height 6
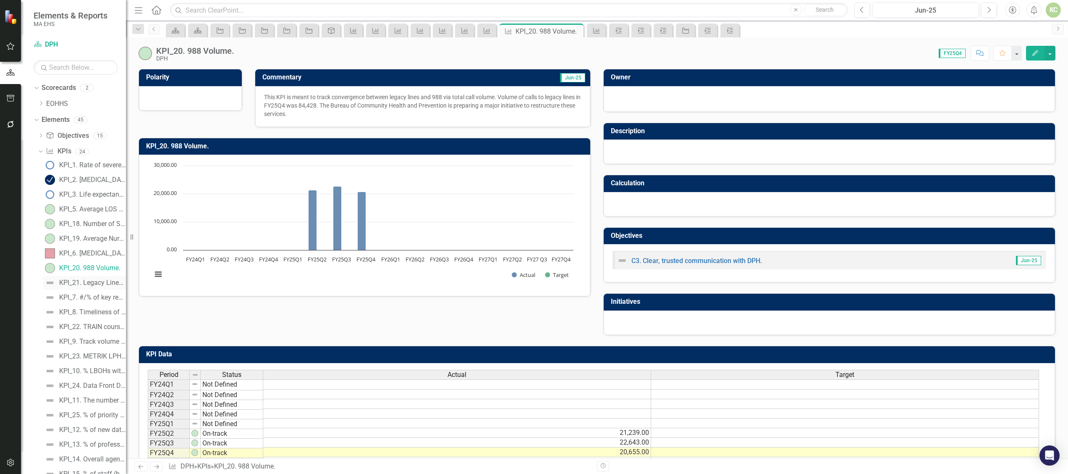
click at [93, 280] on div "KPI_21. Legacy Lines Call Volume." at bounding box center [92, 283] width 67 height 8
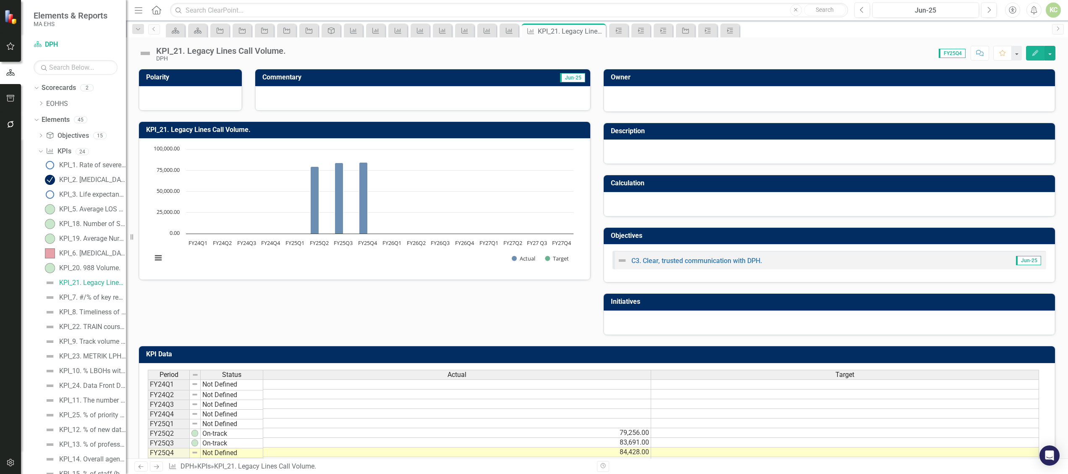
click at [311, 102] on div at bounding box center [422, 98] width 335 height 24
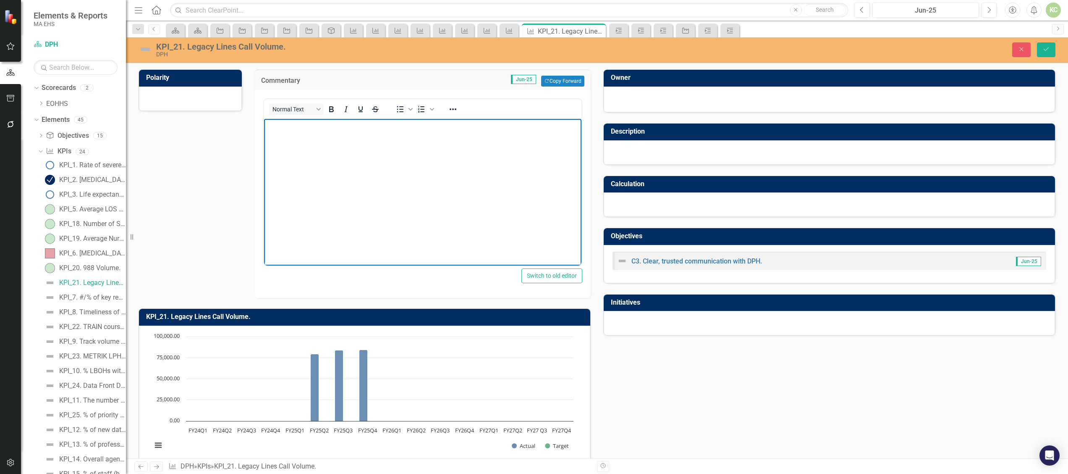
click at [306, 152] on body "Rich Text Area. Press ALT-0 for help." at bounding box center [422, 182] width 317 height 126
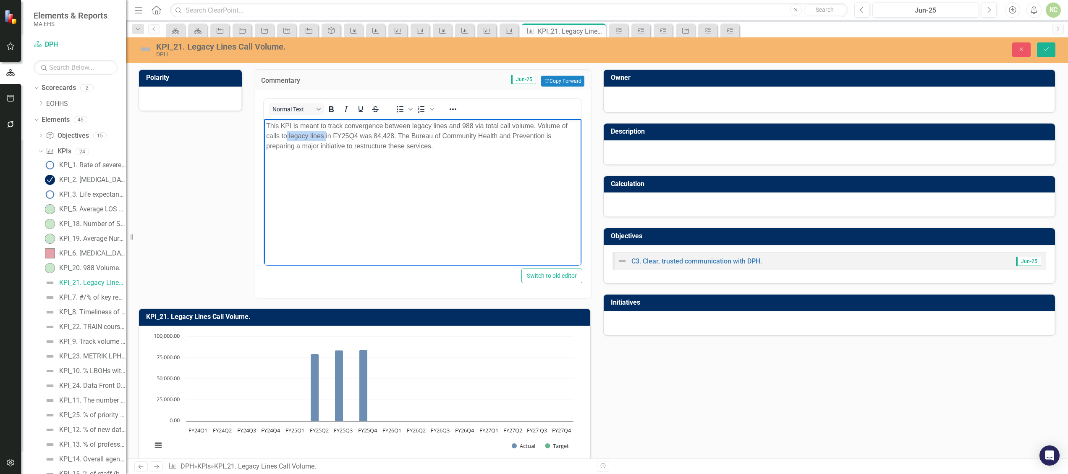
drag, startPoint x: 287, startPoint y: 136, endPoint x: 325, endPoint y: 135, distance: 37.8
click at [325, 135] on p "This KPI is meant to track convergence between legacy lines and 988 via total c…" at bounding box center [422, 136] width 313 height 30
click at [370, 135] on p "This KPI is meant to track convergence between legacy lines and 988 via total c…" at bounding box center [422, 136] width 313 height 30
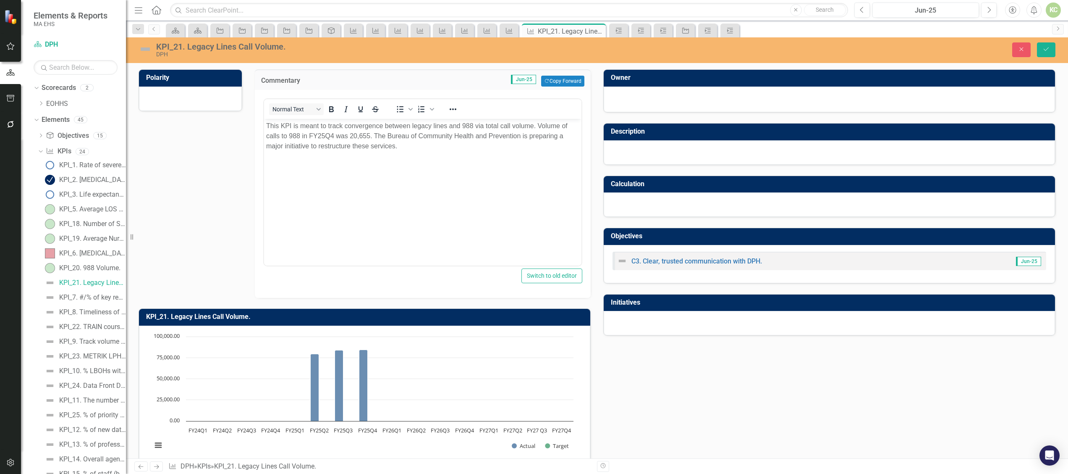
click at [145, 48] on img at bounding box center [145, 48] width 13 height 13
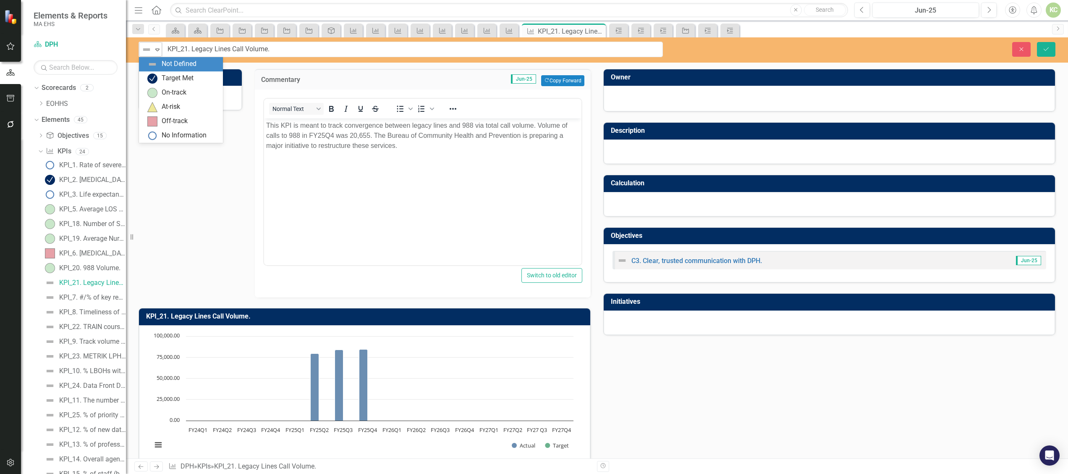
click at [153, 54] on div "Not Defined" at bounding box center [147, 50] width 13 height 12
click at [168, 95] on div "On-track" at bounding box center [174, 93] width 25 height 10
click at [1050, 42] on button "Save" at bounding box center [1046, 49] width 18 height 15
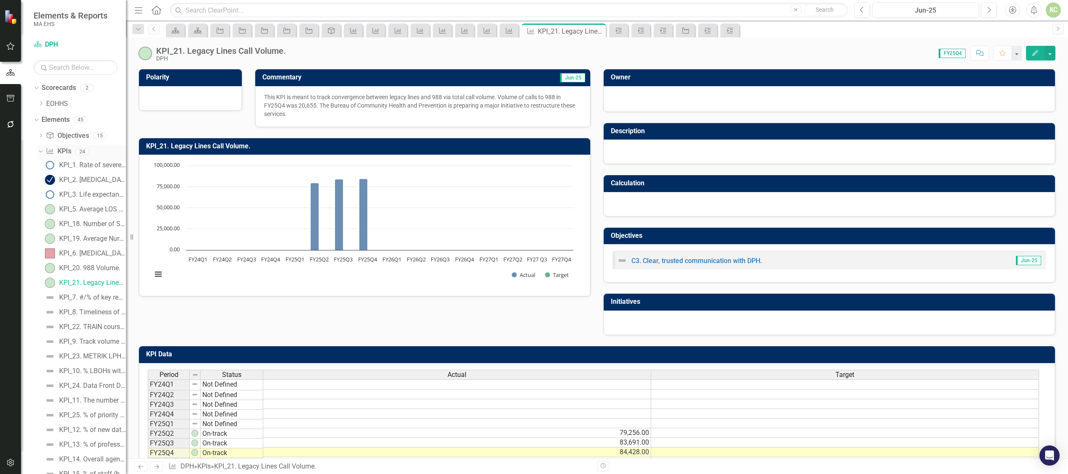
click at [106, 157] on div "KPI KPIs 24" at bounding box center [86, 152] width 80 height 16
click at [102, 170] on link "KPI_1. Rate of severe maternal morbidity (SMM) per 10k deliveries." at bounding box center [84, 164] width 83 height 13
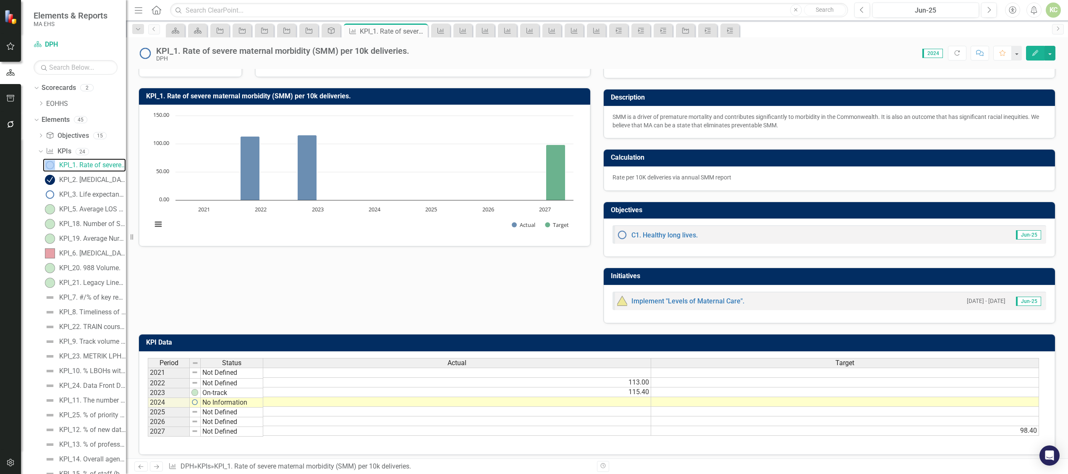
scroll to position [35, 0]
